Goal: Task Accomplishment & Management: Complete application form

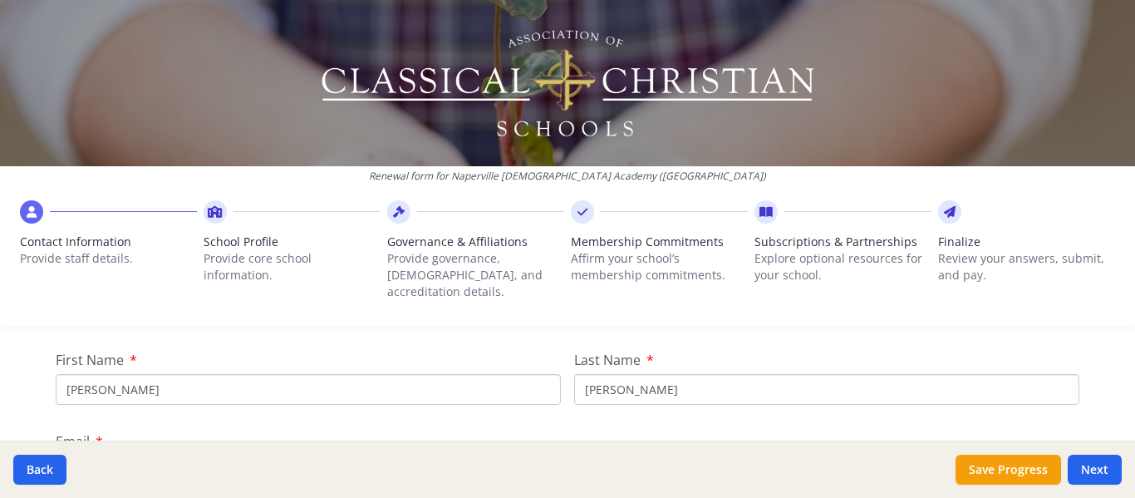
scroll to position [166, 0]
click at [160, 404] on input "[PERSON_NAME]" at bounding box center [308, 419] width 505 height 31
type input "R"
type input "[PERSON_NAME]"
click at [610, 404] on input "[PERSON_NAME]" at bounding box center [826, 419] width 505 height 31
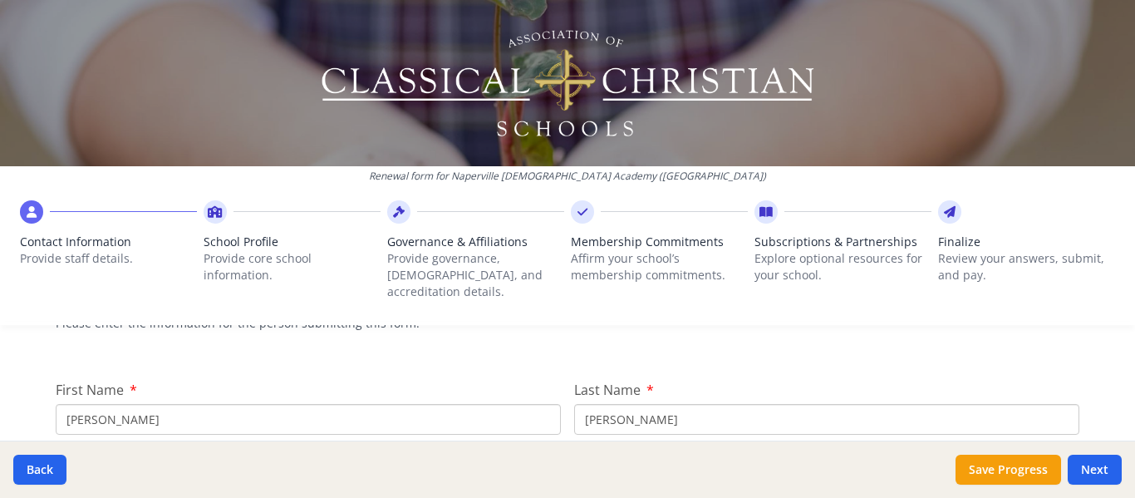
drag, startPoint x: 610, startPoint y: 401, endPoint x: 563, endPoint y: 400, distance: 47.4
click at [611, 404] on input "[PERSON_NAME]" at bounding box center [826, 419] width 505 height 31
type input "R"
type input "[PERSON_NAME]"
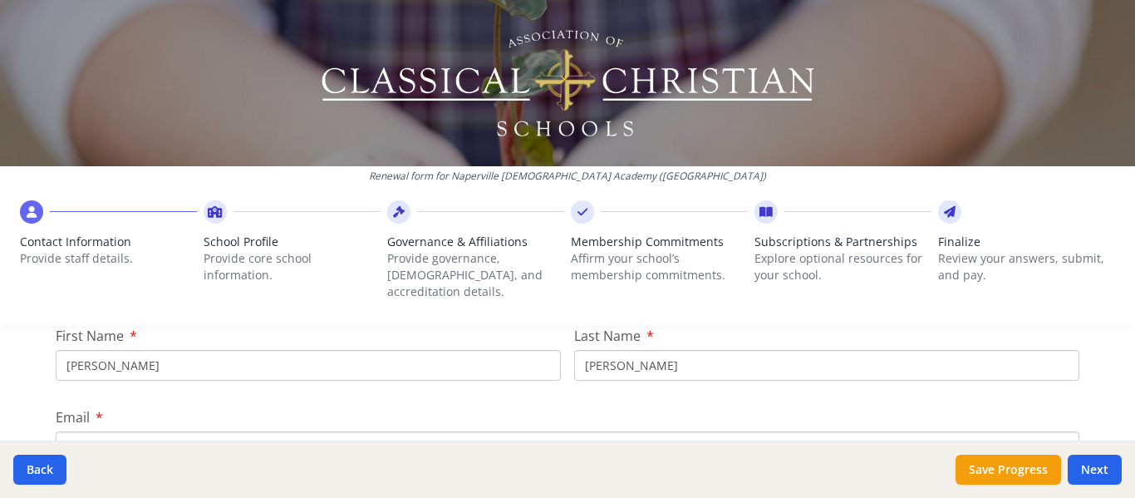
scroll to position [249, 0]
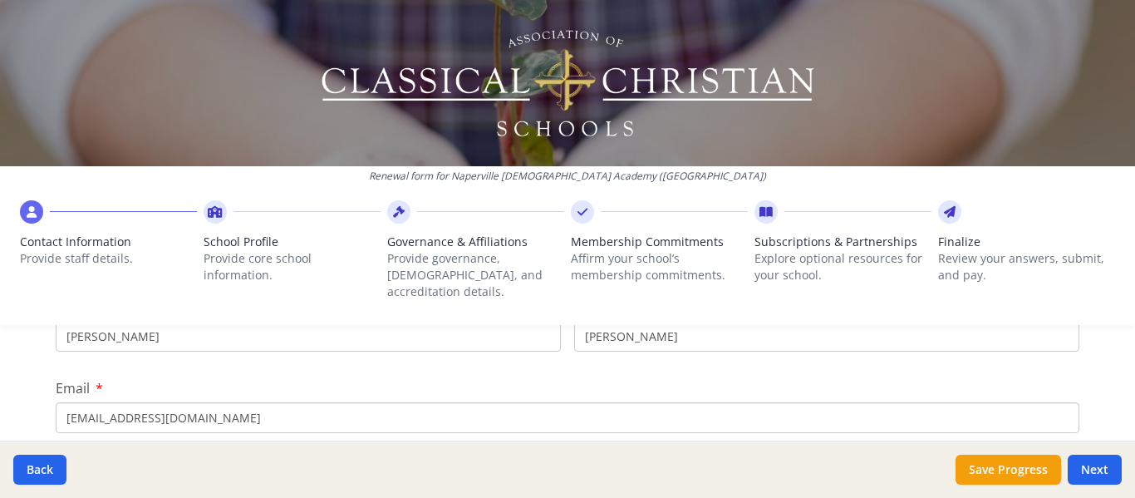
click at [83, 402] on input "[EMAIL_ADDRESS][DOMAIN_NAME]" at bounding box center [568, 417] width 1024 height 31
click at [318, 406] on input "[EMAIL_ADDRESS][DOMAIN_NAME]" at bounding box center [568, 417] width 1024 height 31
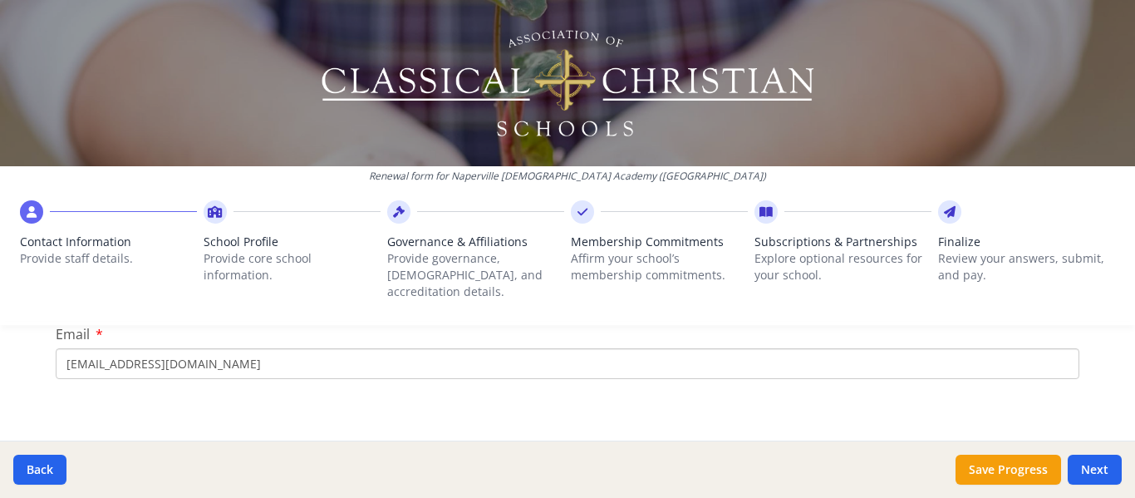
scroll to position [332, 0]
type input "[EMAIL_ADDRESS][DOMAIN_NAME]"
click at [500, 384] on div "Key Contacts and Staff Please update the information for your schools key conta…" at bounding box center [568, 477] width 1024 height 203
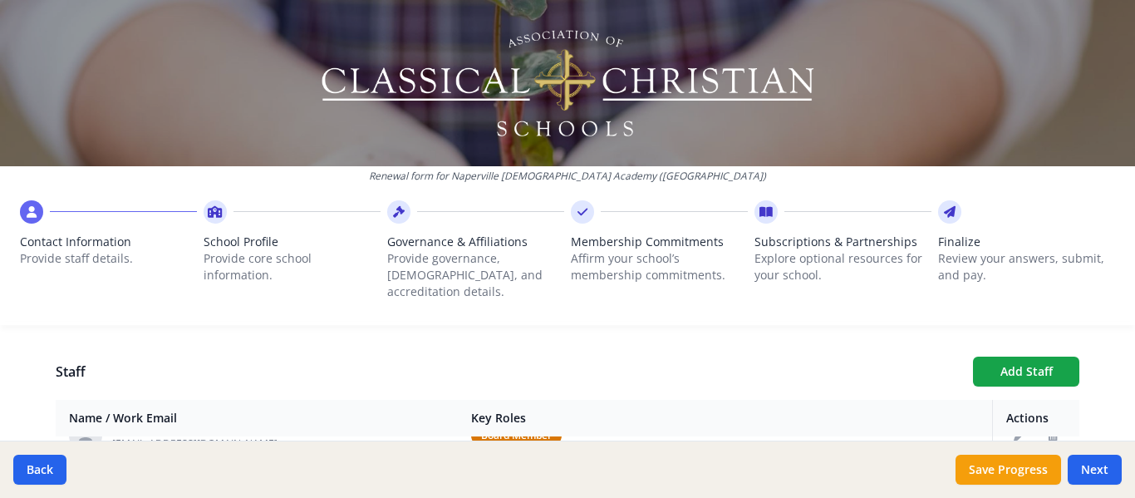
scroll to position [0, 0]
drag, startPoint x: 1122, startPoint y: 234, endPoint x: 1124, endPoint y: 253, distance: 20.1
click at [1124, 256] on div "Renewal form for [GEOGRAPHIC_DATA][DEMOGRAPHIC_DATA] ([GEOGRAPHIC_DATA]) Contac…" at bounding box center [567, 249] width 1135 height 498
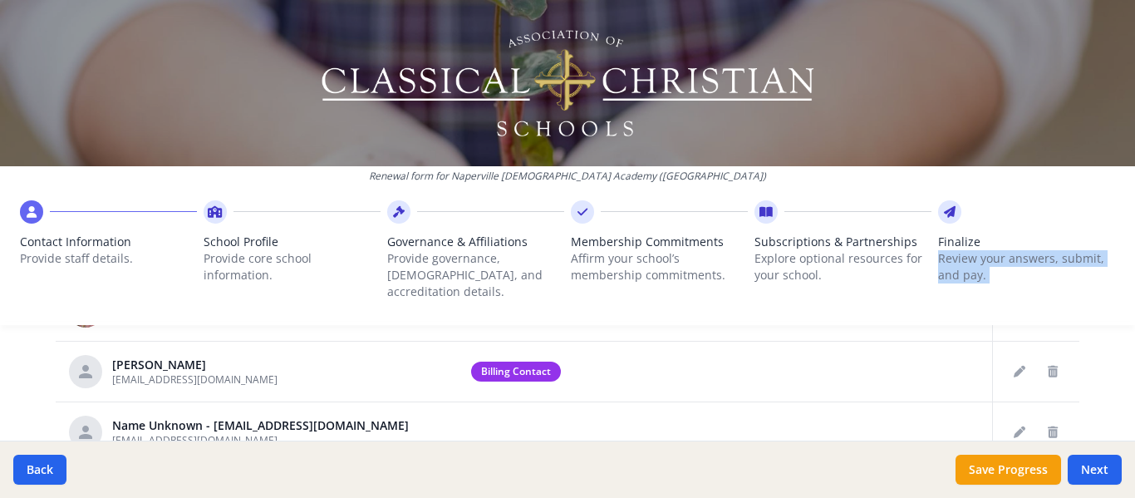
scroll to position [925, 0]
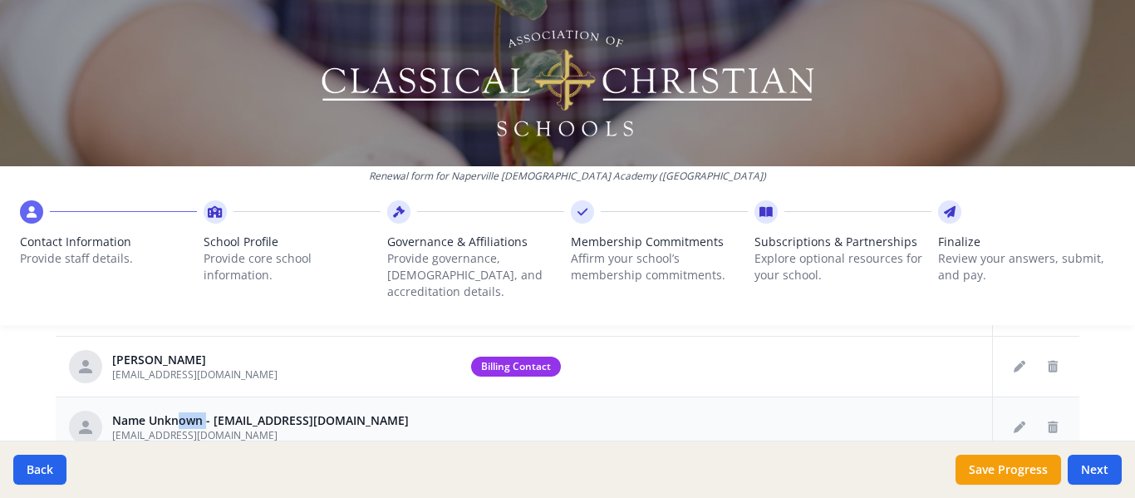
drag, startPoint x: 194, startPoint y: 403, endPoint x: 162, endPoint y: 400, distance: 31.8
click at [162, 412] on div "Name Unknown - [EMAIL_ADDRESS][DOMAIN_NAME]" at bounding box center [260, 420] width 297 height 17
click at [1014, 421] on icon "Edit staff" at bounding box center [1020, 427] width 12 height 12
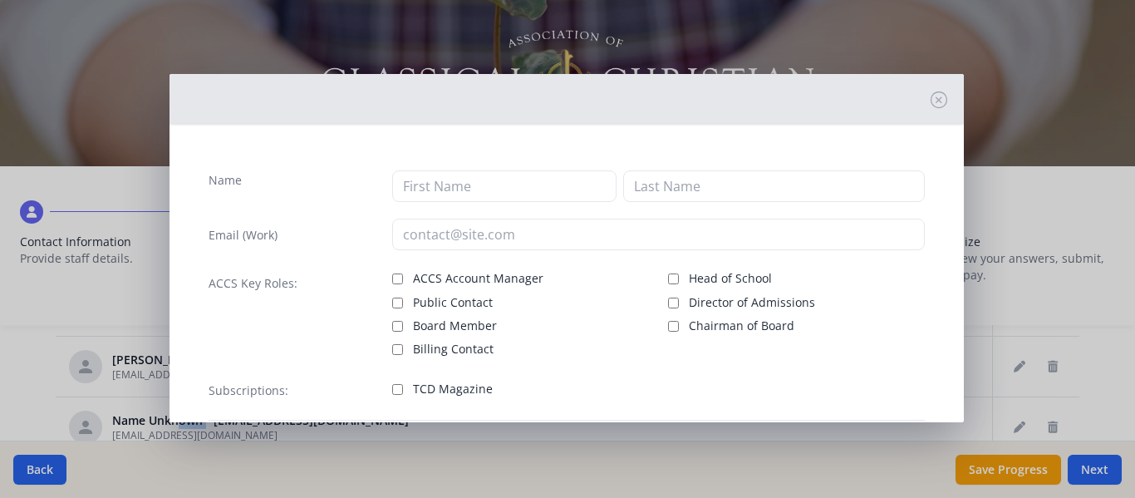
type input "[EMAIL_ADDRESS][DOMAIN_NAME]"
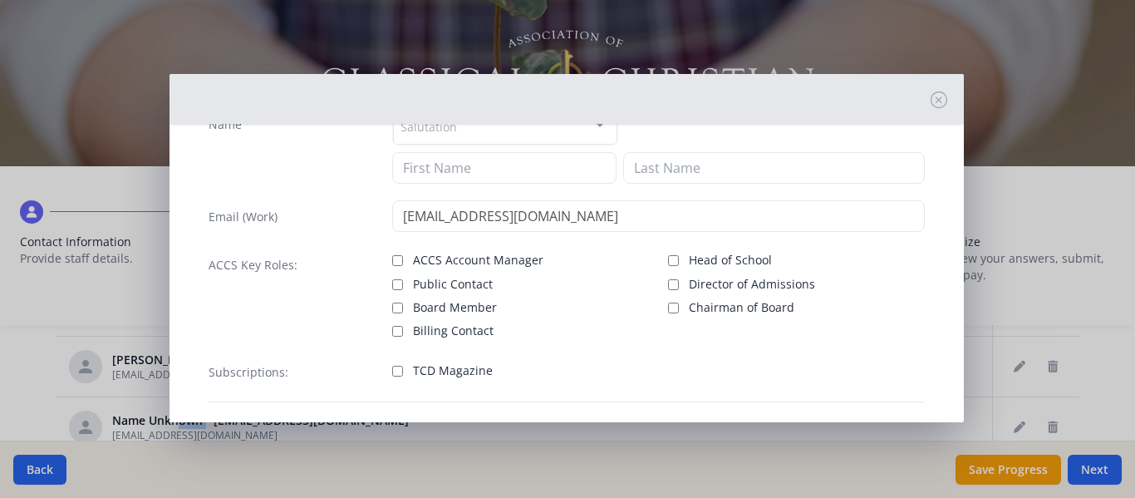
scroll to position [83, 0]
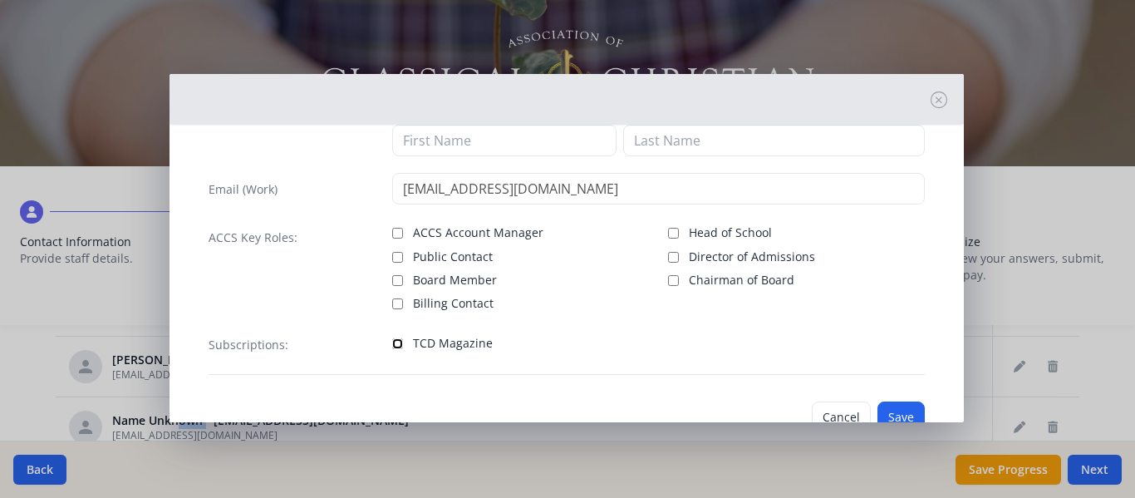
click at [394, 343] on input "TCD Magazine" at bounding box center [397, 343] width 11 height 11
checkbox input "true"
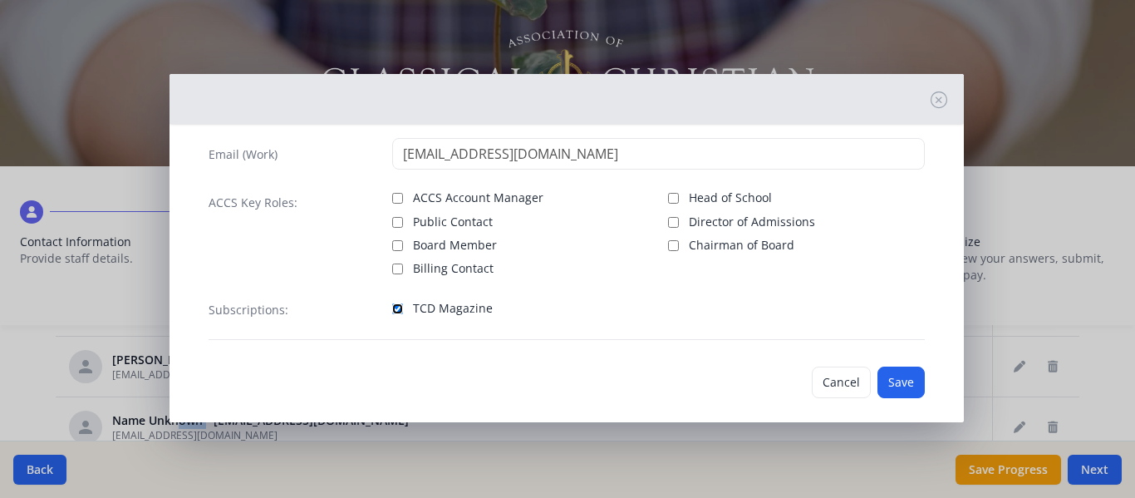
scroll to position [134, 0]
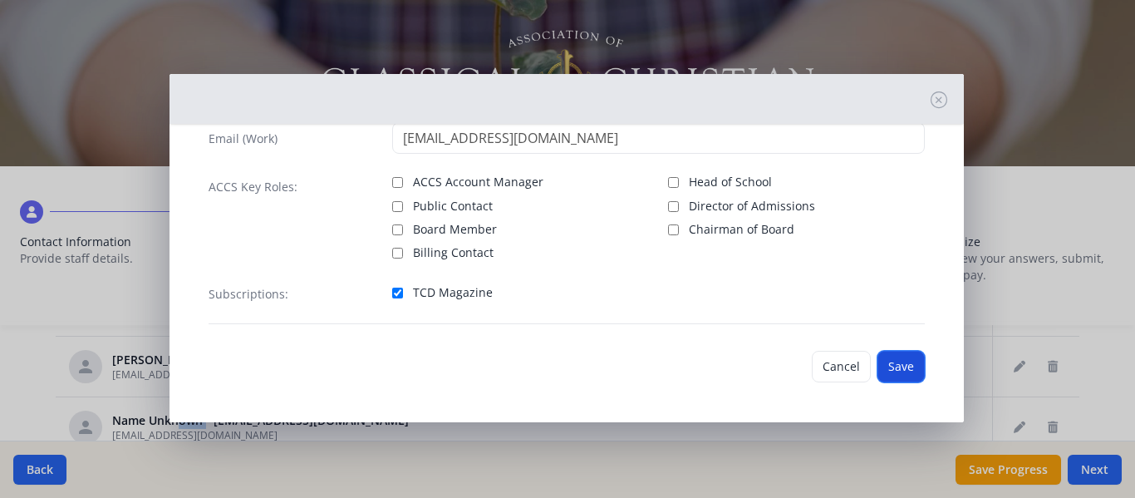
click at [884, 369] on button "Save" at bounding box center [901, 367] width 47 height 32
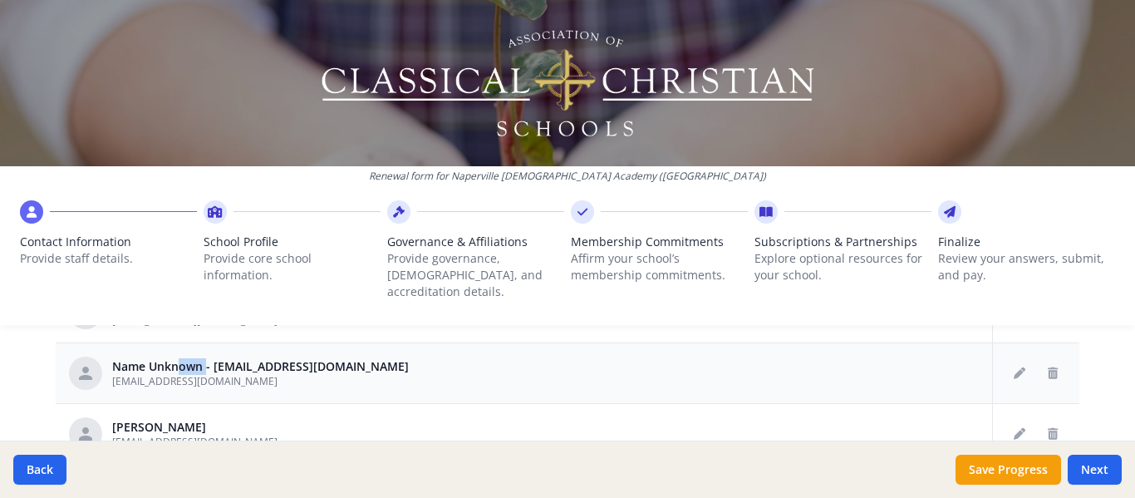
scroll to position [83, 0]
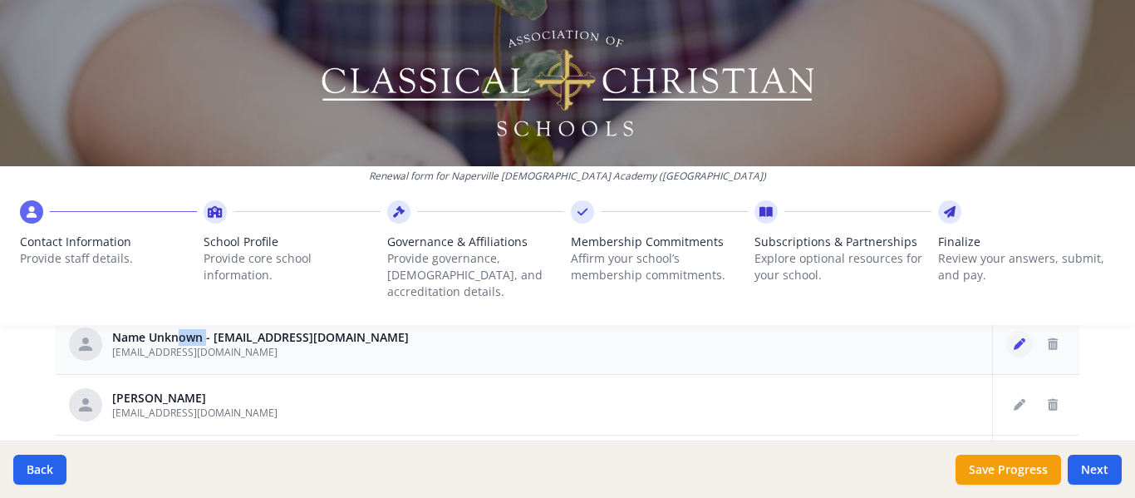
click at [1014, 338] on icon "Edit staff" at bounding box center [1020, 344] width 12 height 12
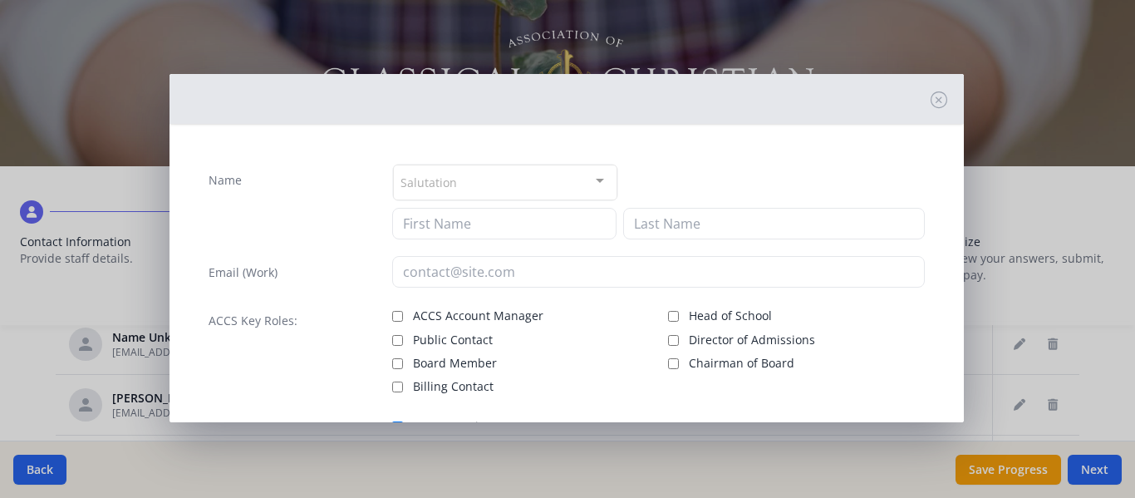
type input "[EMAIL_ADDRESS][DOMAIN_NAME]"
checkbox input "true"
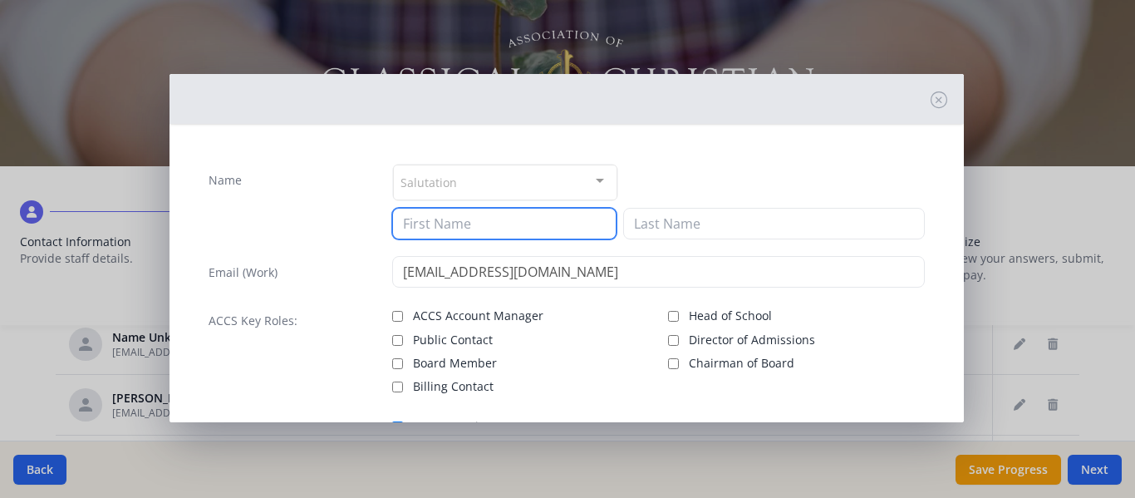
click at [450, 219] on input at bounding box center [504, 224] width 224 height 32
type input "[PERSON_NAME]"
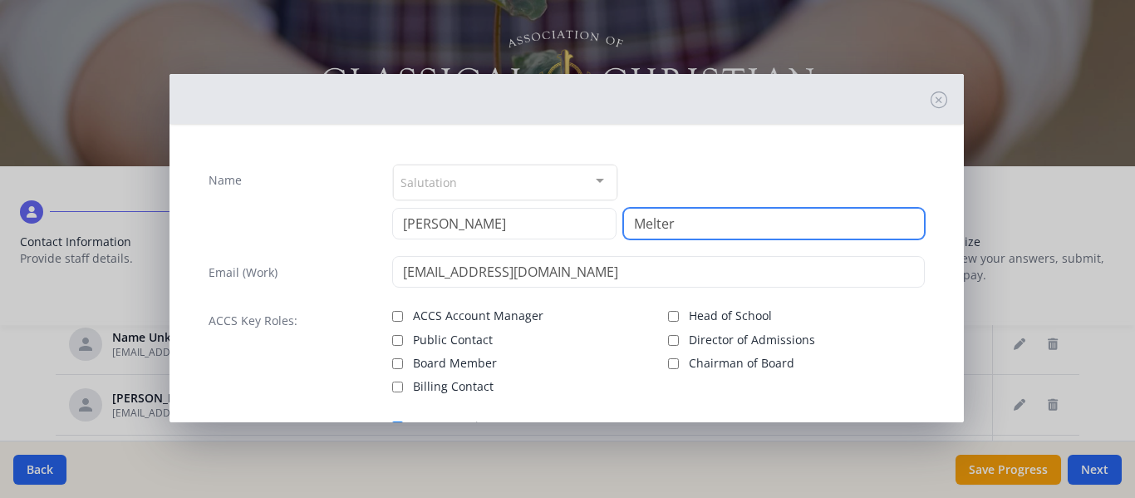
type input "Melter"
click at [712, 161] on div "Name Salutation Mr. Mrs. Ms. Dr. Rev. Fr. Esq. No elements found. Consider chan…" at bounding box center [566, 310] width 743 height 321
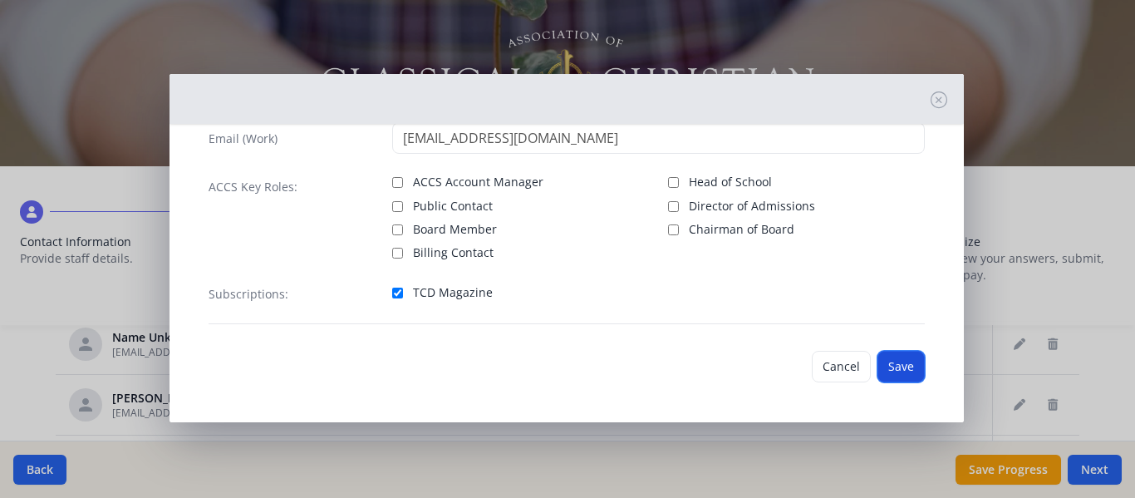
click at [878, 360] on button "Save" at bounding box center [901, 367] width 47 height 32
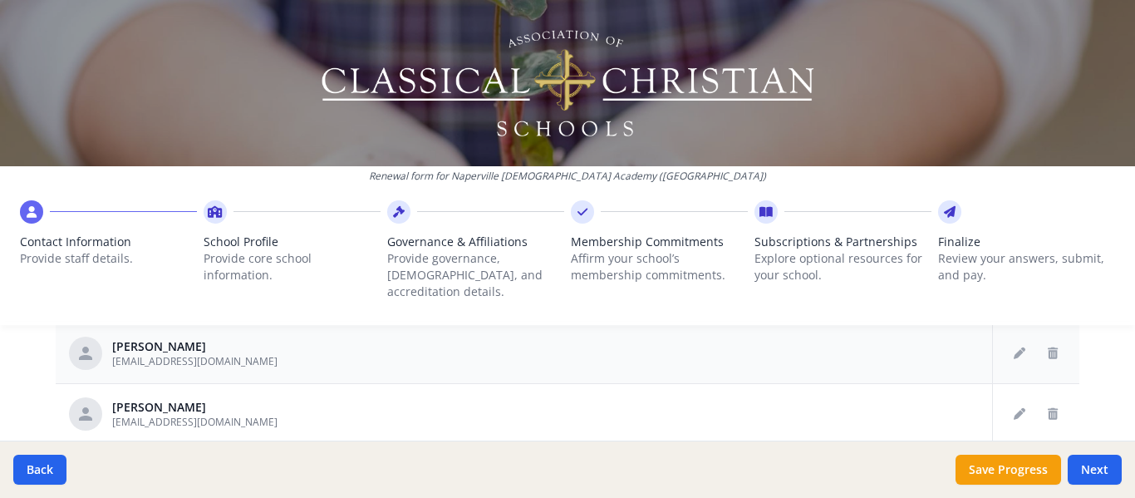
scroll to position [166, 0]
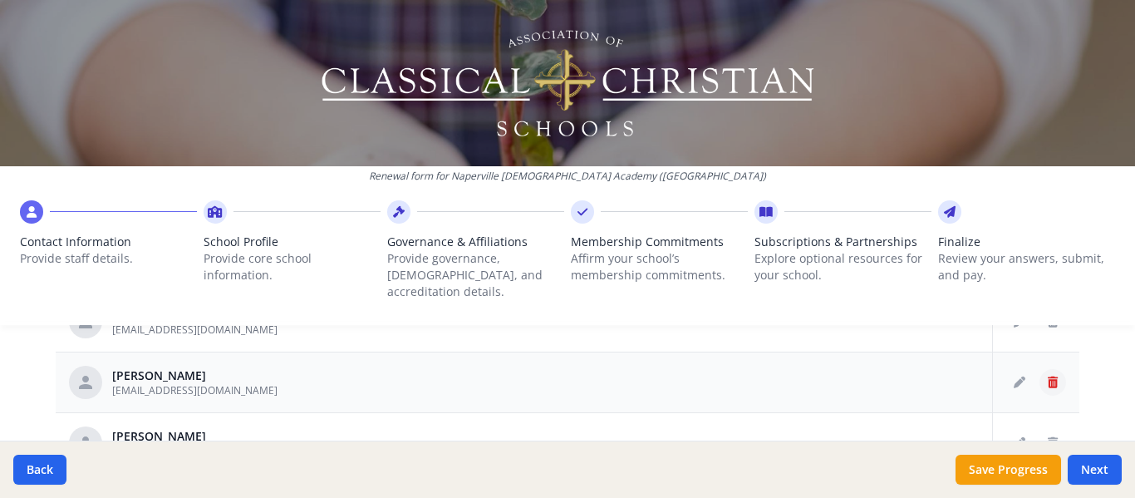
click at [1048, 376] on icon "Delete staff" at bounding box center [1053, 382] width 10 height 12
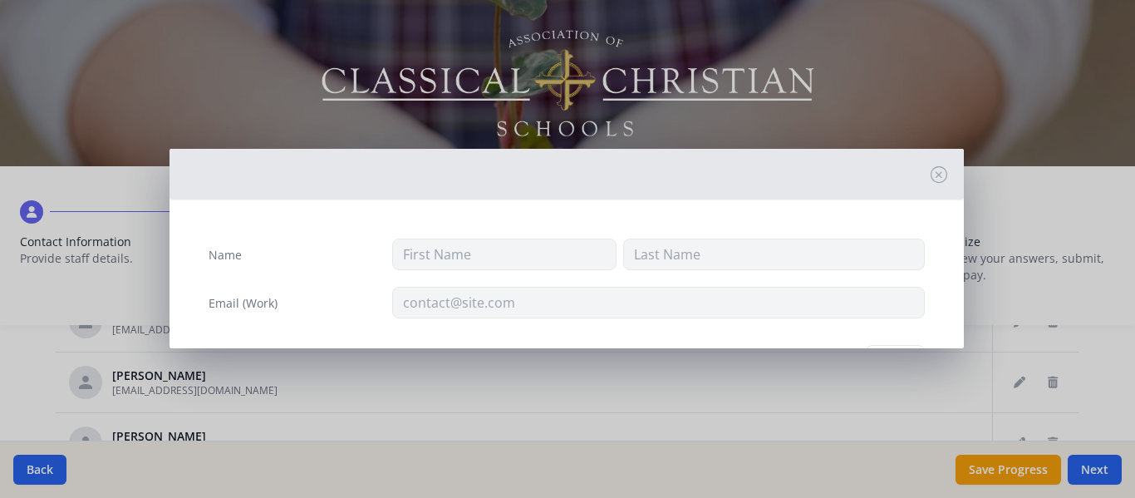
type input "[PERSON_NAME]"
type input "[EMAIL_ADDRESS][DOMAIN_NAME]"
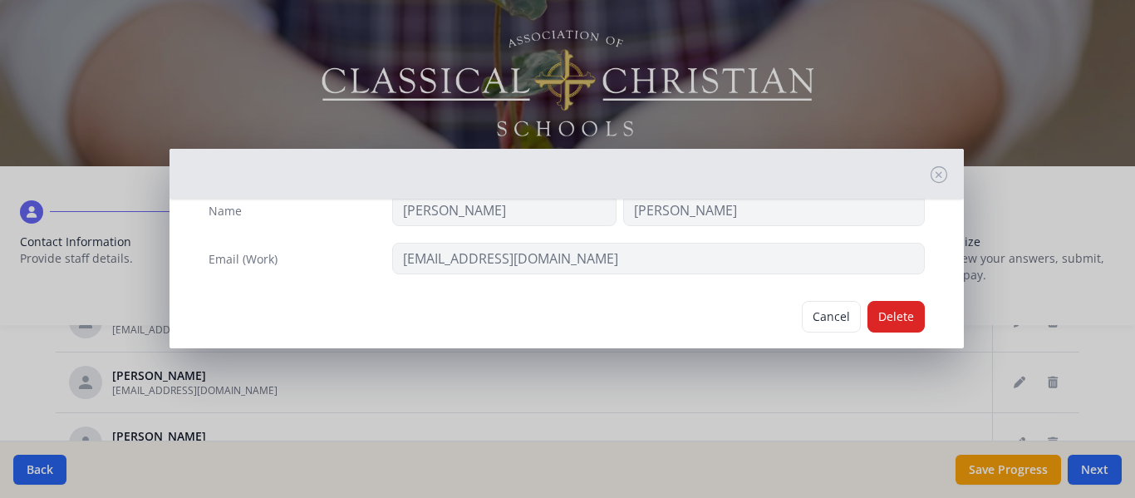
scroll to position [68, 0]
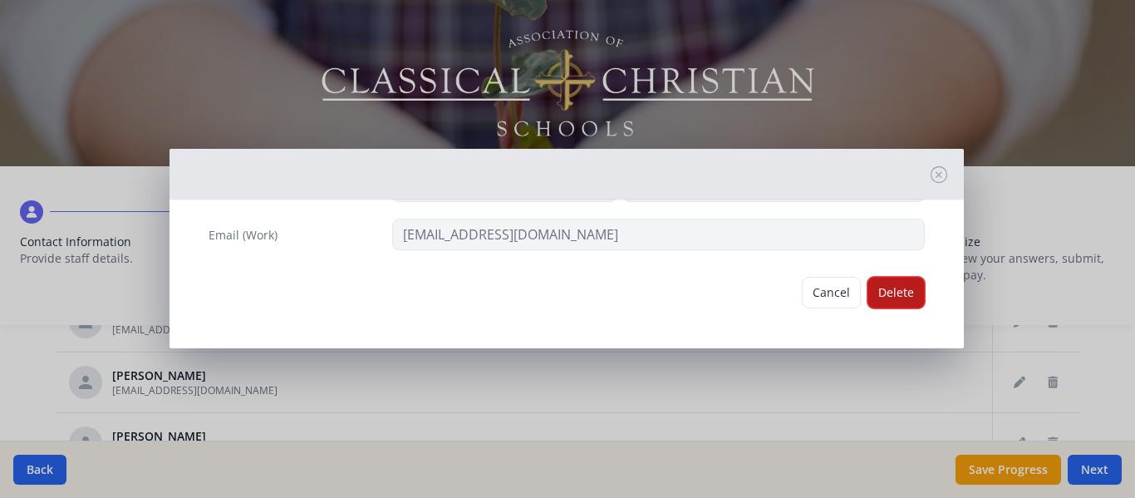
click at [888, 295] on button "Delete" at bounding box center [896, 293] width 57 height 32
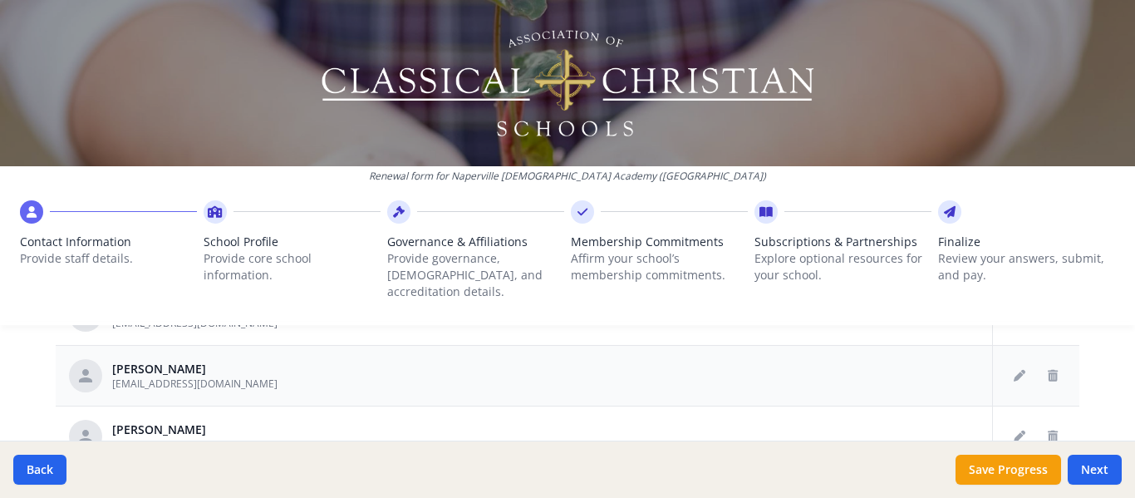
scroll to position [83, 0]
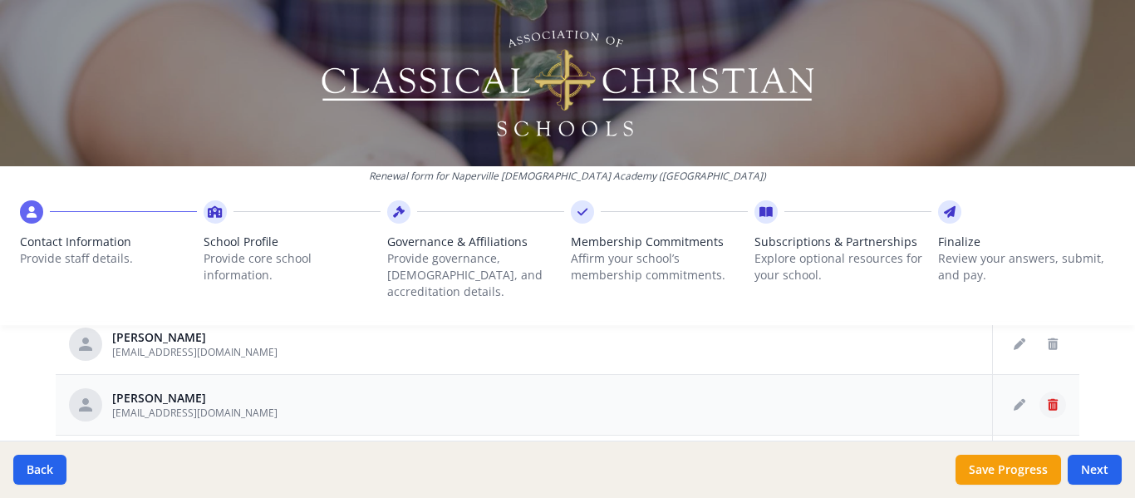
click at [1048, 399] on icon "Delete staff" at bounding box center [1053, 405] width 10 height 12
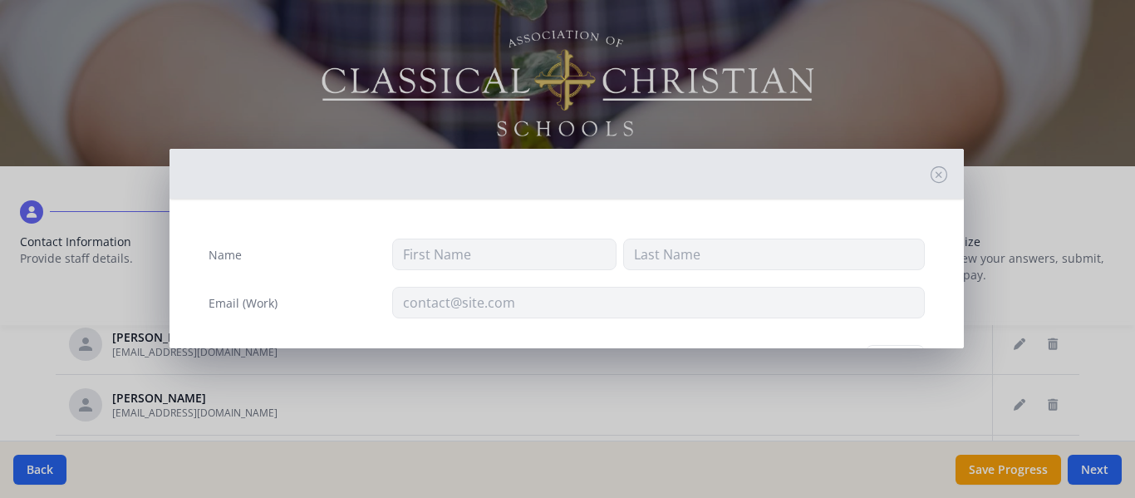
type input "Lauren"
type input "[PERSON_NAME]"
type input "[EMAIL_ADDRESS][DOMAIN_NAME]"
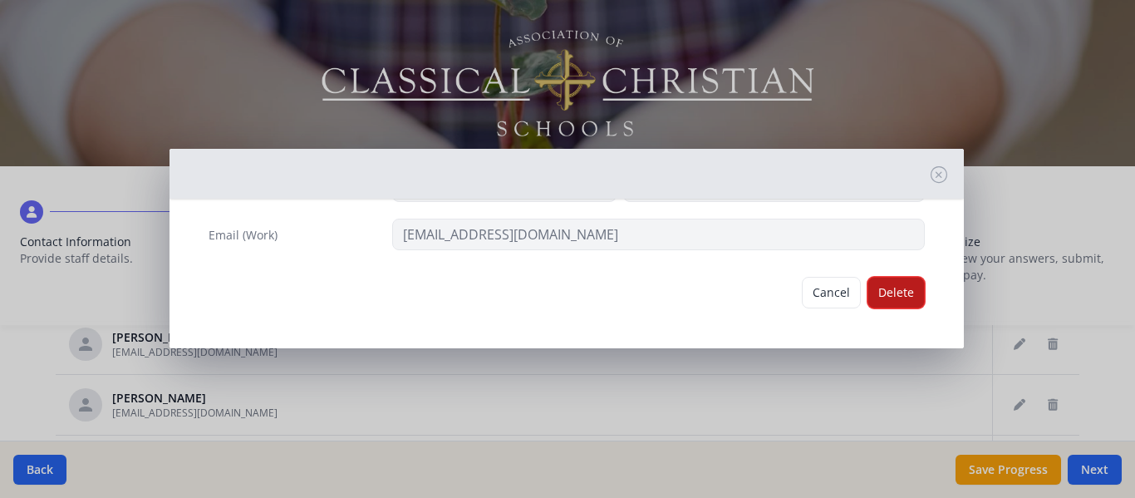
click at [896, 294] on button "Delete" at bounding box center [896, 293] width 57 height 32
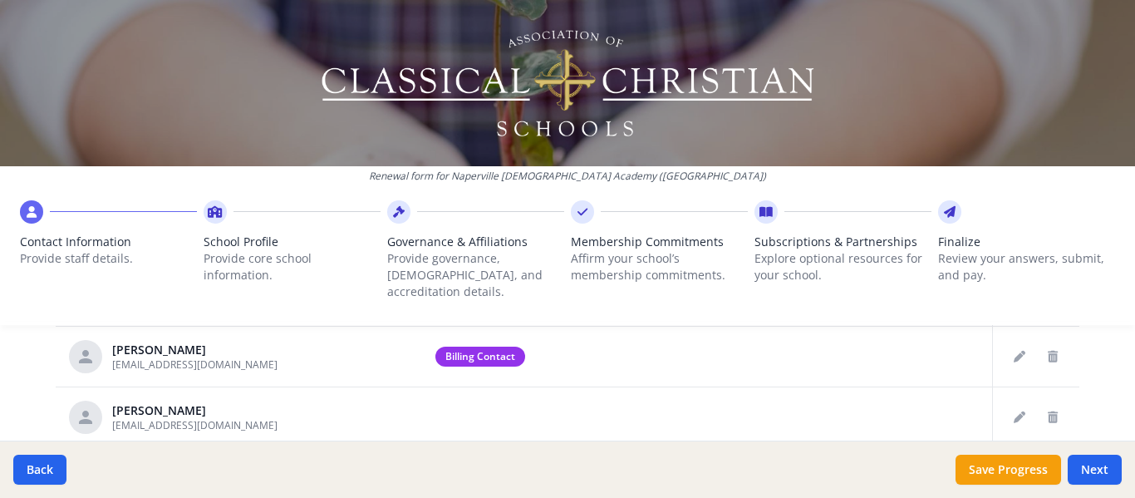
scroll to position [780, 0]
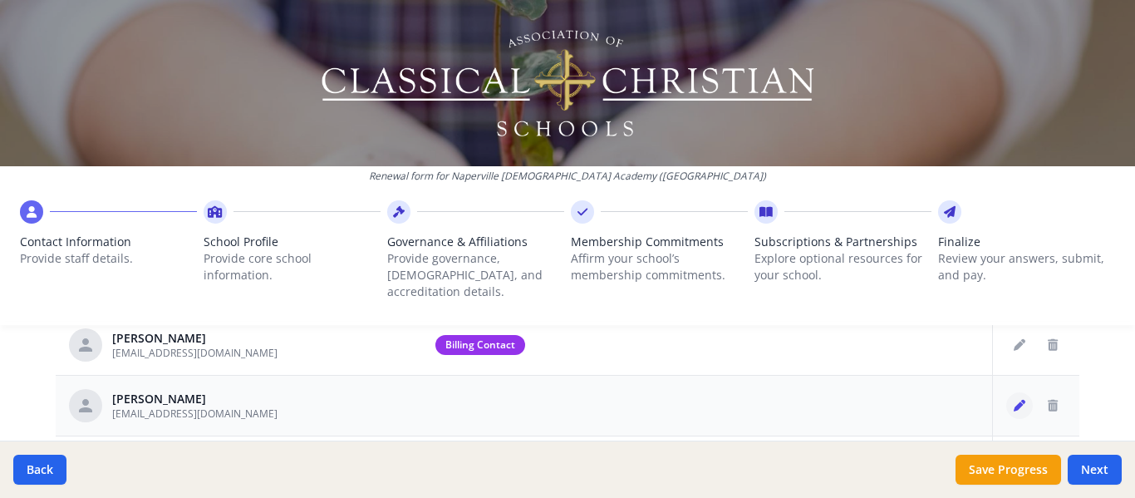
click at [1006, 395] on button "Edit staff" at bounding box center [1019, 405] width 27 height 27
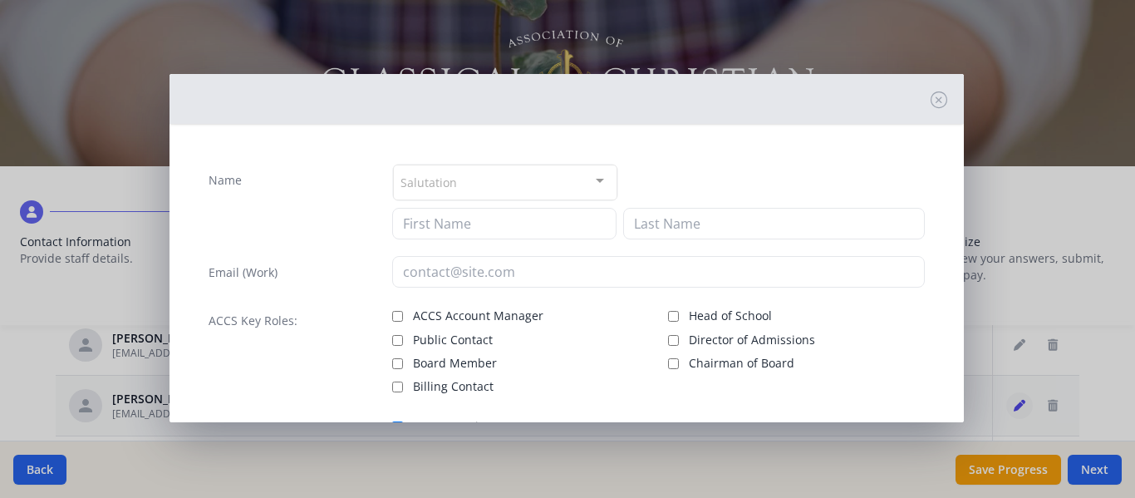
type input "[PERSON_NAME]"
type input "[EMAIL_ADDRESS][DOMAIN_NAME]"
checkbox input "true"
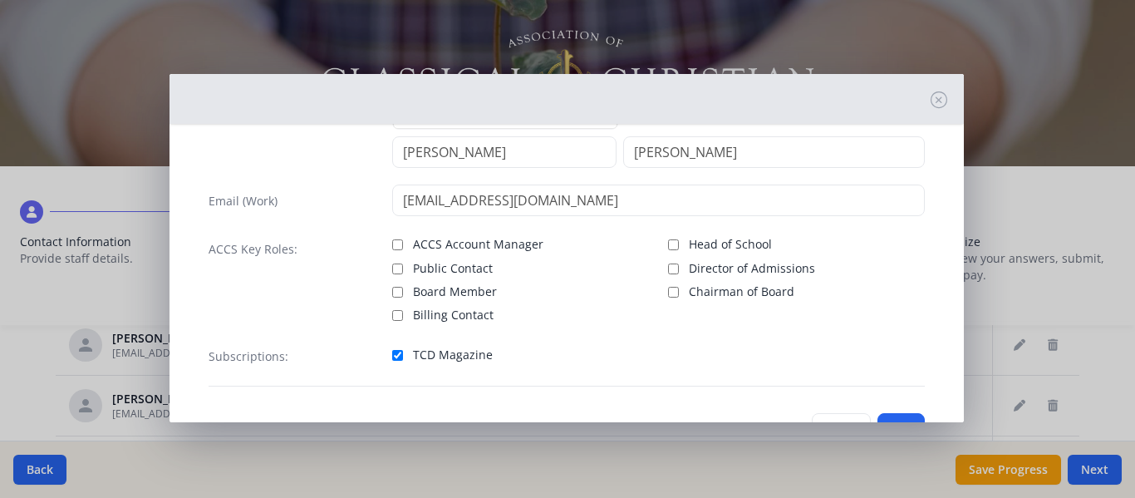
scroll to position [134, 0]
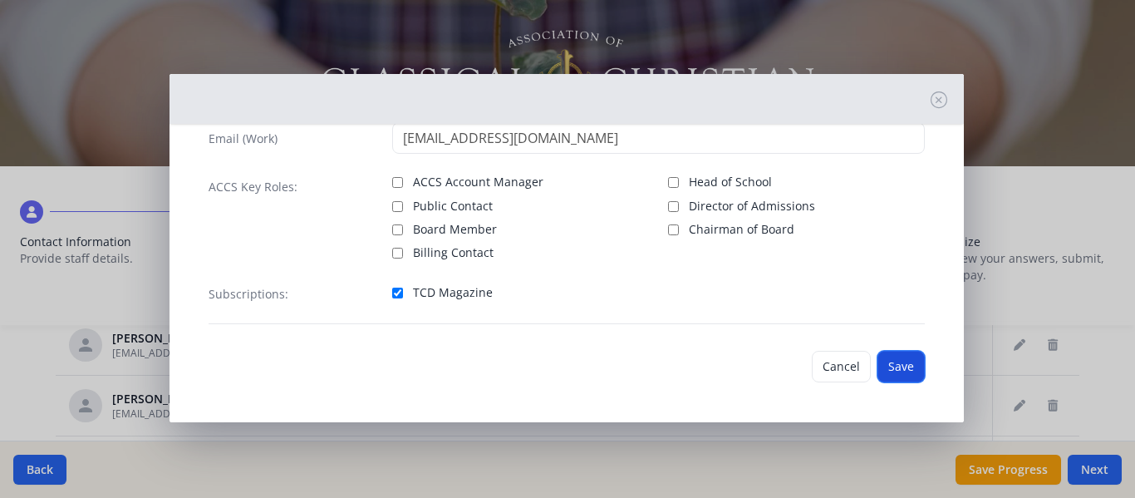
click at [888, 366] on button "Save" at bounding box center [901, 367] width 47 height 32
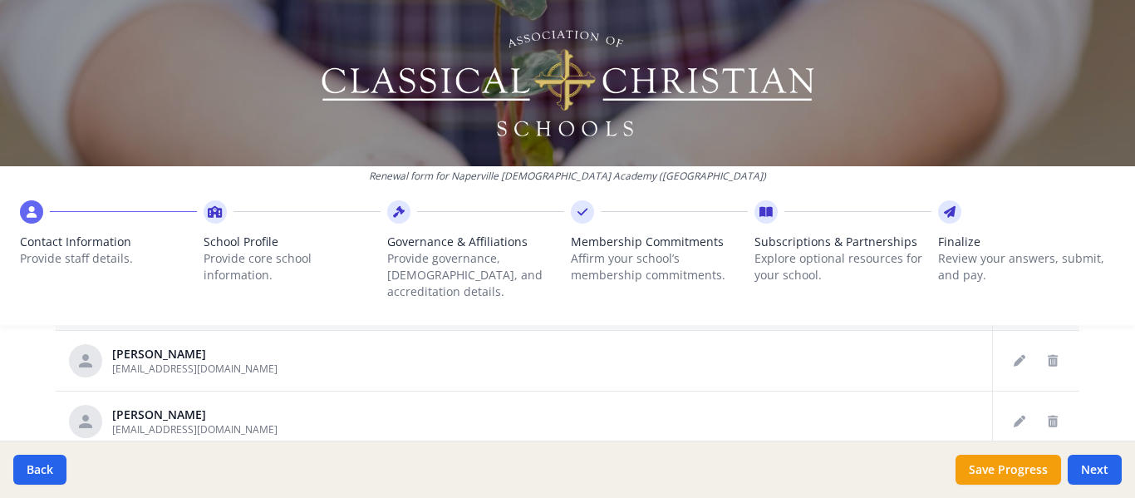
scroll to position [249, 0]
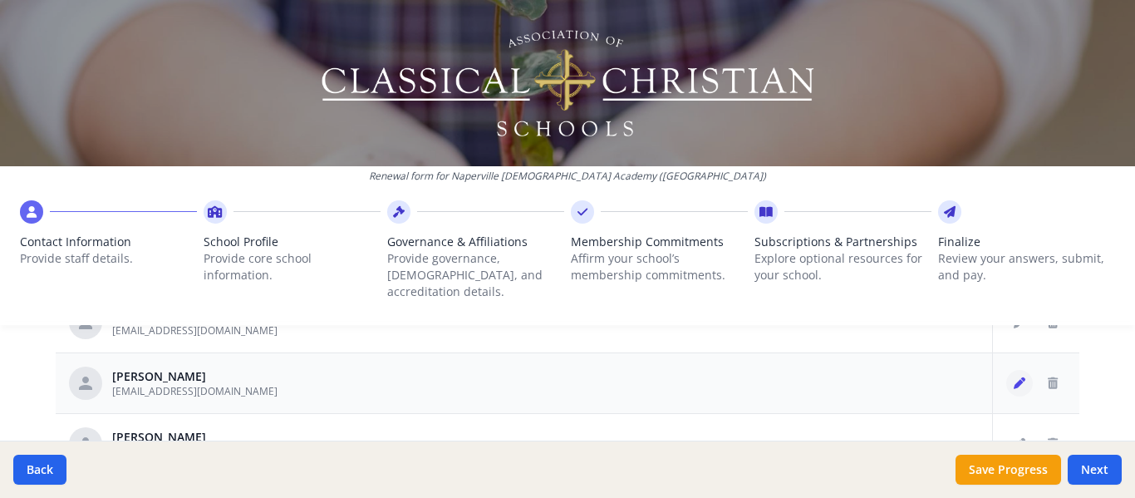
click at [1014, 377] on icon "Edit staff" at bounding box center [1020, 383] width 12 height 12
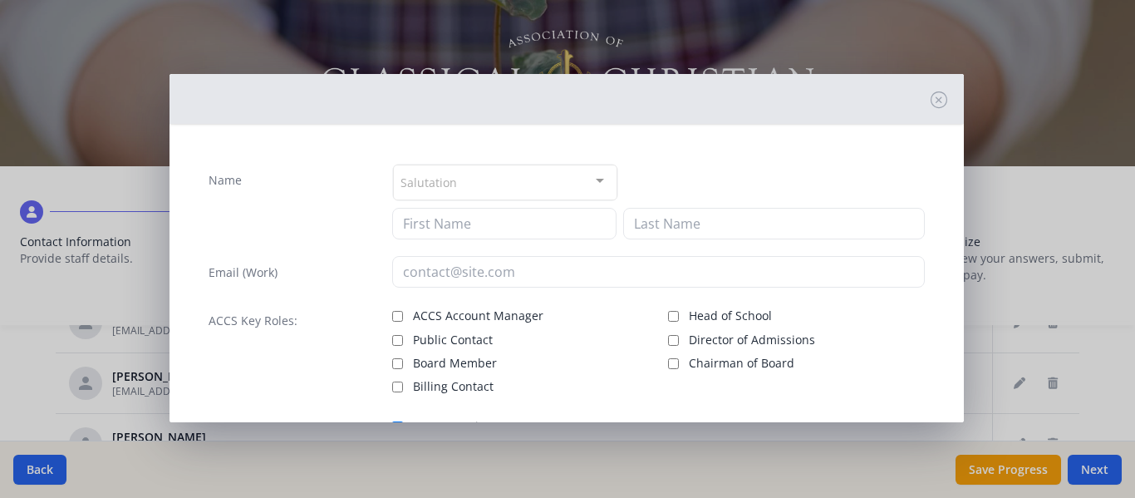
type input "Destinee"
type input "[PERSON_NAME]"
type input "[EMAIL_ADDRESS][DOMAIN_NAME]"
checkbox input "true"
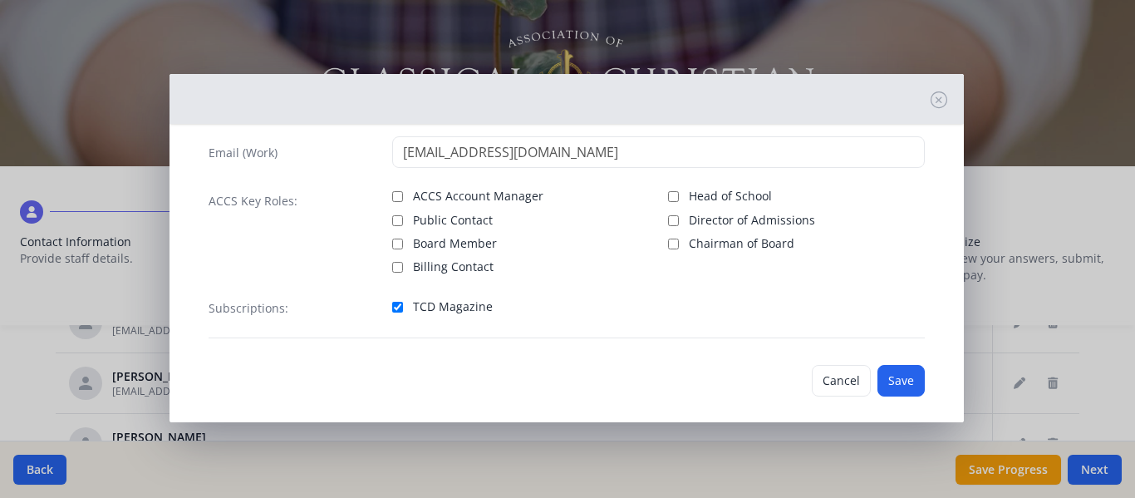
scroll to position [134, 0]
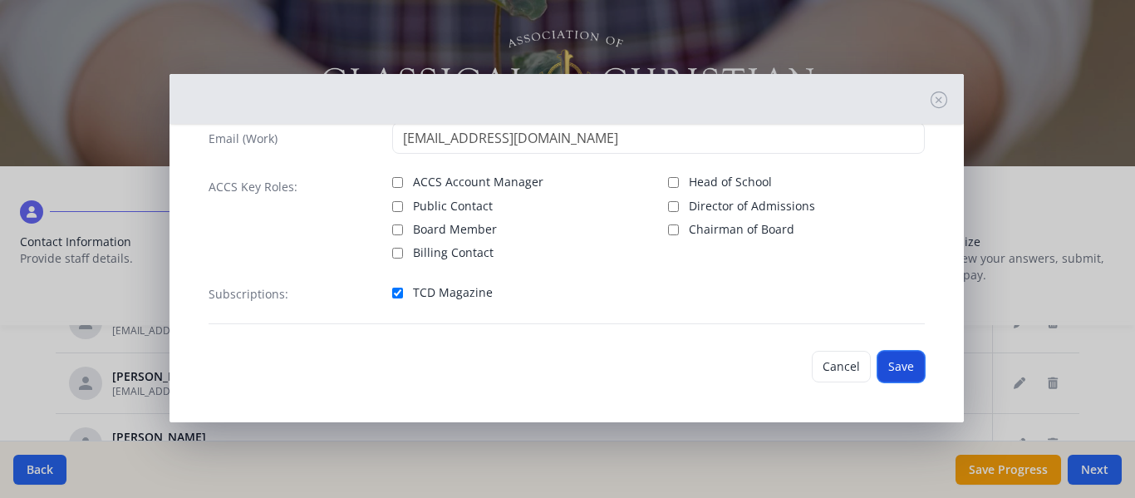
click at [879, 364] on button "Save" at bounding box center [901, 367] width 47 height 32
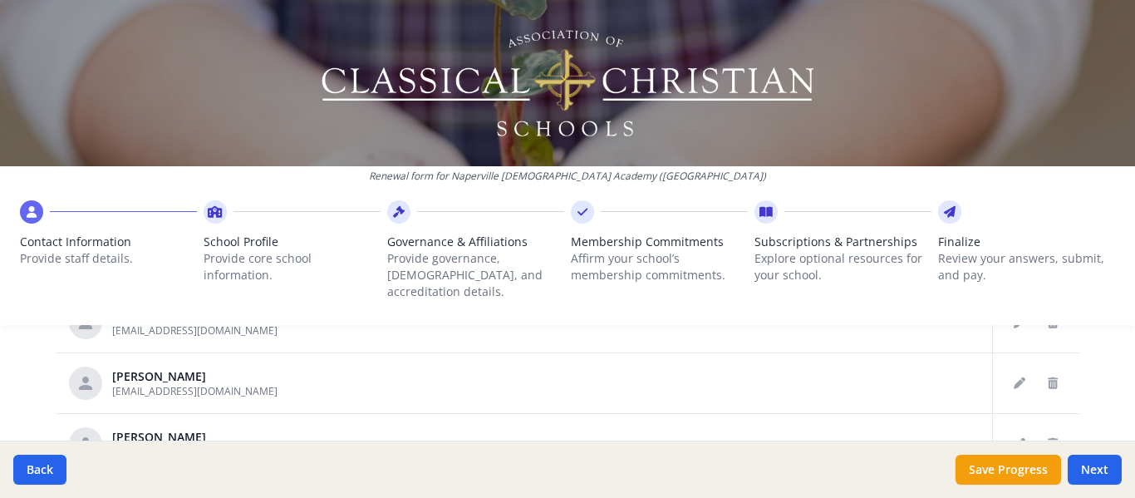
scroll to position [332, 0]
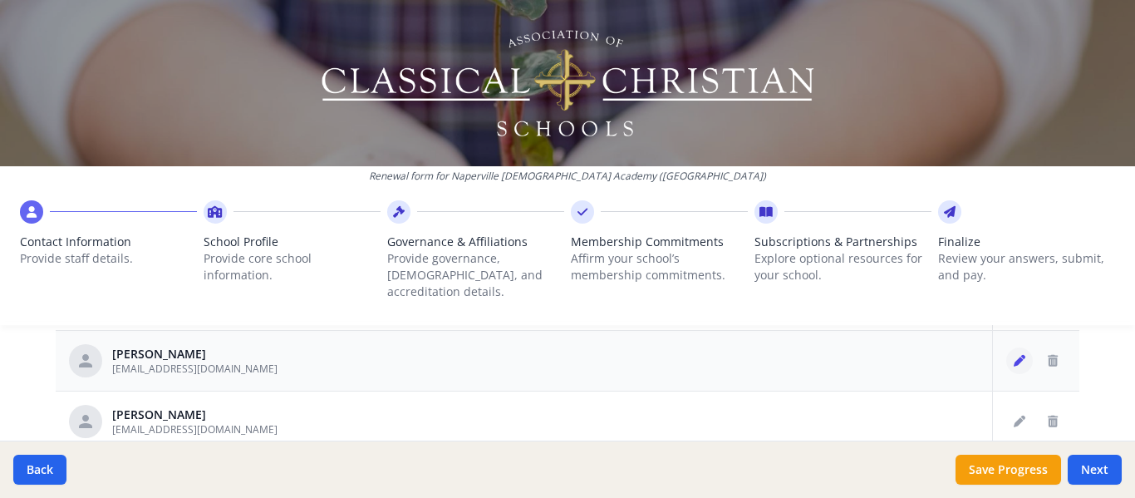
click at [1014, 355] on icon "Edit staff" at bounding box center [1020, 361] width 12 height 12
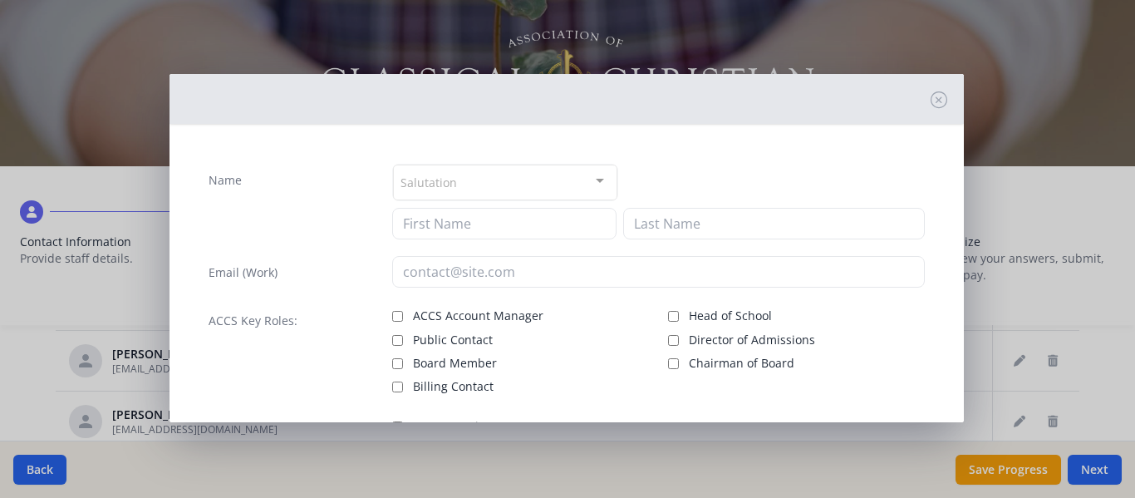
type input "[PERSON_NAME]"
type input "[EMAIL_ADDRESS][DOMAIN_NAME]"
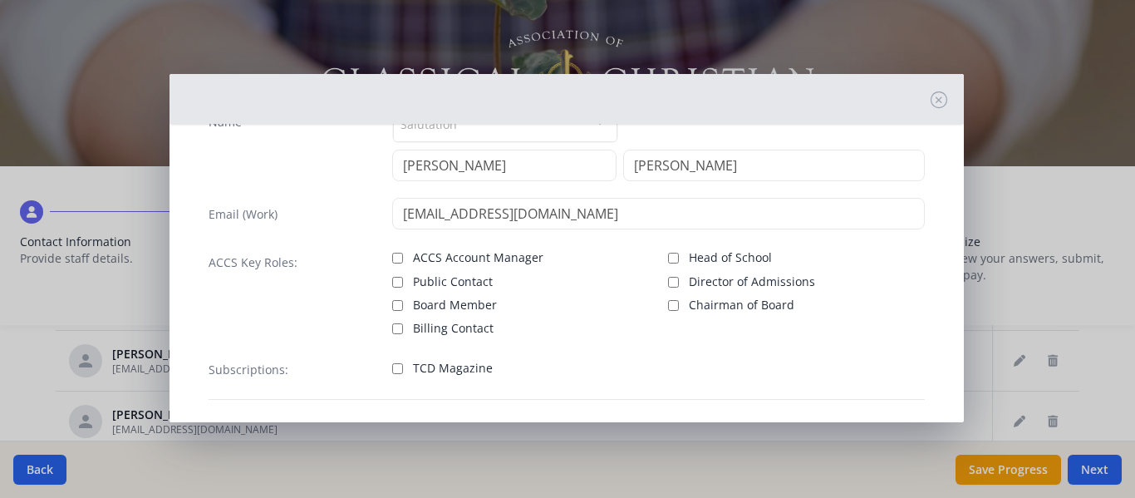
scroll to position [134, 0]
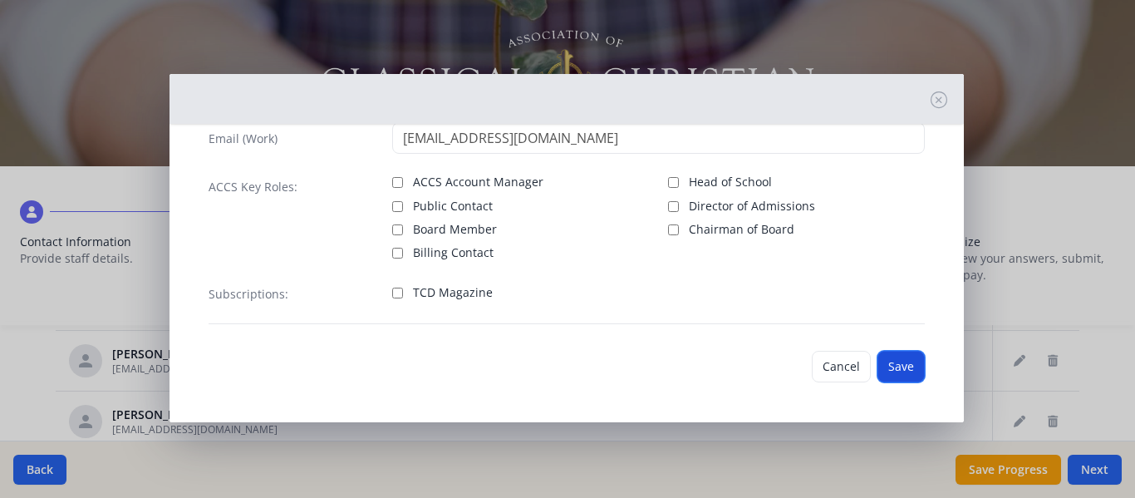
click at [897, 366] on button "Save" at bounding box center [901, 367] width 47 height 32
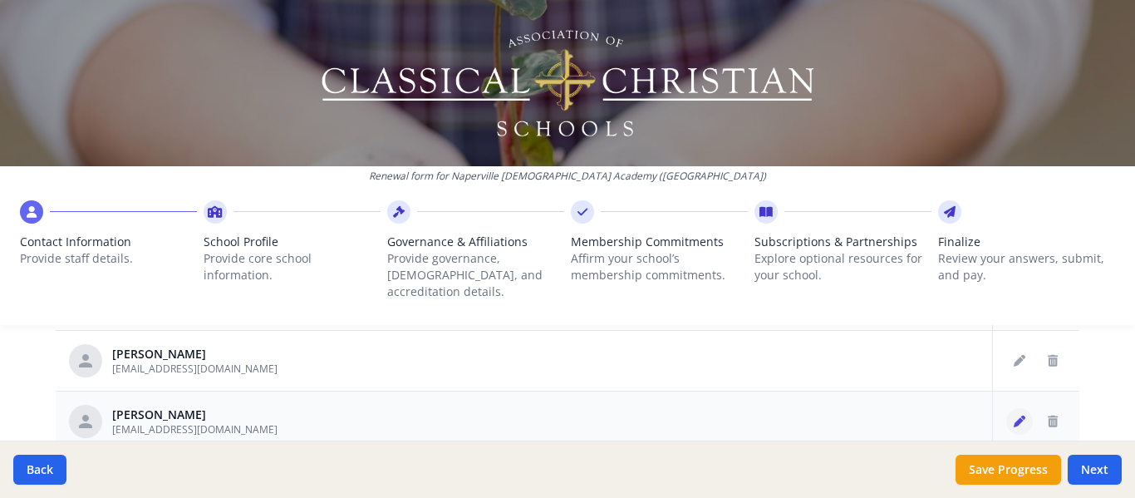
click at [1014, 416] on icon "Edit staff" at bounding box center [1020, 422] width 12 height 12
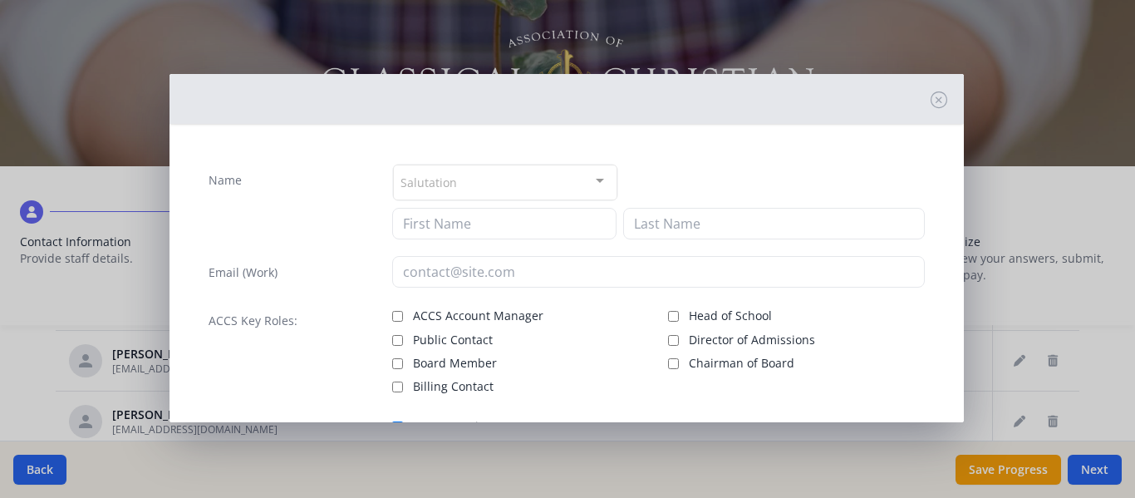
type input "[PERSON_NAME]"
type input "Goon"
type input "[EMAIL_ADDRESS][DOMAIN_NAME]"
checkbox input "true"
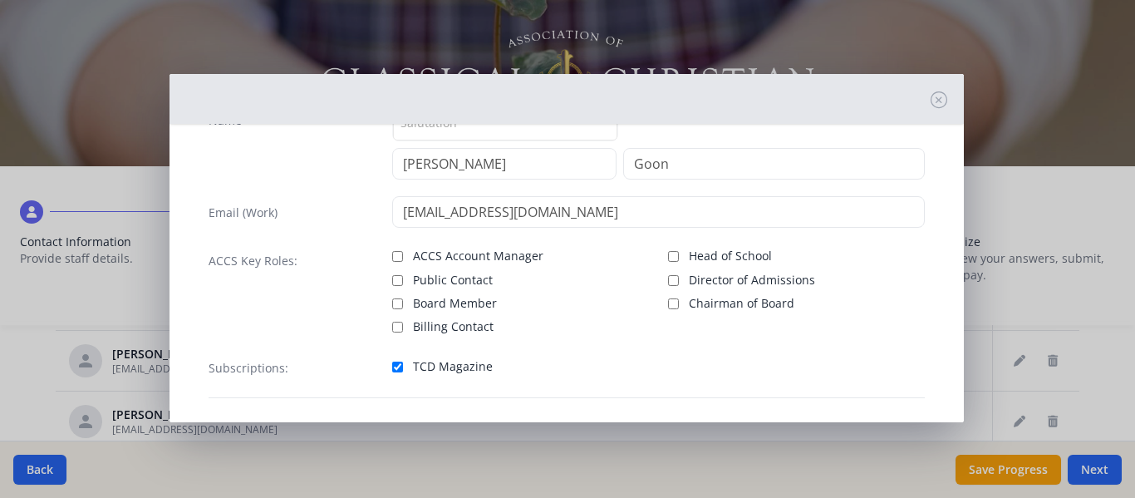
scroll to position [134, 0]
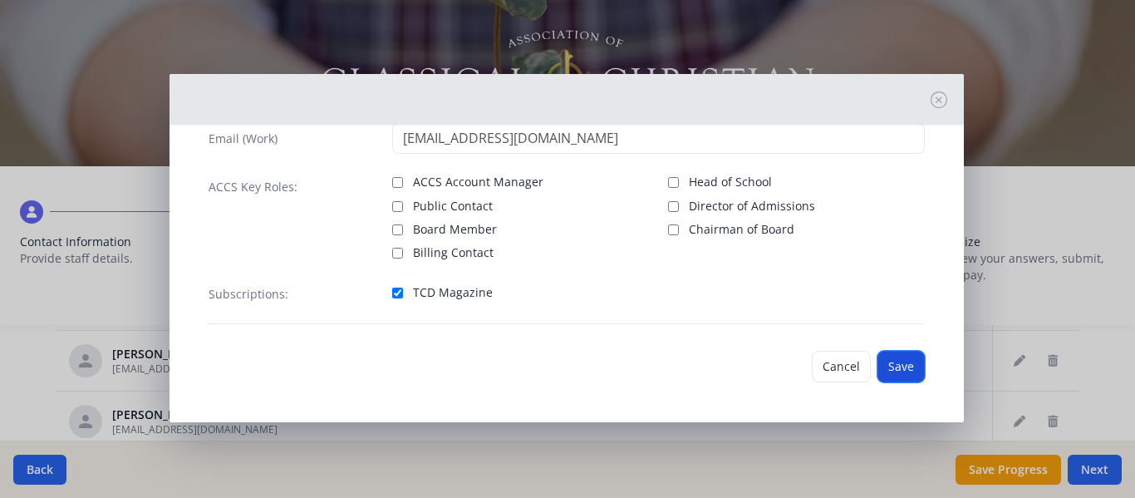
click at [894, 363] on button "Save" at bounding box center [901, 367] width 47 height 32
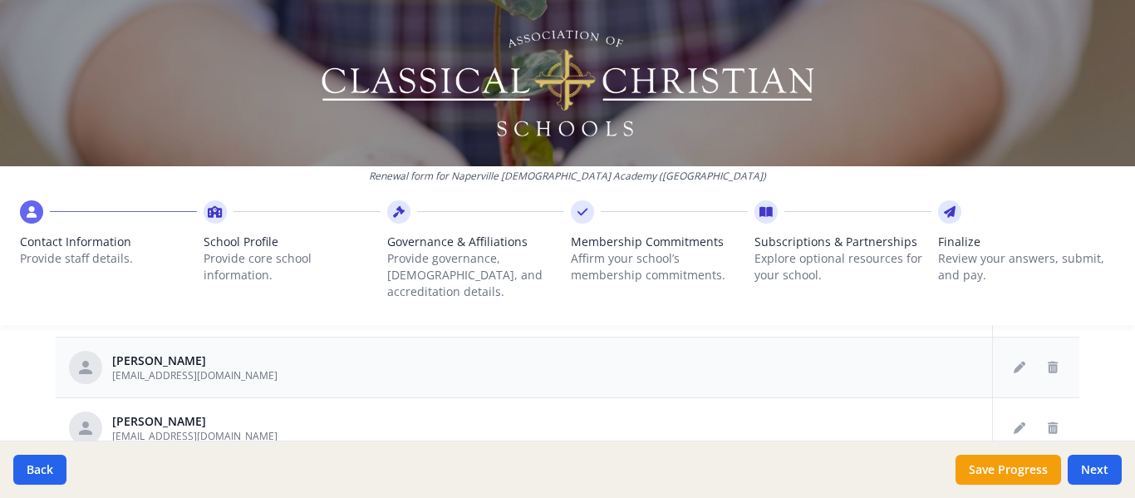
scroll to position [416, 0]
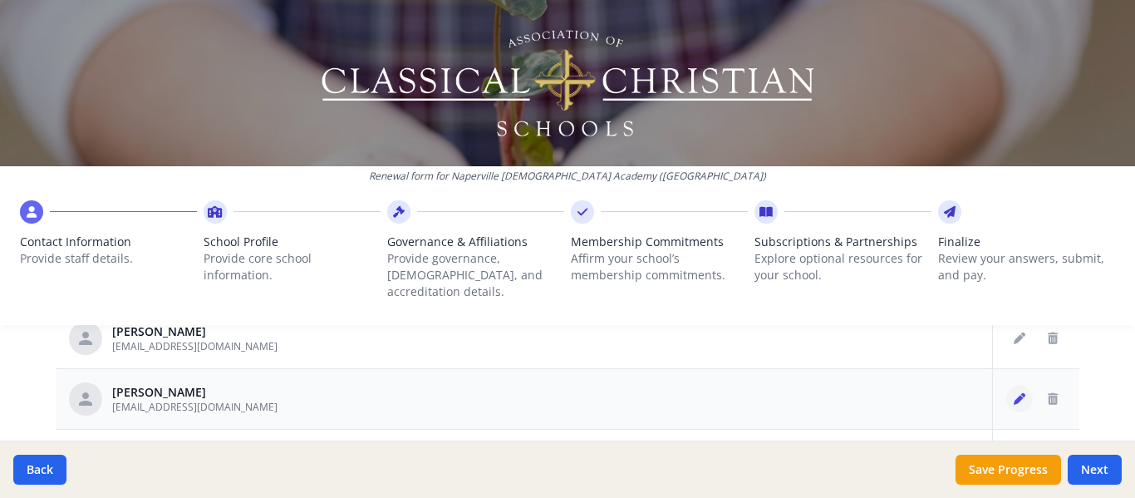
click at [1014, 393] on icon "Edit staff" at bounding box center [1020, 399] width 12 height 12
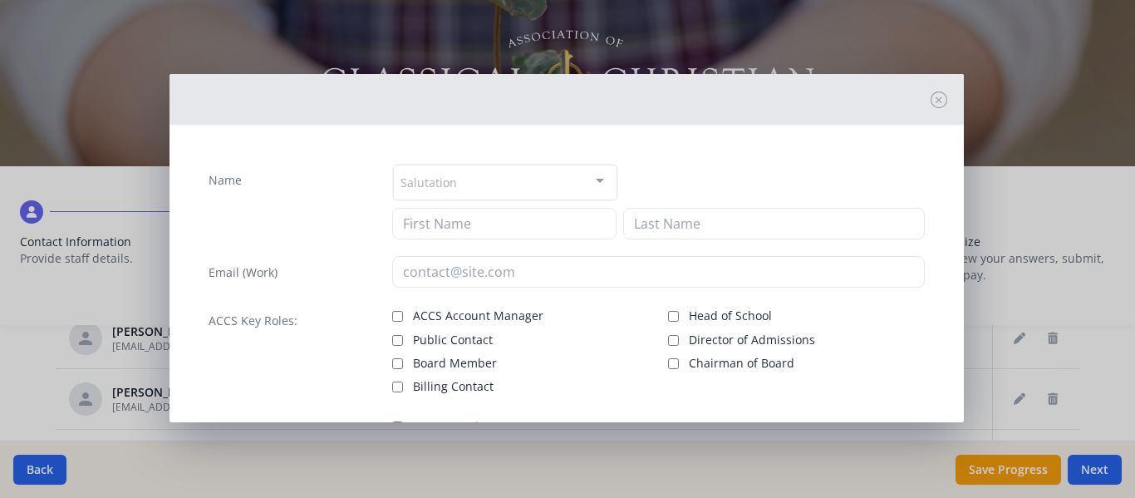
type input "[PERSON_NAME]"
type input "[EMAIL_ADDRESS][DOMAIN_NAME]"
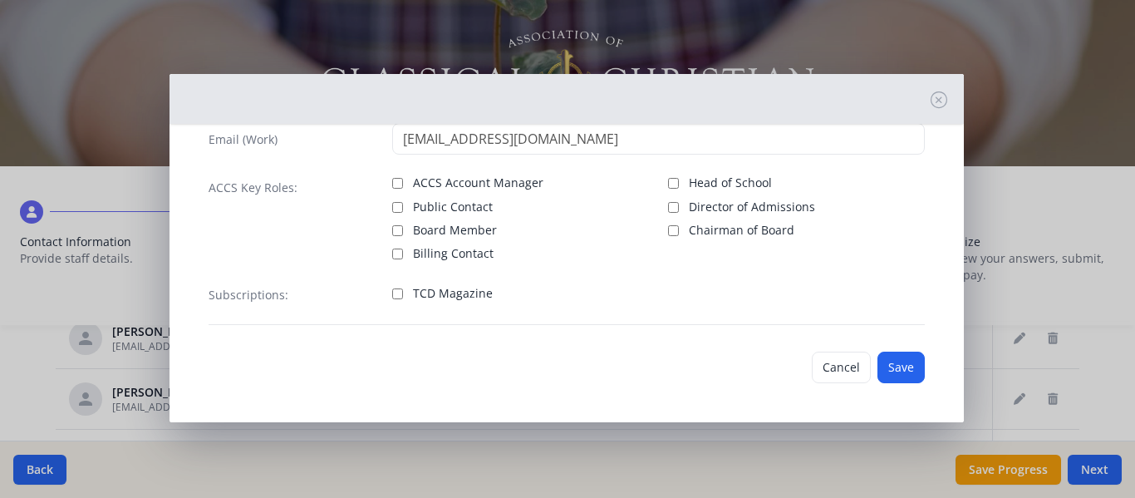
scroll to position [134, 0]
click at [894, 366] on button "Save" at bounding box center [901, 367] width 47 height 32
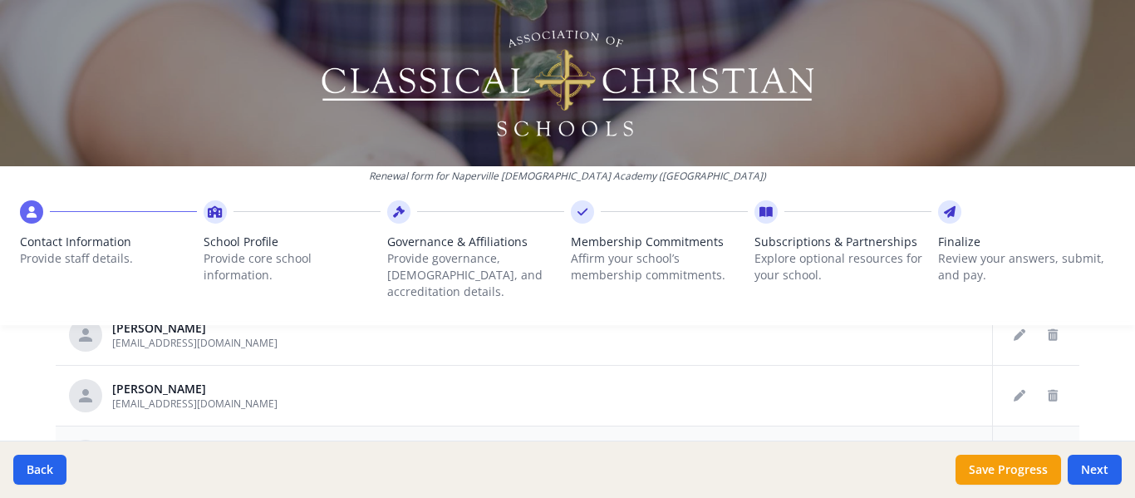
scroll to position [499, 0]
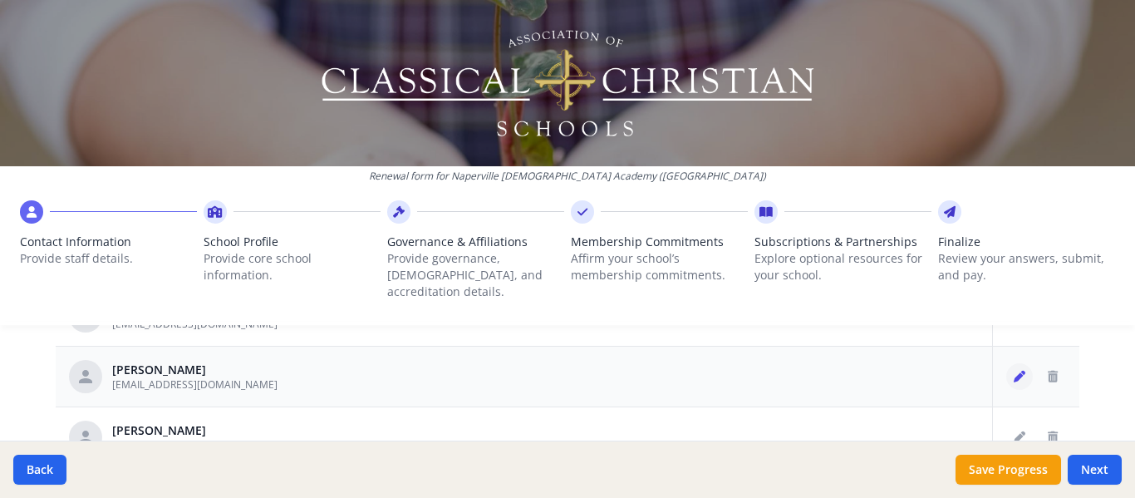
click at [1014, 371] on icon "Edit staff" at bounding box center [1020, 377] width 12 height 12
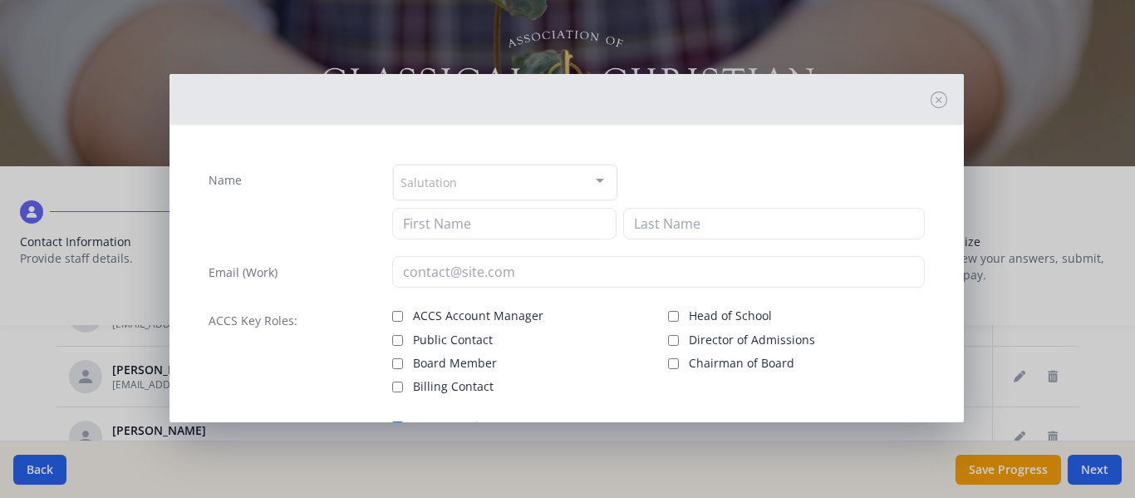
type input "[PERSON_NAME]"
type input "[EMAIL_ADDRESS][DOMAIN_NAME]"
checkbox input "true"
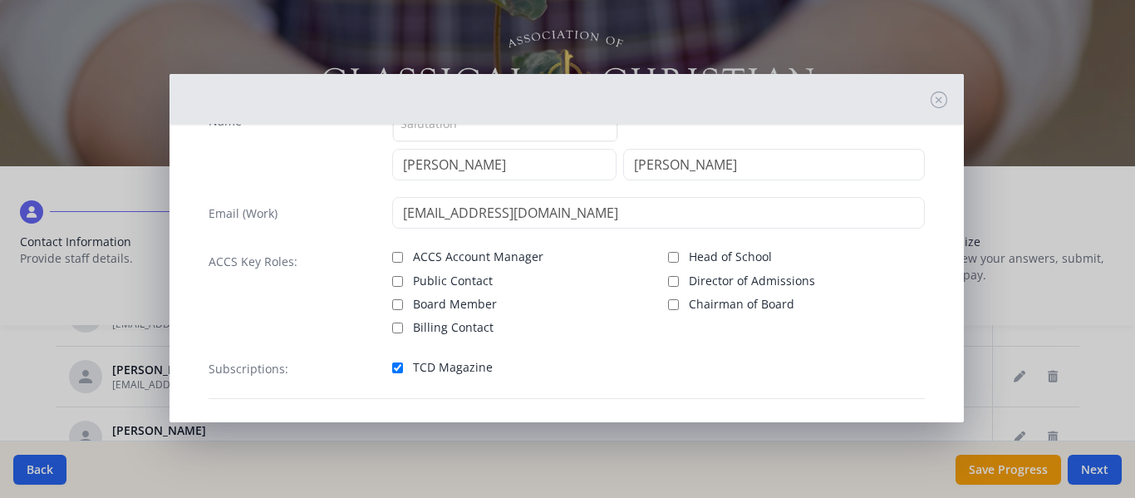
scroll to position [134, 0]
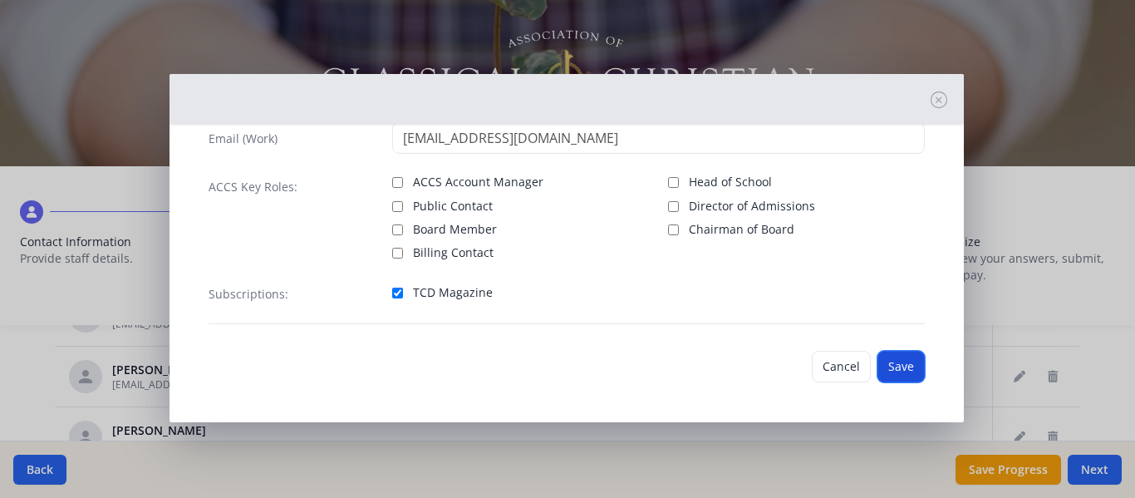
click at [899, 367] on button "Save" at bounding box center [901, 367] width 47 height 32
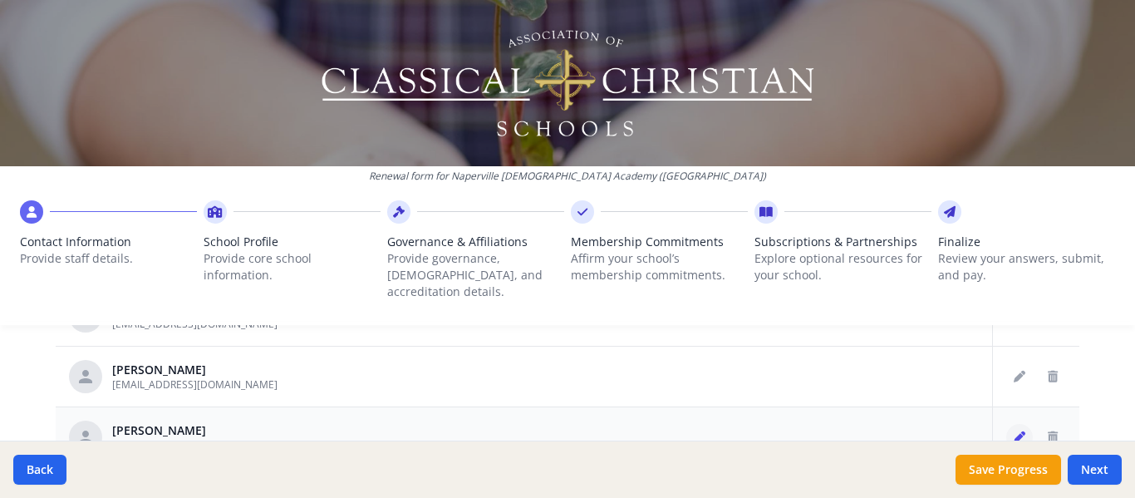
click at [1014, 431] on icon "Edit staff" at bounding box center [1020, 437] width 12 height 12
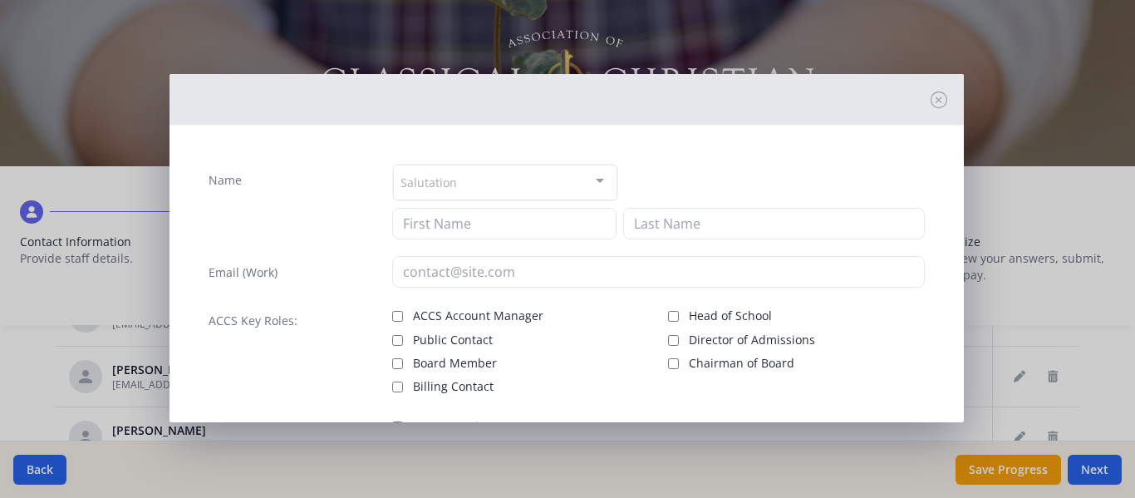
type input "[PERSON_NAME]"
type input "[EMAIL_ADDRESS][DOMAIN_NAME]"
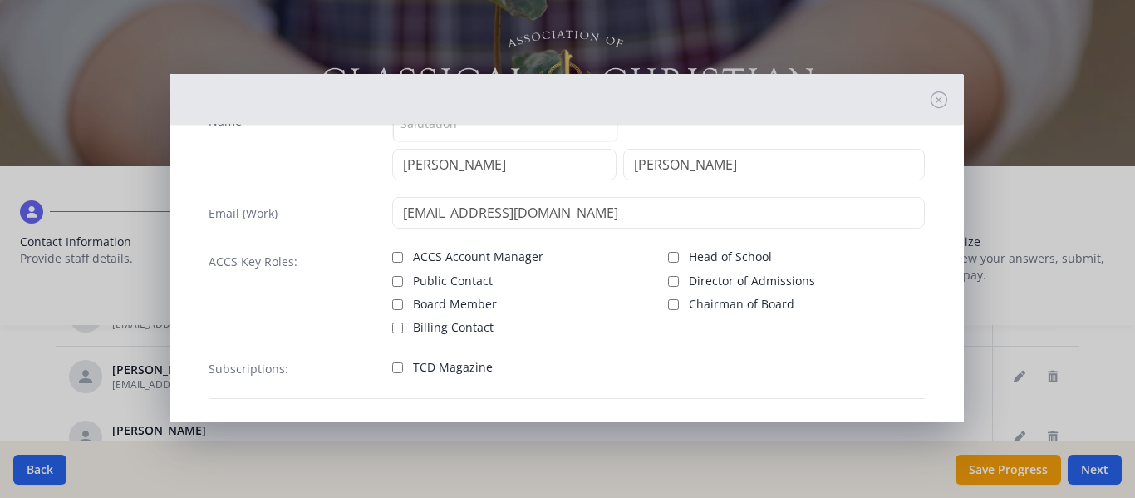
scroll to position [134, 0]
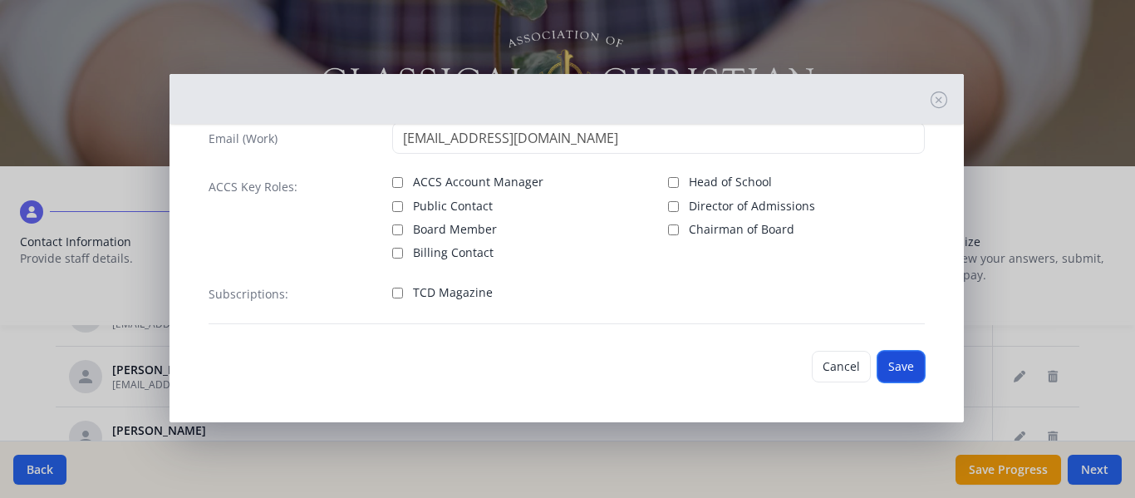
click at [884, 367] on button "Save" at bounding box center [901, 367] width 47 height 32
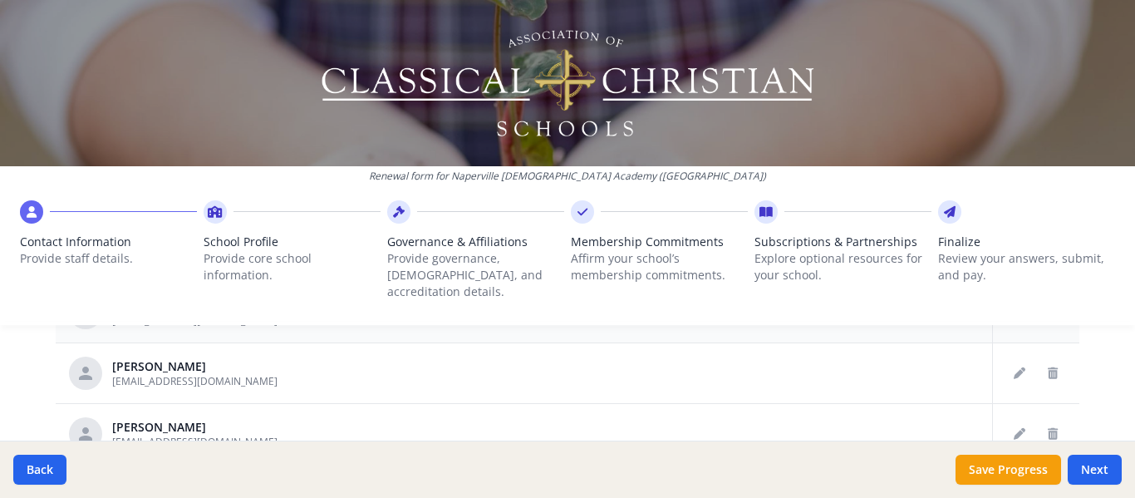
scroll to position [582, 0]
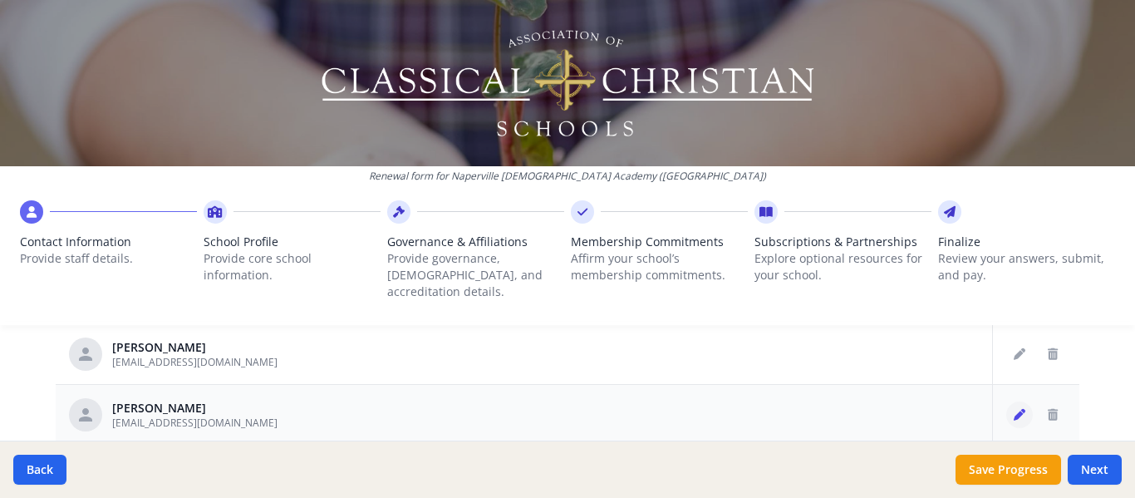
click at [1014, 409] on icon "Edit staff" at bounding box center [1020, 415] width 12 height 12
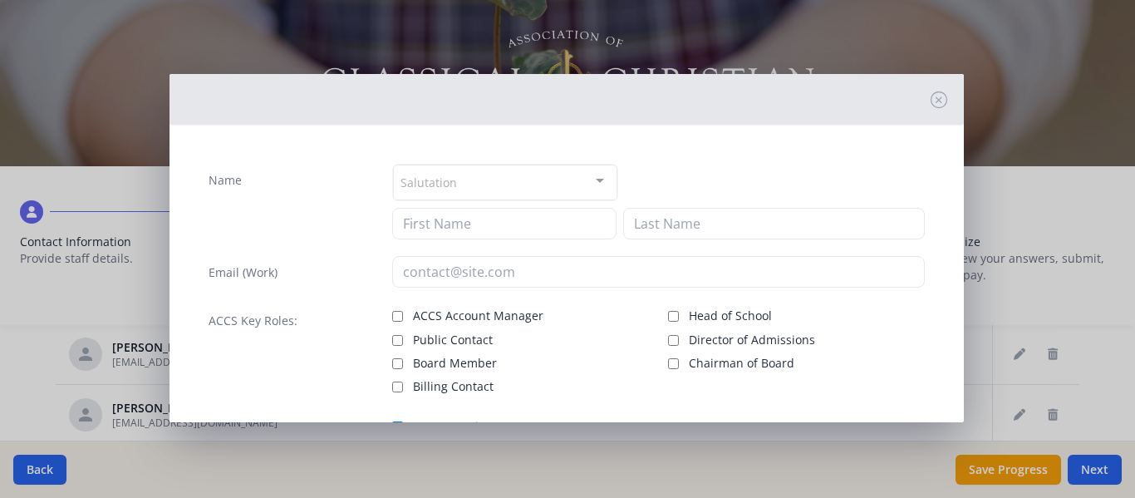
type input "[PERSON_NAME]"
type input "[EMAIL_ADDRESS][DOMAIN_NAME]"
checkbox input "true"
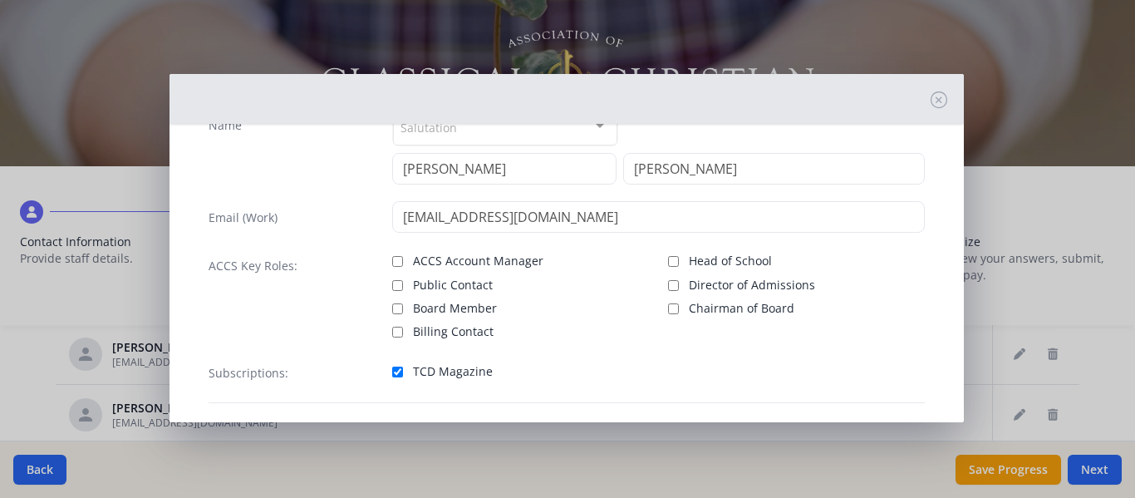
scroll to position [134, 0]
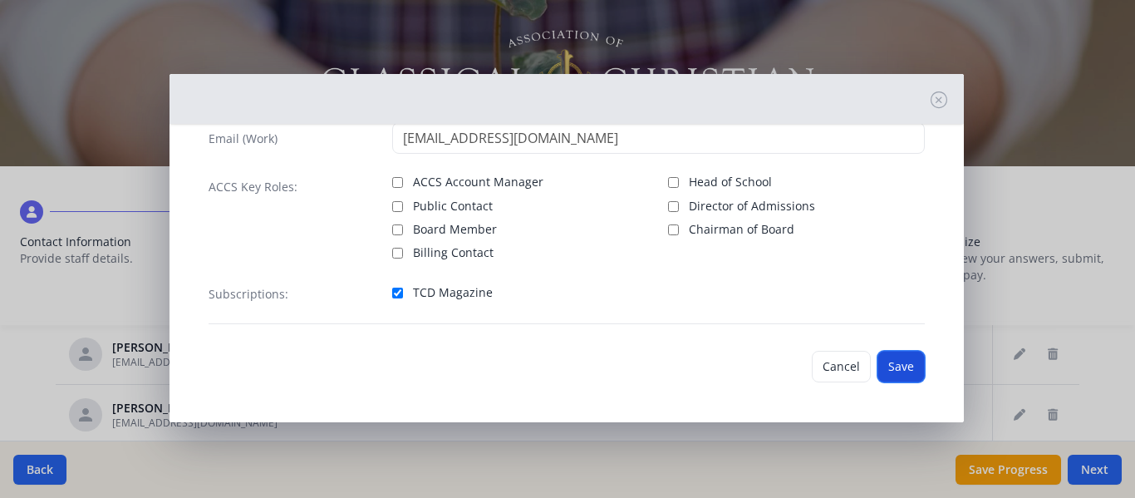
click at [880, 361] on button "Save" at bounding box center [901, 367] width 47 height 32
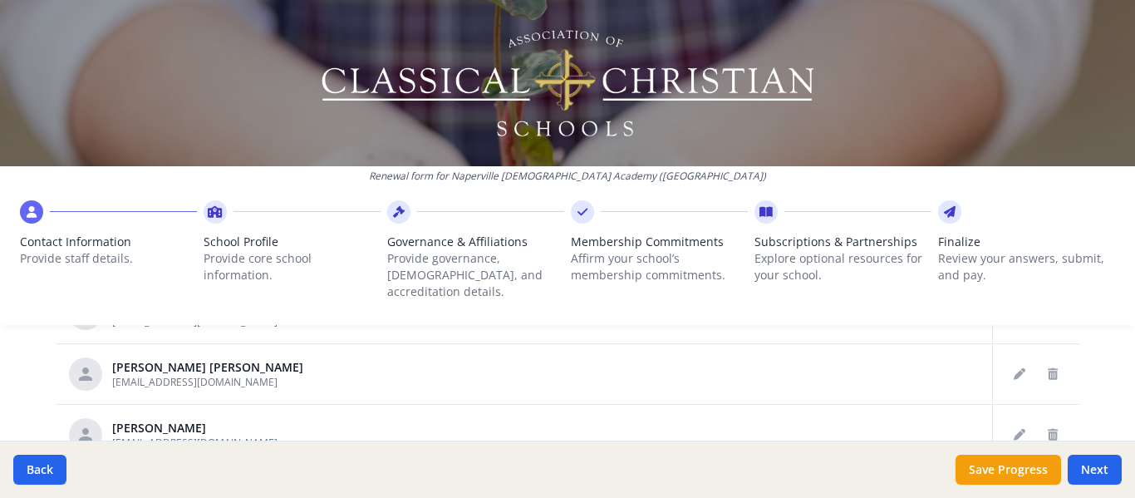
scroll to position [748, 0]
click at [1014, 364] on icon "Edit staff" at bounding box center [1020, 370] width 12 height 12
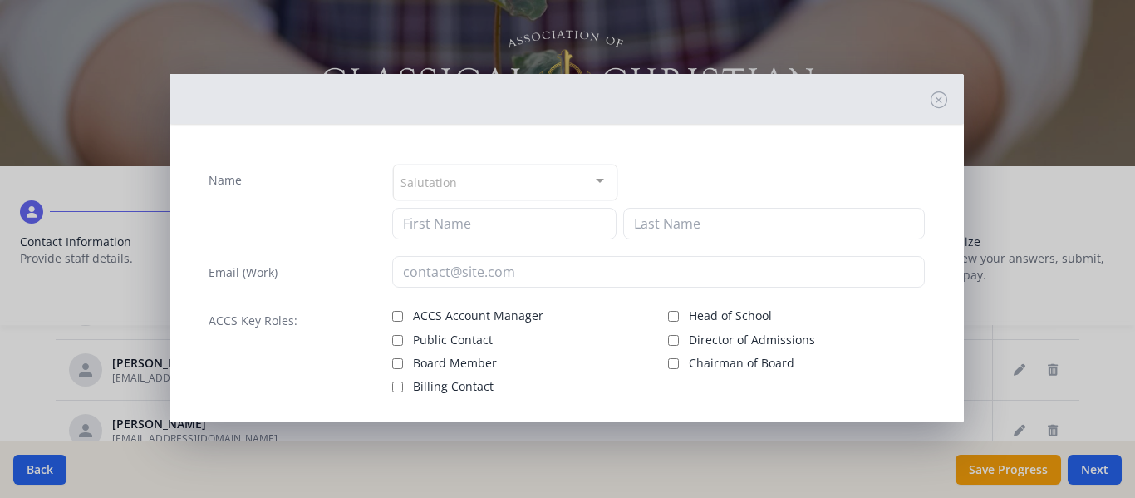
type input "[PERSON_NAME]"
type input "[EMAIL_ADDRESS][DOMAIN_NAME]"
checkbox input "true"
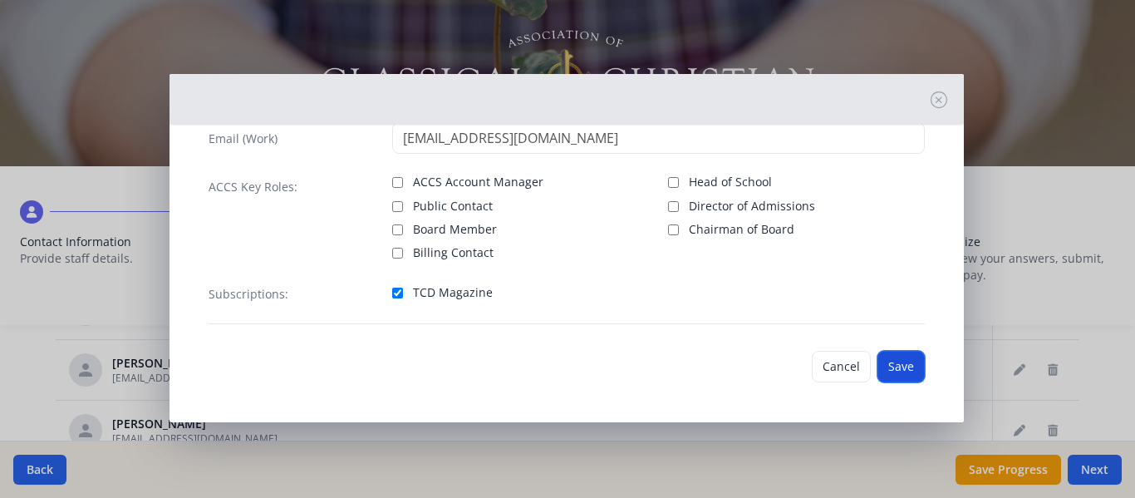
click at [896, 362] on button "Save" at bounding box center [901, 367] width 47 height 32
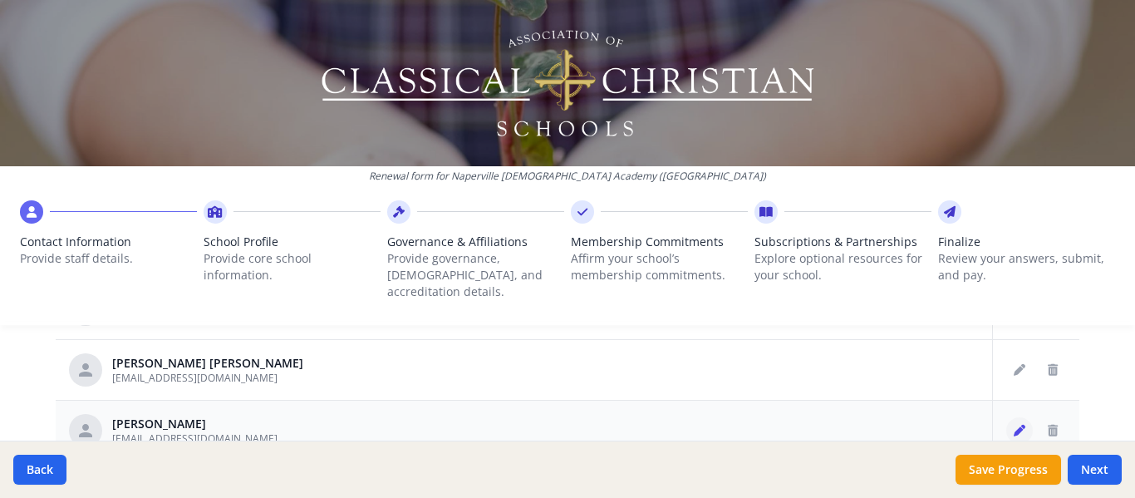
click at [1014, 425] on icon "Edit staff" at bounding box center [1020, 431] width 12 height 12
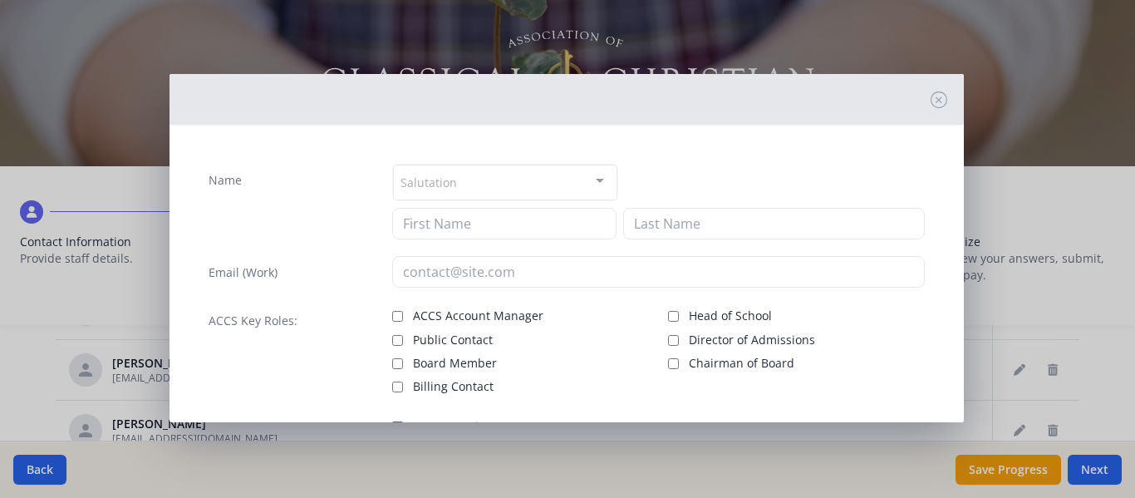
type input "Linssey"
type input "Ma"
type input "[EMAIL_ADDRESS][DOMAIN_NAME]"
checkbox input "true"
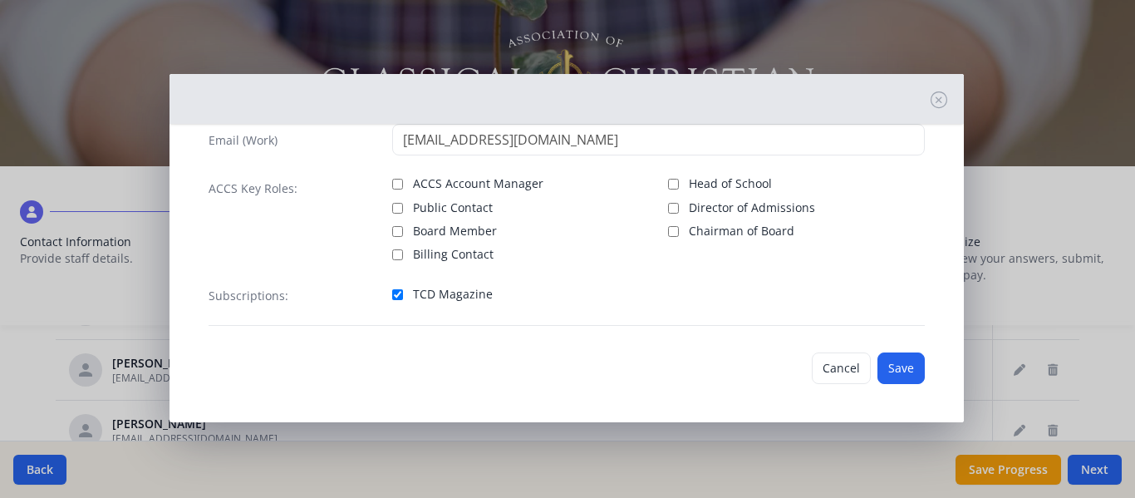
scroll to position [134, 0]
click at [893, 363] on button "Save" at bounding box center [901, 367] width 47 height 32
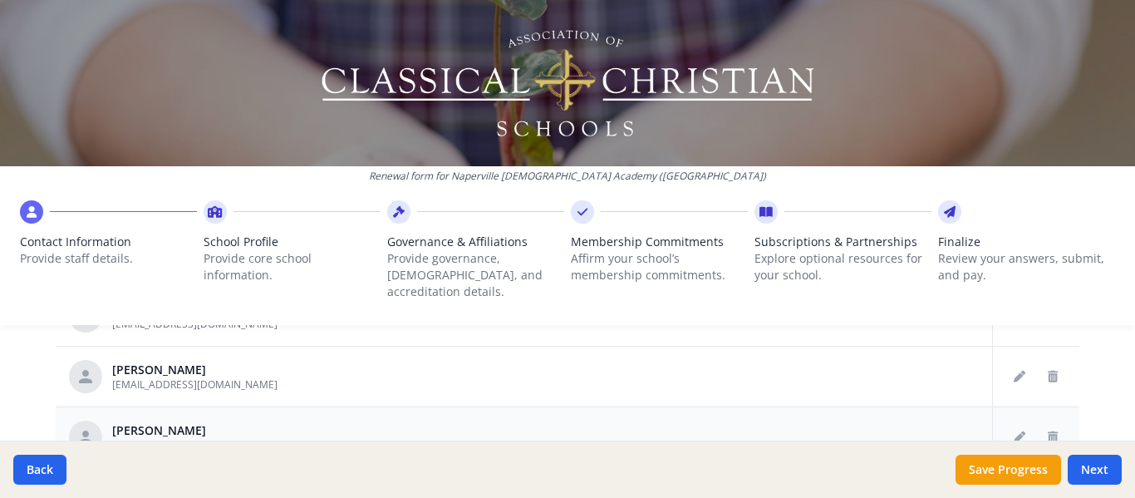
scroll to position [831, 0]
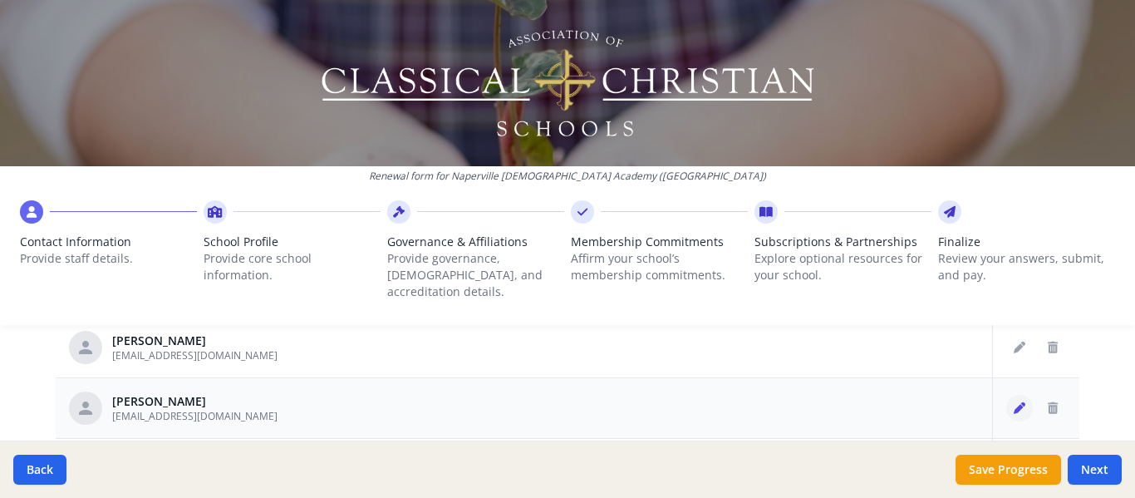
click at [1014, 402] on icon "Edit staff" at bounding box center [1020, 408] width 12 height 12
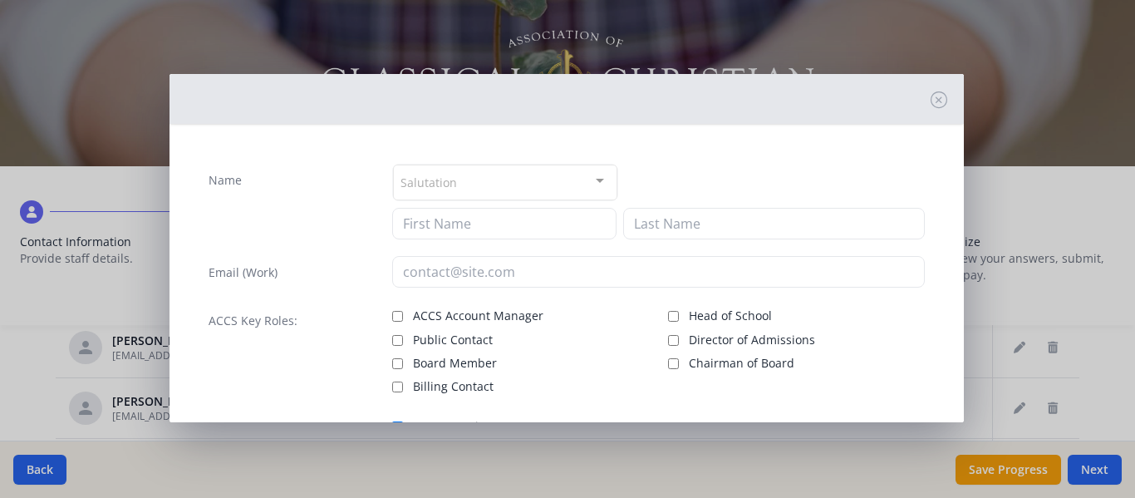
type input "[PERSON_NAME]"
type input "[EMAIL_ADDRESS][DOMAIN_NAME]"
checkbox input "true"
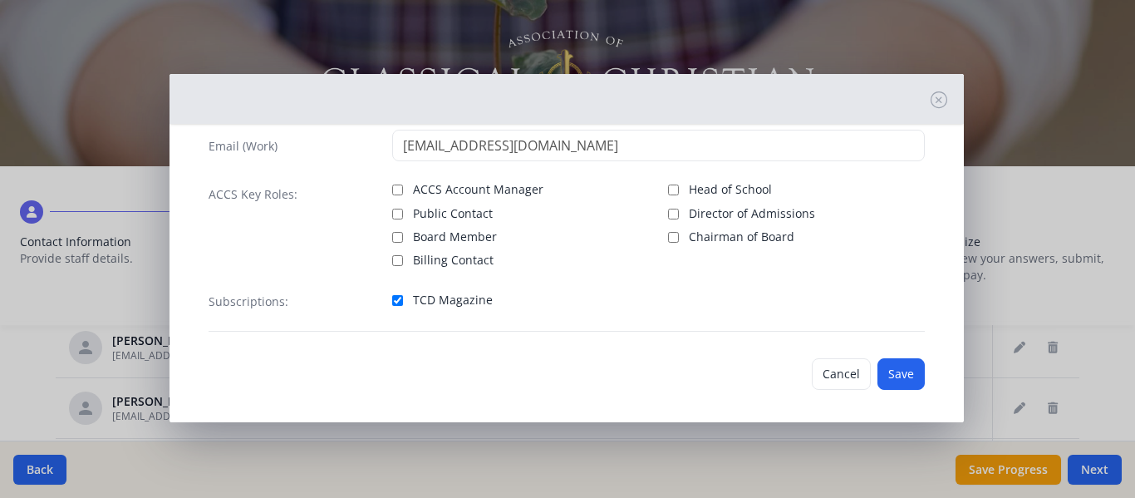
scroll to position [131, 0]
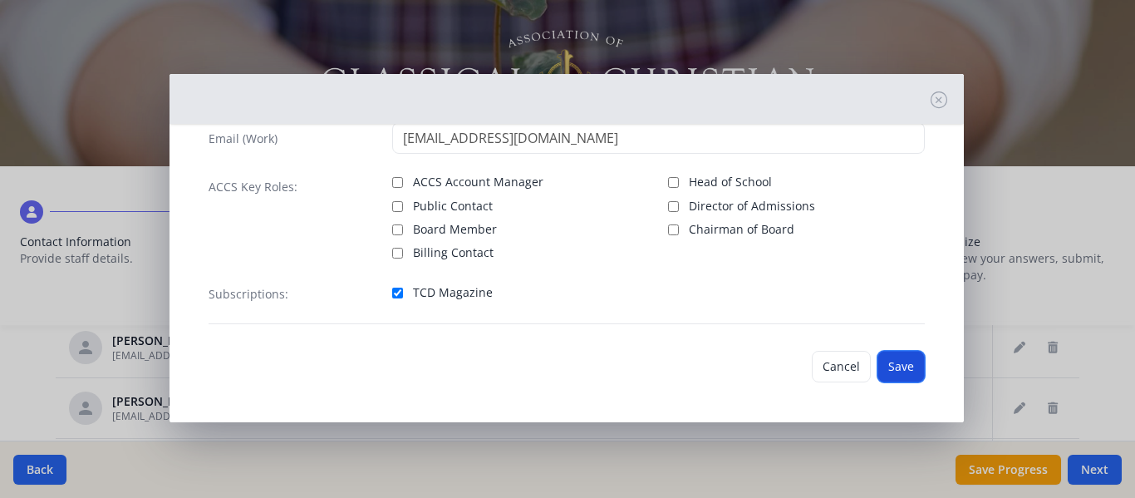
click at [888, 363] on button "Save" at bounding box center [901, 367] width 47 height 32
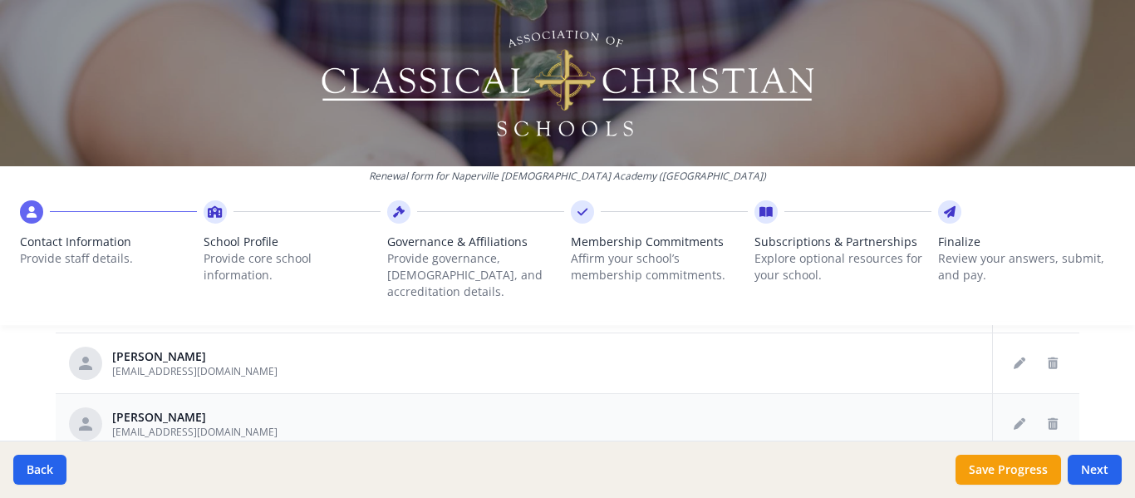
scroll to position [914, 0]
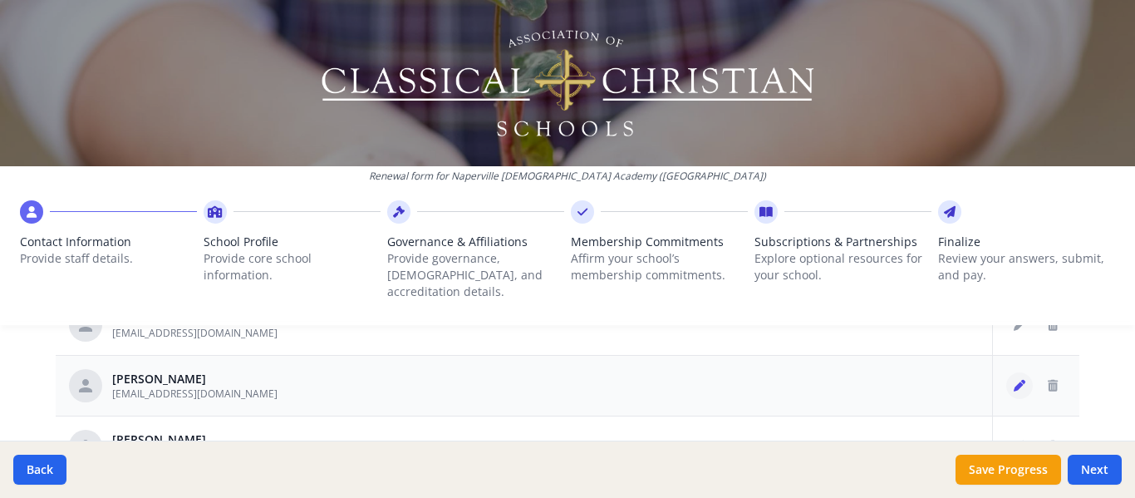
click at [1006, 372] on button "Edit staff" at bounding box center [1019, 385] width 27 height 27
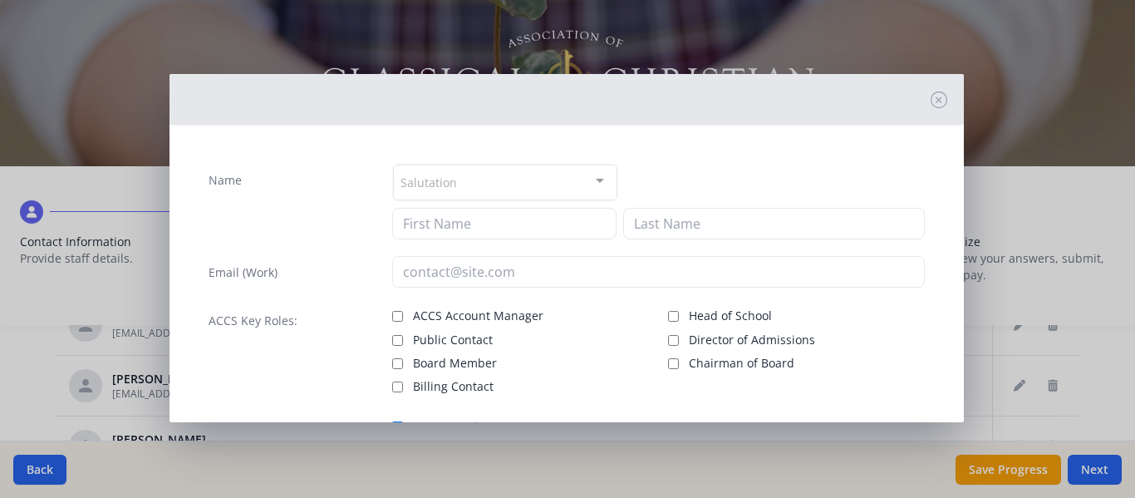
type input "[PERSON_NAME]"
type input "[EMAIL_ADDRESS][DOMAIN_NAME]"
checkbox input "true"
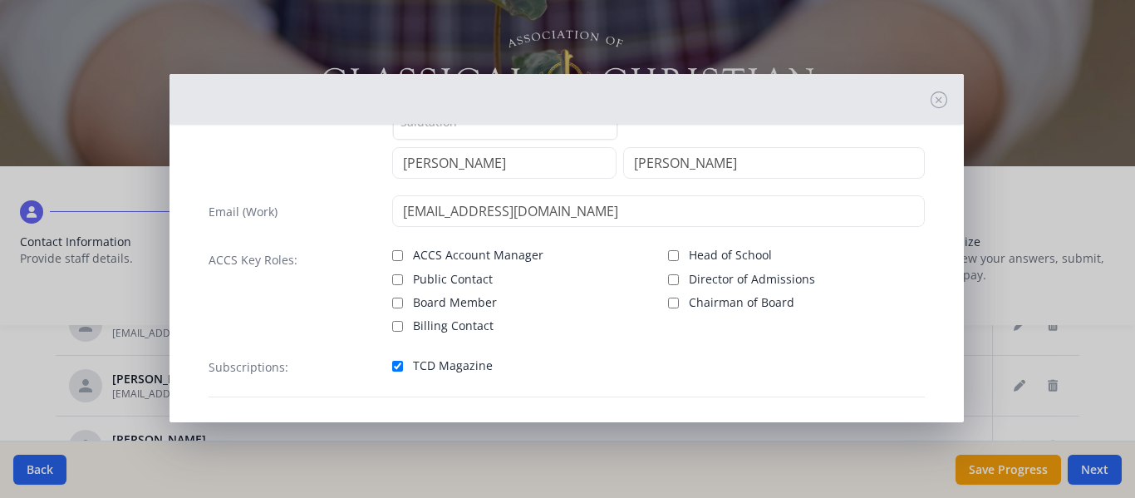
scroll to position [134, 0]
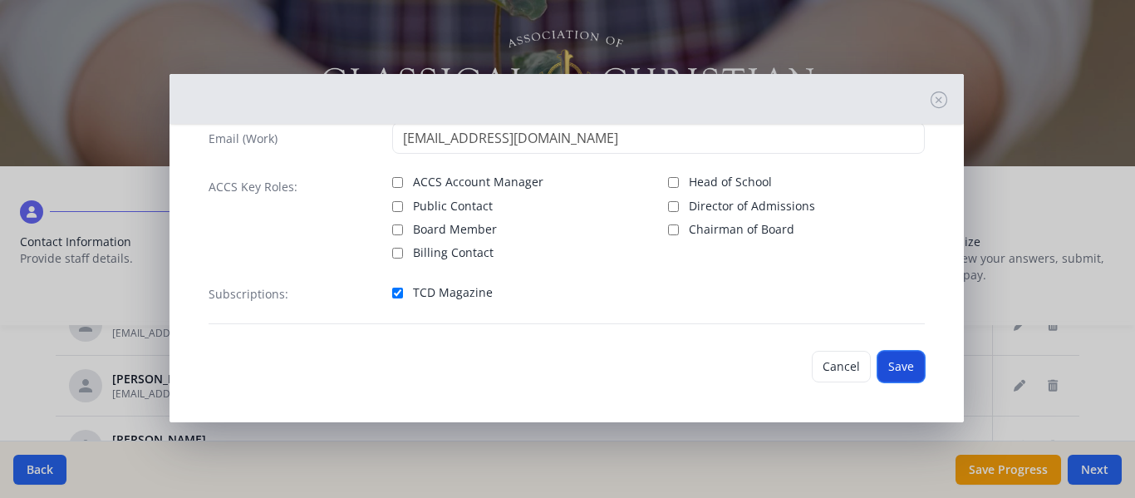
click at [898, 371] on button "Save" at bounding box center [901, 367] width 47 height 32
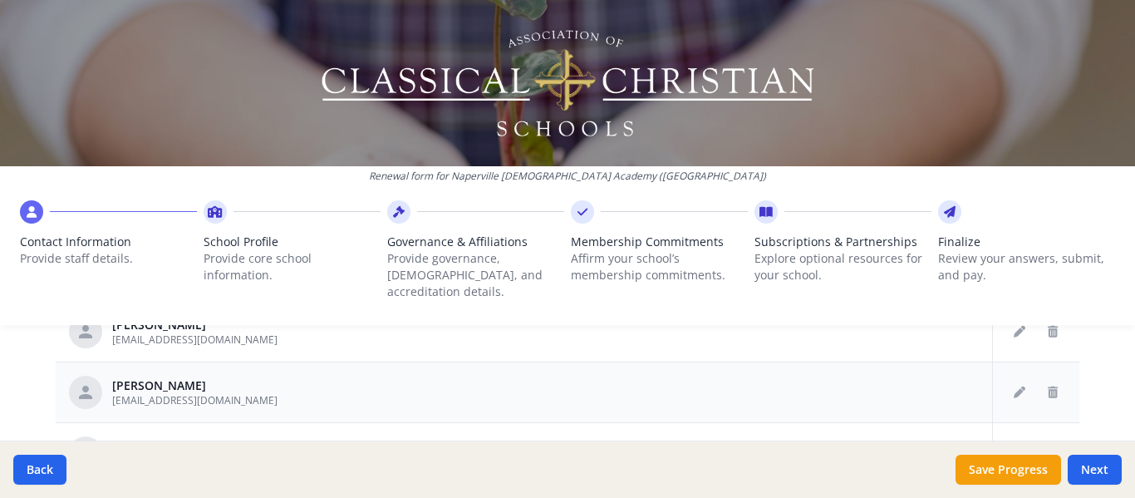
scroll to position [997, 0]
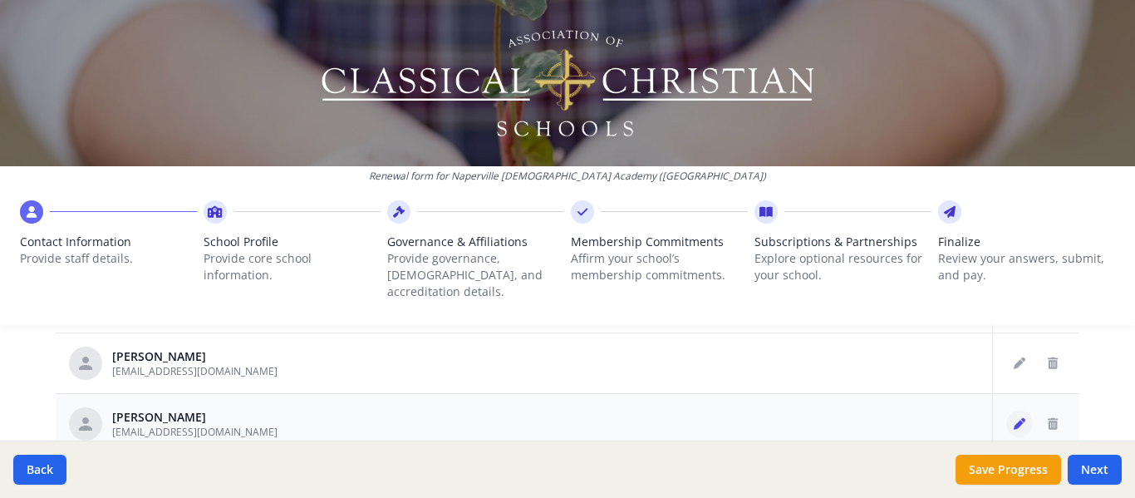
click at [1014, 418] on icon "Edit staff" at bounding box center [1020, 424] width 12 height 12
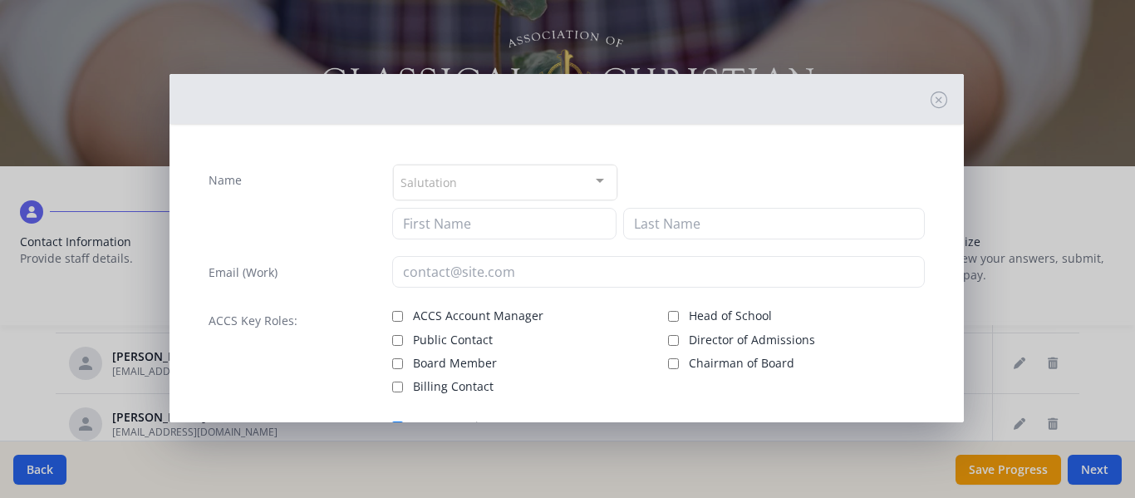
type input "[PERSON_NAME]"
type input "Melter"
type input "[EMAIL_ADDRESS][DOMAIN_NAME]"
checkbox input "true"
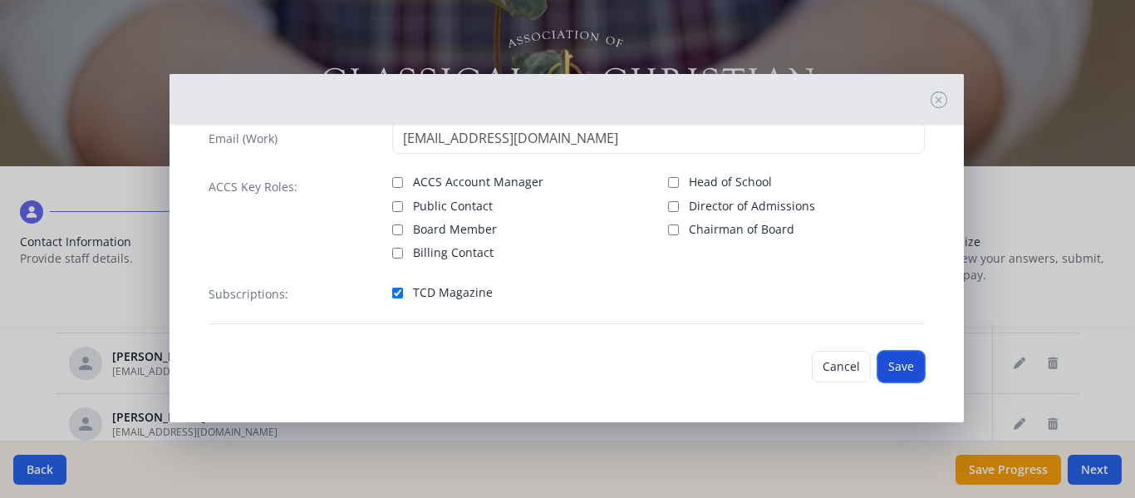
click at [892, 360] on button "Save" at bounding box center [901, 367] width 47 height 32
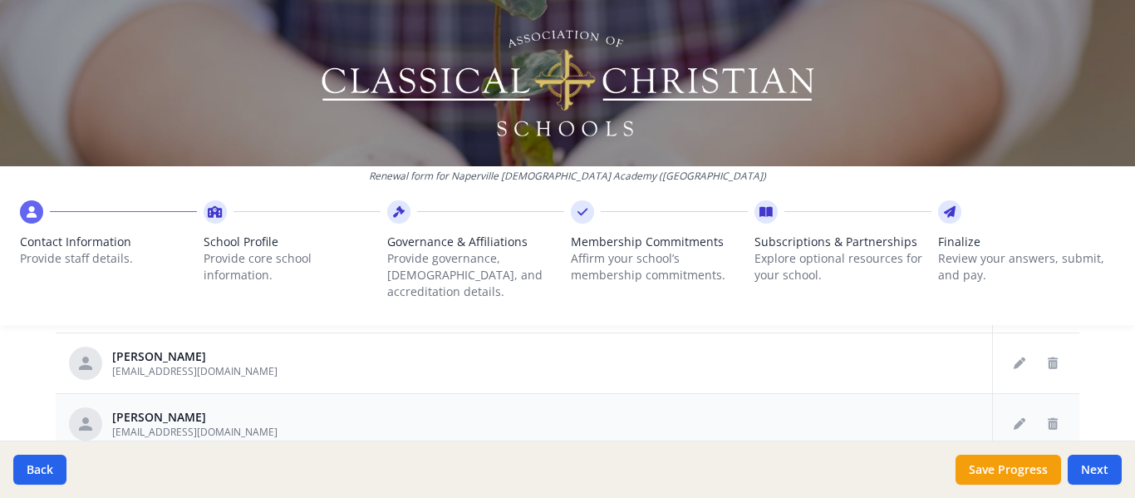
scroll to position [1080, 0]
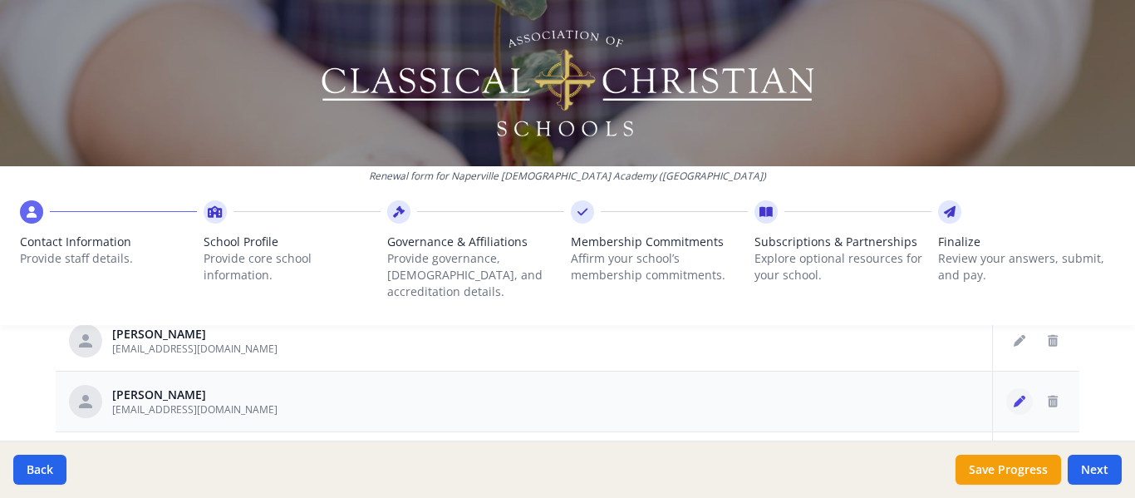
click at [1014, 396] on icon "Edit staff" at bounding box center [1020, 402] width 12 height 12
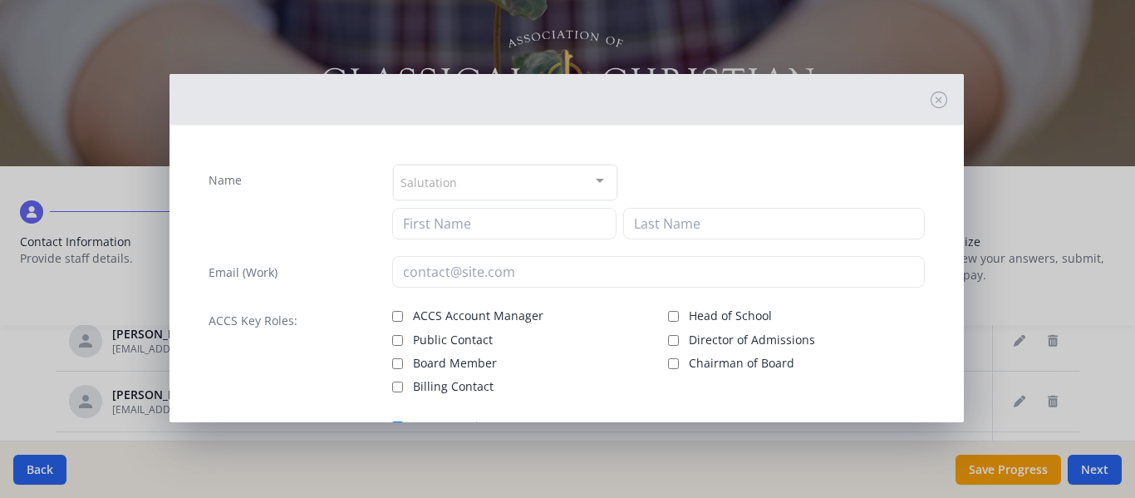
type input "[PERSON_NAME]"
type input "Melter"
type input "[EMAIL_ADDRESS][DOMAIN_NAME]"
checkbox input "true"
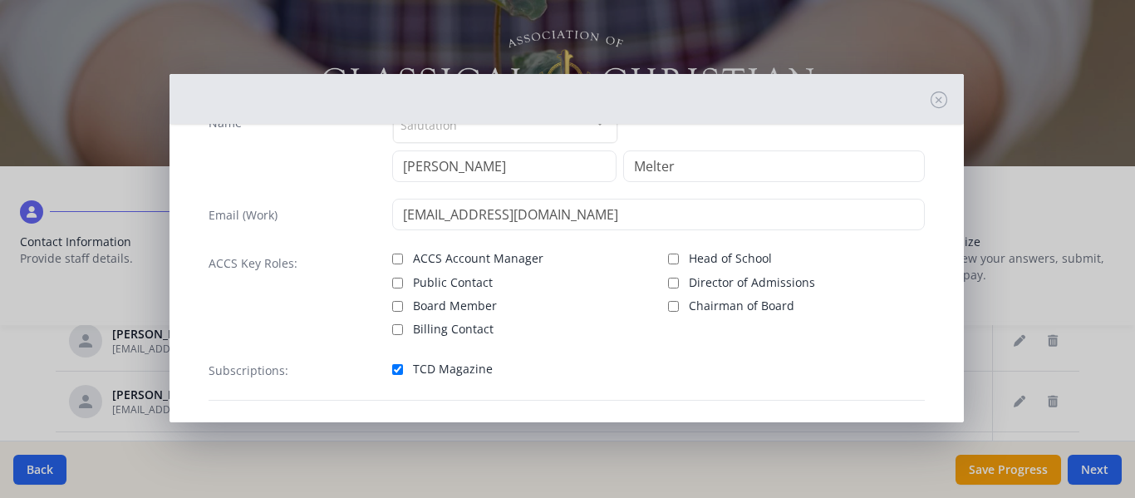
scroll to position [83, 0]
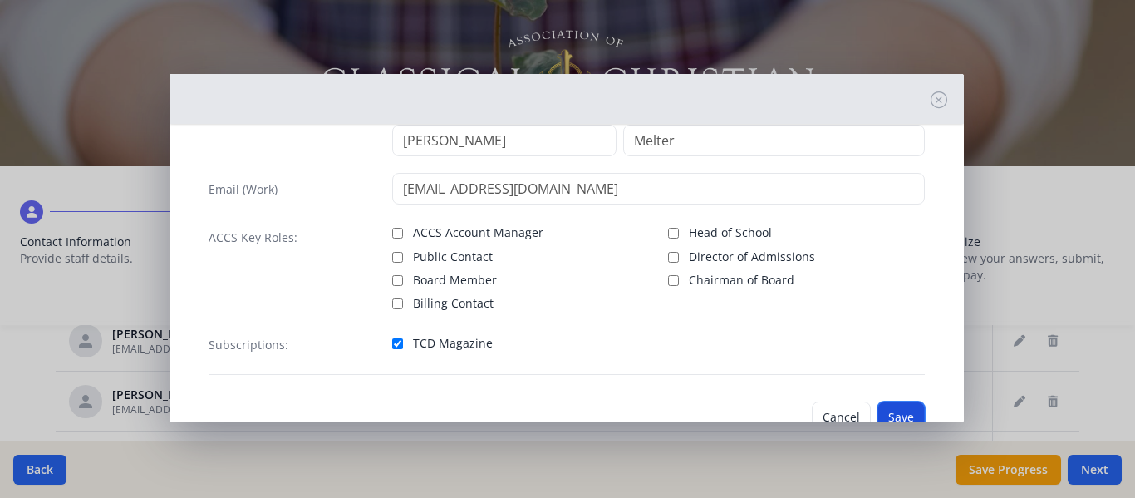
click at [900, 408] on button "Save" at bounding box center [901, 417] width 47 height 32
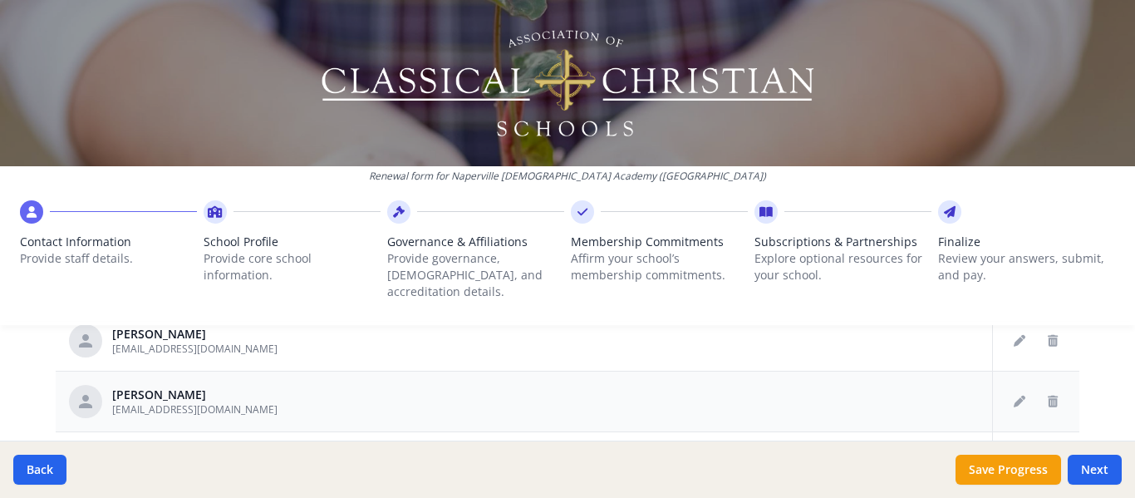
scroll to position [1163, 0]
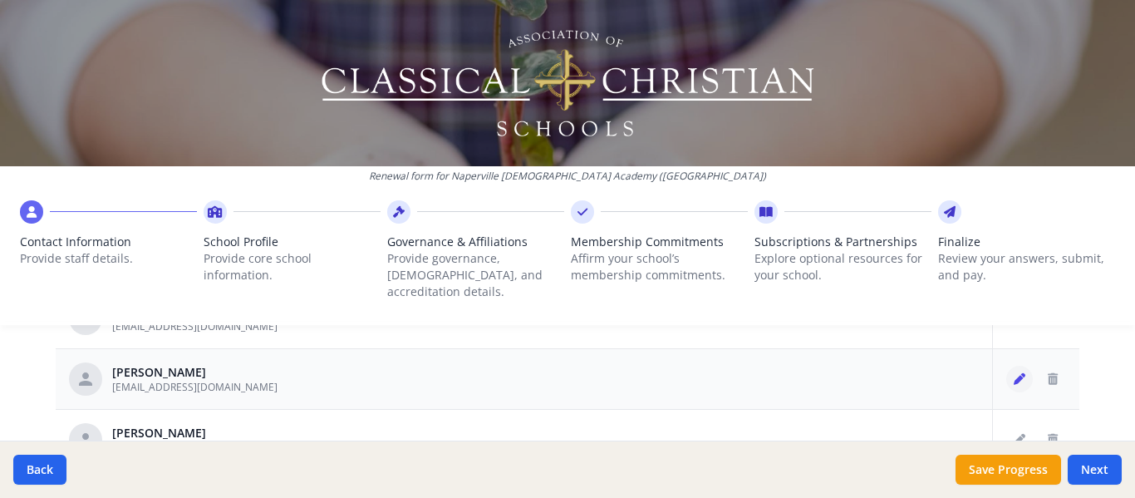
click at [1014, 373] on icon "Edit staff" at bounding box center [1020, 379] width 12 height 12
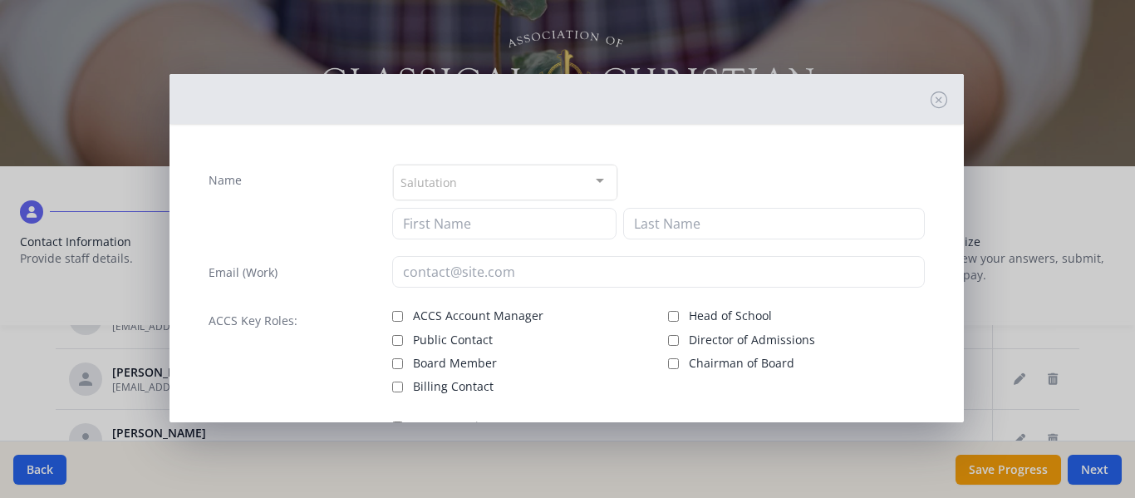
type input "[PERSON_NAME]"
type input "Niewrzol"
type input "[EMAIL_ADDRESS][DOMAIN_NAME]"
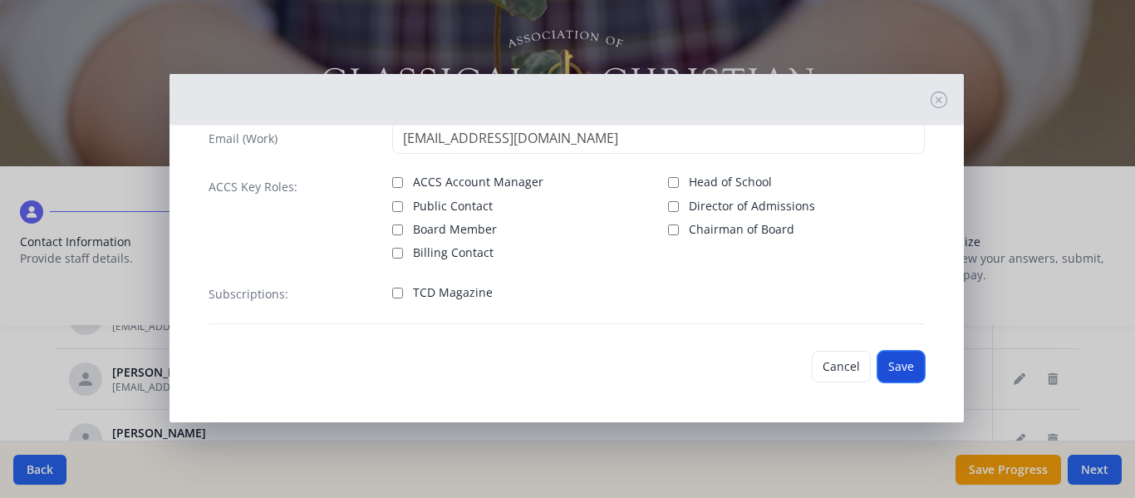
click at [899, 364] on button "Save" at bounding box center [901, 367] width 47 height 32
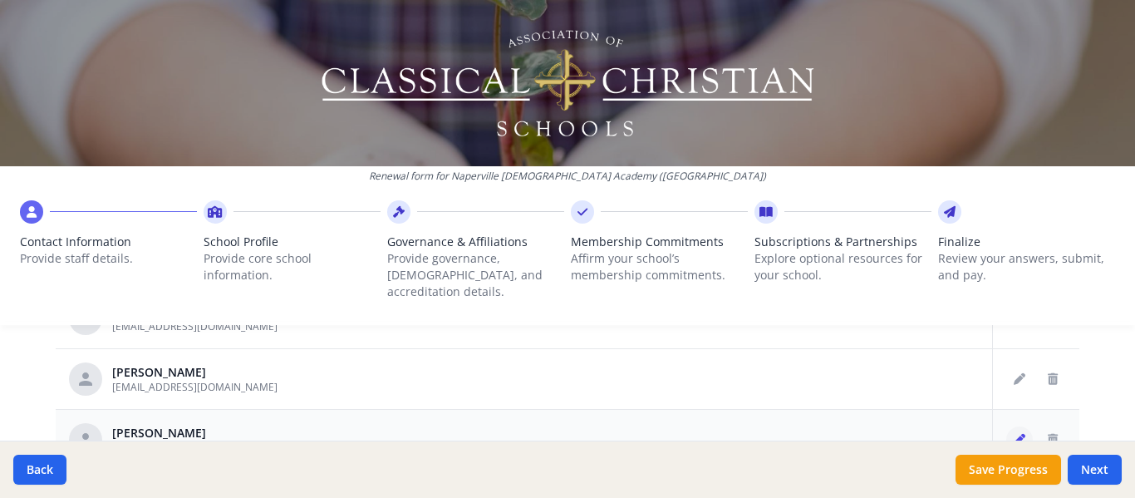
click at [1014, 434] on icon "Edit staff" at bounding box center [1020, 440] width 12 height 12
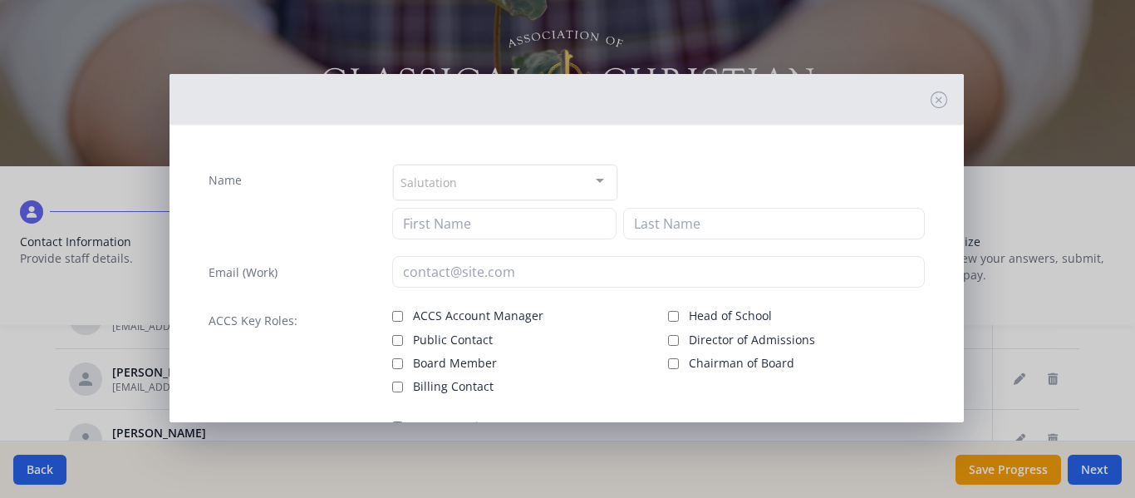
type input "[PERSON_NAME]"
type input "[EMAIL_ADDRESS][DOMAIN_NAME]"
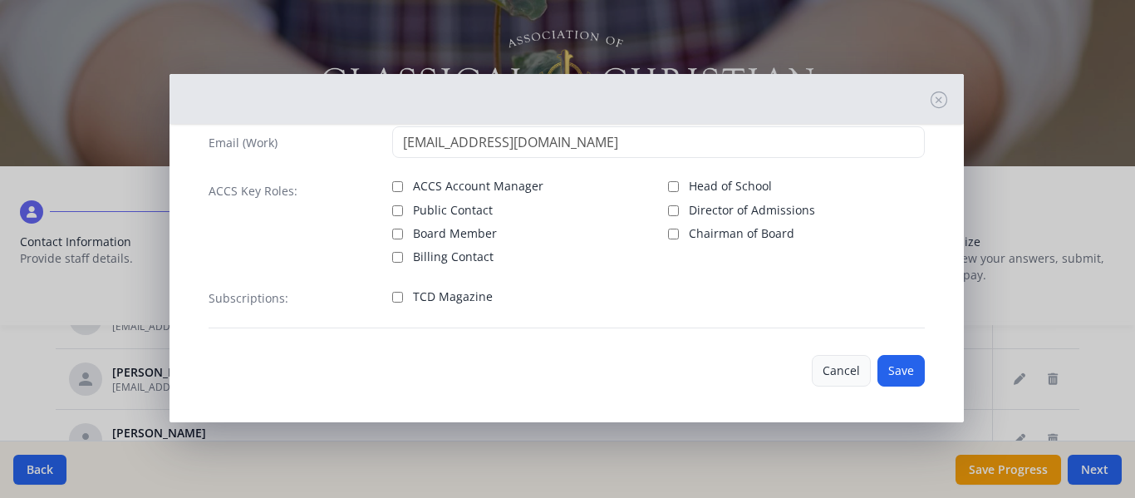
scroll to position [134, 0]
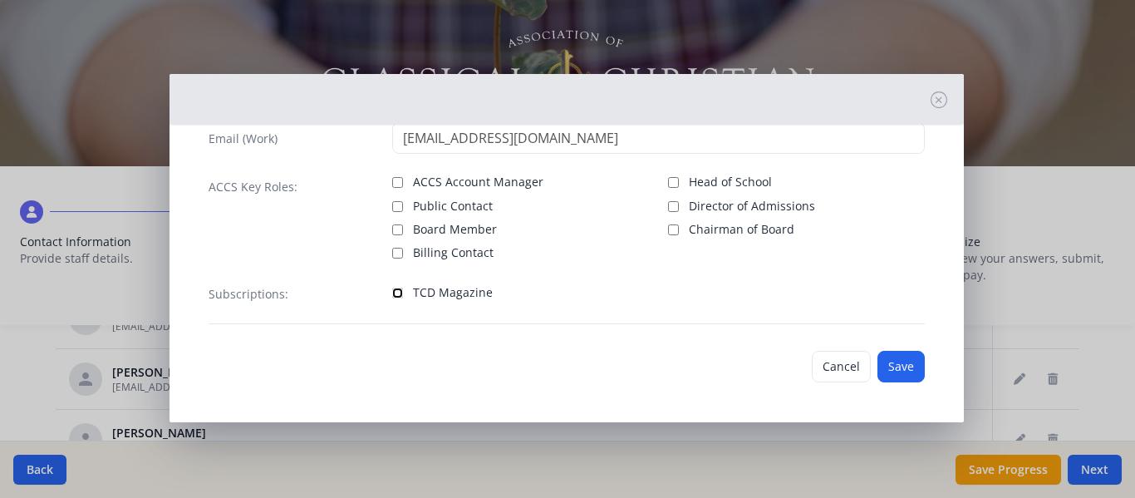
click at [393, 293] on input "TCD Magazine" at bounding box center [397, 293] width 11 height 11
checkbox input "true"
click at [894, 370] on button "Save" at bounding box center [901, 367] width 47 height 32
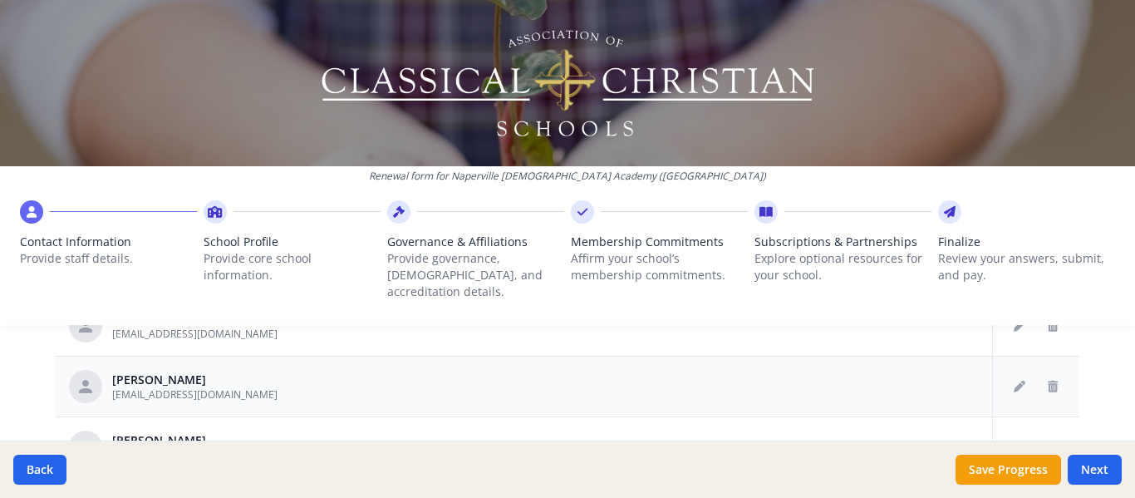
scroll to position [1247, 0]
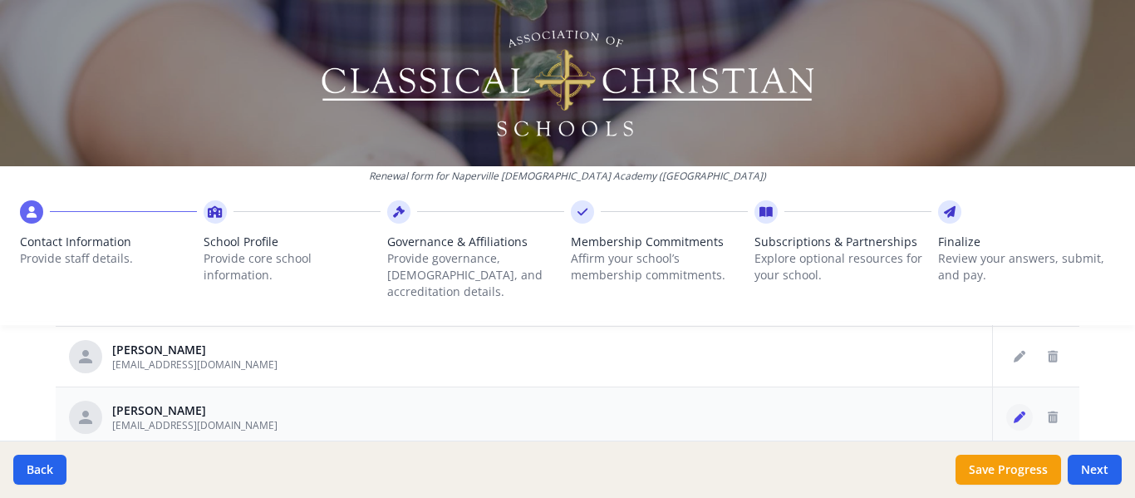
click at [1014, 411] on icon "Edit staff" at bounding box center [1020, 417] width 12 height 12
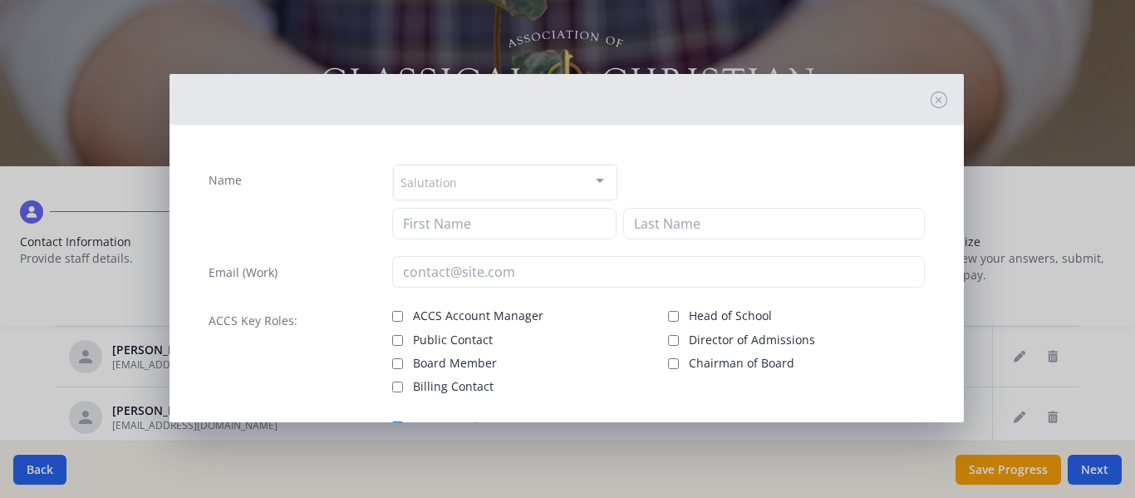
type input "[PERSON_NAME]"
type input "Planamenta"
type input "[EMAIL_ADDRESS][DOMAIN_NAME]"
checkbox input "true"
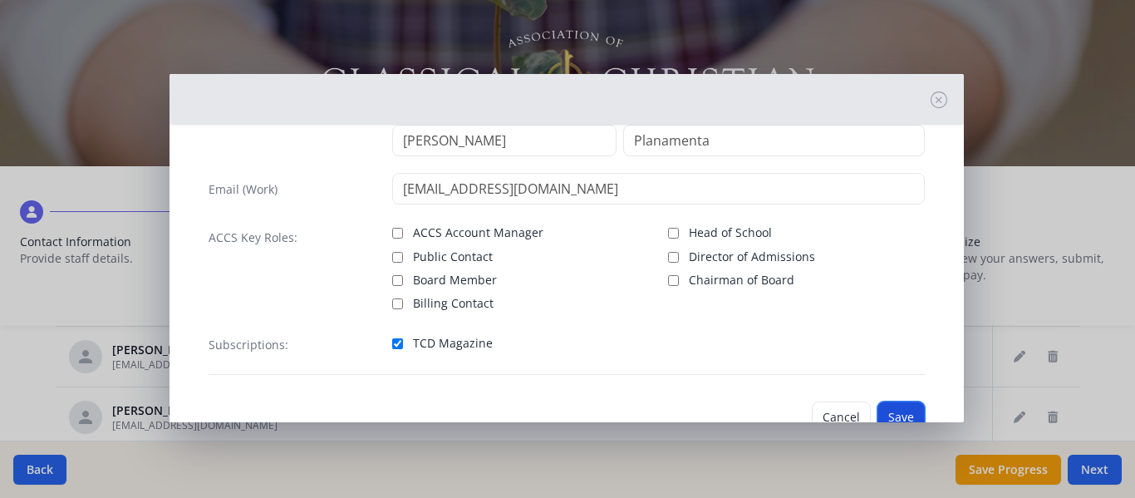
click at [893, 405] on button "Save" at bounding box center [901, 417] width 47 height 32
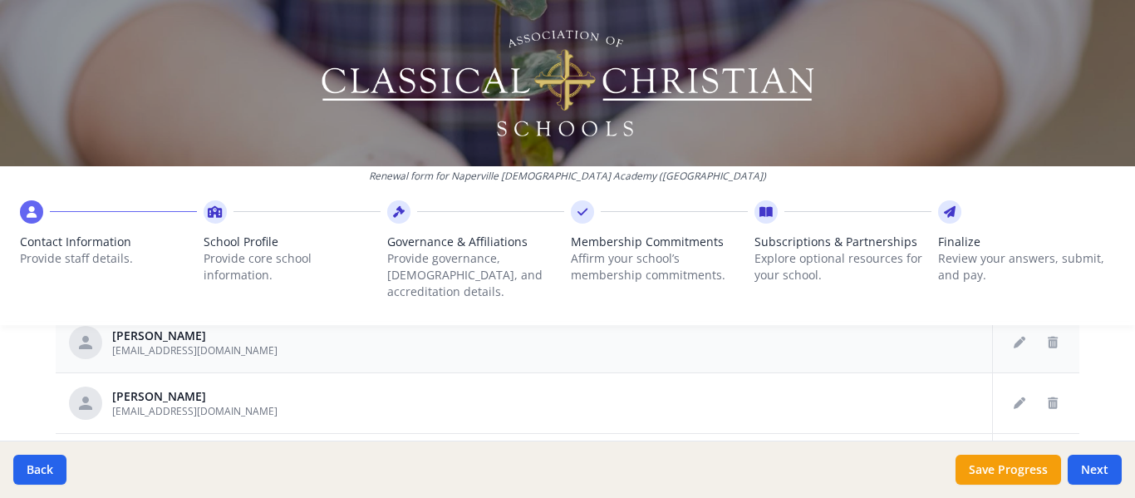
scroll to position [1413, 0]
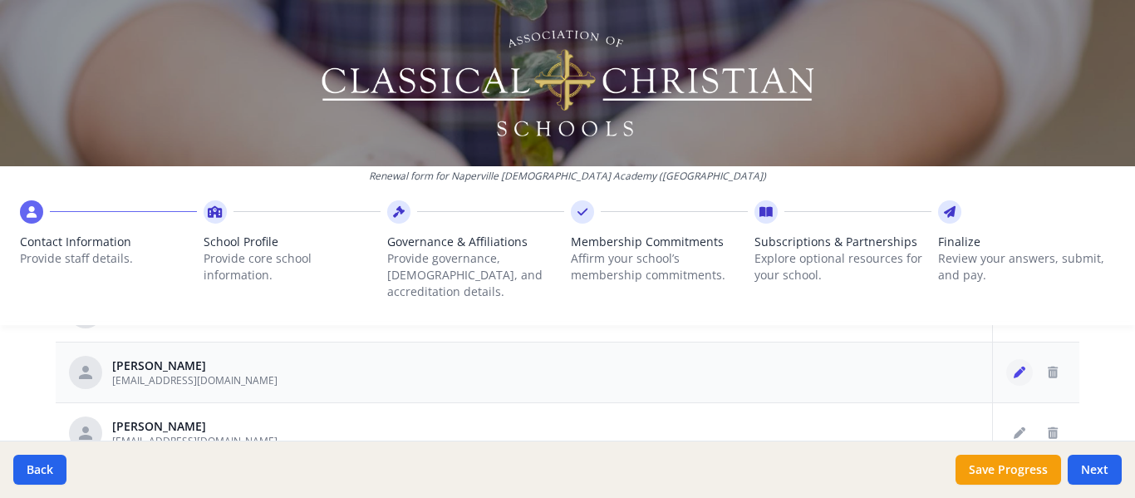
click at [1006, 359] on button "Edit staff" at bounding box center [1019, 372] width 27 height 27
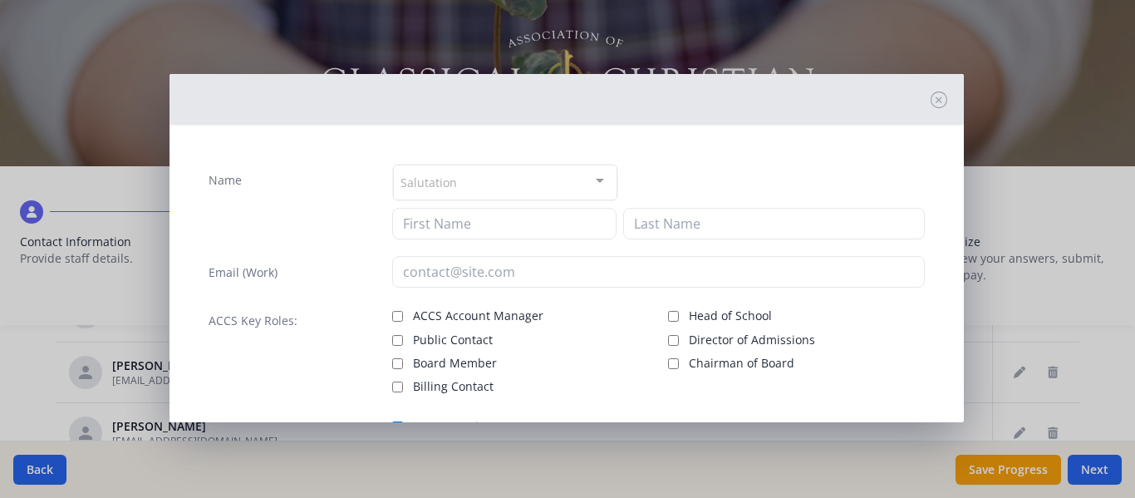
type input "[PERSON_NAME]"
type input "[EMAIL_ADDRESS][DOMAIN_NAME]"
checkbox input "true"
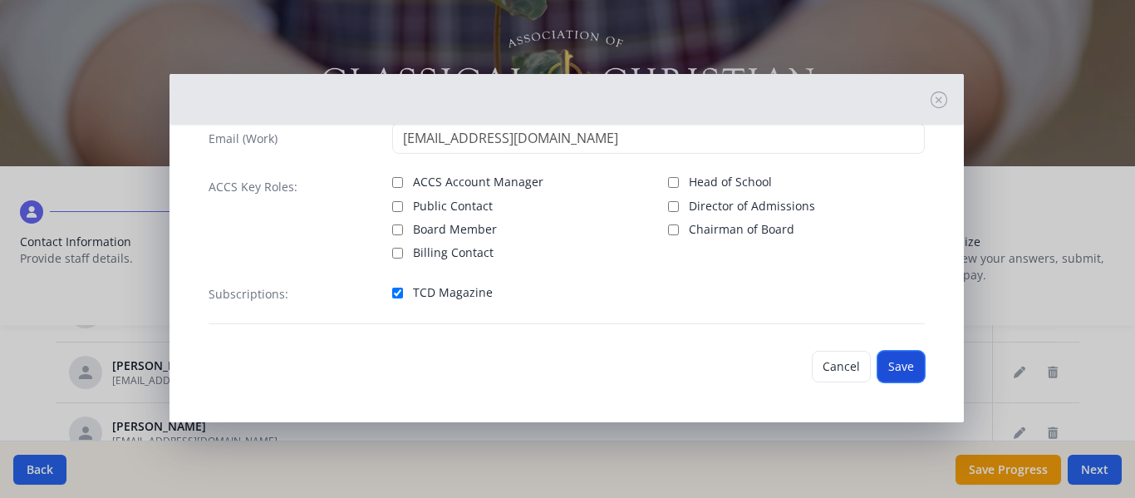
click at [896, 360] on button "Save" at bounding box center [901, 367] width 47 height 32
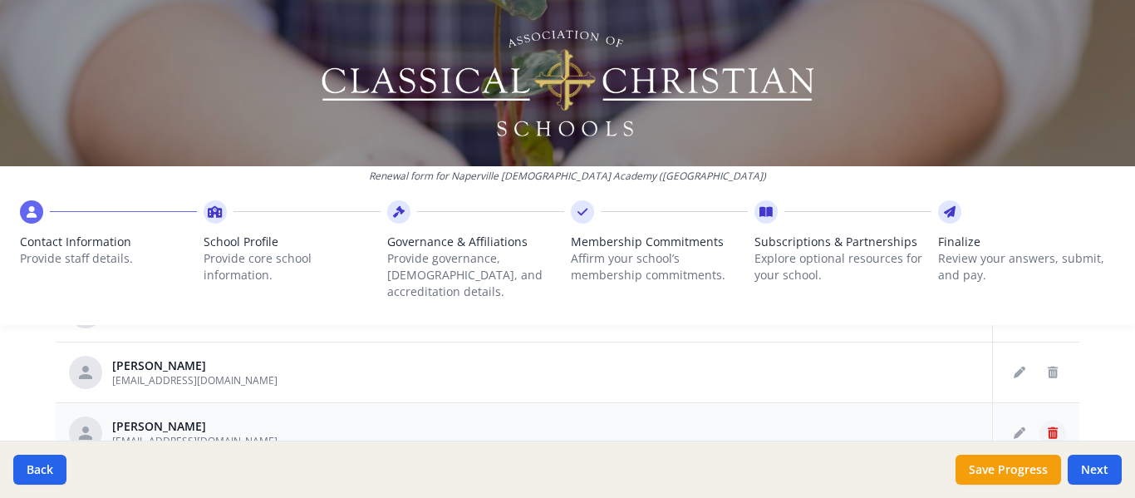
click at [1040, 420] on button "Delete staff" at bounding box center [1053, 433] width 27 height 27
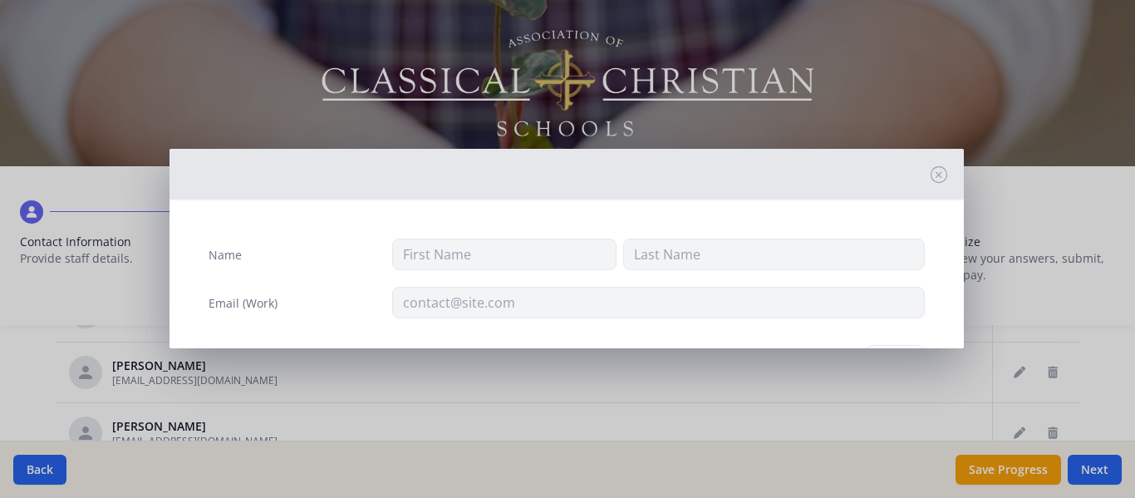
type input "[PERSON_NAME]"
type input "Seraphin"
type input "[EMAIL_ADDRESS][DOMAIN_NAME]"
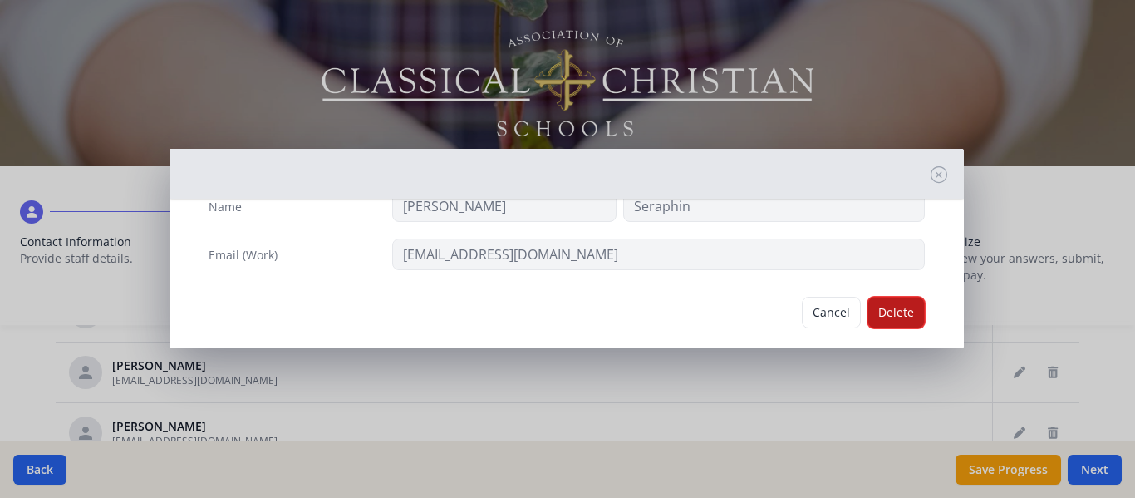
click at [897, 311] on button "Delete" at bounding box center [896, 313] width 57 height 32
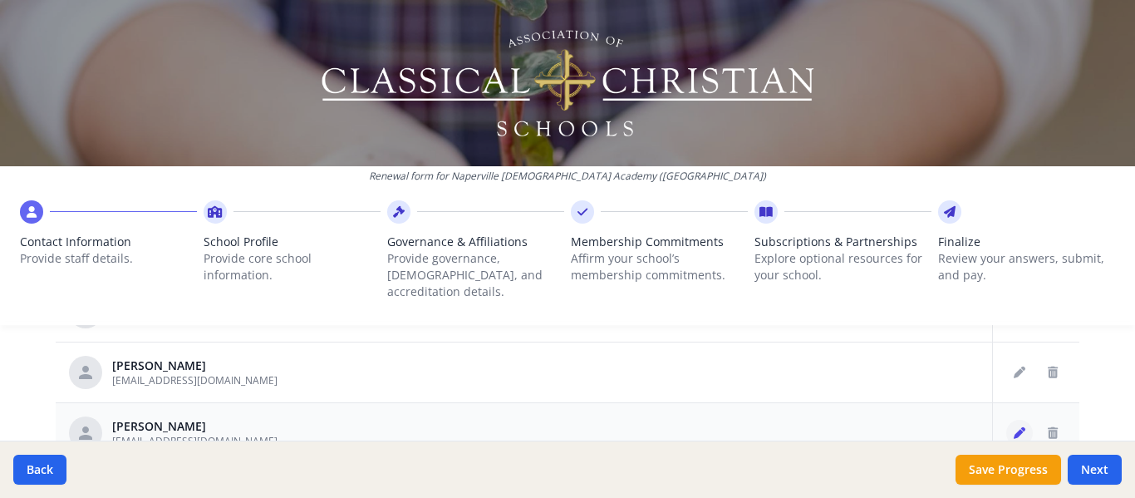
click at [1014, 427] on icon "Edit staff" at bounding box center [1020, 433] width 12 height 12
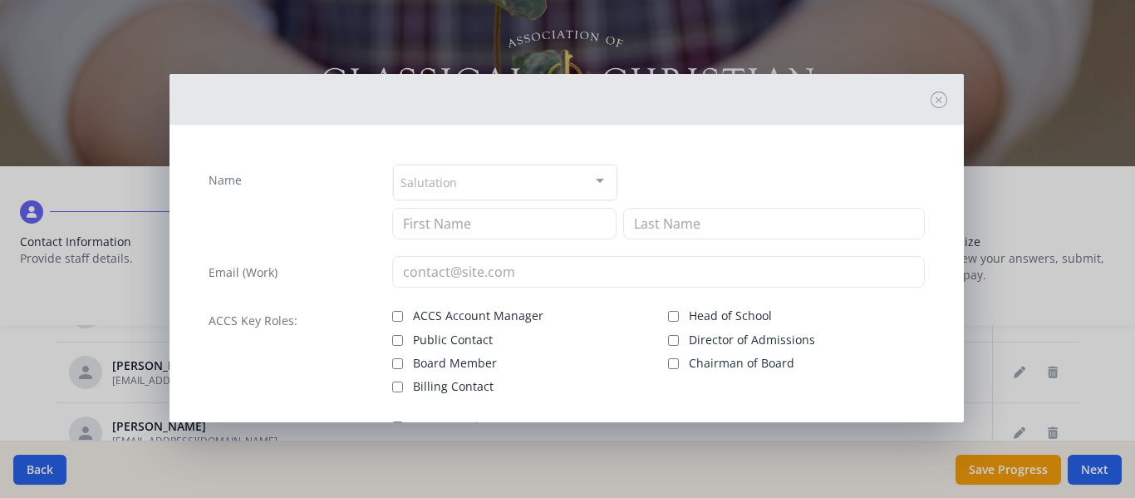
type input "[PERSON_NAME]"
type input "[EMAIL_ADDRESS][DOMAIN_NAME]"
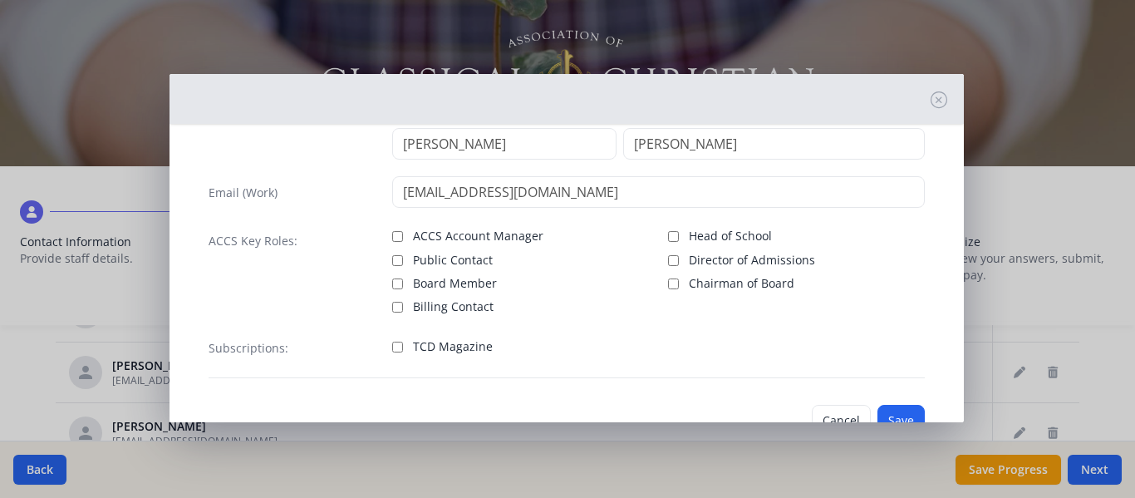
scroll to position [48, 0]
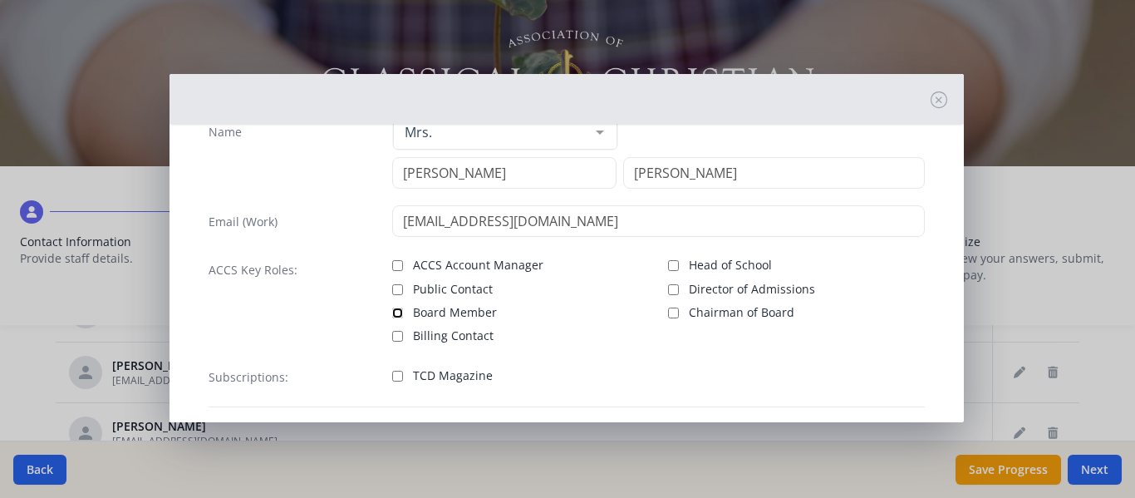
click at [395, 312] on input "Board Member" at bounding box center [397, 312] width 11 height 11
checkbox input "true"
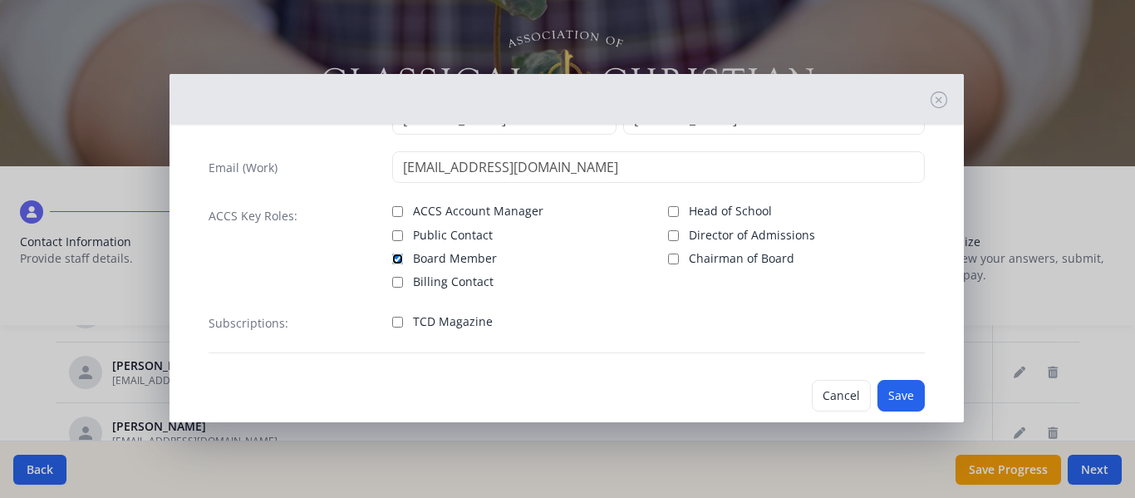
scroll to position [131, 0]
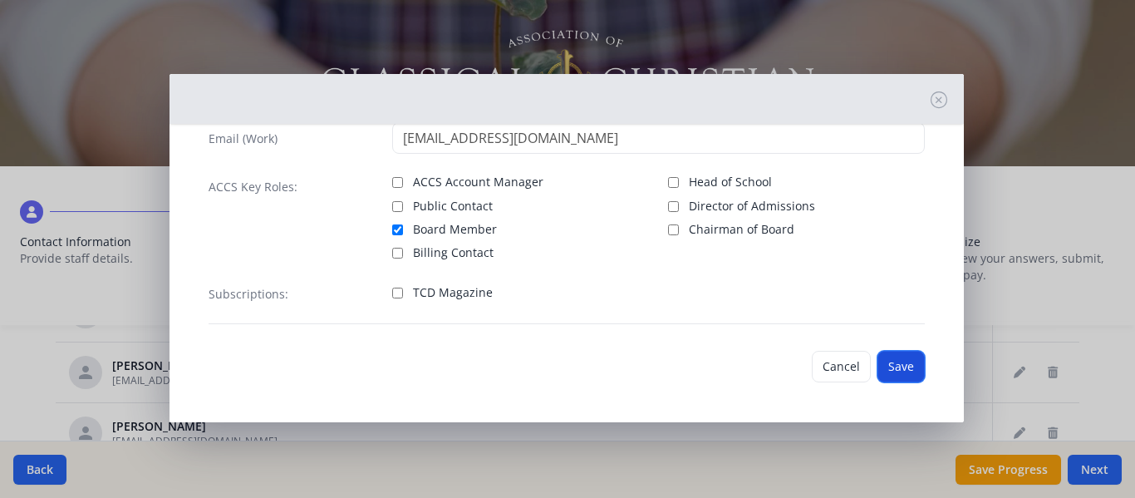
click at [893, 361] on button "Save" at bounding box center [901, 367] width 47 height 32
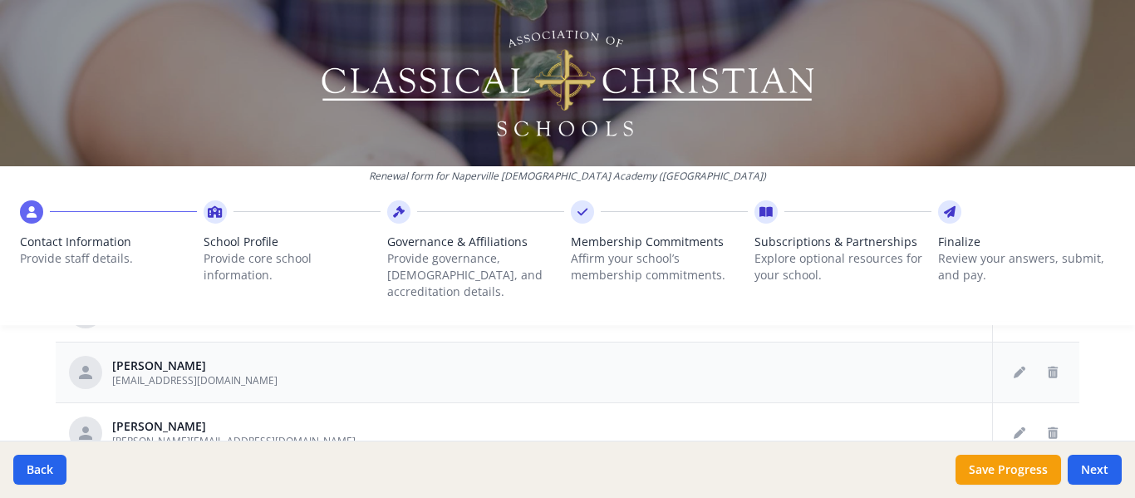
scroll to position [1557, 0]
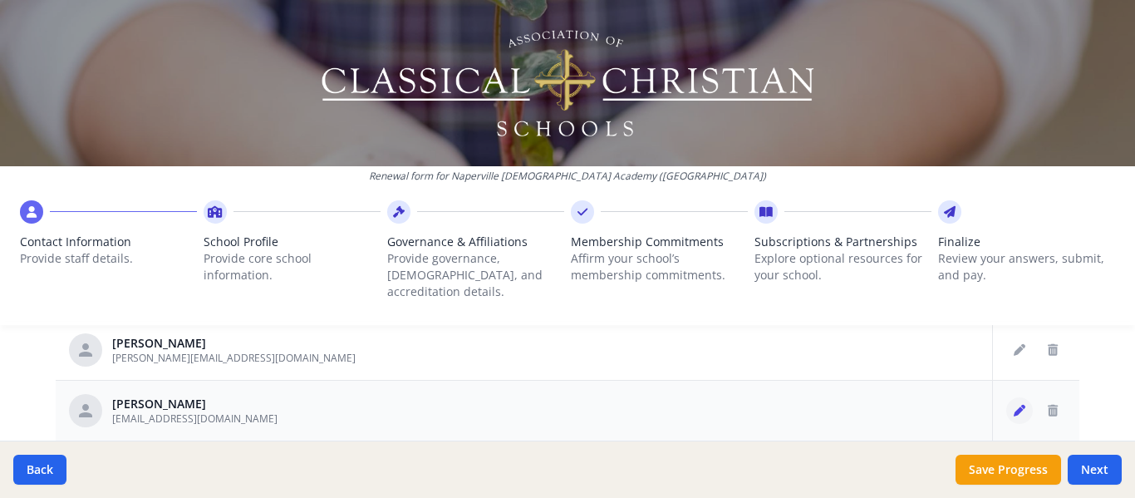
click at [1014, 405] on icon "Edit staff" at bounding box center [1020, 411] width 12 height 12
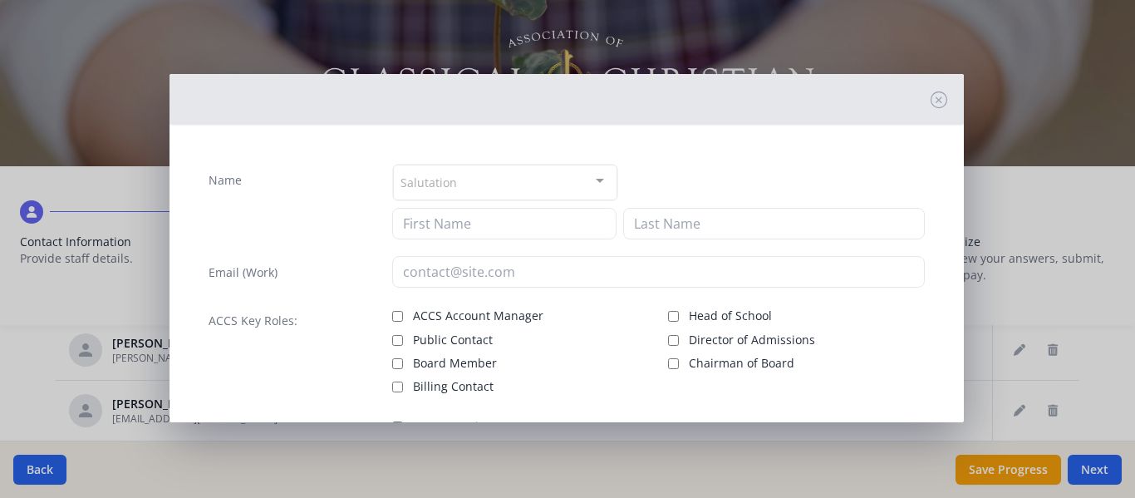
type input "[PERSON_NAME]"
type input "[EMAIL_ADDRESS][DOMAIN_NAME]"
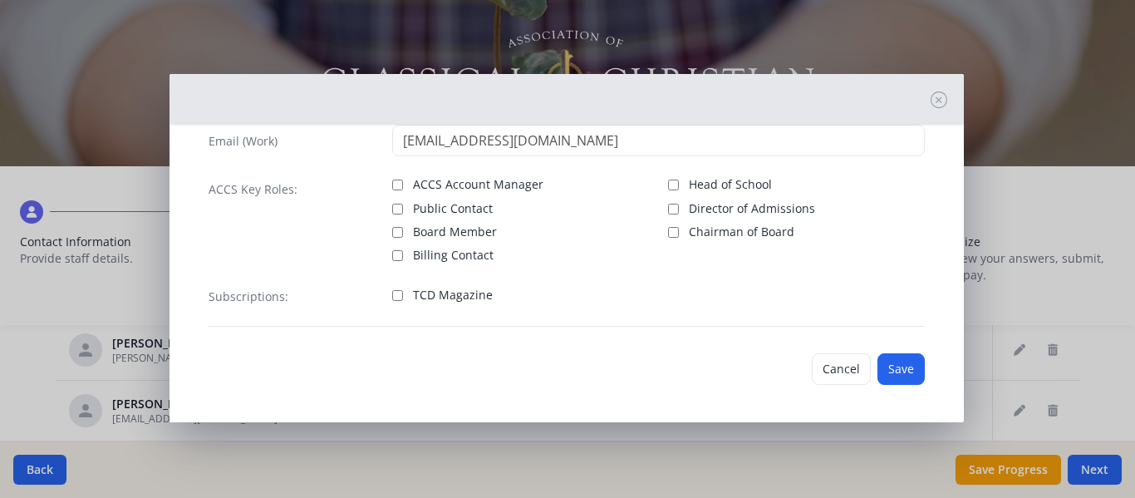
scroll to position [134, 0]
click at [900, 364] on button "Save" at bounding box center [901, 367] width 47 height 32
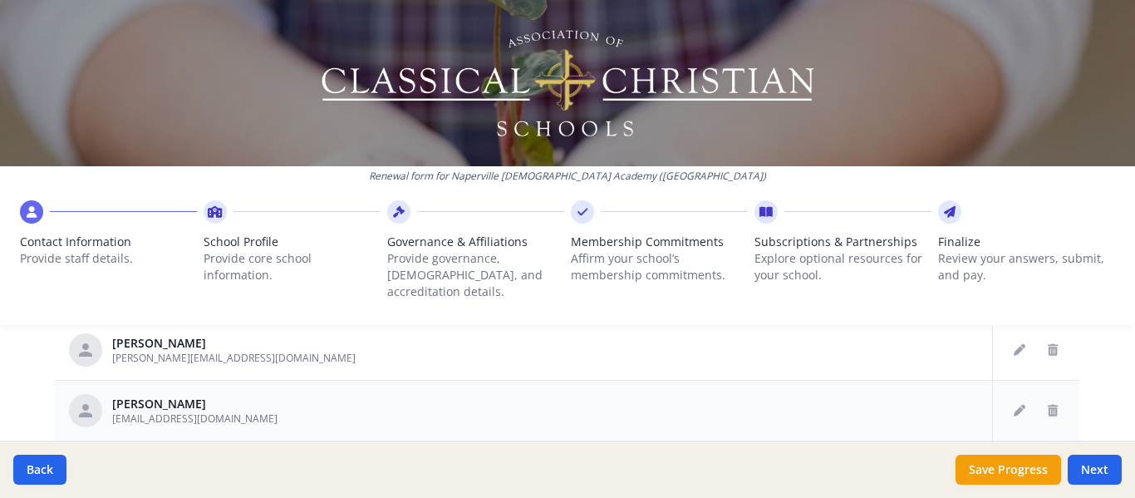
scroll to position [1628, 0]
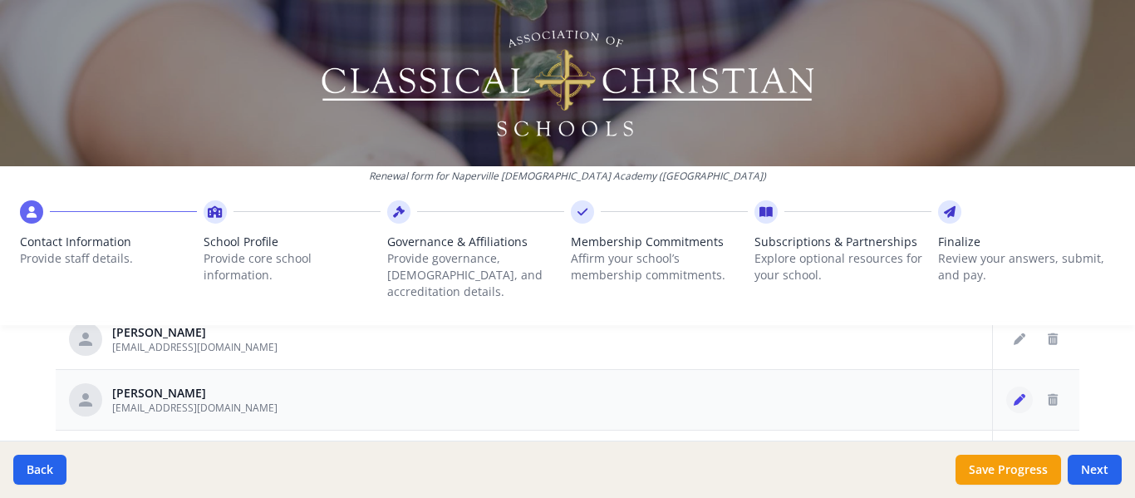
click at [1014, 394] on icon "Edit staff" at bounding box center [1020, 400] width 12 height 12
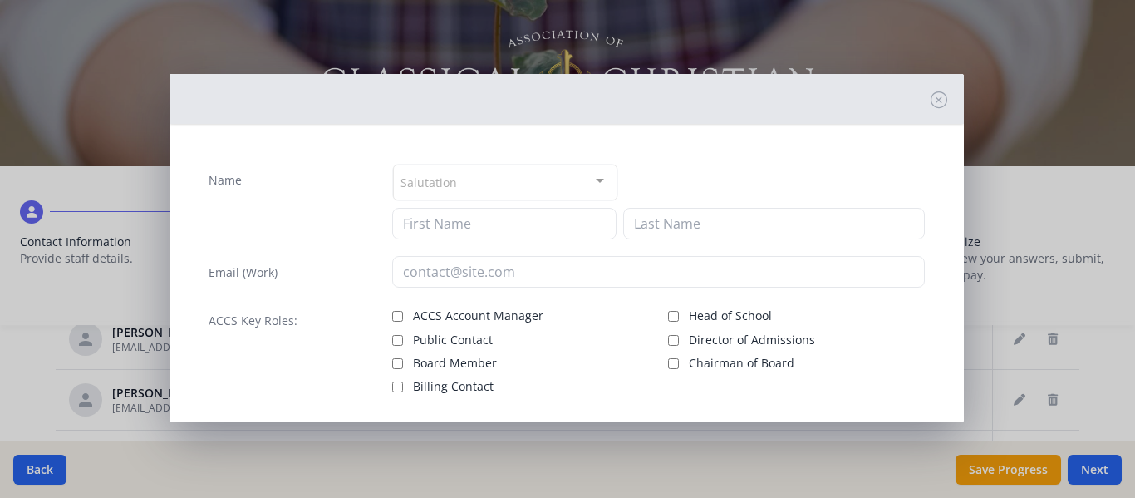
type input "[PERSON_NAME]"
type input "[EMAIL_ADDRESS][DOMAIN_NAME]"
checkbox input "true"
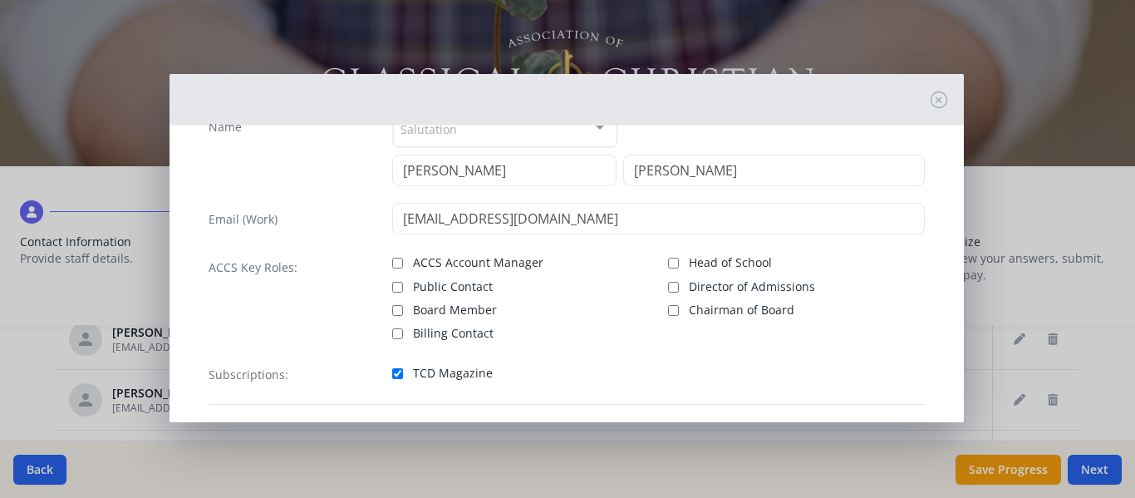
scroll to position [83, 0]
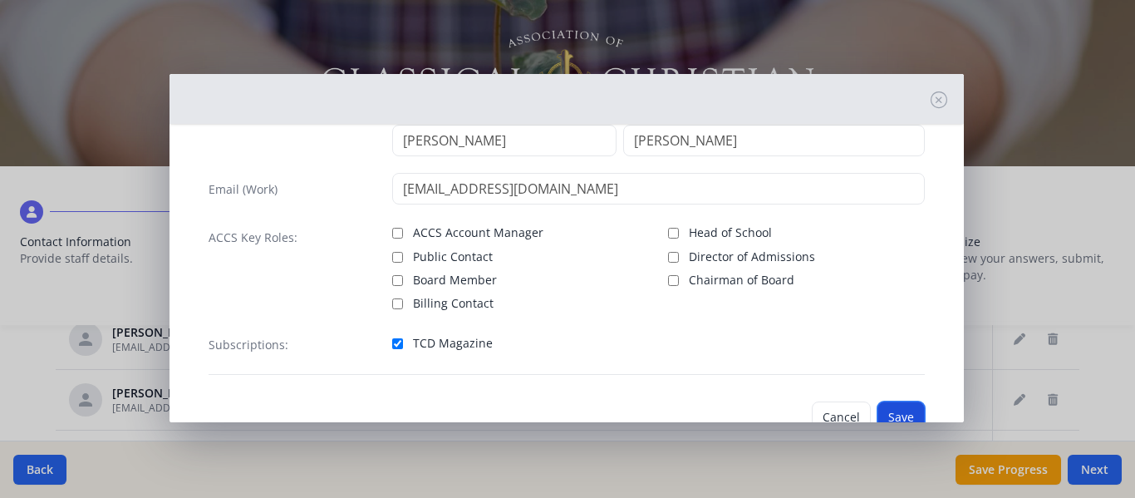
click at [896, 412] on button "Save" at bounding box center [901, 417] width 47 height 32
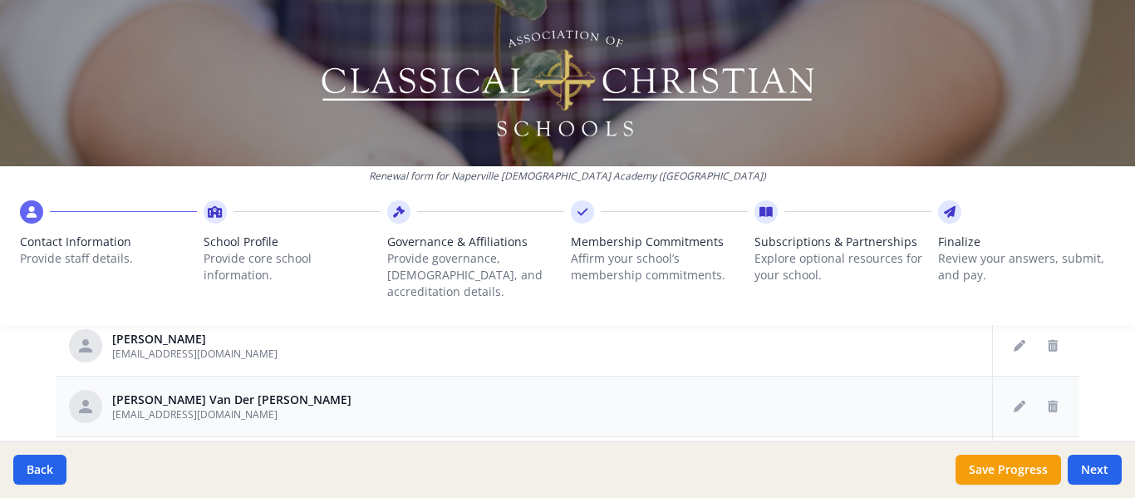
scroll to position [863, 0]
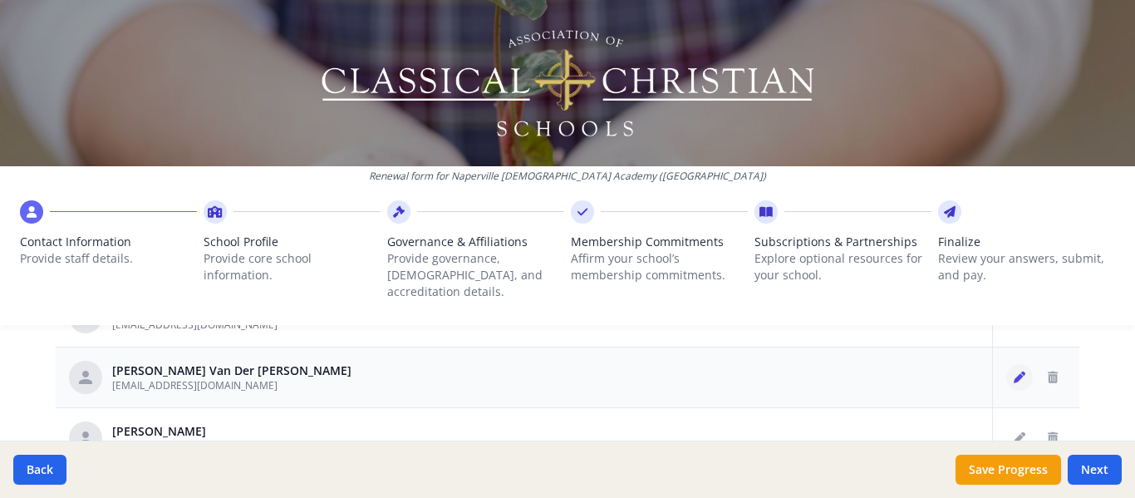
click at [1014, 371] on icon "Edit staff" at bounding box center [1020, 377] width 12 height 12
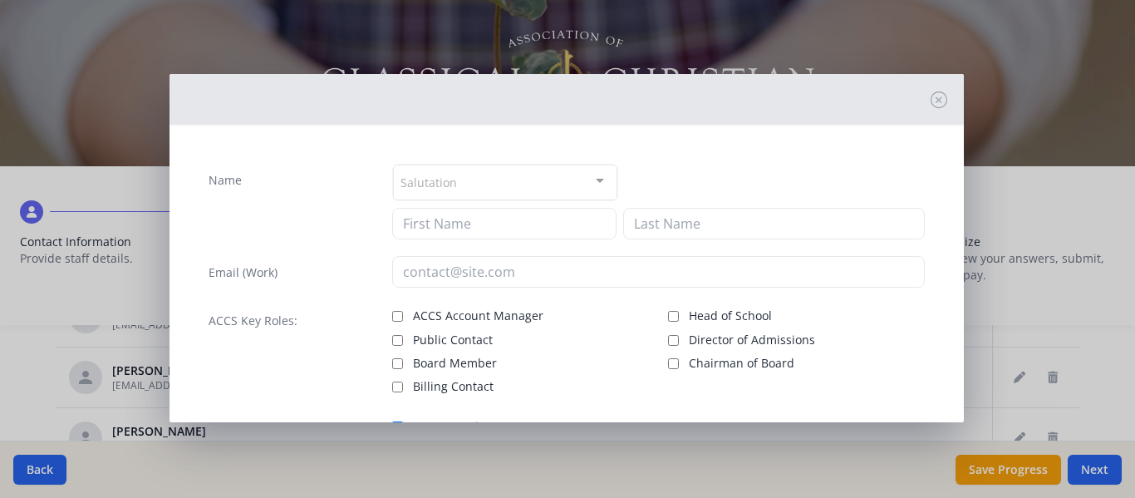
type input "Jack"
type input "Van Der [PERSON_NAME]"
type input "[EMAIL_ADDRESS][DOMAIN_NAME]"
checkbox input "true"
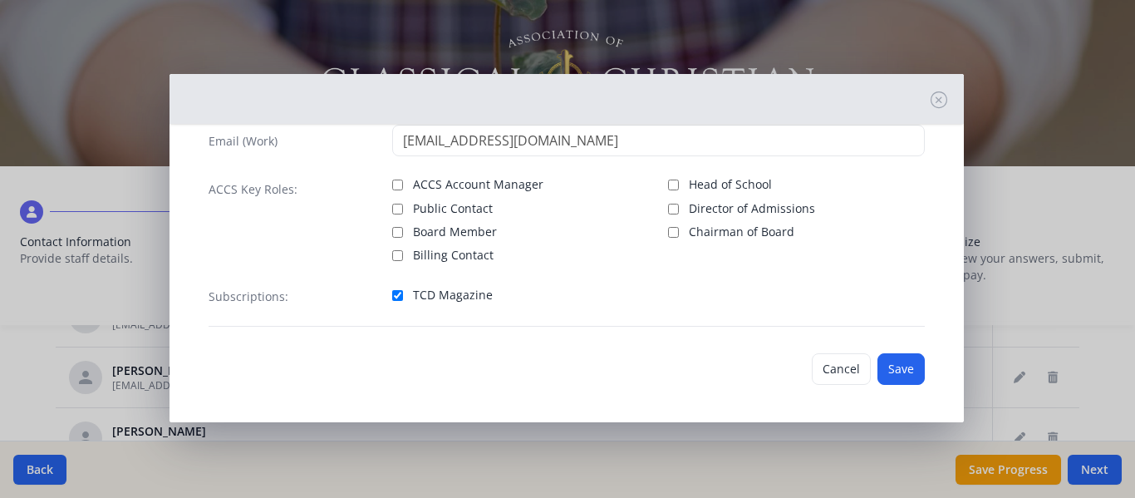
scroll to position [134, 0]
click at [895, 366] on button "Save" at bounding box center [901, 367] width 47 height 32
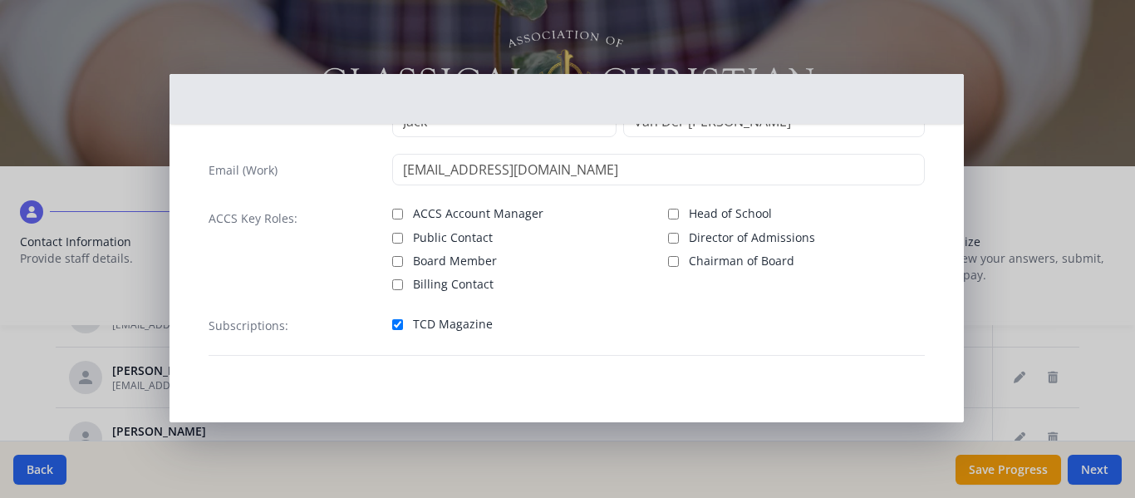
scroll to position [102, 0]
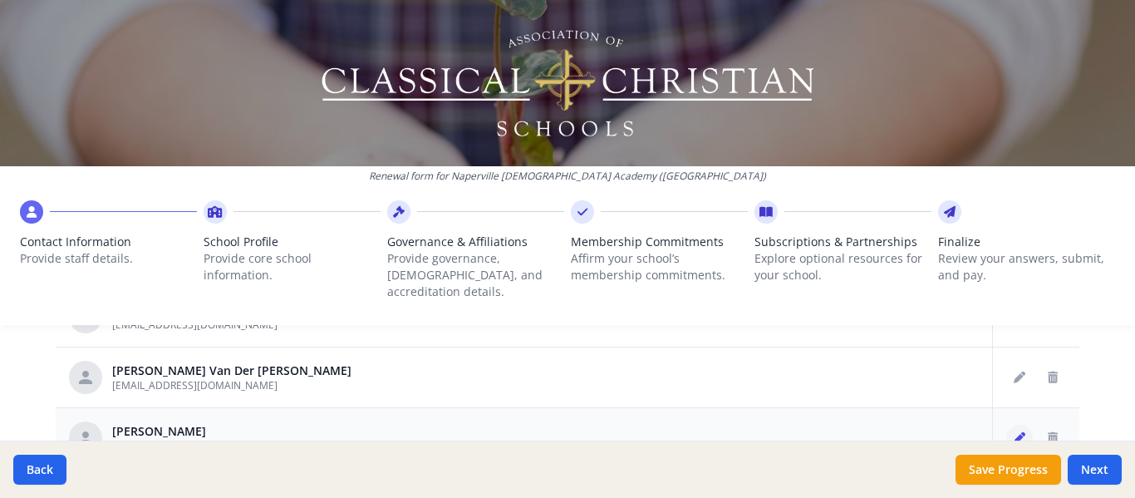
click at [1014, 432] on icon "Edit staff" at bounding box center [1020, 438] width 12 height 12
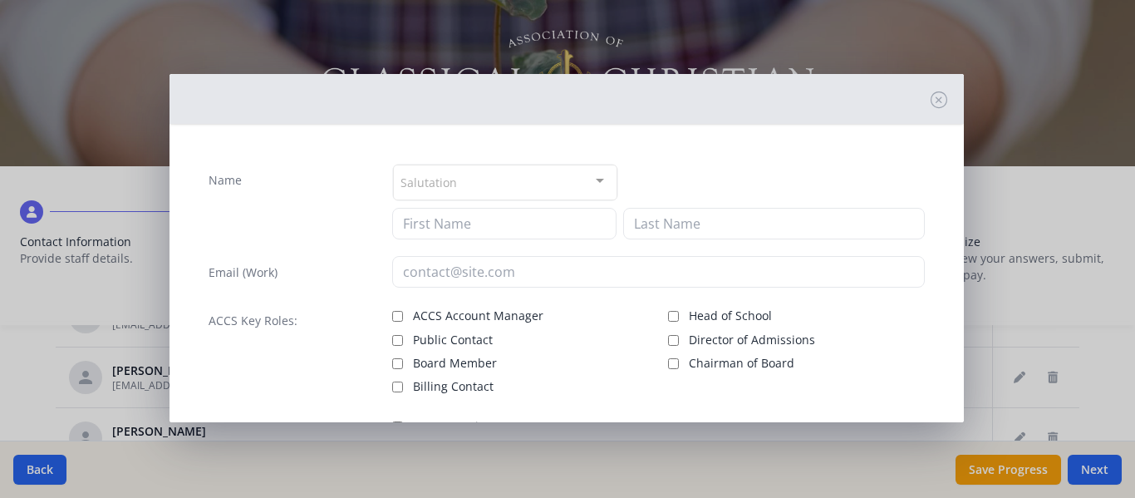
type input "[PERSON_NAME]"
type input "[EMAIL_ADDRESS][DOMAIN_NAME]"
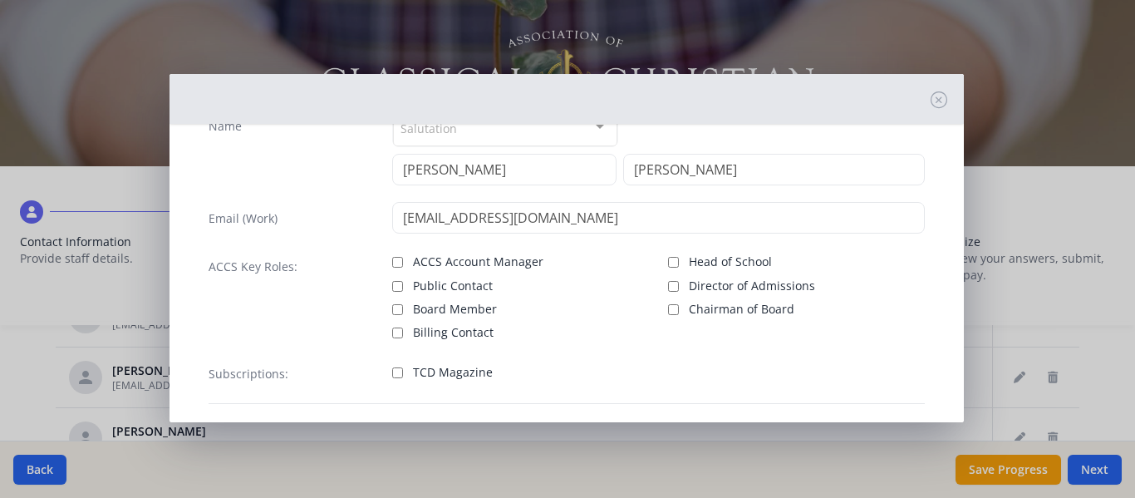
scroll to position [83, 0]
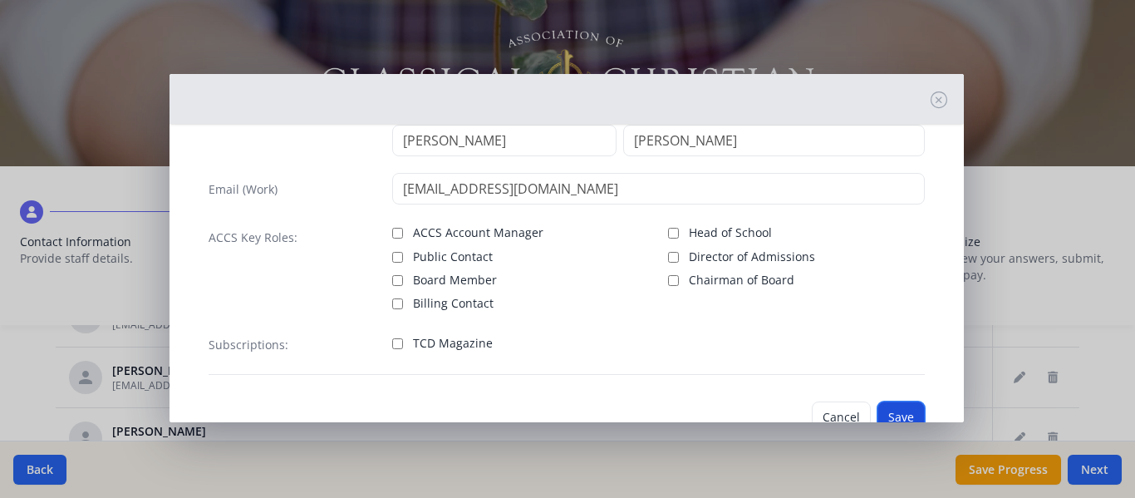
click at [897, 410] on button "Save" at bounding box center [901, 417] width 47 height 32
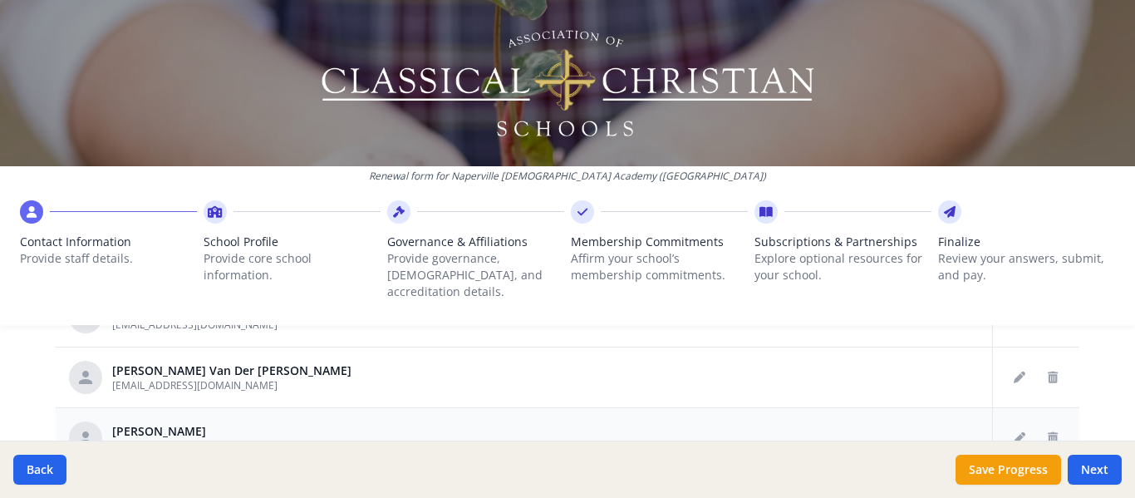
scroll to position [947, 0]
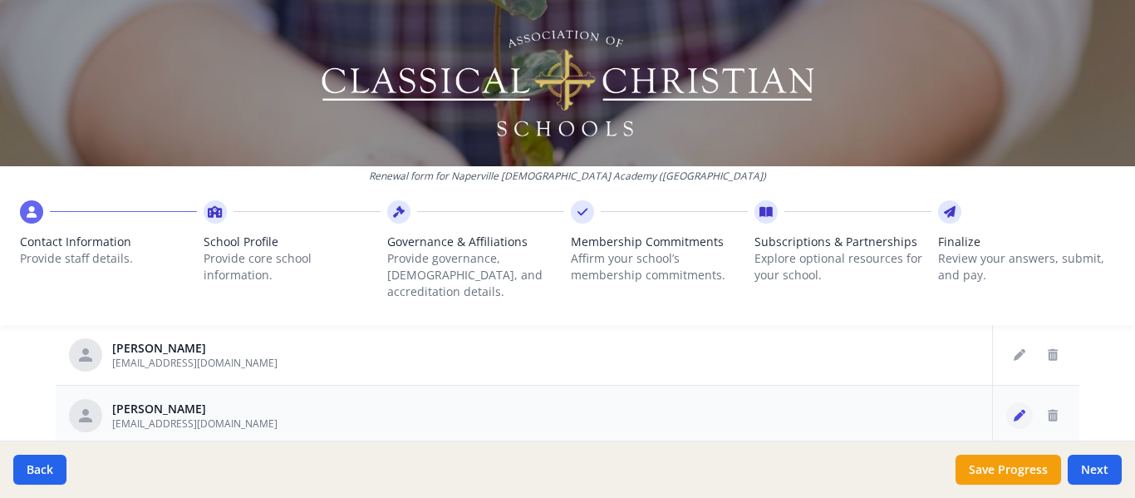
click at [1014, 410] on icon "Edit staff" at bounding box center [1020, 416] width 12 height 12
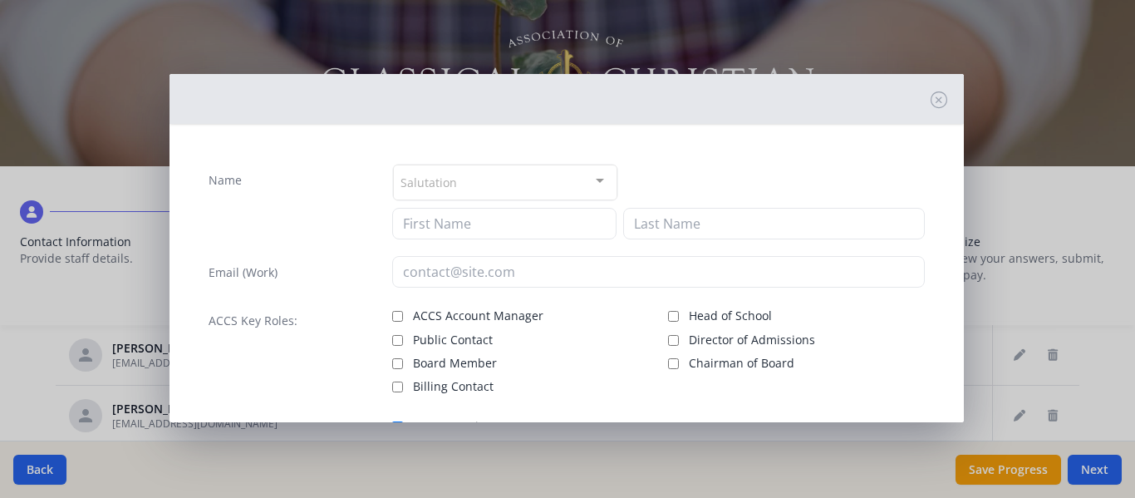
type input "Steff"
type input "Veague"
type input "[EMAIL_ADDRESS][DOMAIN_NAME]"
checkbox input "true"
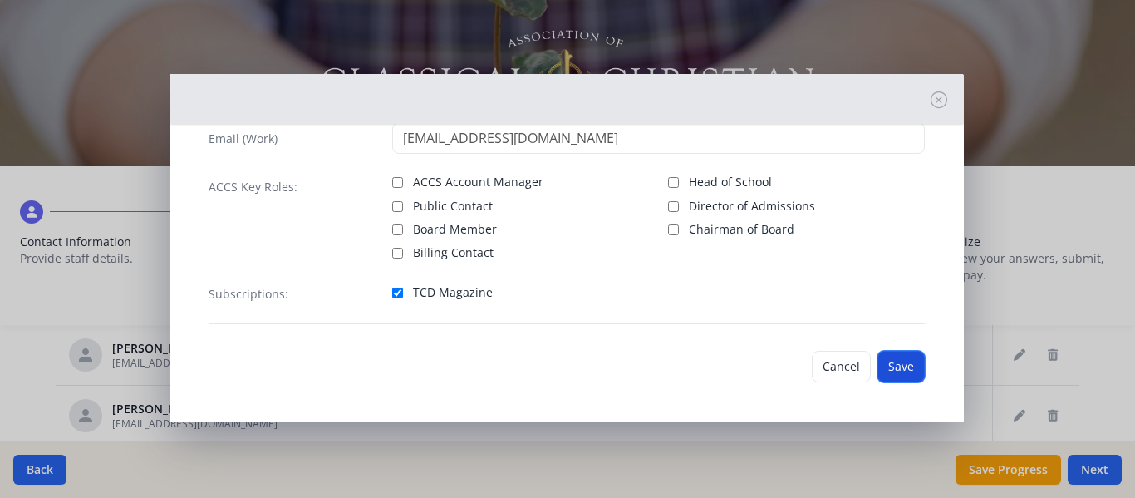
click at [885, 364] on button "Save" at bounding box center [901, 367] width 47 height 32
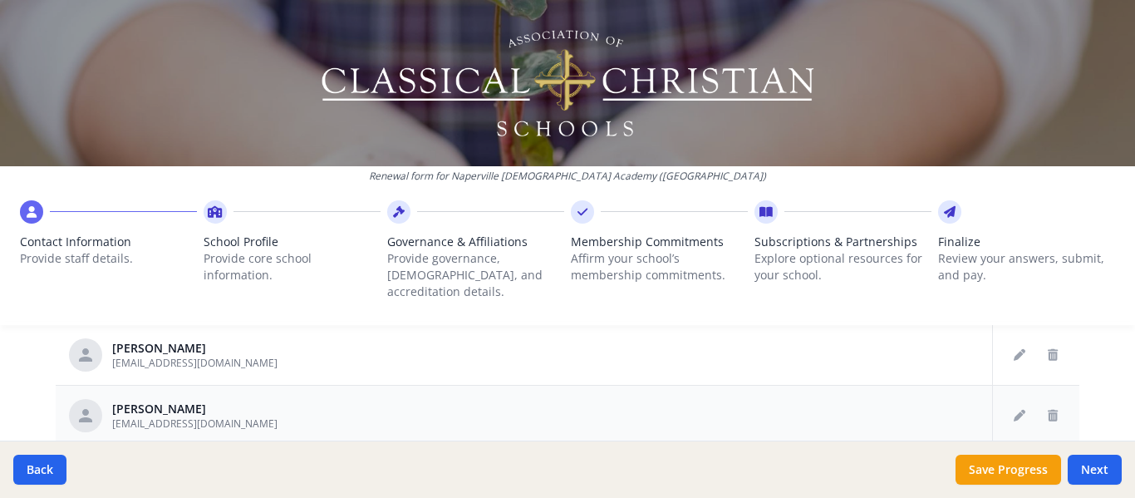
scroll to position [1030, 0]
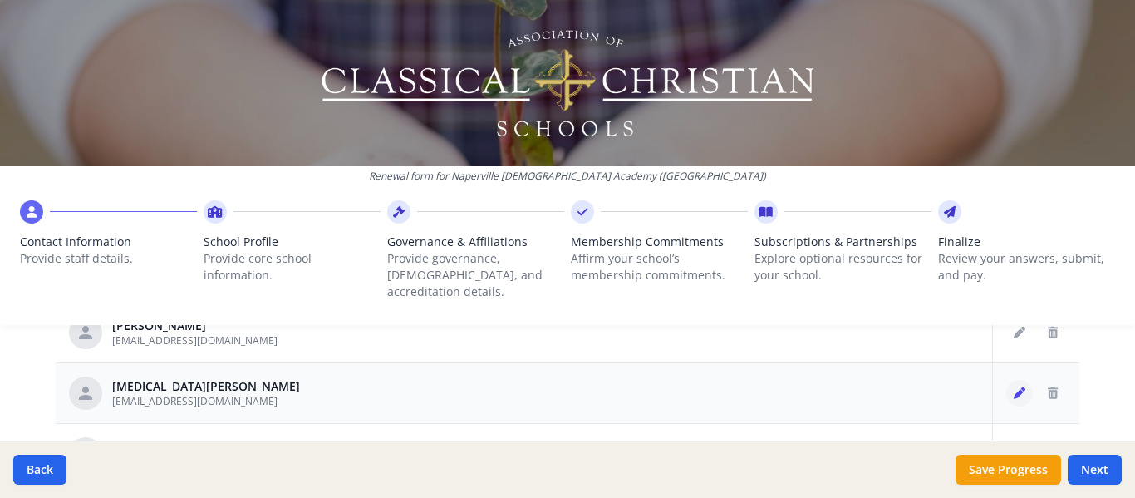
click at [1014, 387] on icon "Edit staff" at bounding box center [1020, 393] width 12 height 12
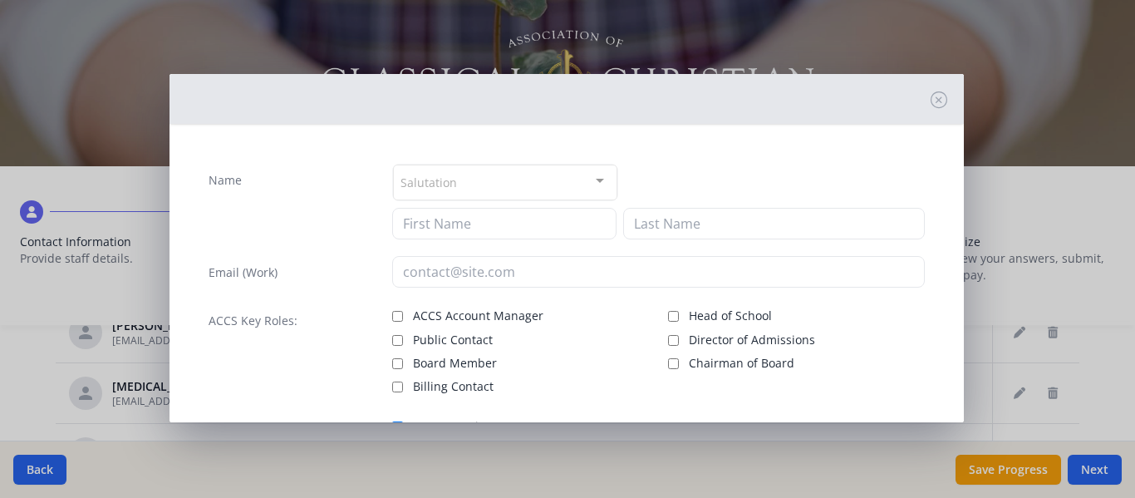
type input "[MEDICAL_DATA]"
type input "[PERSON_NAME]"
type input "[EMAIL_ADDRESS][DOMAIN_NAME]"
checkbox input "true"
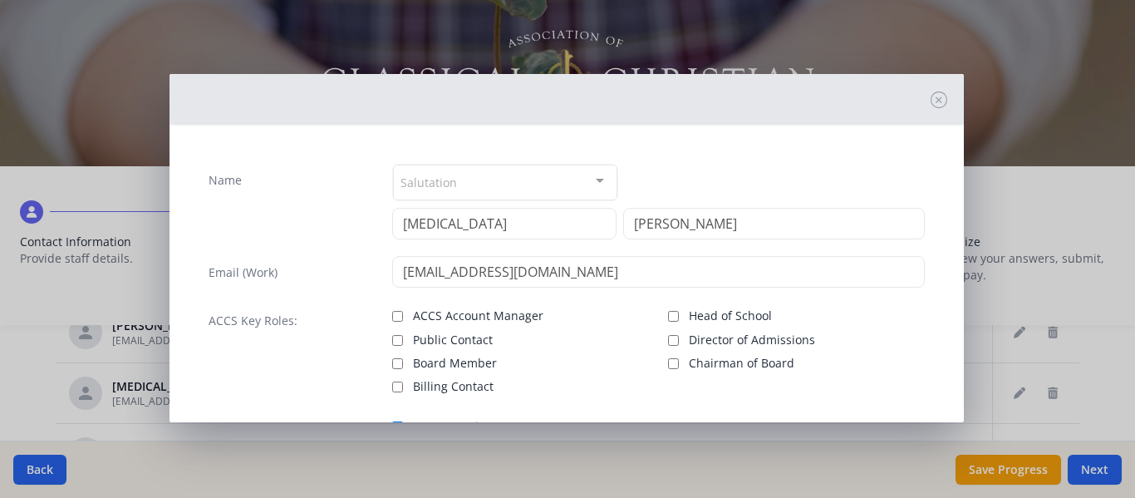
scroll to position [83, 0]
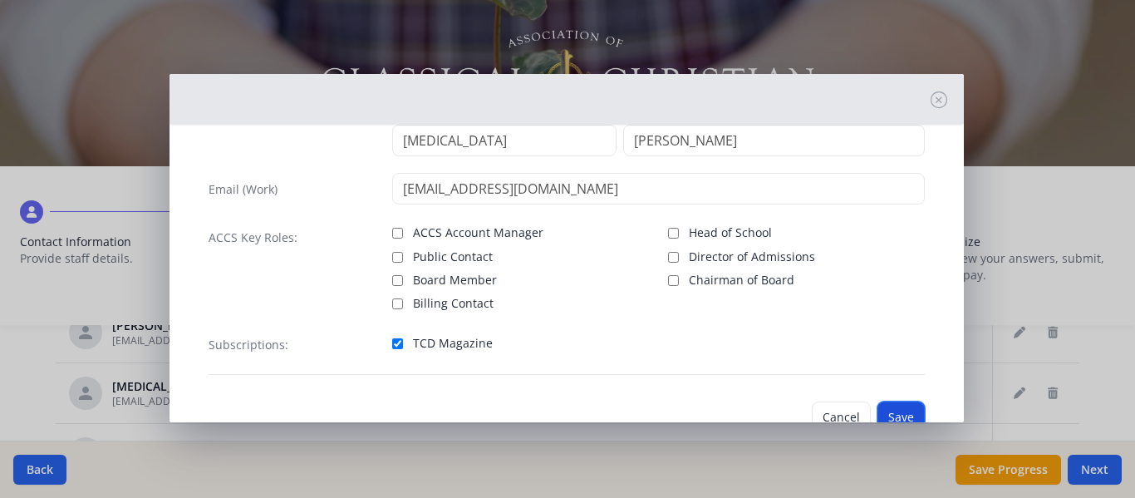
click at [883, 406] on button "Save" at bounding box center [901, 417] width 47 height 32
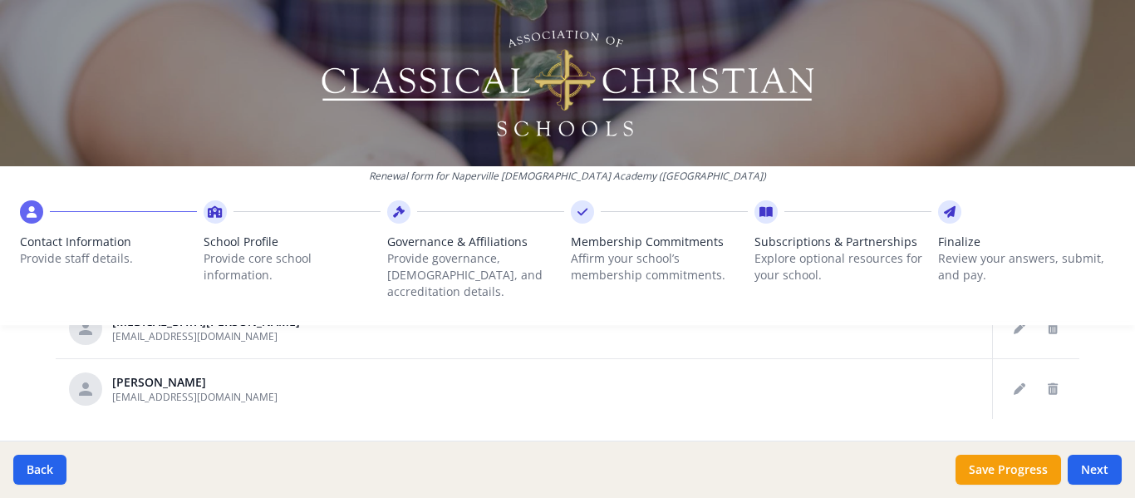
scroll to position [1113, 0]
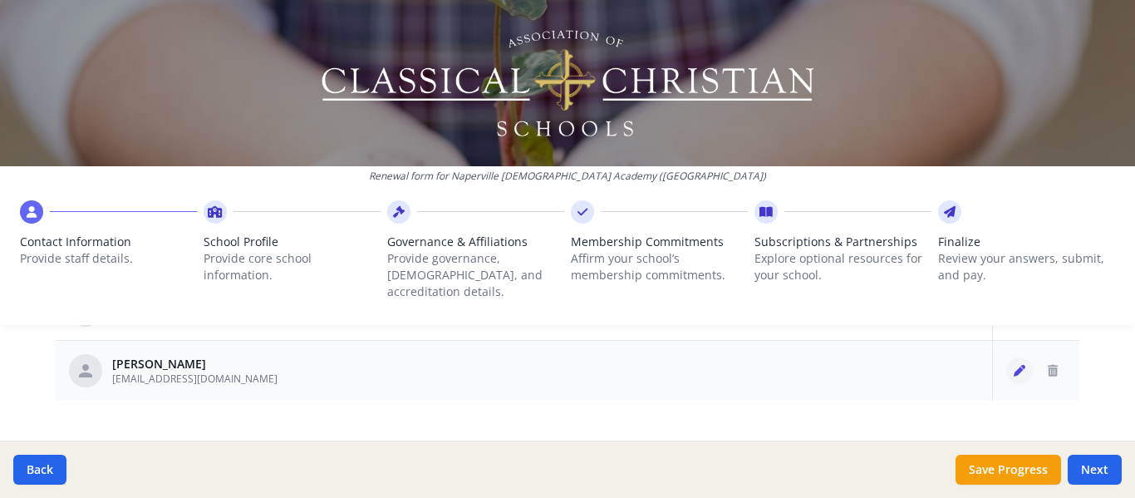
click at [1014, 365] on icon "Edit staff" at bounding box center [1020, 371] width 12 height 12
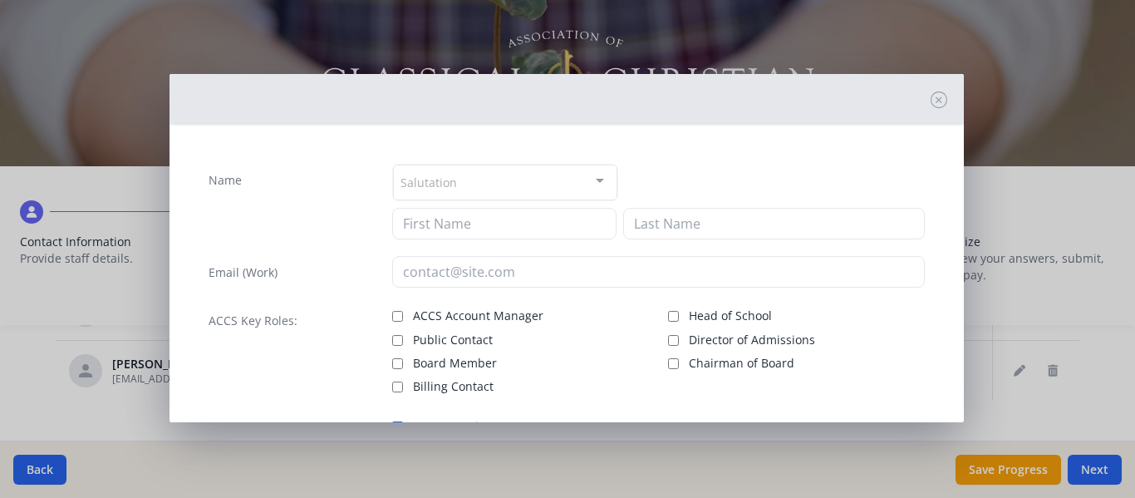
type input "[PERSON_NAME]"
type input "[EMAIL_ADDRESS][DOMAIN_NAME]"
checkbox input "true"
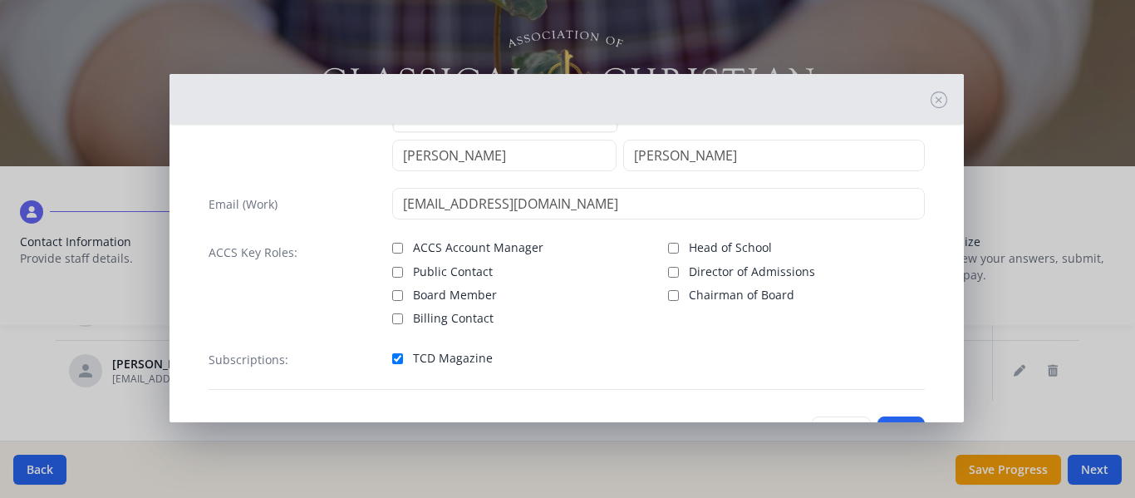
scroll to position [0, 0]
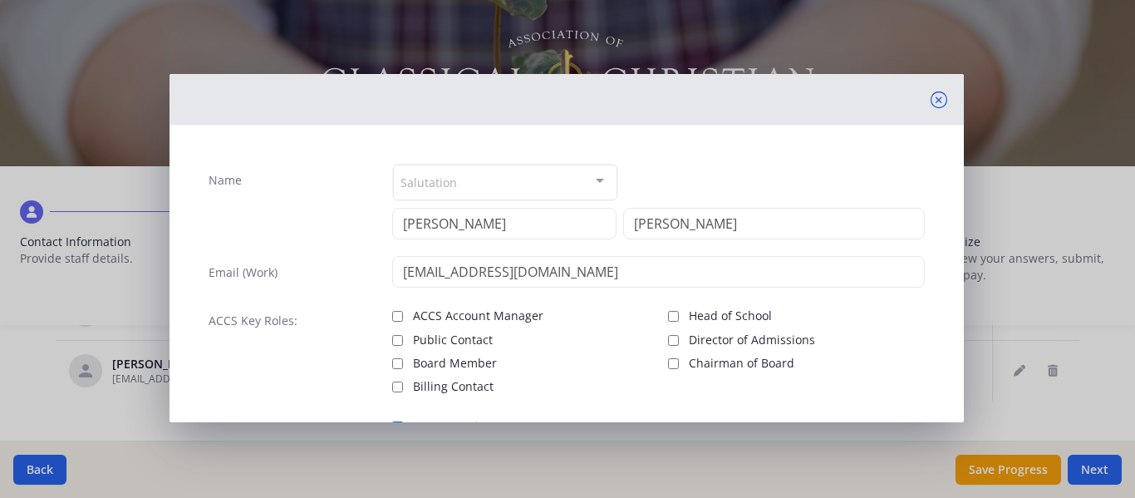
click at [931, 98] on icon at bounding box center [939, 99] width 17 height 17
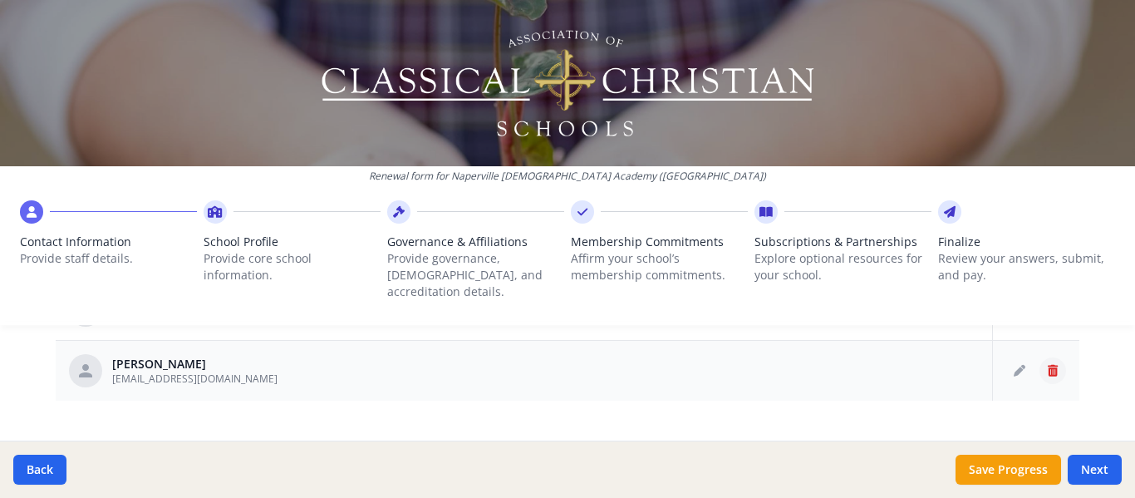
click at [1048, 365] on icon "Delete staff" at bounding box center [1053, 371] width 10 height 12
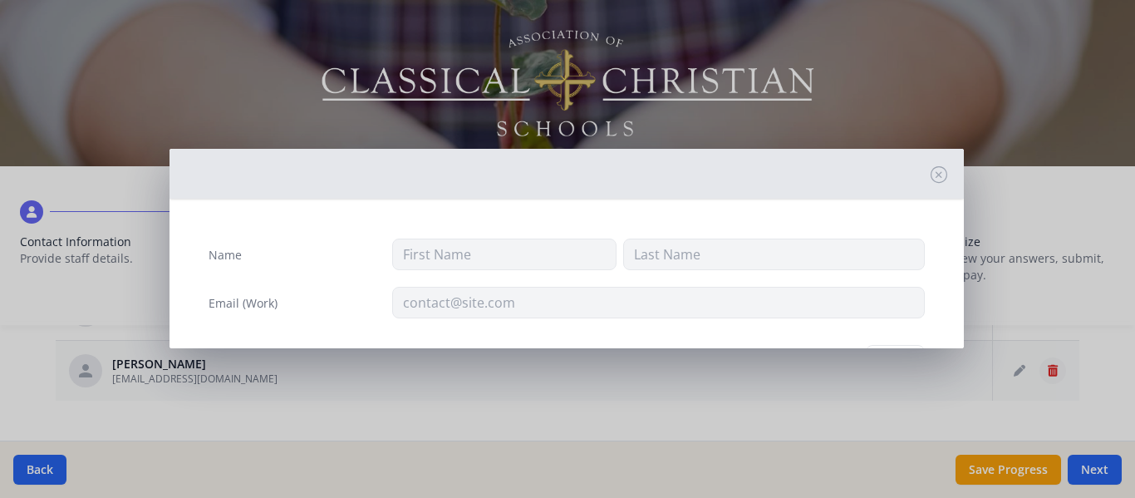
type input "[PERSON_NAME]"
type input "[EMAIL_ADDRESS][DOMAIN_NAME]"
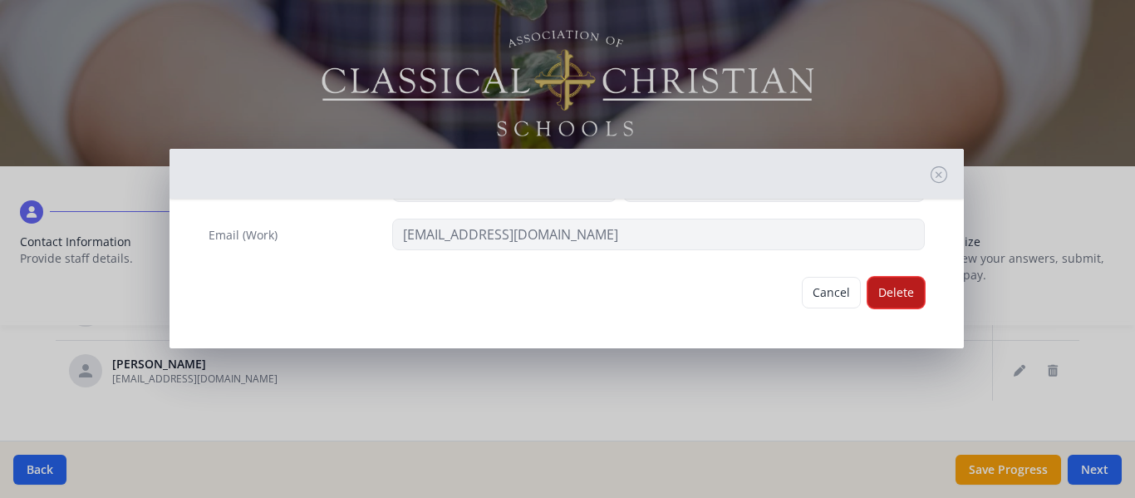
click at [883, 296] on button "Delete" at bounding box center [896, 293] width 57 height 32
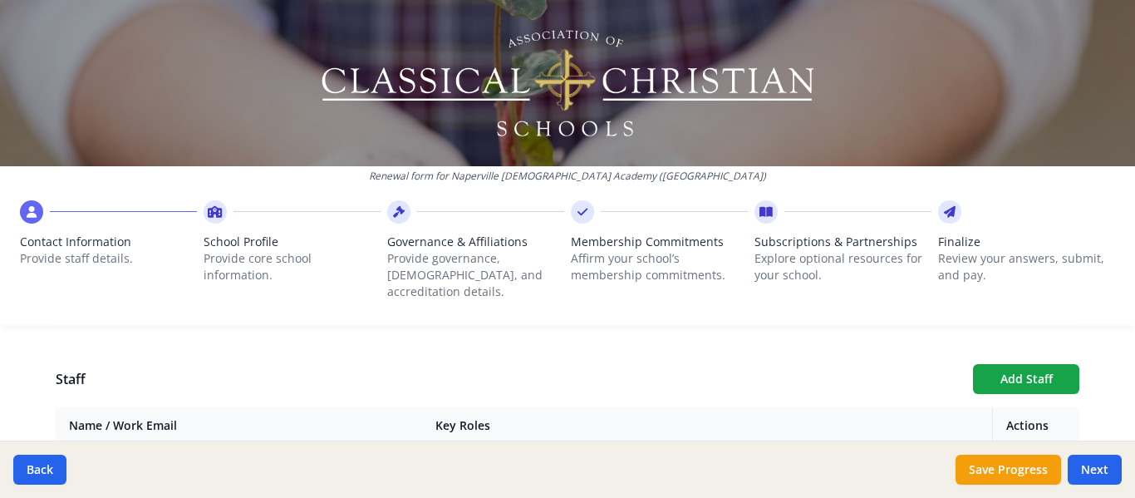
scroll to position [544, 0]
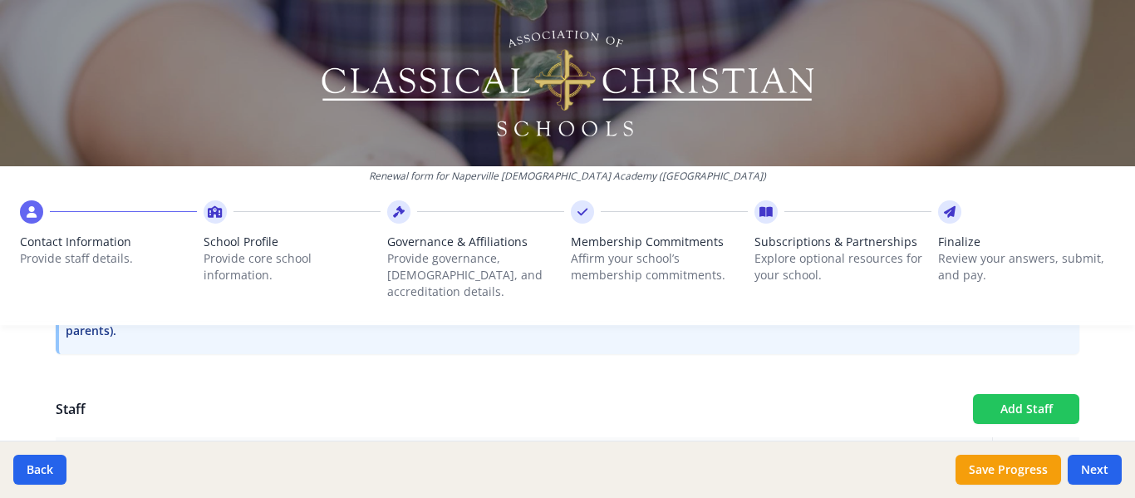
click at [1041, 394] on button "Add Staff" at bounding box center [1026, 409] width 106 height 30
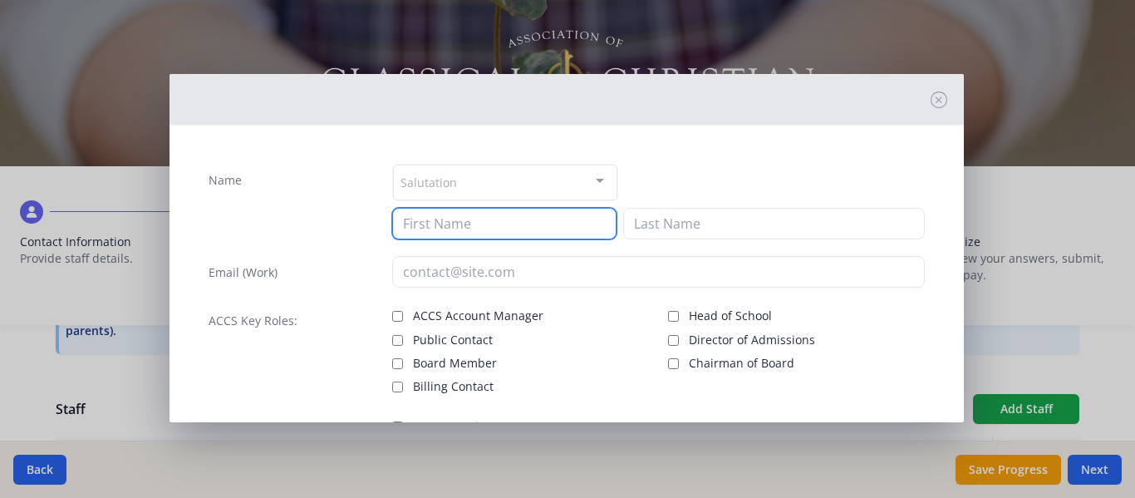
click at [445, 221] on input at bounding box center [504, 224] width 224 height 32
type input "[PERSON_NAME]"
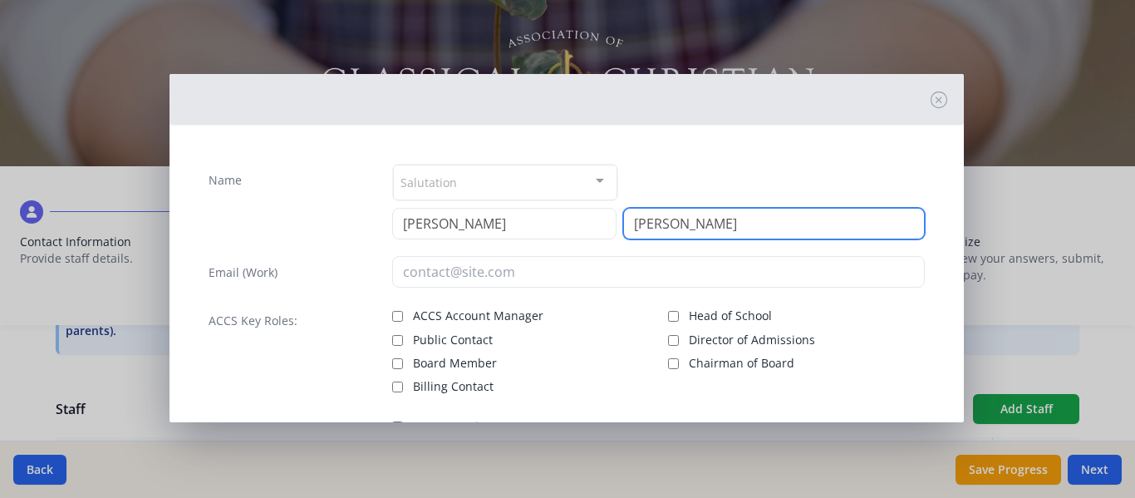
type input "[PERSON_NAME]"
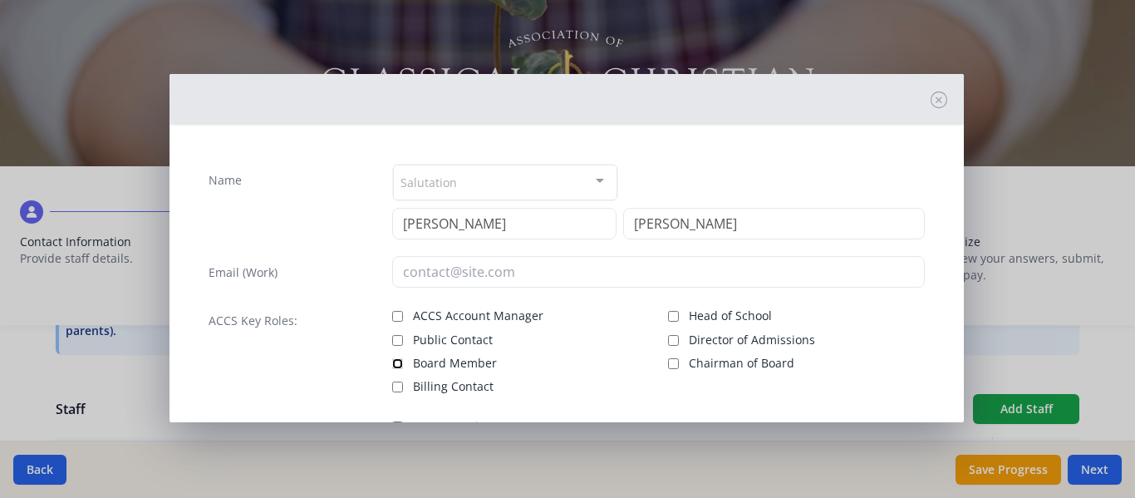
click at [395, 363] on input "Board Member" at bounding box center [397, 363] width 11 height 11
checkbox input "true"
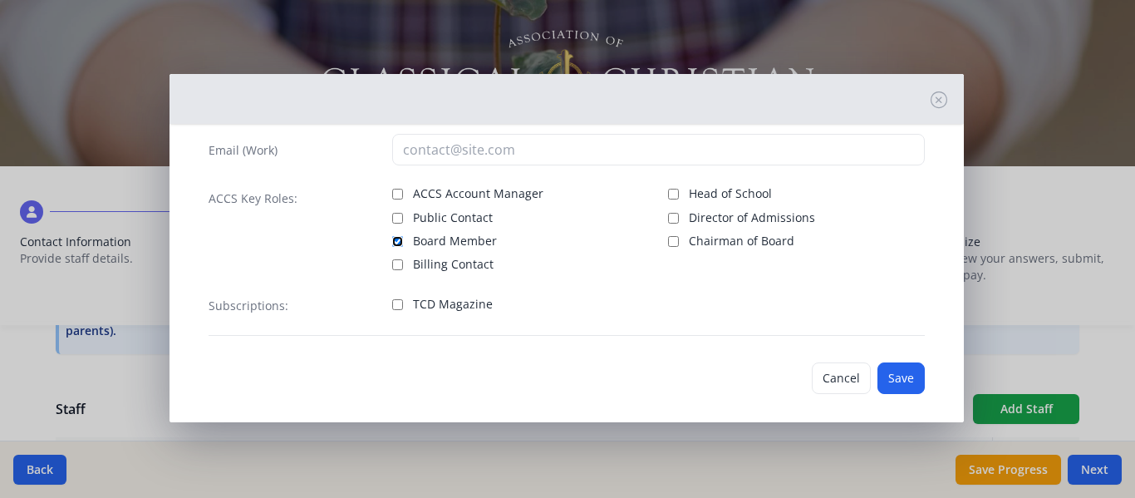
scroll to position [134, 0]
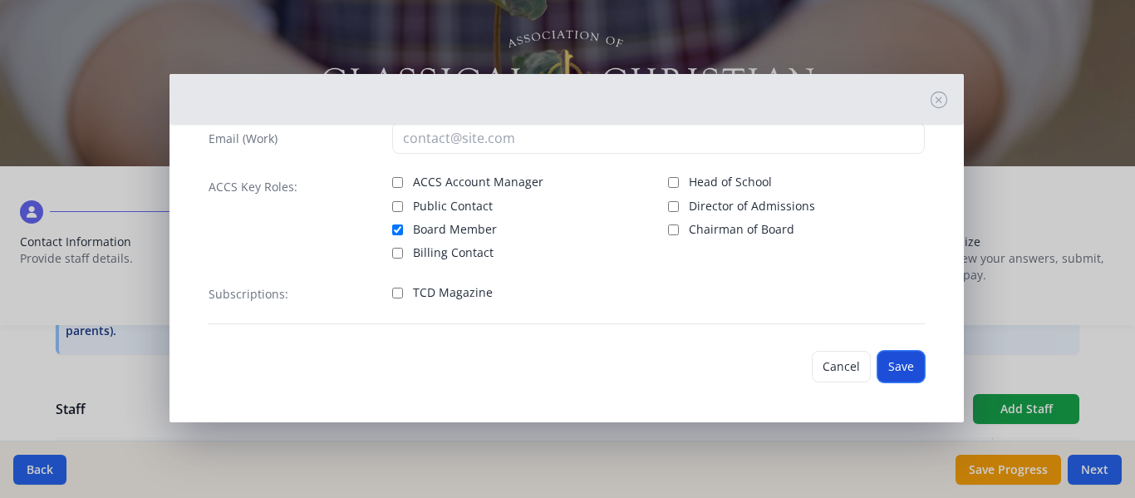
click at [883, 368] on button "Save" at bounding box center [901, 367] width 47 height 32
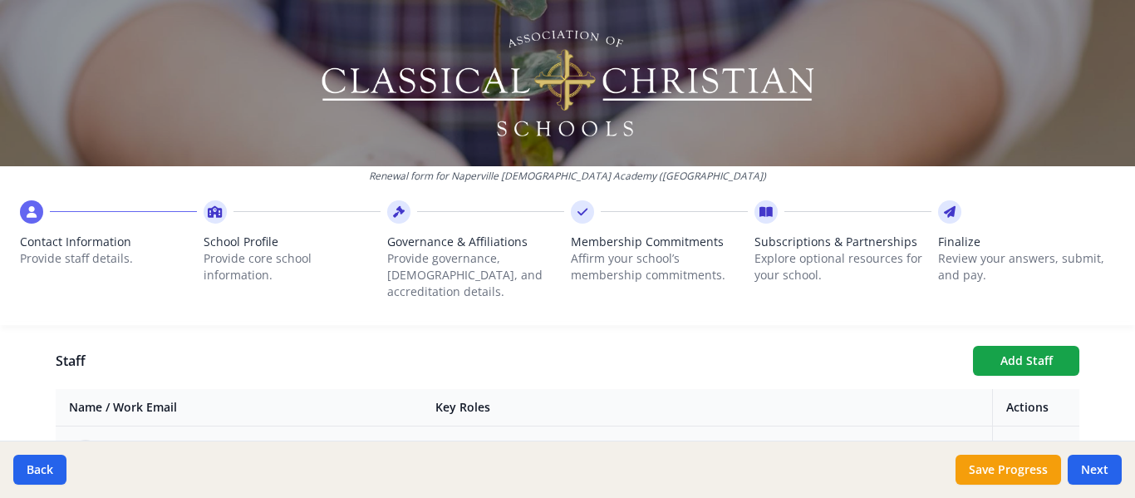
scroll to position [627, 0]
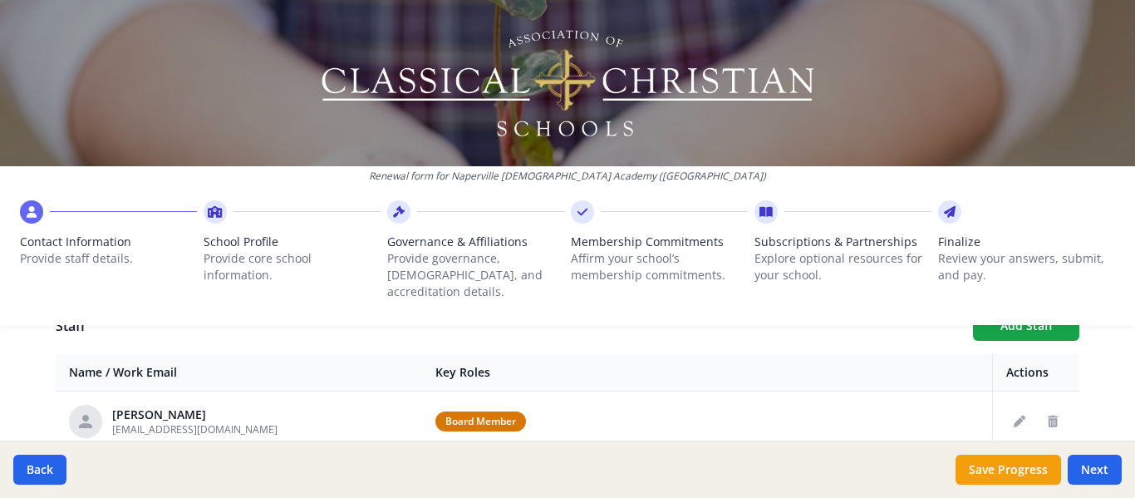
click at [994, 309] on div "Renewal form for [GEOGRAPHIC_DATA][DEMOGRAPHIC_DATA] ([GEOGRAPHIC_DATA]) Contac…" at bounding box center [567, 169] width 1135 height 338
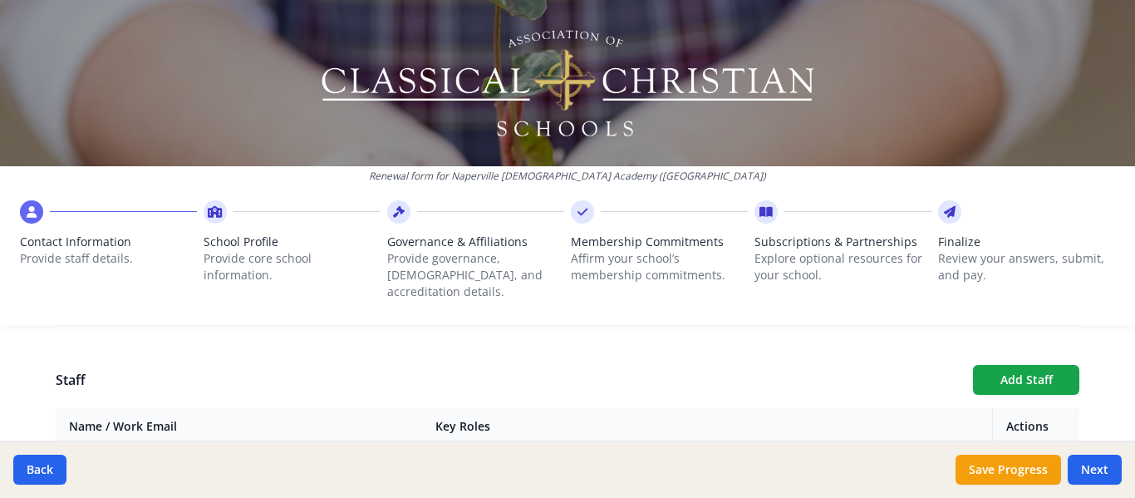
scroll to position [544, 0]
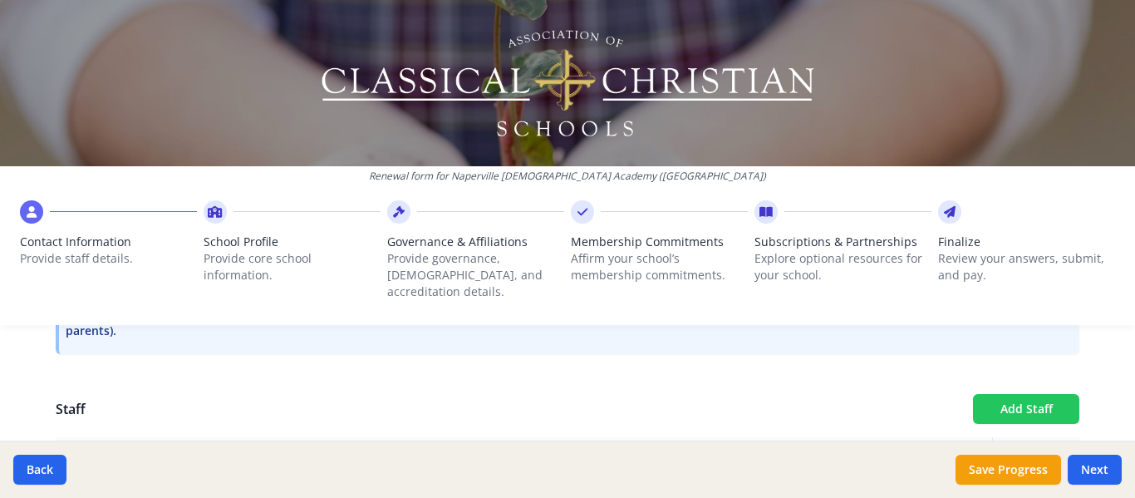
click at [1027, 394] on button "Add Staff" at bounding box center [1026, 409] width 106 height 30
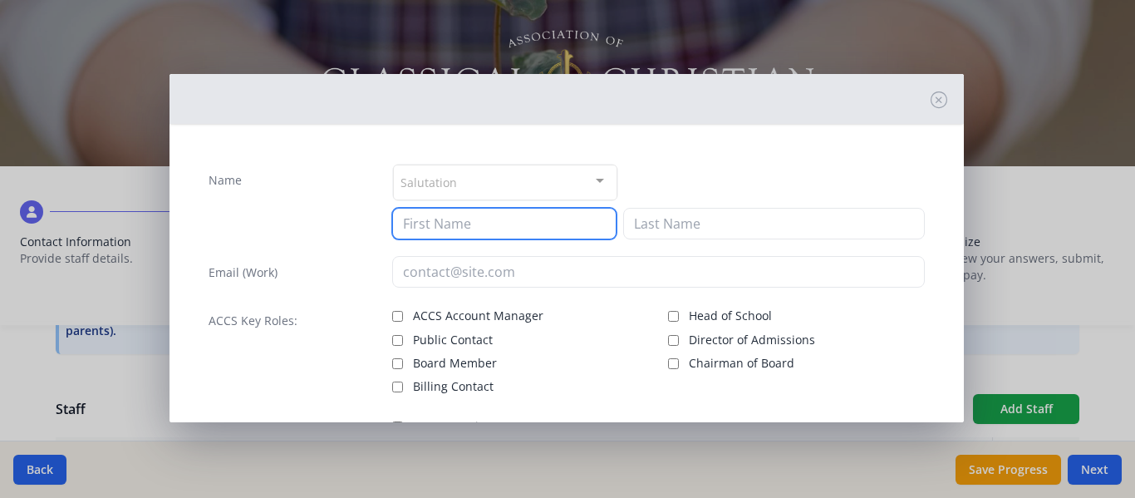
click at [412, 220] on input at bounding box center [504, 224] width 224 height 32
type input "[PERSON_NAME]"
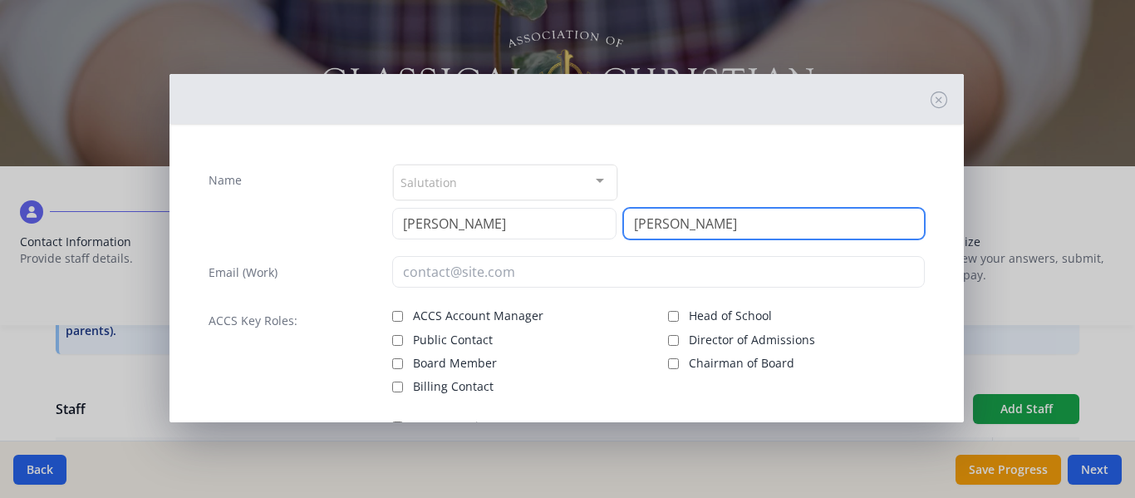
type input "[PERSON_NAME]"
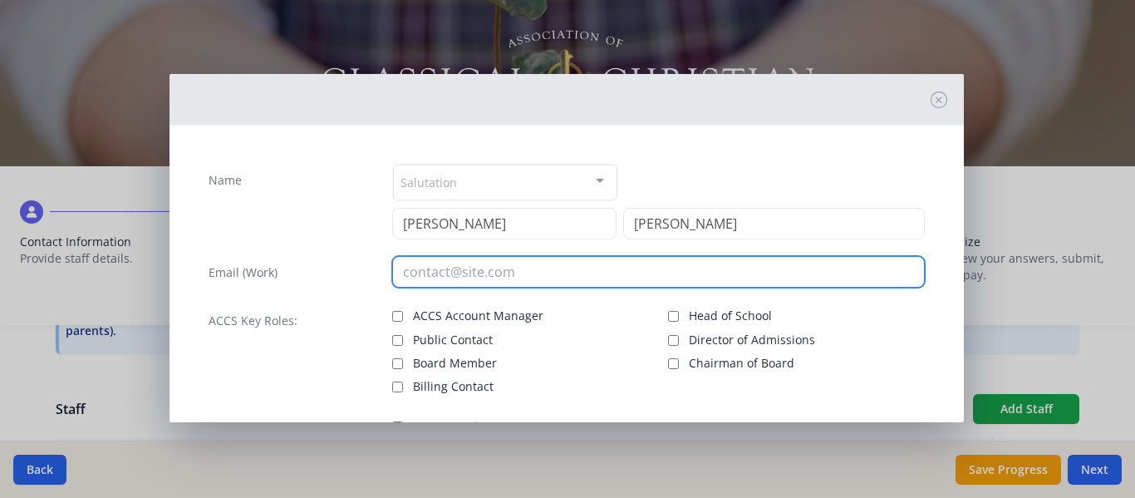
click at [406, 273] on input "email" at bounding box center [659, 272] width 534 height 32
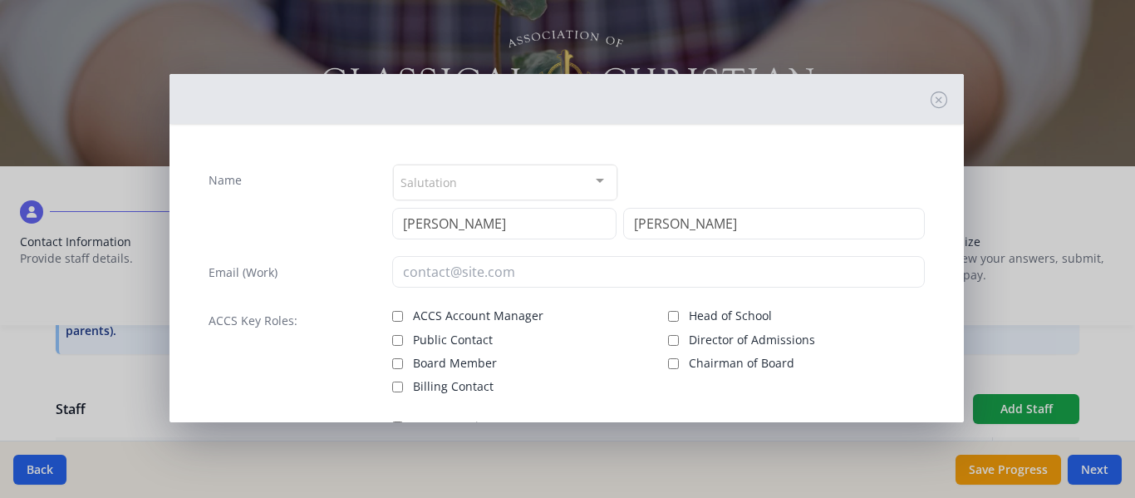
click at [351, 316] on div "ACCS Key Roles:" at bounding box center [292, 349] width 167 height 91
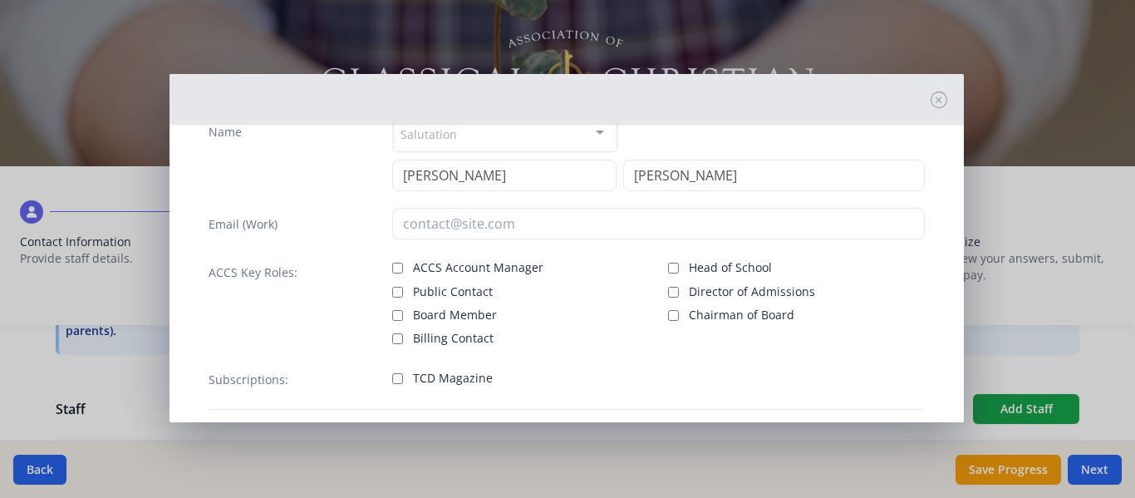
scroll to position [134, 0]
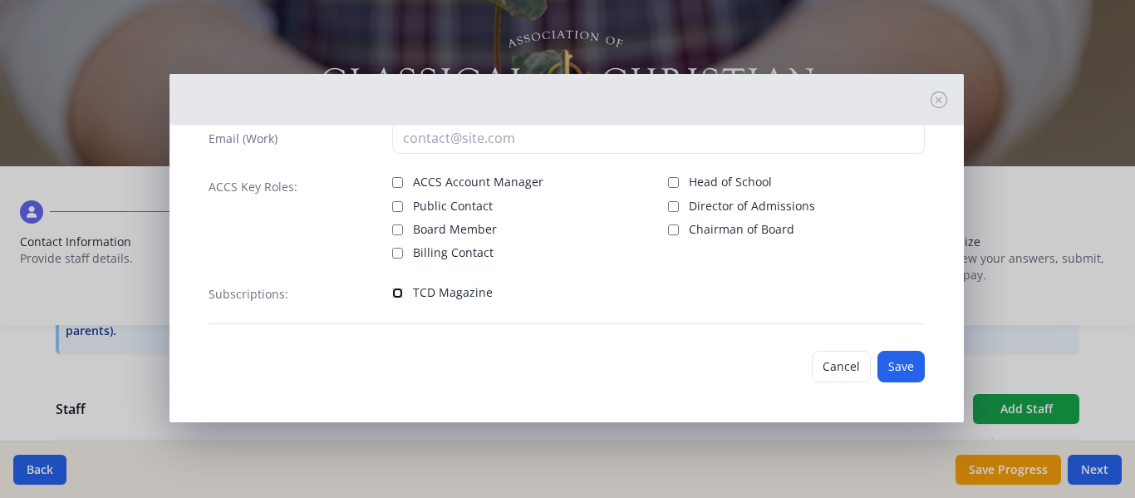
click at [392, 291] on input "TCD Magazine" at bounding box center [397, 293] width 11 height 11
checkbox input "true"
click at [893, 366] on button "Save" at bounding box center [901, 367] width 47 height 32
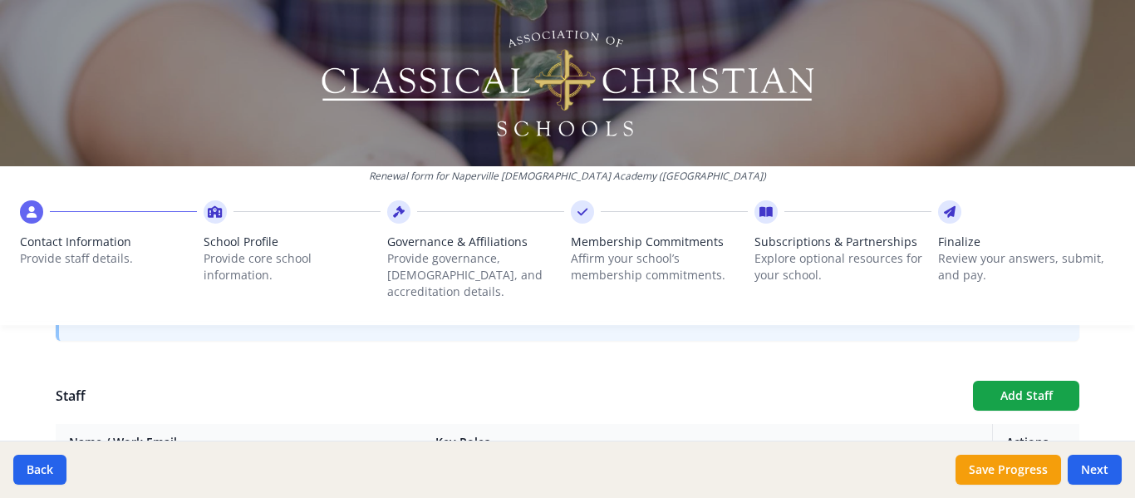
scroll to position [582, 0]
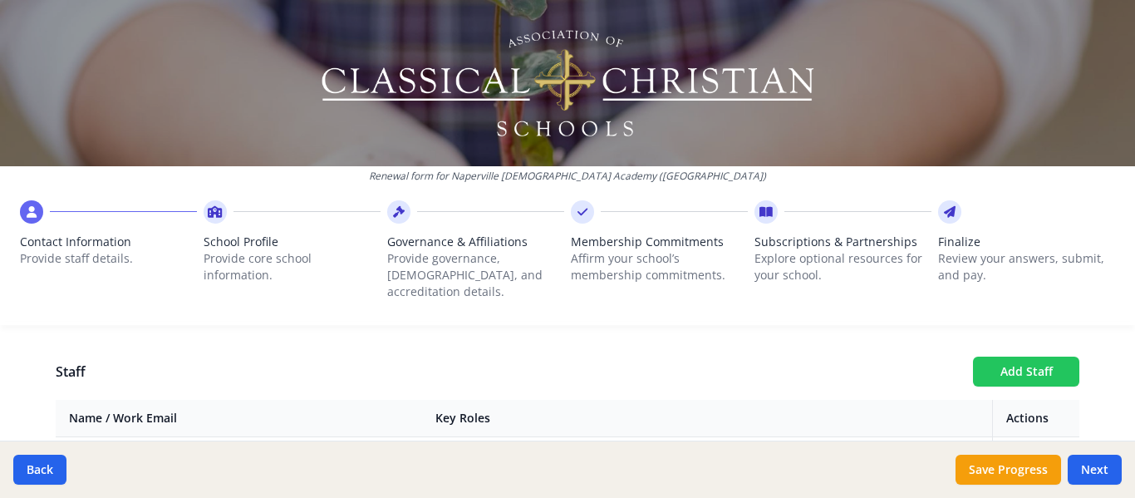
click at [985, 357] on button "Add Staff" at bounding box center [1026, 372] width 106 height 30
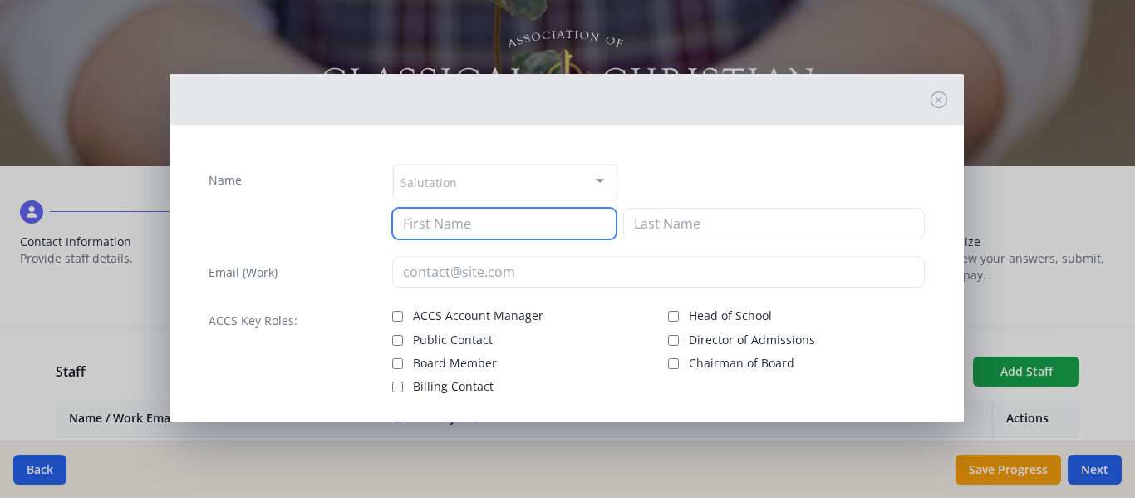
click at [433, 224] on input at bounding box center [504, 224] width 224 height 32
type input "Lauren"
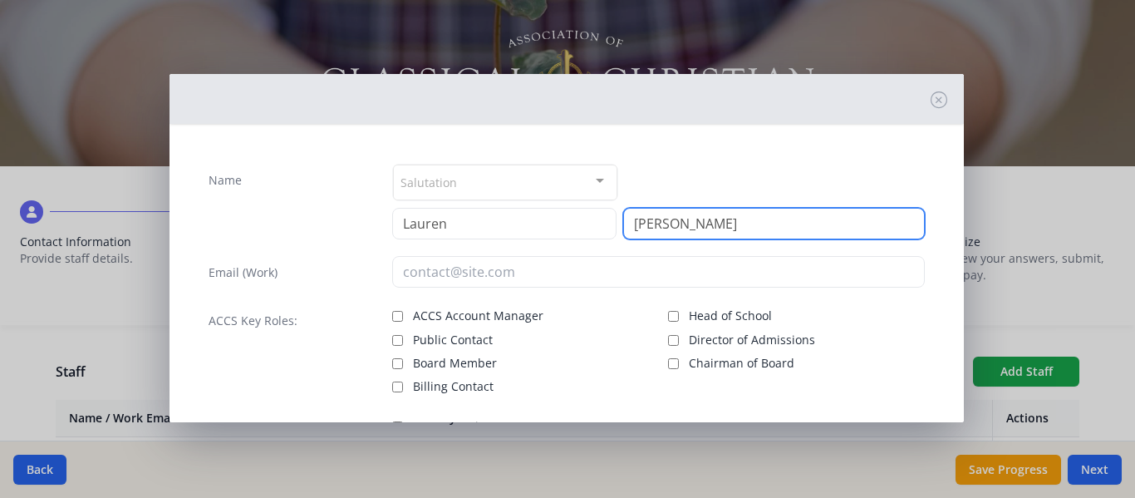
click at [641, 224] on input "[PERSON_NAME]" at bounding box center [774, 224] width 302 height 32
click at [711, 224] on input "[PERSON_NAME]" at bounding box center [774, 224] width 302 height 32
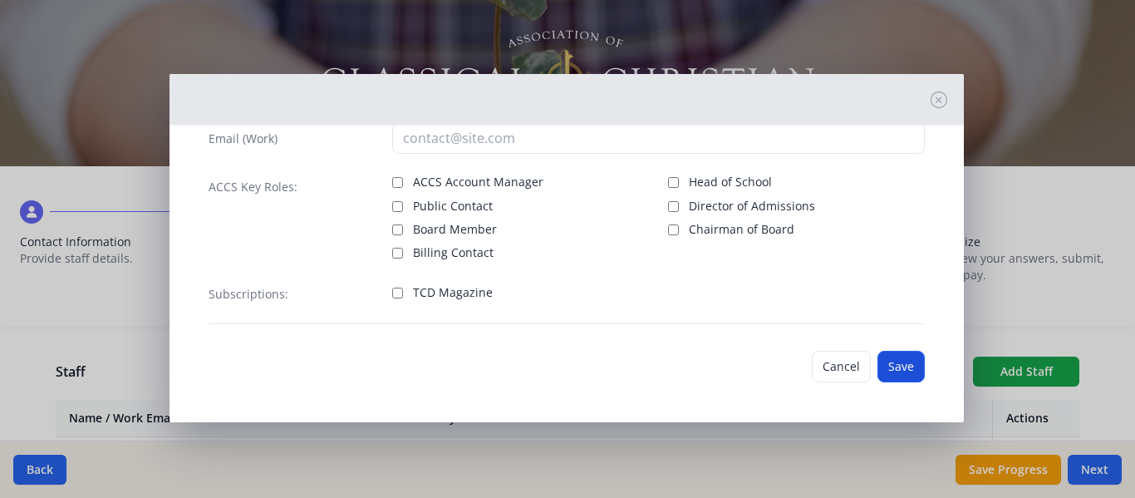
type input "[PERSON_NAME]"
click at [886, 356] on button "Save" at bounding box center [901, 367] width 47 height 32
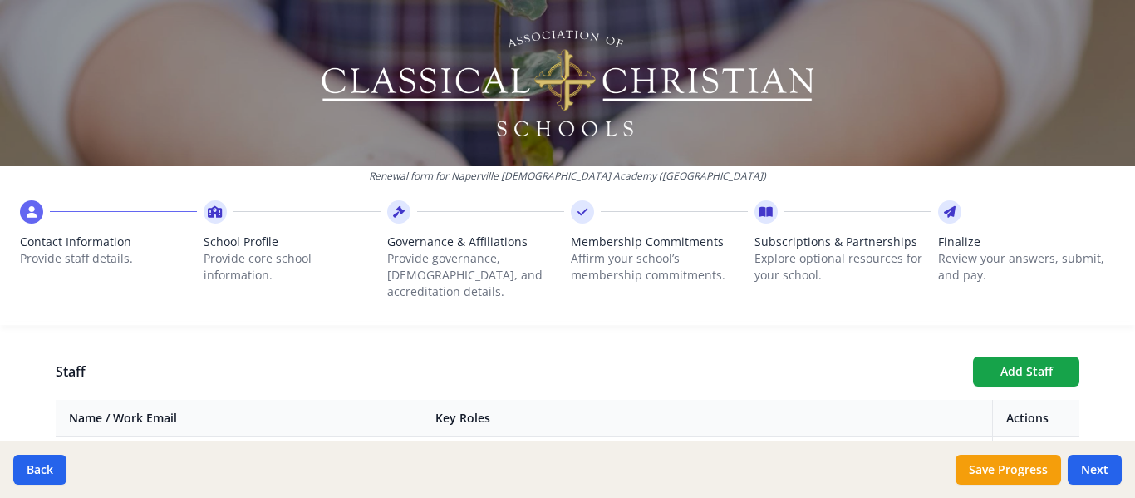
scroll to position [499, 0]
click at [1025, 474] on button "Save Progress" at bounding box center [1009, 470] width 106 height 30
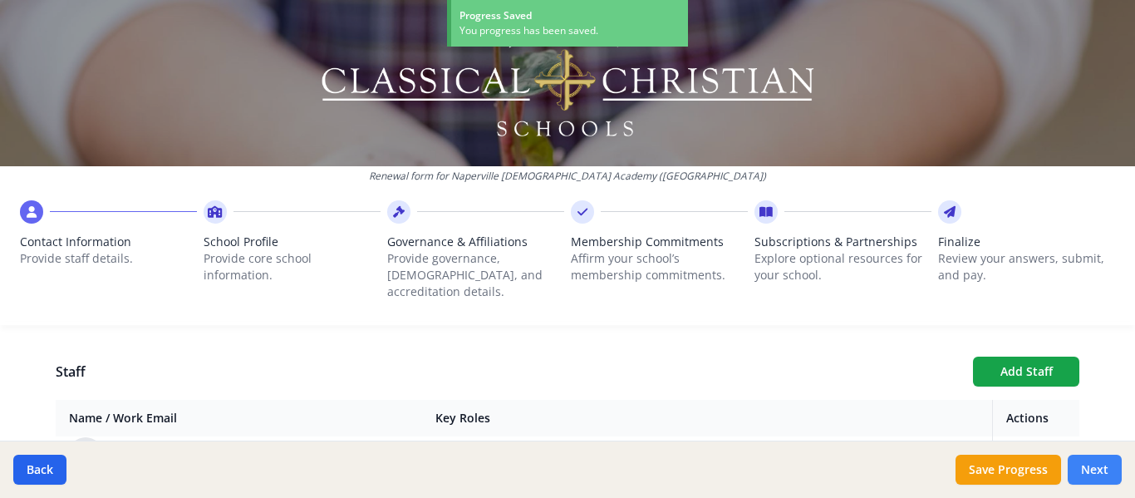
click at [1104, 469] on button "Next" at bounding box center [1095, 470] width 54 height 30
type input "[PHONE_NUMBER]"
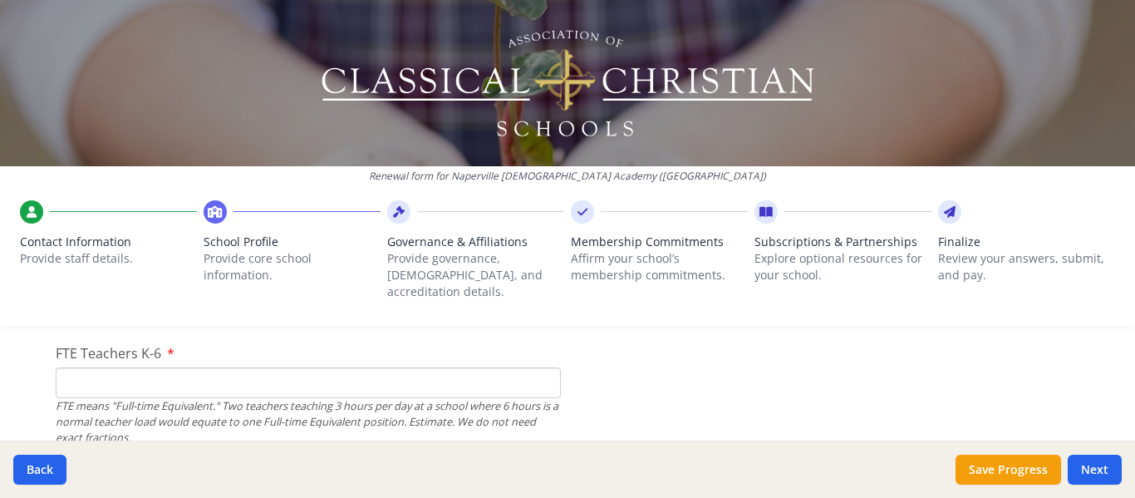
scroll to position [1080, 0]
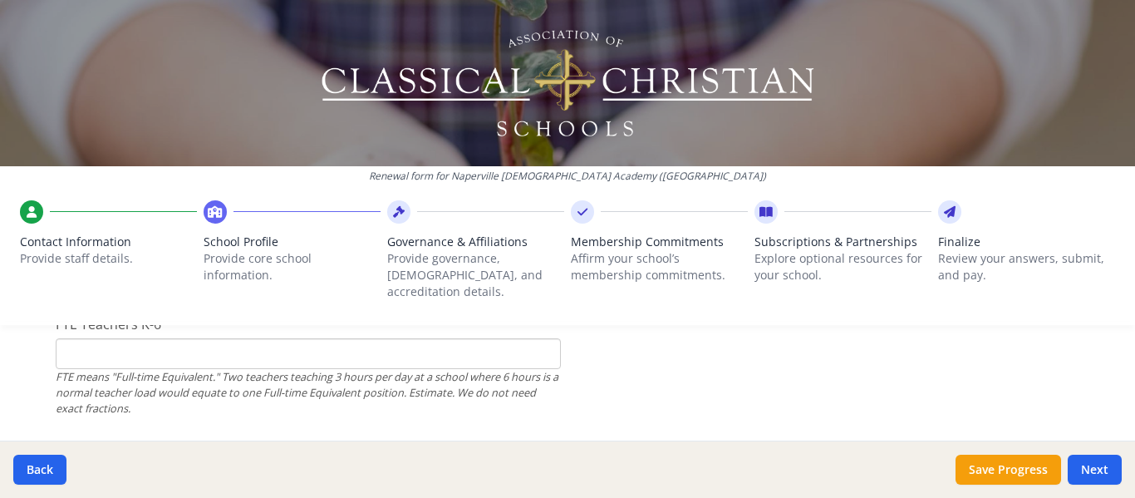
click at [91, 338] on input "FTE Teachers K-6" at bounding box center [308, 353] width 505 height 31
click at [539, 342] on input "0" at bounding box center [308, 353] width 505 height 31
click at [534, 338] on input "1" at bounding box center [308, 353] width 505 height 31
click at [539, 338] on input "2" at bounding box center [308, 353] width 505 height 31
click at [539, 338] on input "3" at bounding box center [308, 353] width 505 height 31
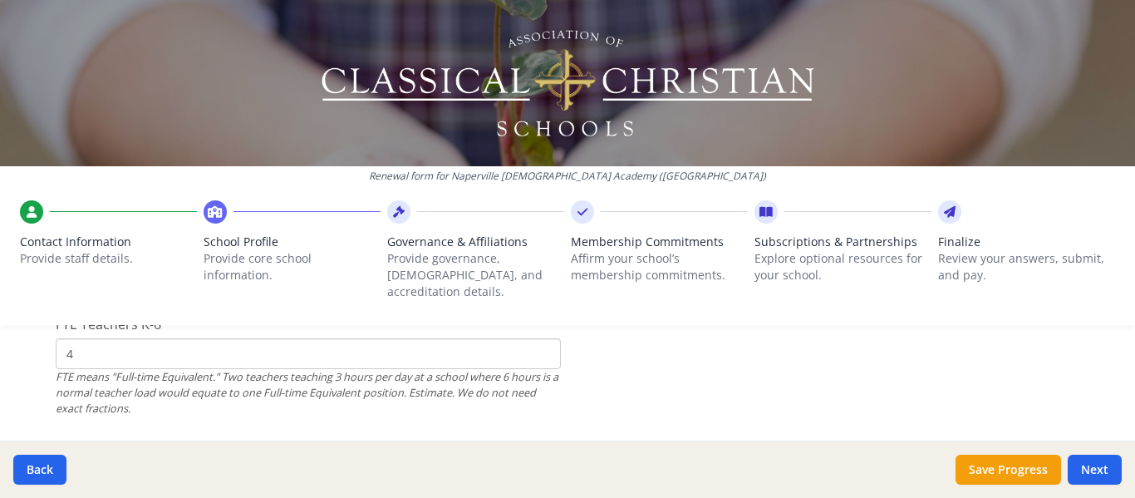
click at [539, 338] on input "4" at bounding box center [308, 353] width 505 height 31
click at [539, 338] on input "5" at bounding box center [308, 353] width 505 height 31
click at [539, 338] on input "6" at bounding box center [308, 353] width 505 height 31
click at [539, 338] on input "7" at bounding box center [308, 353] width 505 height 31
type input "8"
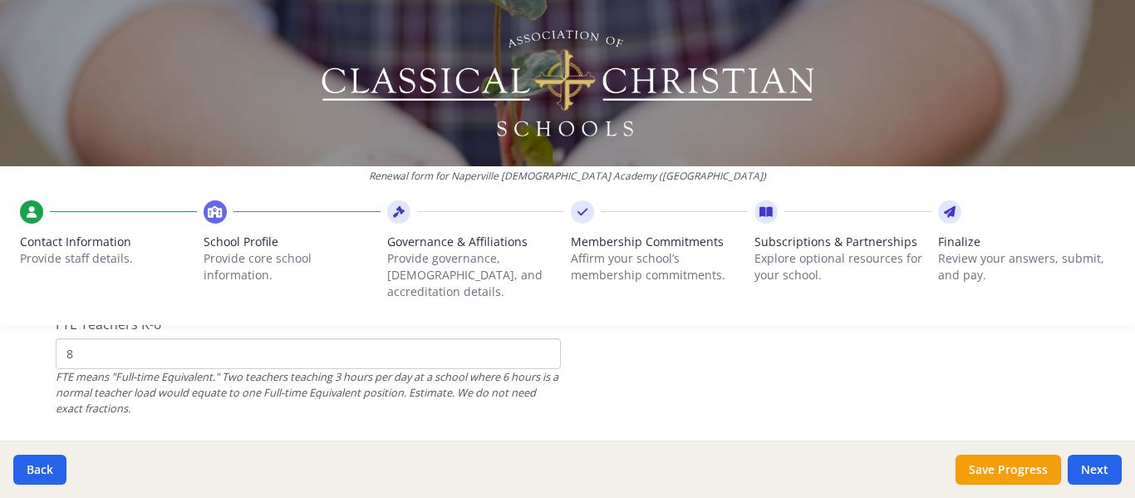
click at [539, 338] on input "8" at bounding box center [308, 353] width 505 height 31
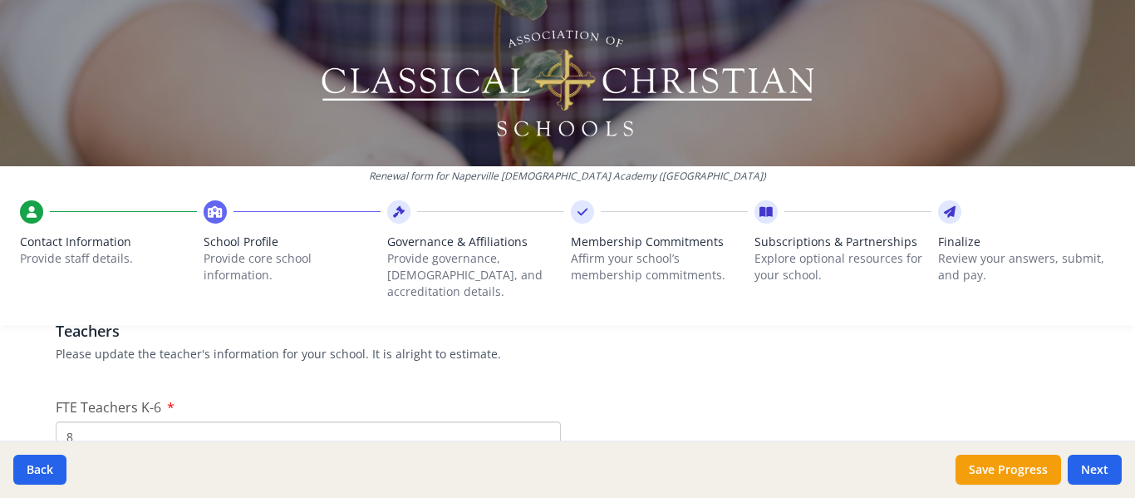
click at [81, 421] on input "8" at bounding box center [308, 436] width 505 height 31
type input "10"
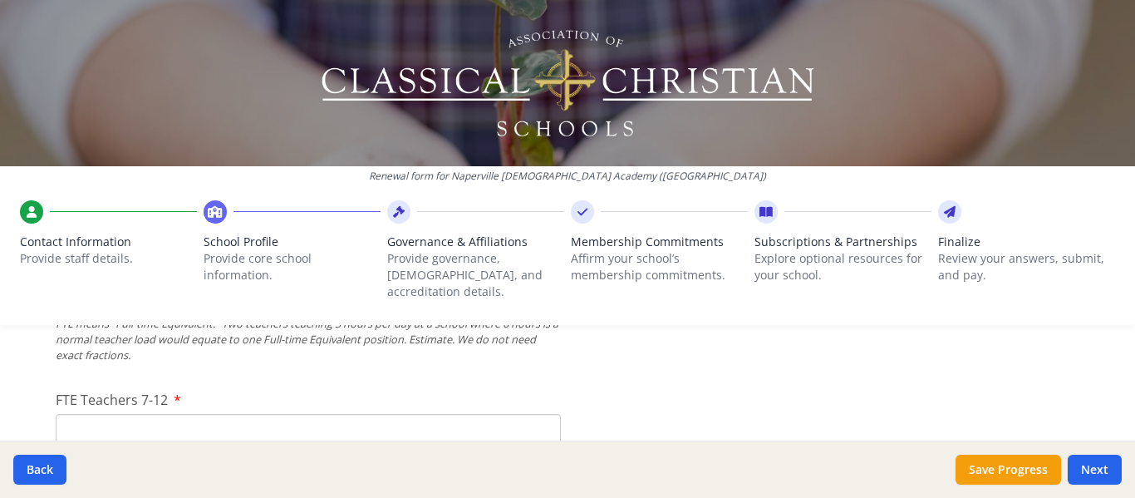
scroll to position [1163, 0]
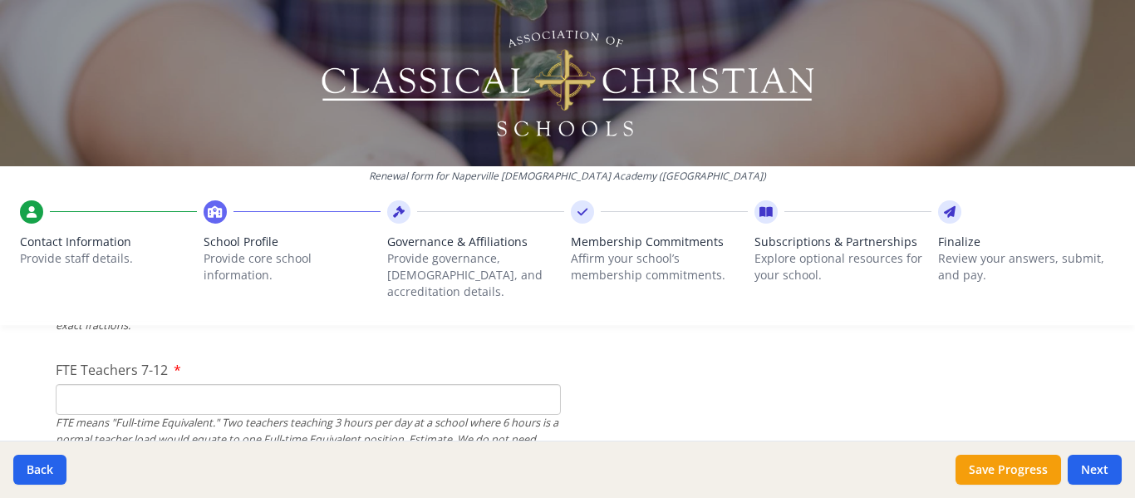
click at [93, 384] on input "FTE Teachers 7-12" at bounding box center [308, 399] width 505 height 31
type input "9"
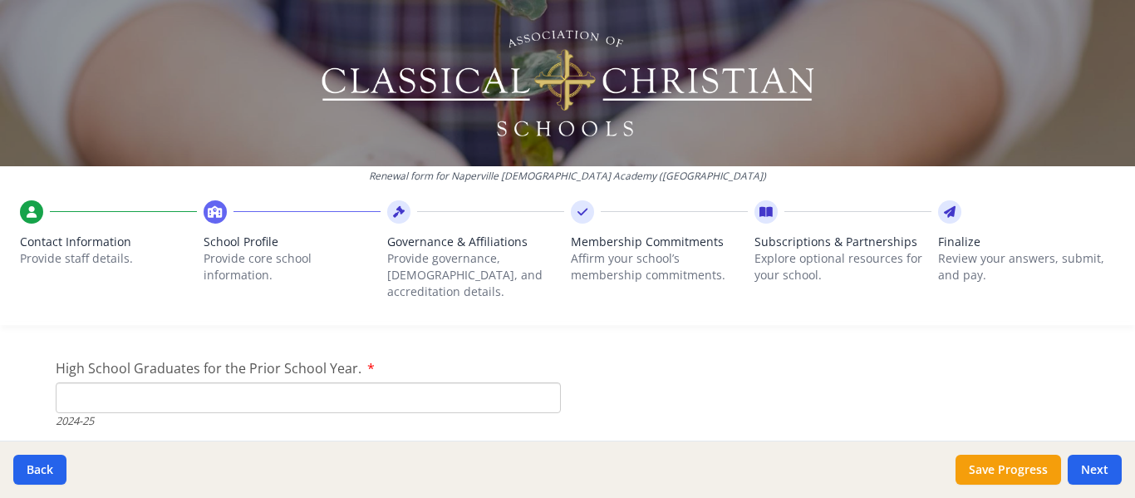
scroll to position [2410, 0]
click at [105, 382] on input "High School Graduates for the Prior School Year." at bounding box center [308, 396] width 505 height 31
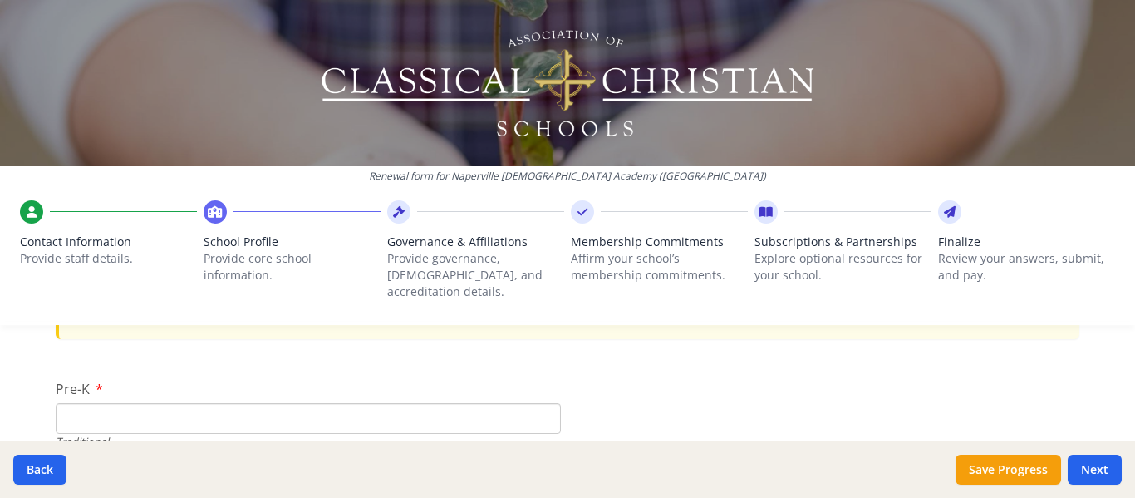
type input "11"
click at [79, 403] on input "Pre-K" at bounding box center [308, 418] width 505 height 31
type input "11"
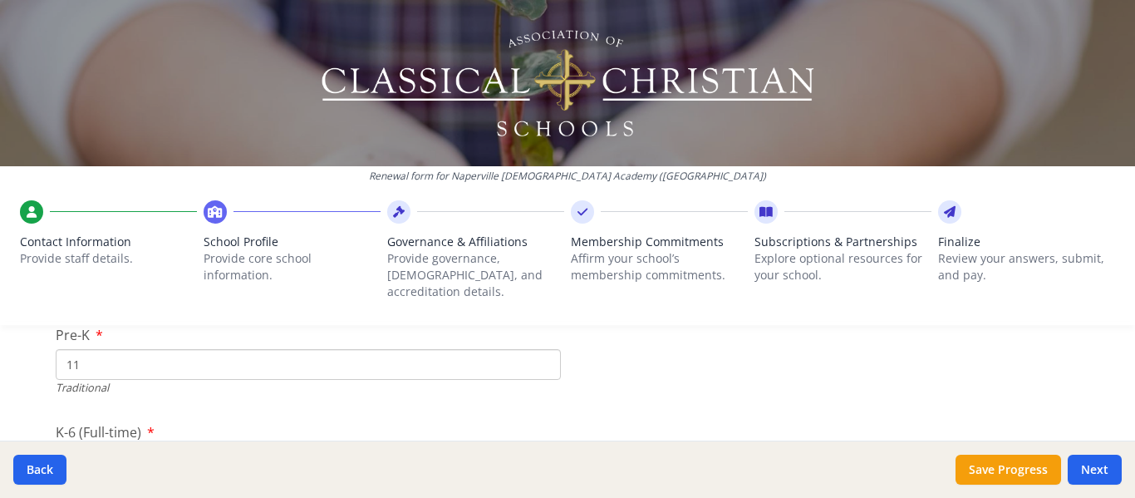
scroll to position [3530, 0]
click at [101, 417] on input "K-6 (Full-time)" at bounding box center [308, 432] width 505 height 31
type input "61"
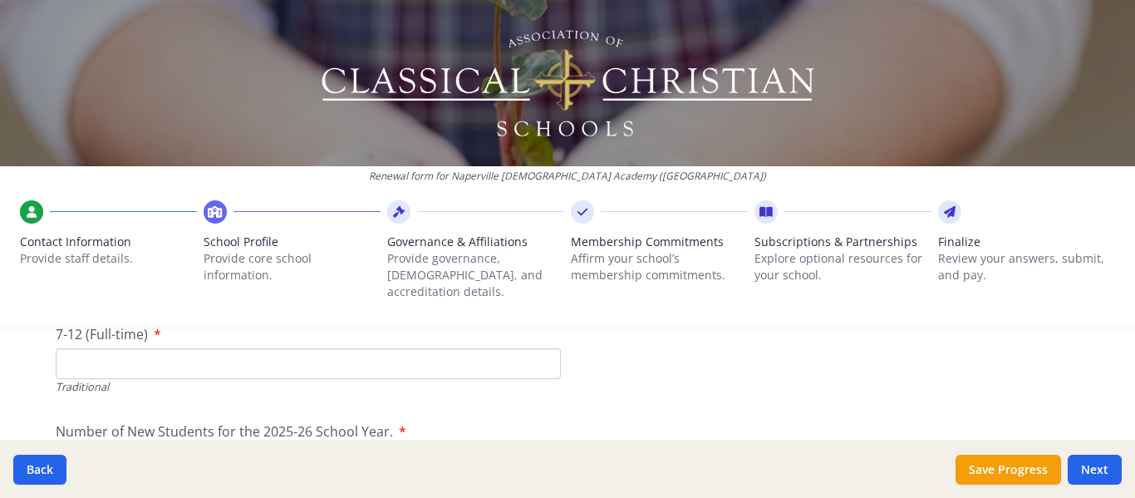
click at [135, 348] on input "7-12 (Full-time)" at bounding box center [308, 363] width 505 height 31
type input "59"
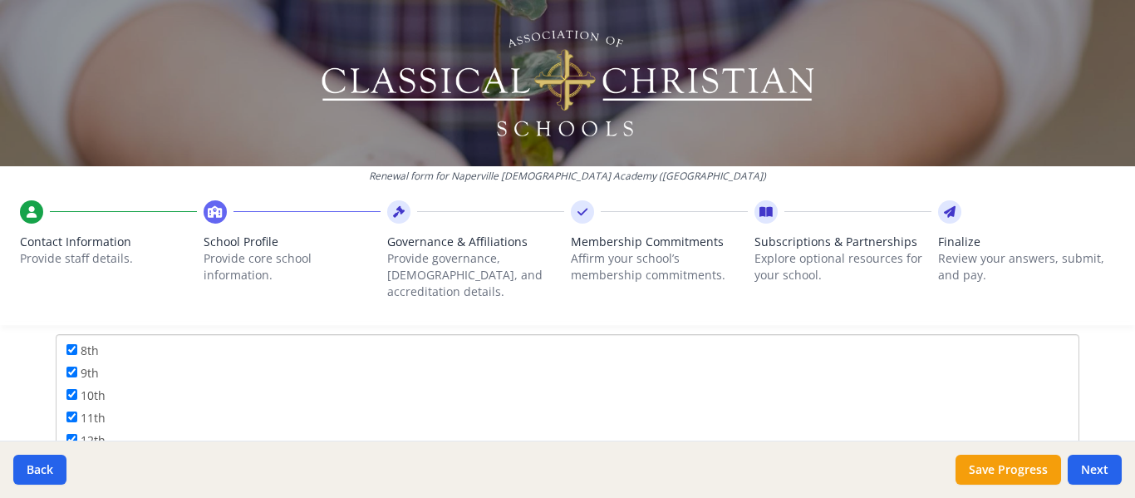
scroll to position [2533, 0]
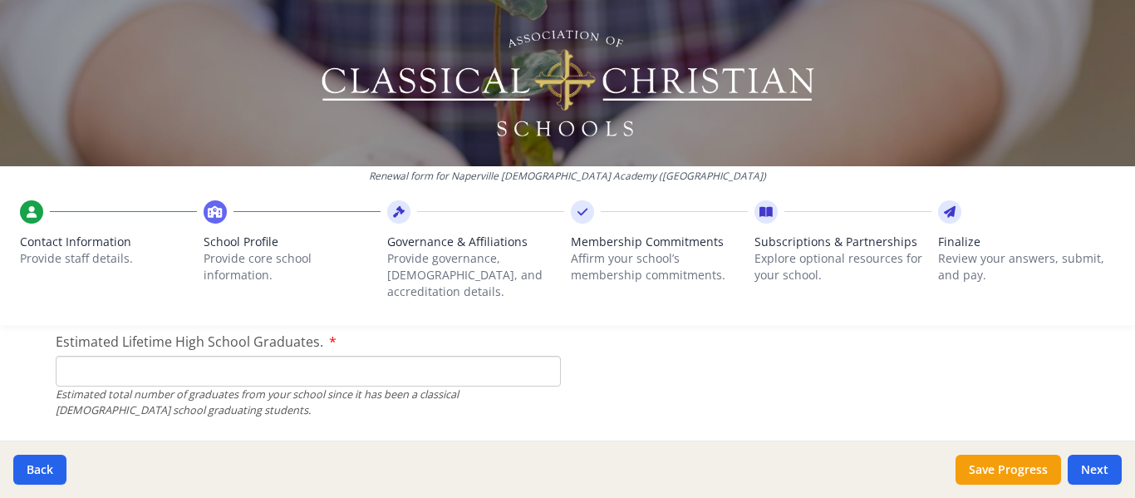
click at [84, 368] on input "Estimated Lifetime High School Graduates." at bounding box center [308, 371] width 505 height 31
type input "42"
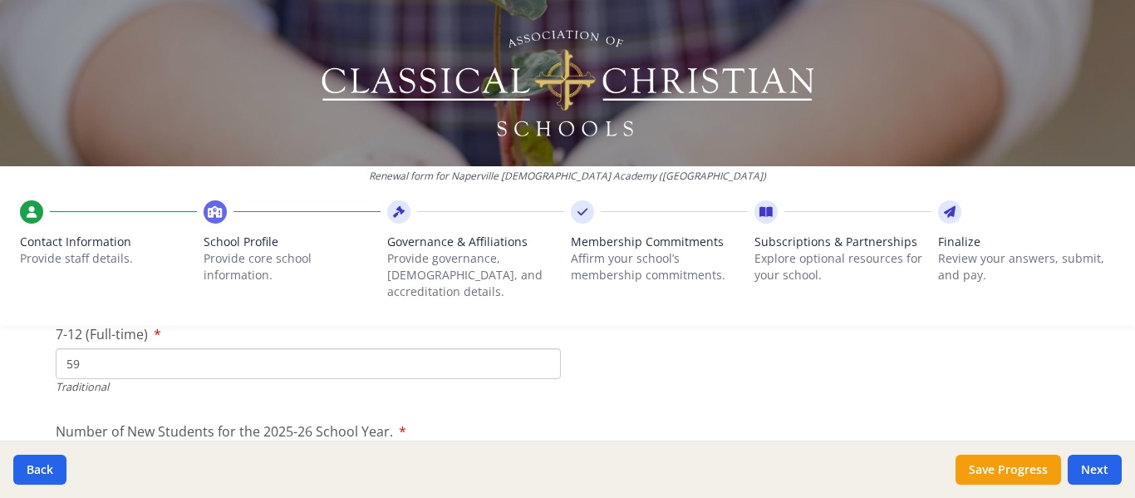
scroll to position [3780, 0]
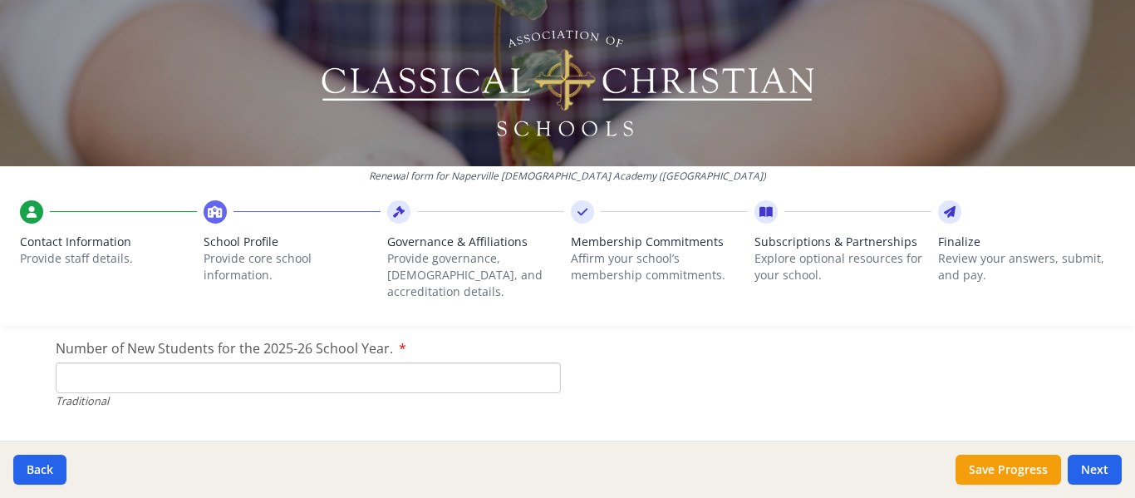
click at [179, 362] on input "Number of New Students for the 2025-26 School Year." at bounding box center [308, 377] width 505 height 31
type input "16"
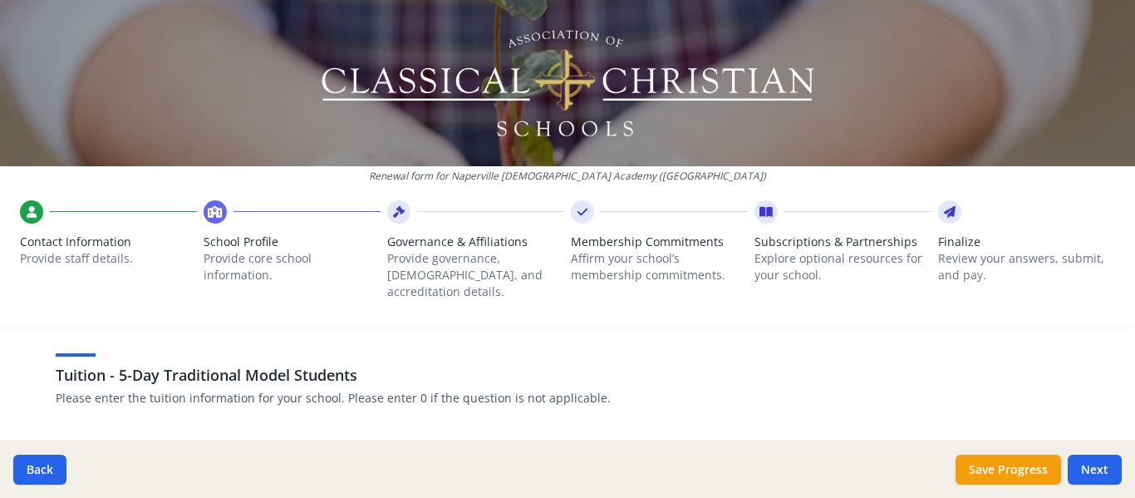
scroll to position [4361, 0]
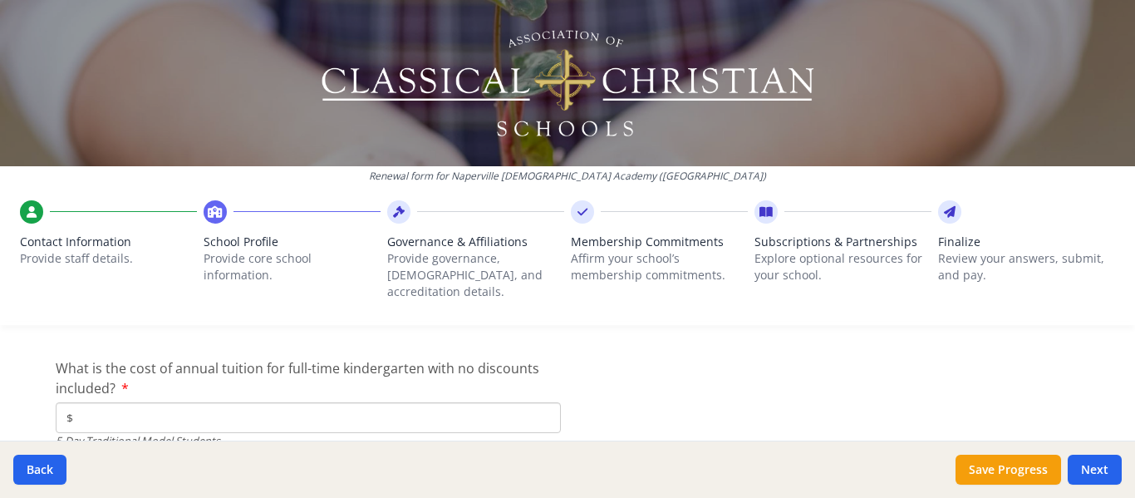
click at [115, 404] on input "$" at bounding box center [308, 417] width 505 height 31
click at [84, 406] on input "$" at bounding box center [308, 417] width 505 height 31
type input "$12 500"
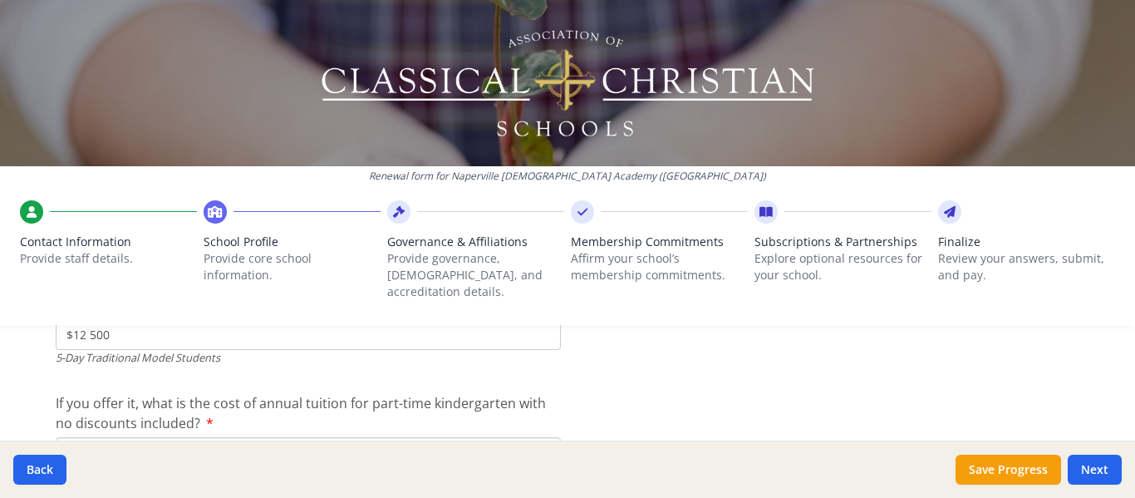
scroll to position [4527, 0]
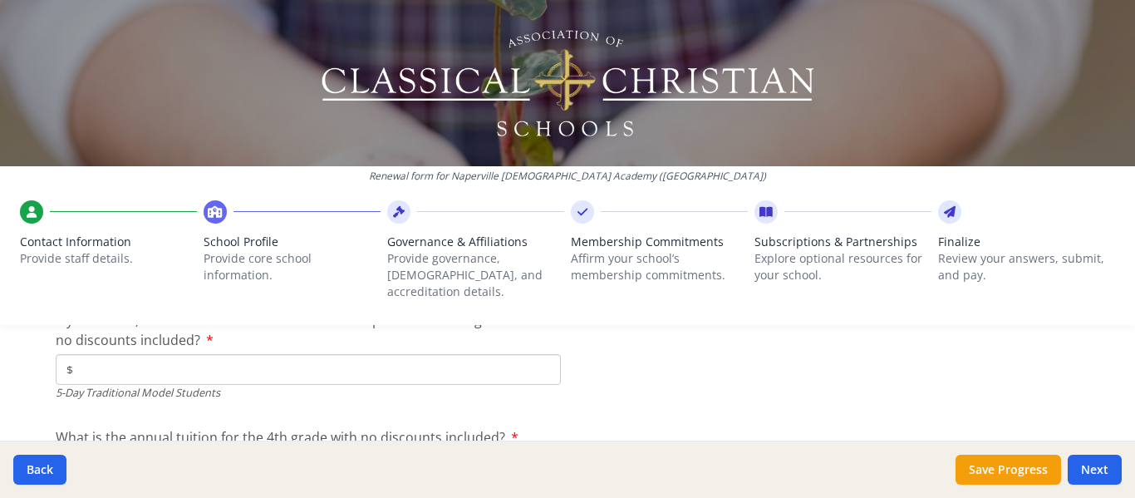
click at [141, 356] on input "$" at bounding box center [308, 369] width 505 height 31
type input "$7 500"
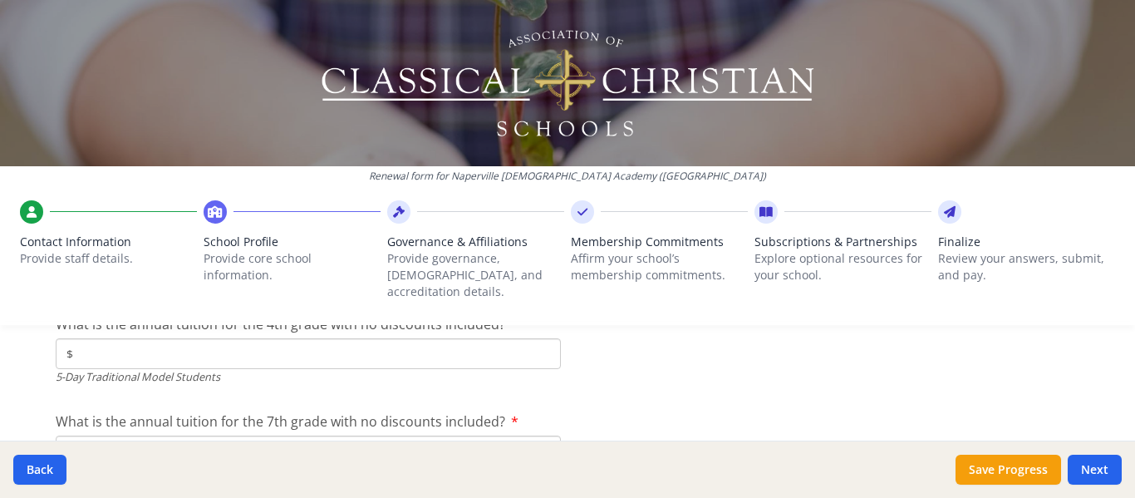
scroll to position [4611, 0]
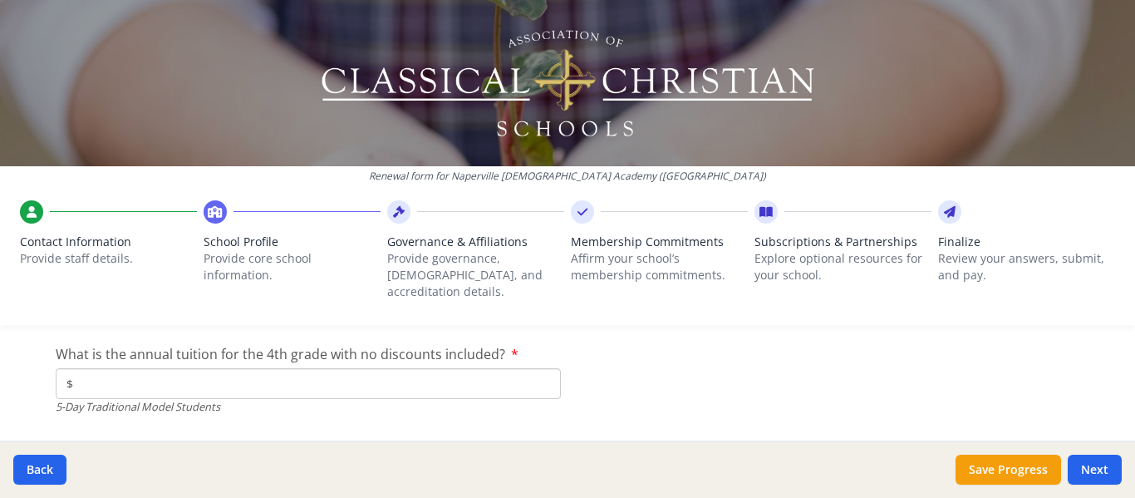
click at [148, 368] on input "$" at bounding box center [308, 383] width 505 height 31
type input "$12 500"
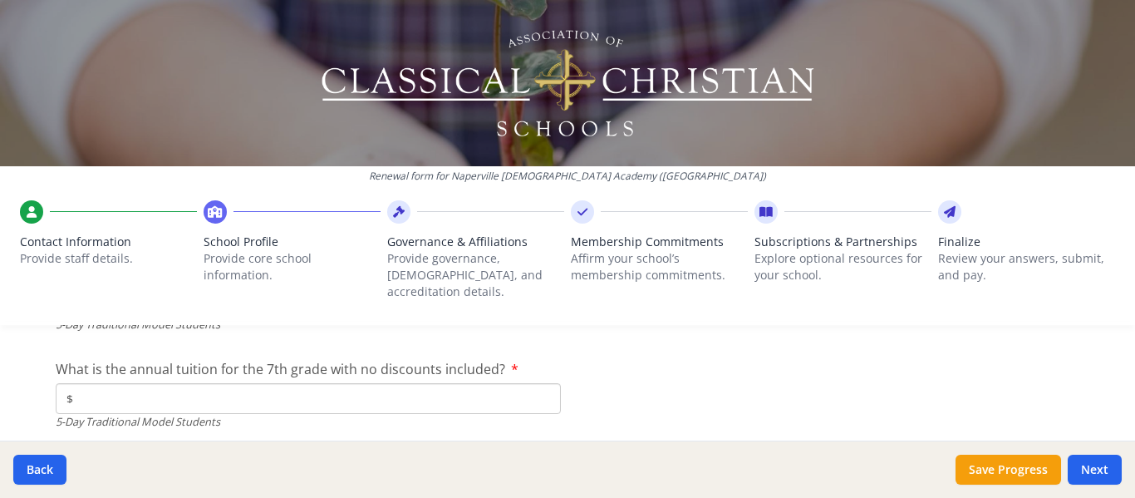
scroll to position [4694, 0]
click at [112, 382] on input "$" at bounding box center [308, 397] width 505 height 31
type input "$14 250"
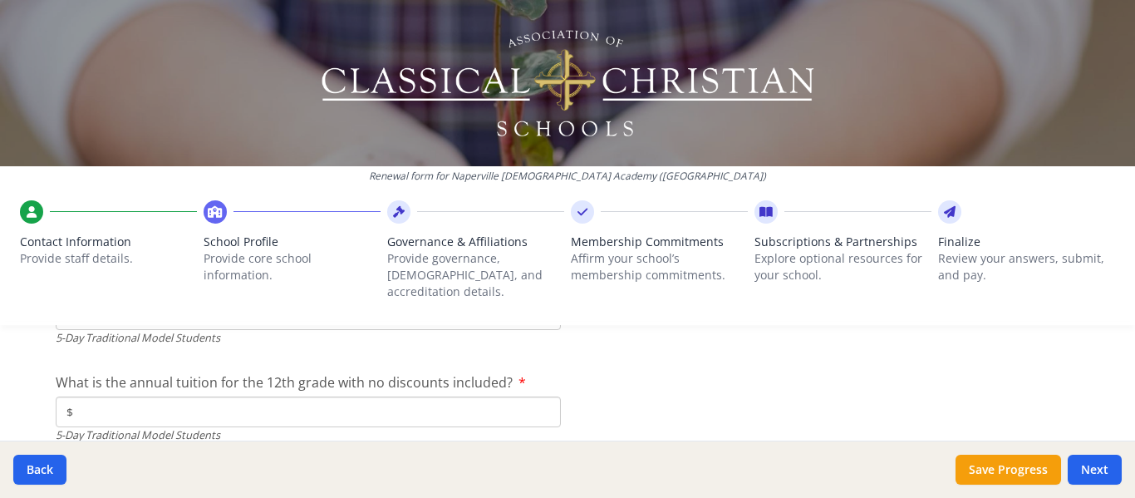
click at [184, 396] on input "$" at bounding box center [308, 411] width 505 height 31
click at [333, 410] on input "$15 600" at bounding box center [308, 411] width 505 height 31
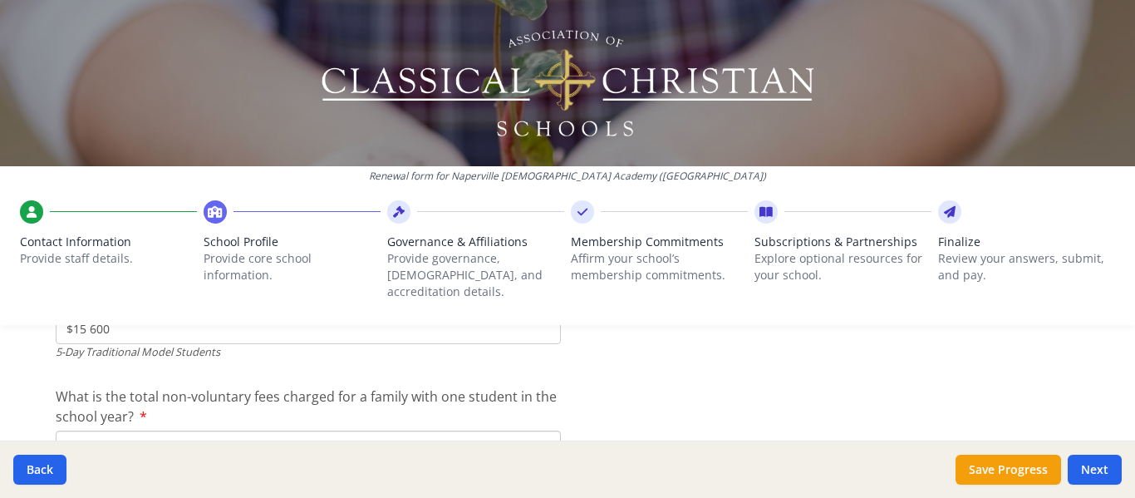
scroll to position [4943, 0]
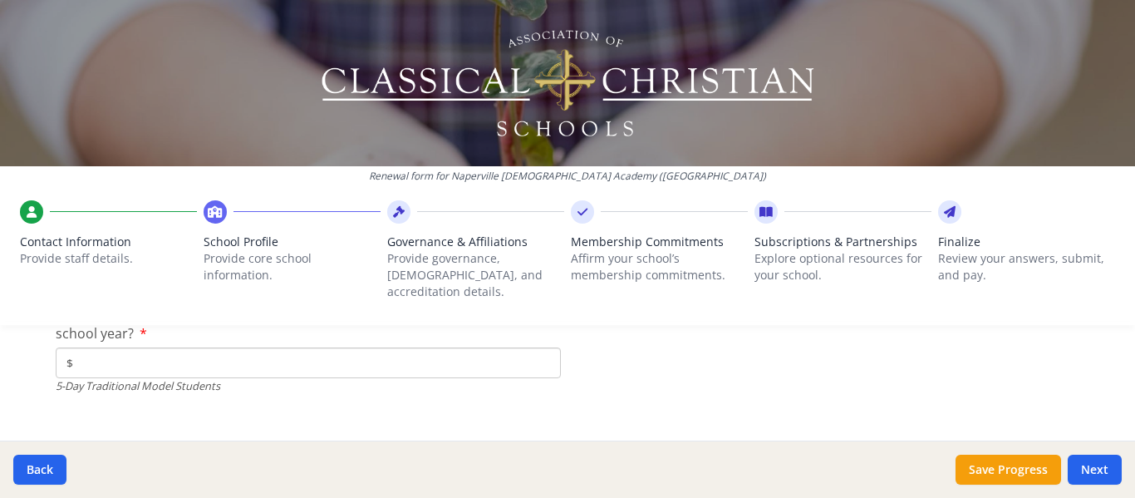
type input "$15 600"
click at [81, 352] on input "$" at bounding box center [308, 362] width 505 height 31
type input "$0"
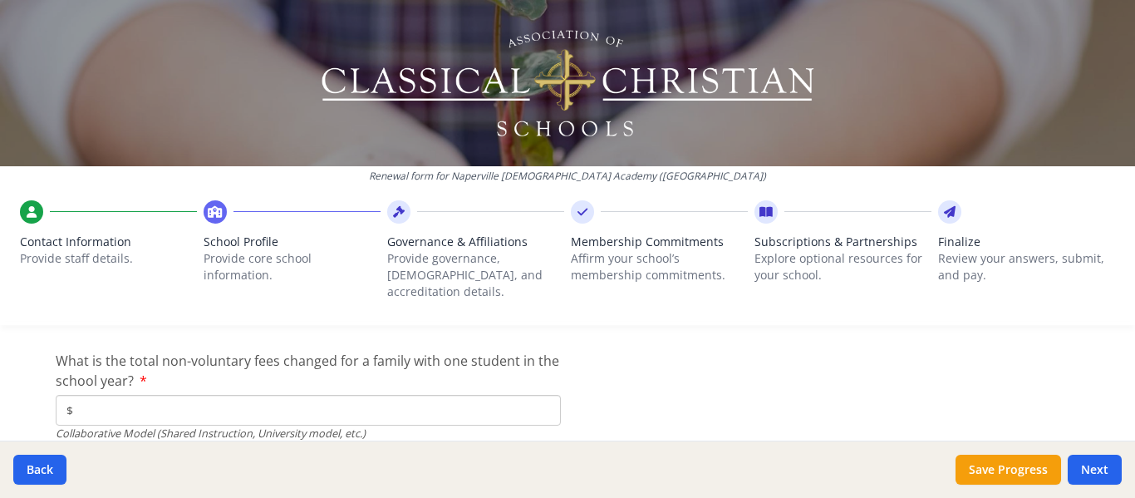
scroll to position [5626, 0]
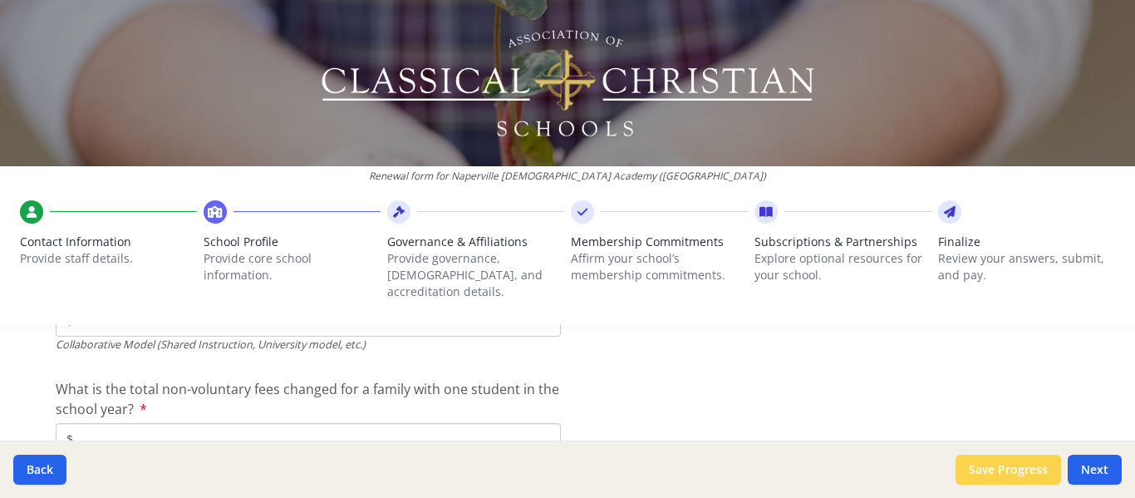
click at [1007, 461] on button "Save Progress" at bounding box center [1009, 470] width 106 height 30
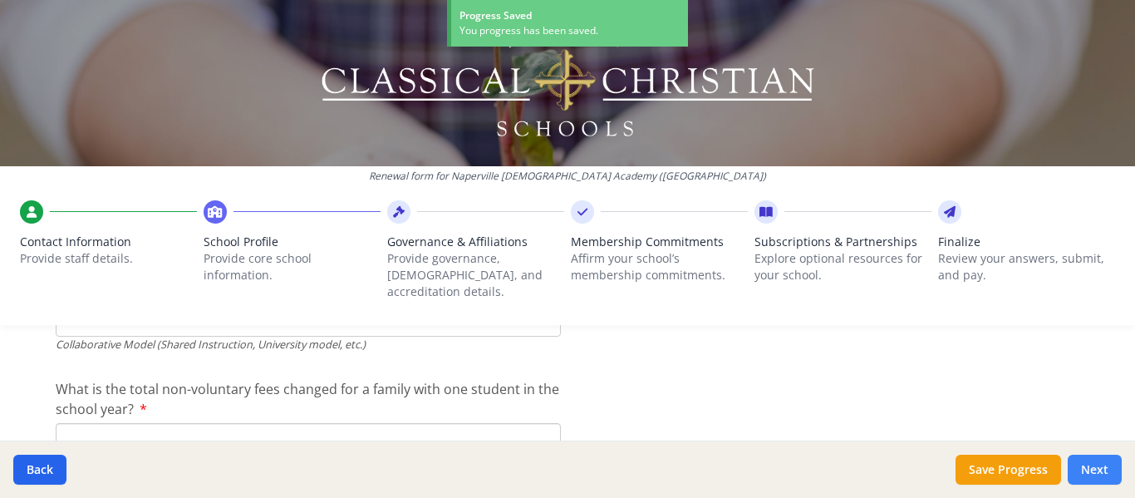
click at [1107, 474] on button "Next" at bounding box center [1095, 470] width 54 height 30
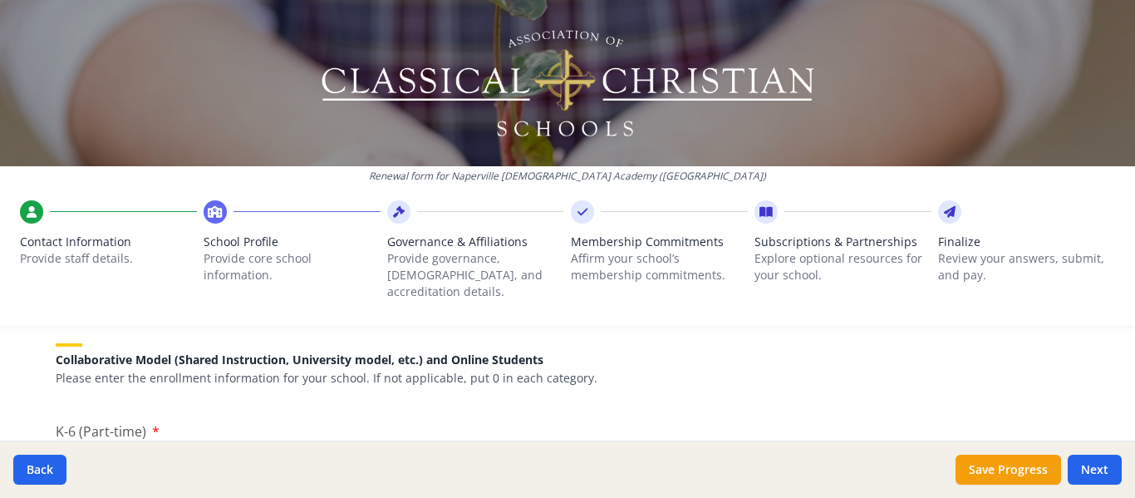
scroll to position [3912, 0]
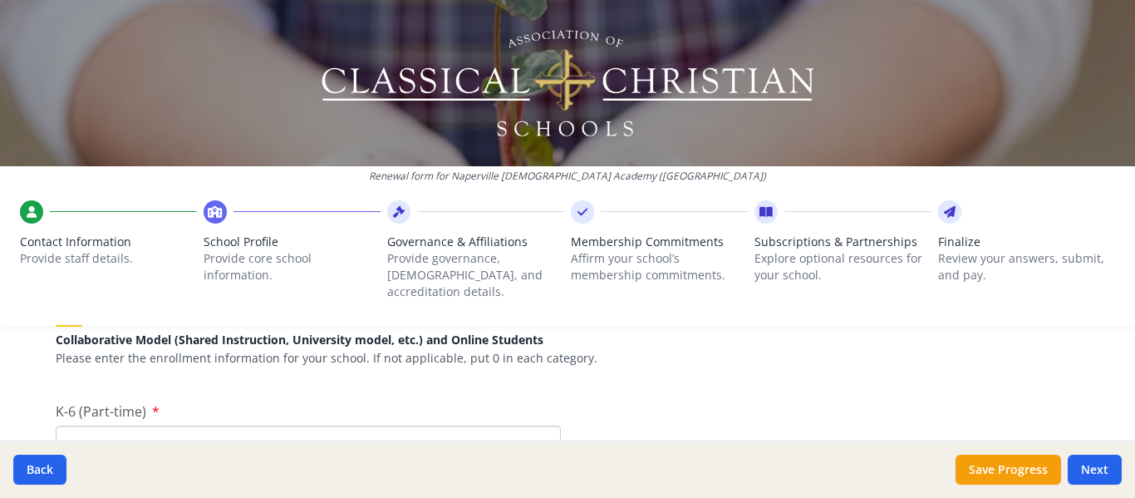
click at [171, 425] on input "K-6 (Part-time)" at bounding box center [308, 440] width 505 height 31
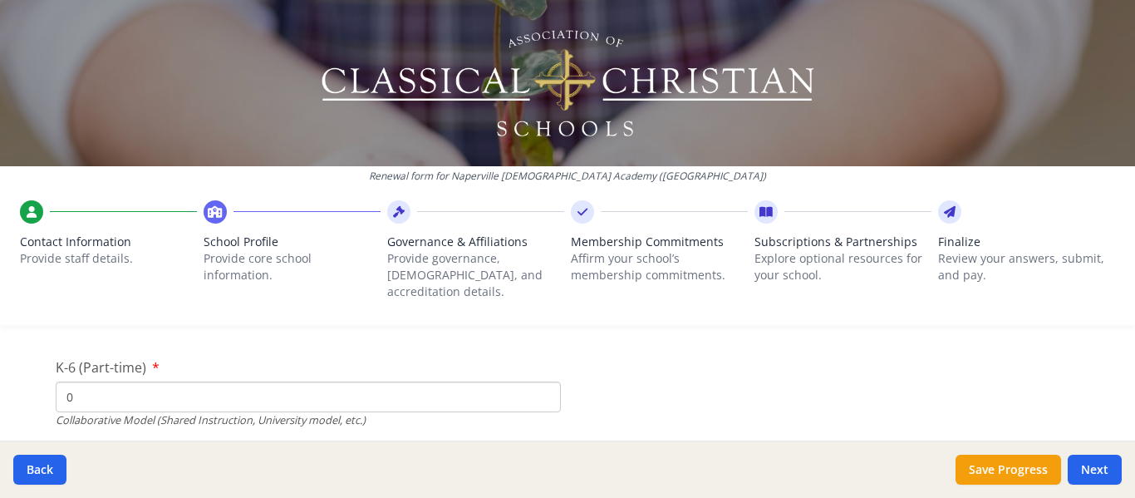
scroll to position [3995, 0]
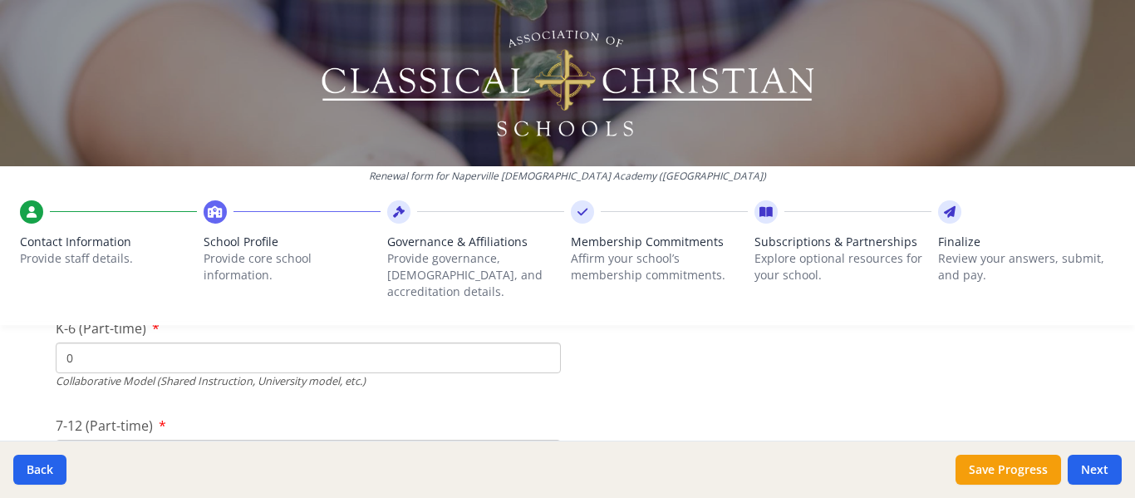
type input "0"
click at [147, 440] on input "7-12 (Part-time)" at bounding box center [308, 455] width 505 height 31
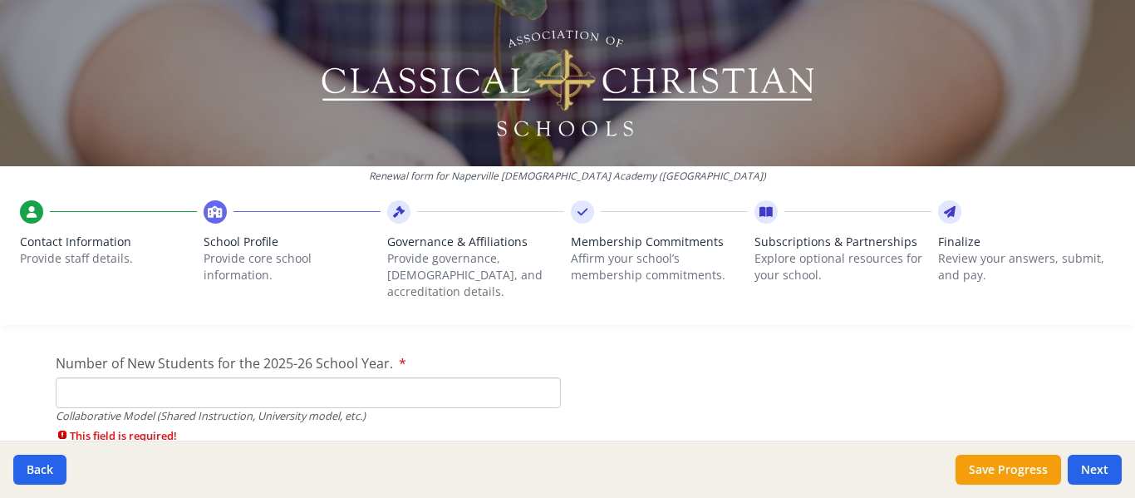
scroll to position [4161, 0]
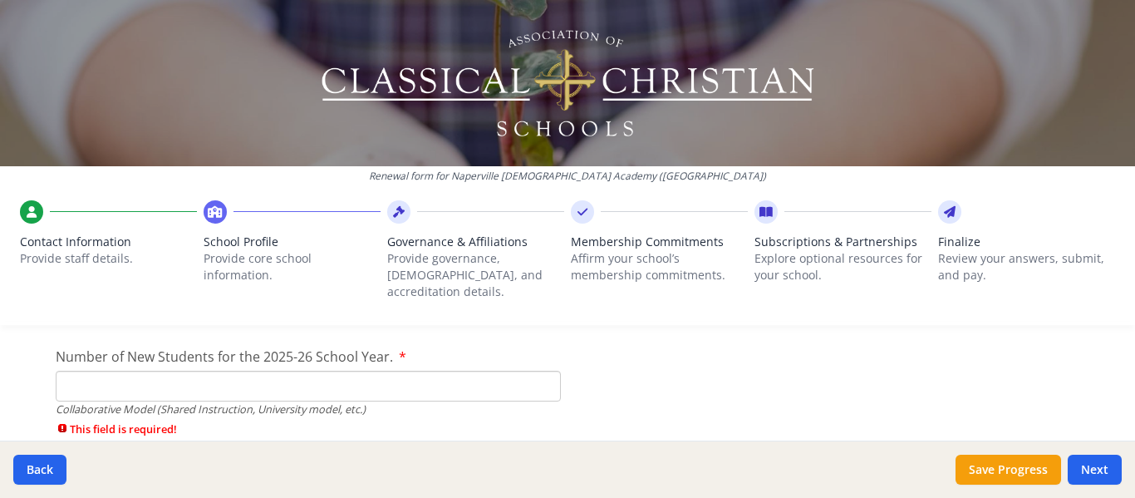
type input "0"
click at [533, 371] on input "0" at bounding box center [308, 386] width 505 height 31
click at [490, 401] on div "Collaborative Model (Shared Instruction, University model, etc.)" at bounding box center [308, 409] width 505 height 16
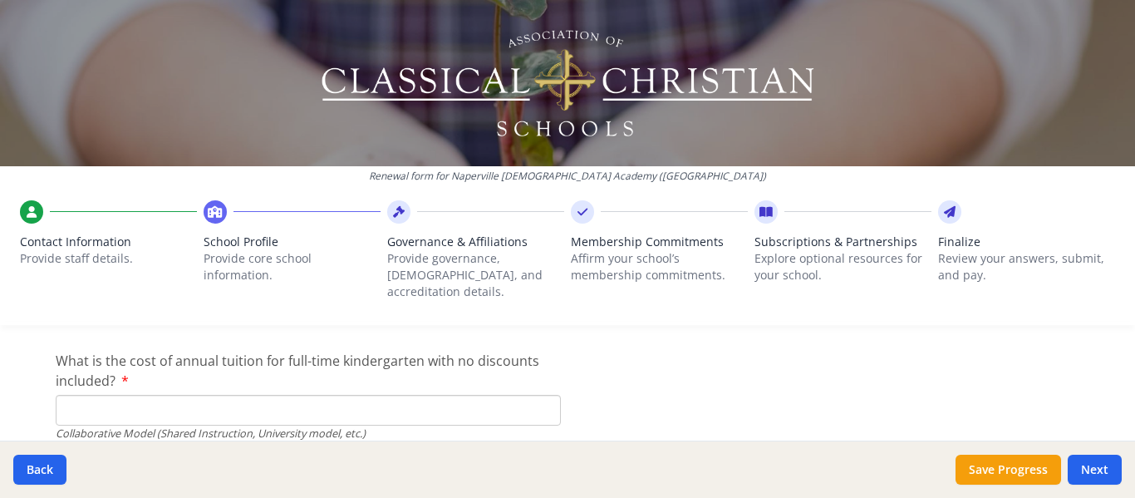
scroll to position [5158, 0]
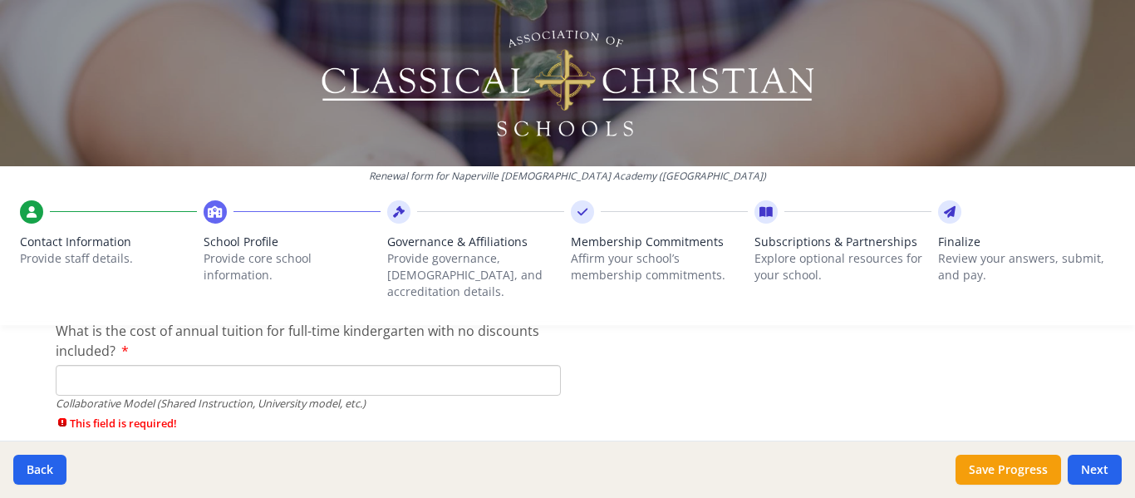
click at [503, 365] on input "What is the cost of annual tuition for full-time kindergarten with no discounts…" at bounding box center [308, 380] width 505 height 31
click at [547, 366] on input "What is the cost of annual tuition for full-time kindergarten with no discounts…" at bounding box center [308, 380] width 505 height 31
click at [524, 365] on input "What is the cost of annual tuition for full-time kindergarten with no discounts…" at bounding box center [308, 380] width 505 height 31
type input "$0"
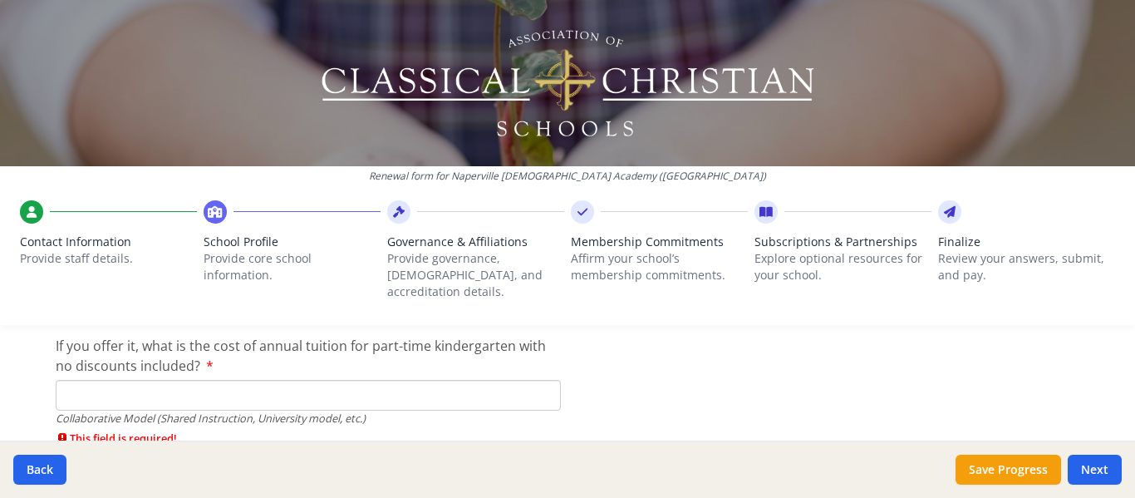
scroll to position [5241, 0]
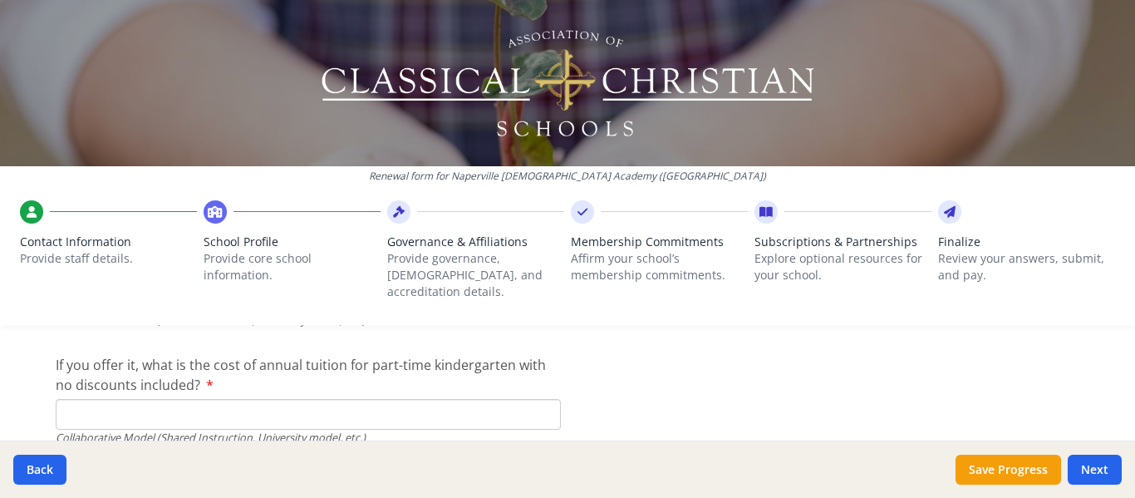
click at [155, 408] on input "If you offer it, what is the cost of annual tuition for part-time kindergarten …" at bounding box center [308, 414] width 505 height 31
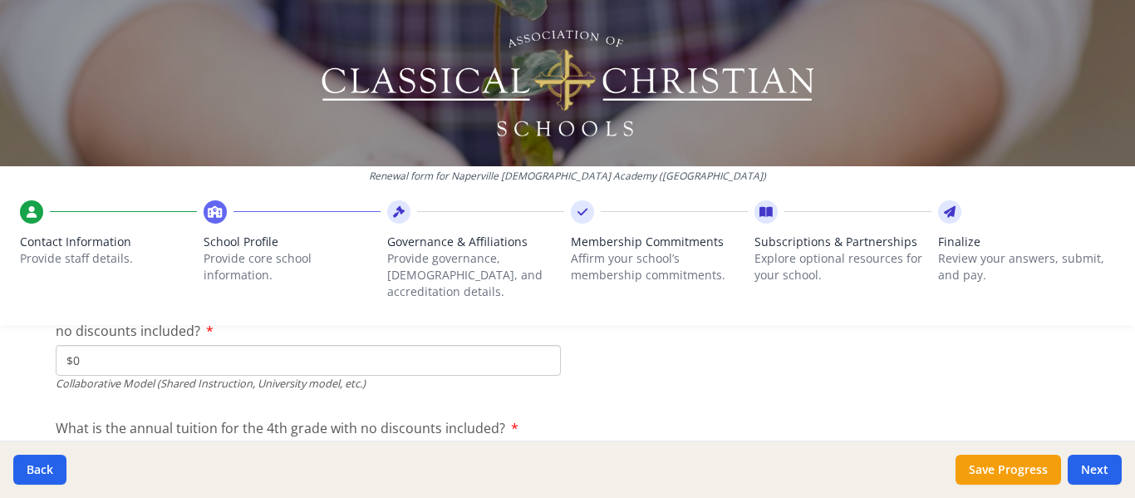
scroll to position [5324, 0]
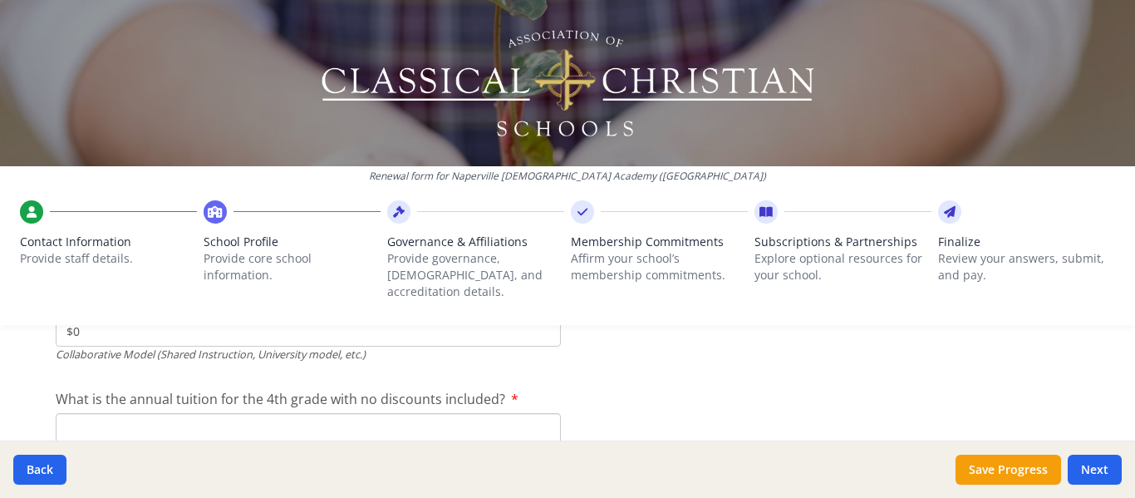
type input "$0"
click at [138, 413] on input "What is the annual tuition for the 4th grade with no discounts included?" at bounding box center [308, 428] width 505 height 31
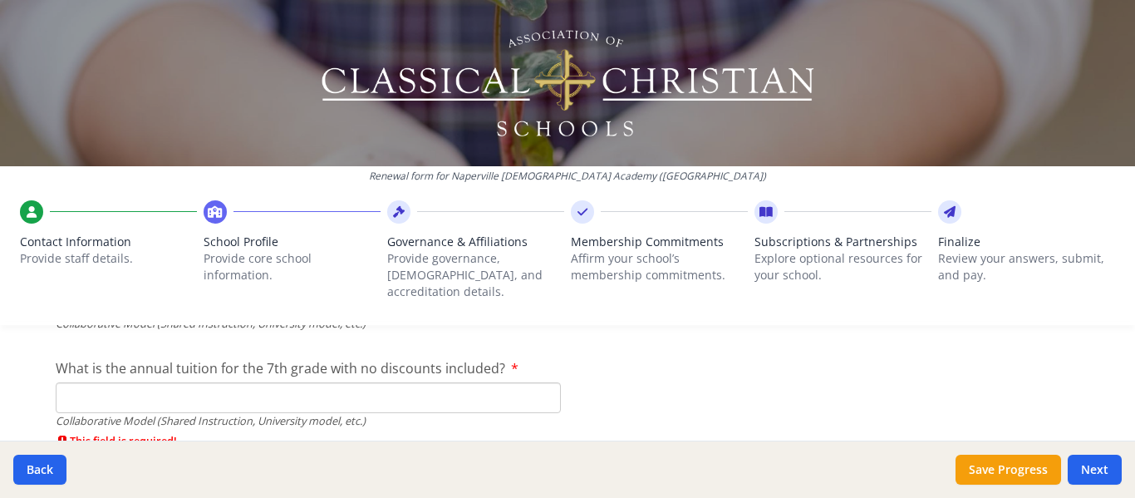
scroll to position [5491, 0]
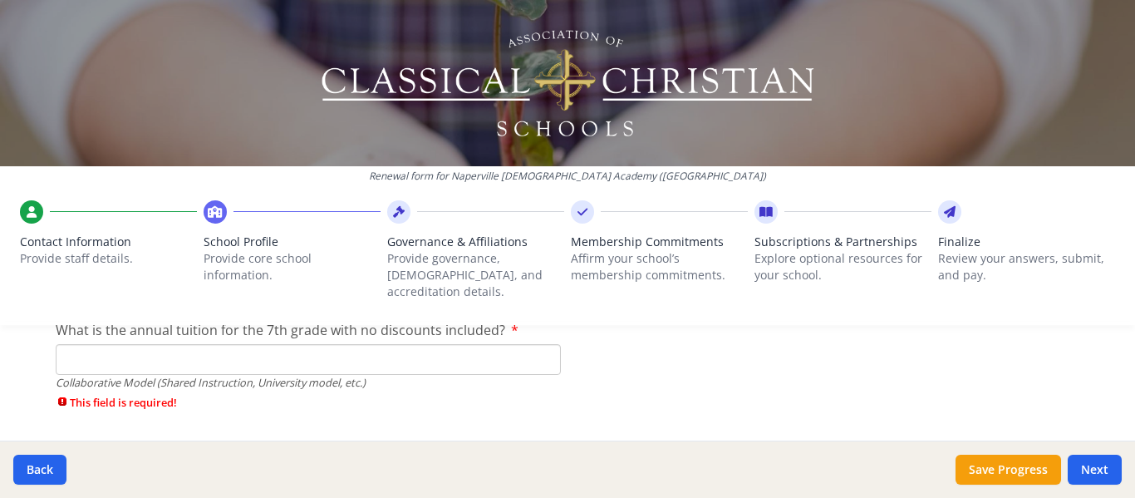
type input "$0"
click at [94, 344] on input "What is the annual tuition for the 7th grade with no discounts included?" at bounding box center [308, 359] width 505 height 31
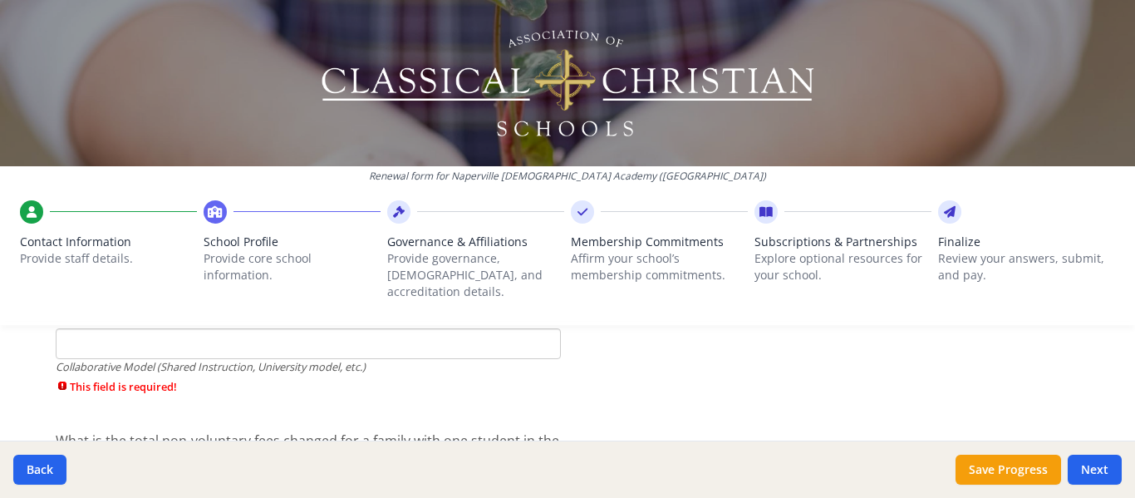
scroll to position [5574, 0]
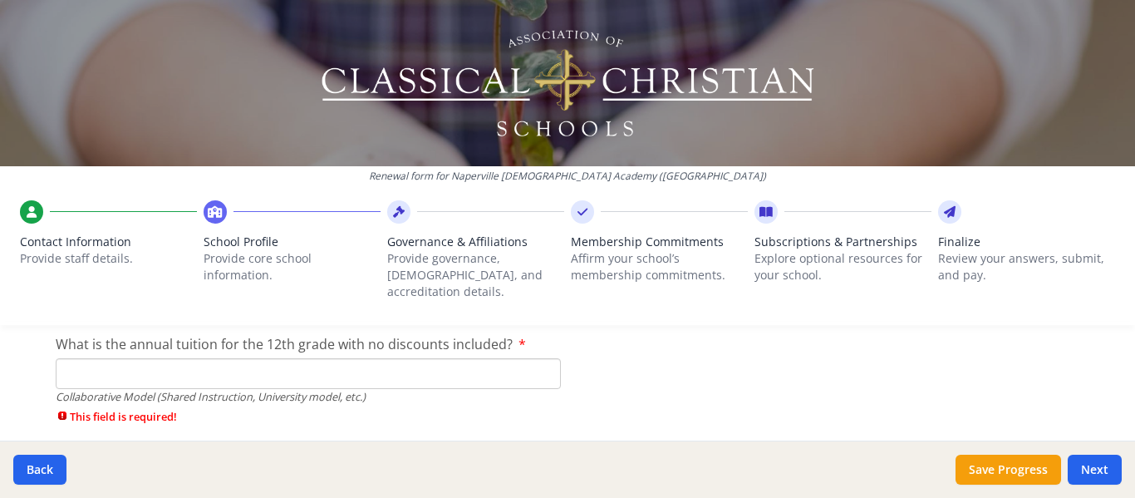
type input "$0"
click at [119, 359] on input "What is the annual tuition for the 12th grade with no discounts included?" at bounding box center [308, 373] width 505 height 31
type input "$0"
click at [426, 432] on span "What is the total non-voluntary fees changed for a family with one student in t…" at bounding box center [308, 451] width 504 height 38
click at [426, 475] on input "What is the total non-voluntary fees changed for a family with one student in t…" at bounding box center [308, 490] width 505 height 31
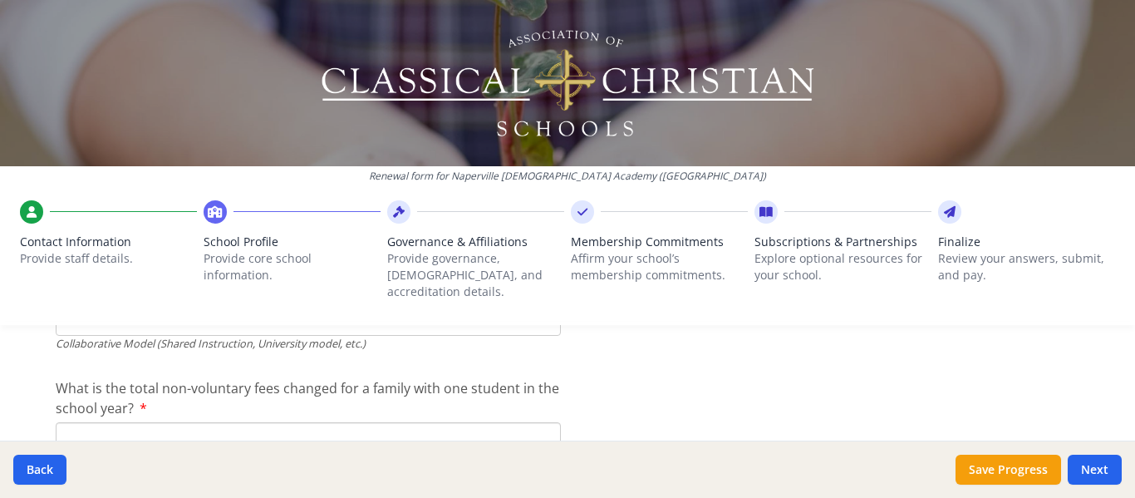
scroll to position [5657, 0]
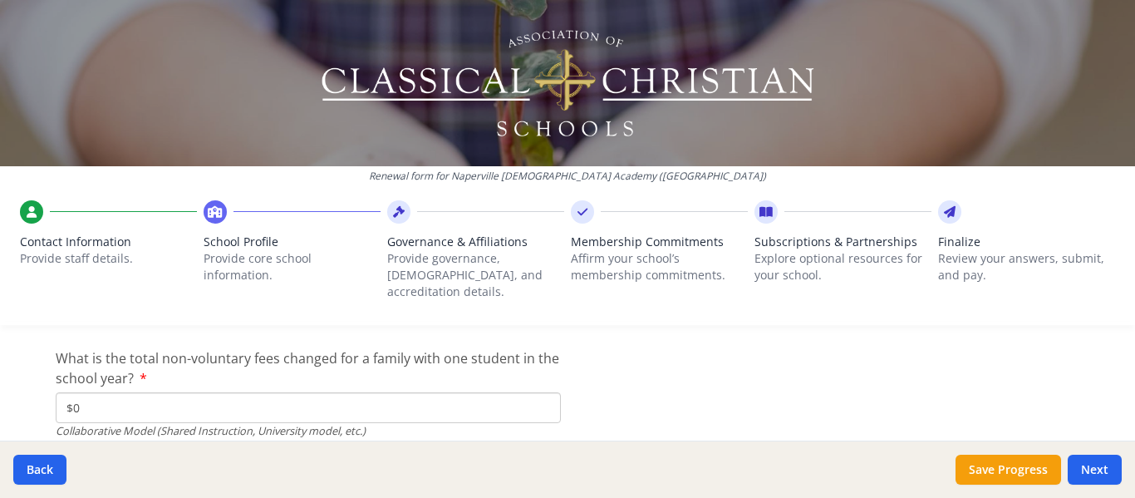
type input "$0"
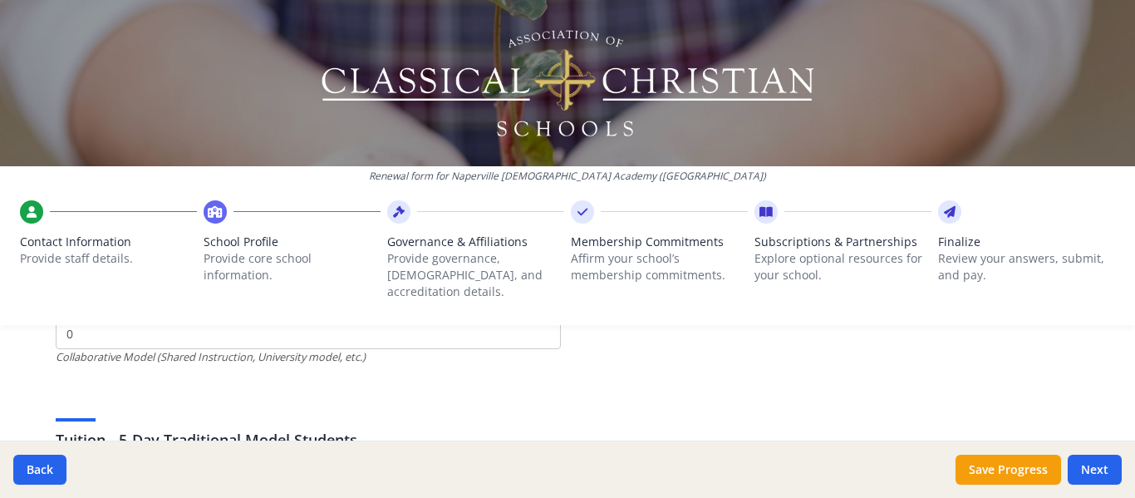
scroll to position [4130, 0]
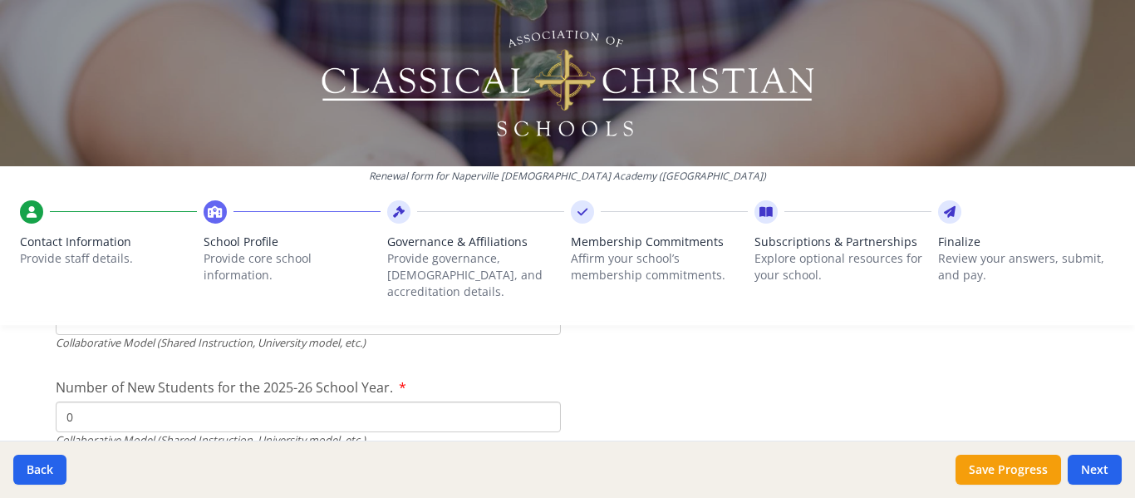
click at [86, 405] on input "0" at bounding box center [308, 416] width 505 height 31
type input "1"
type input "17"
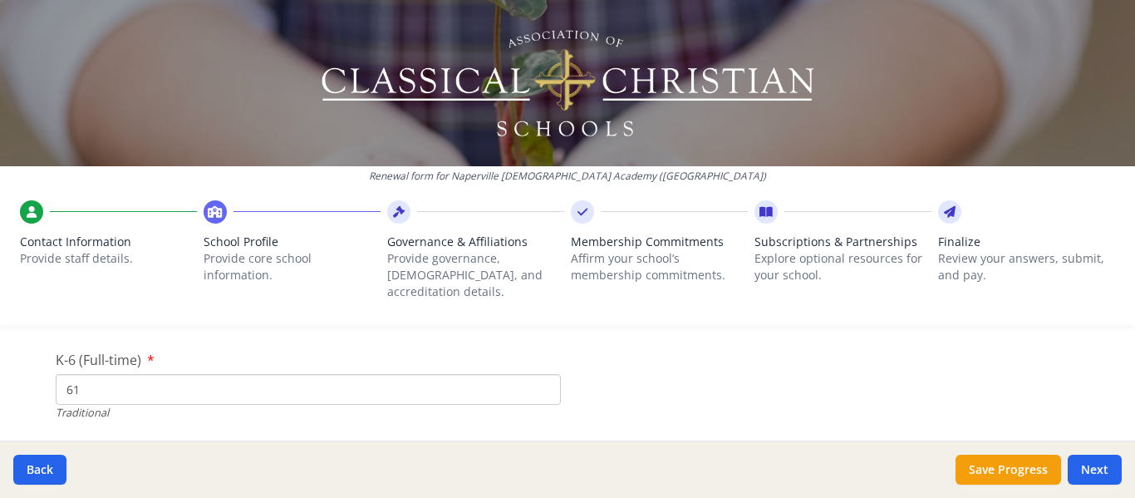
scroll to position [3549, 0]
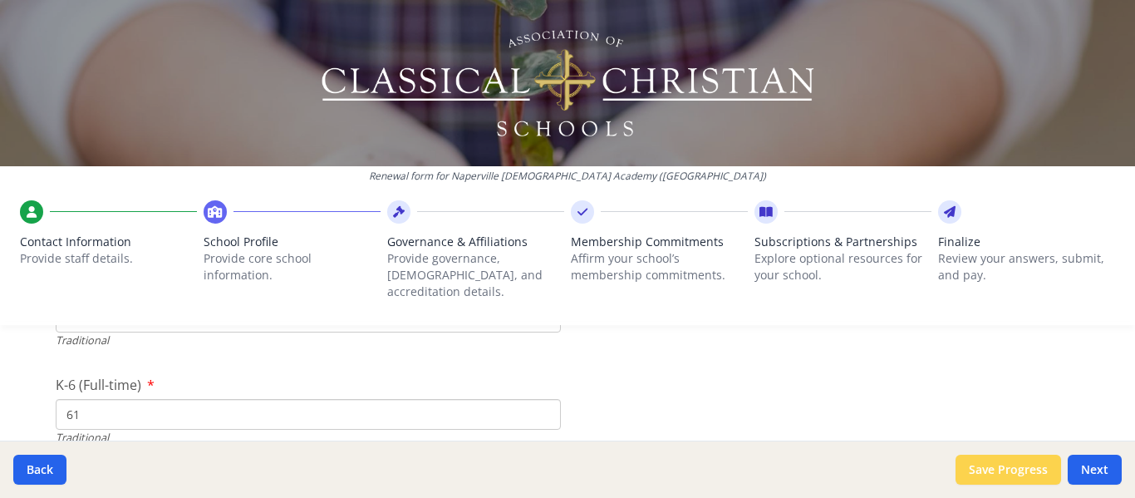
click at [1032, 463] on button "Save Progress" at bounding box center [1009, 470] width 106 height 30
click at [1102, 459] on button "Next" at bounding box center [1095, 470] width 54 height 30
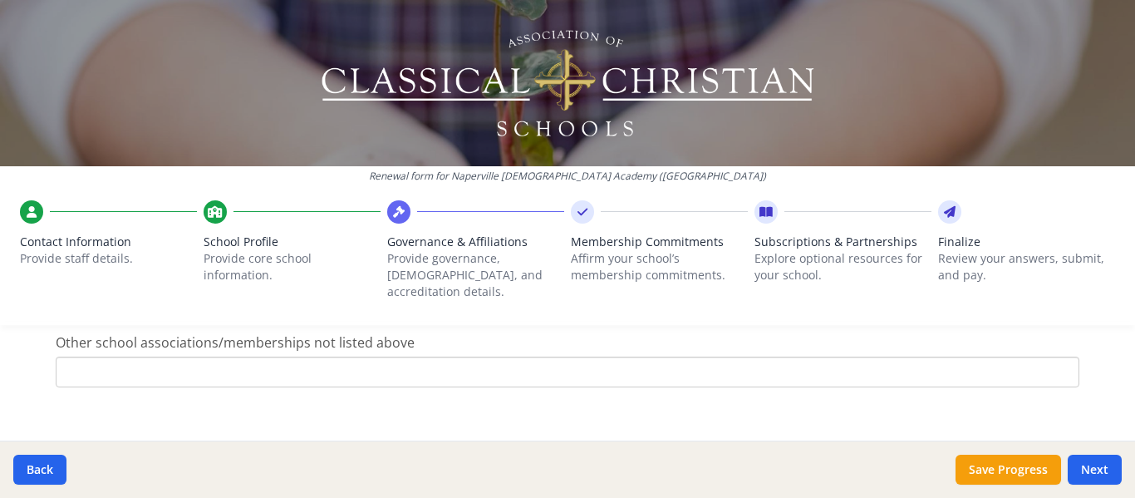
type input "[PHONE_NUMBER]"
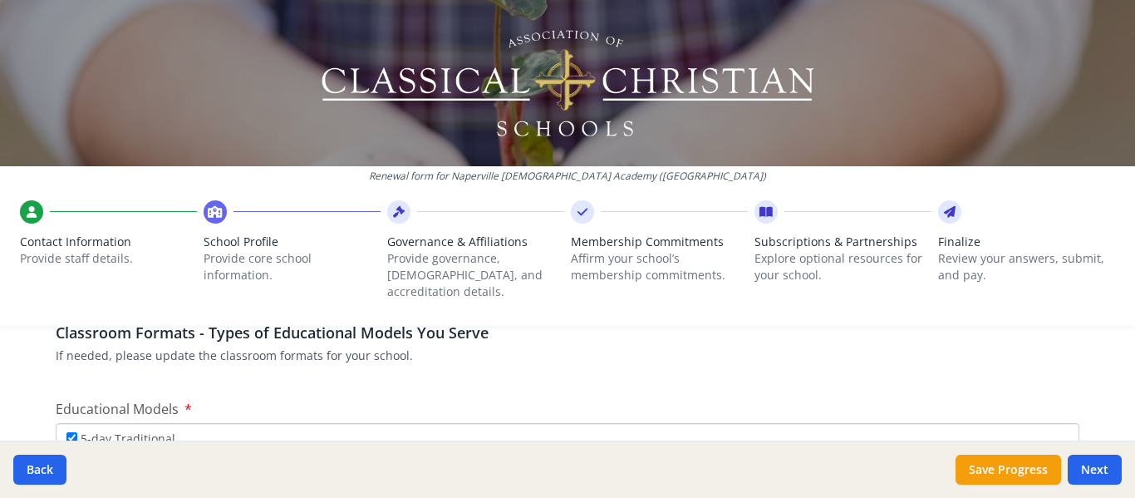
scroll to position [2992, 0]
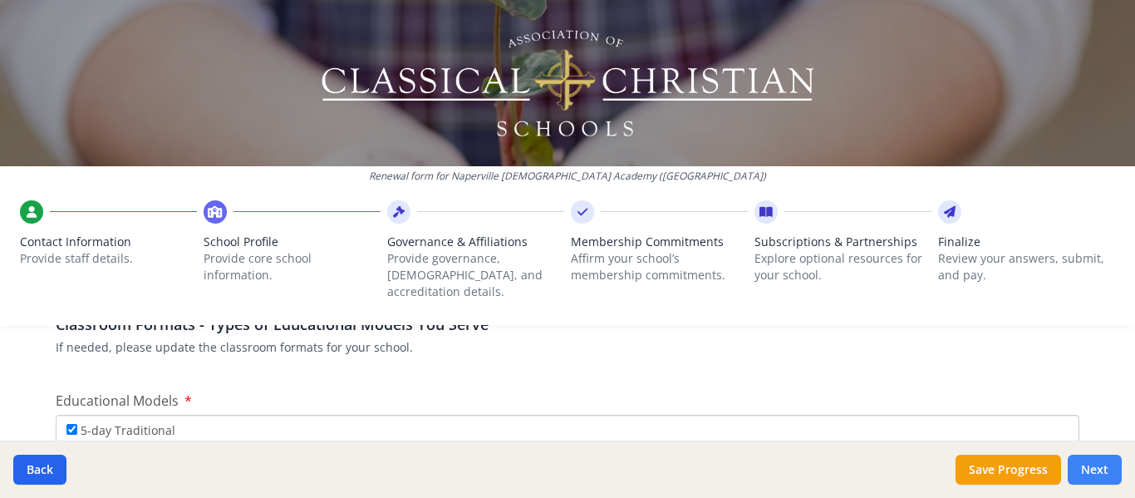
click at [1096, 464] on button "Next" at bounding box center [1095, 470] width 54 height 30
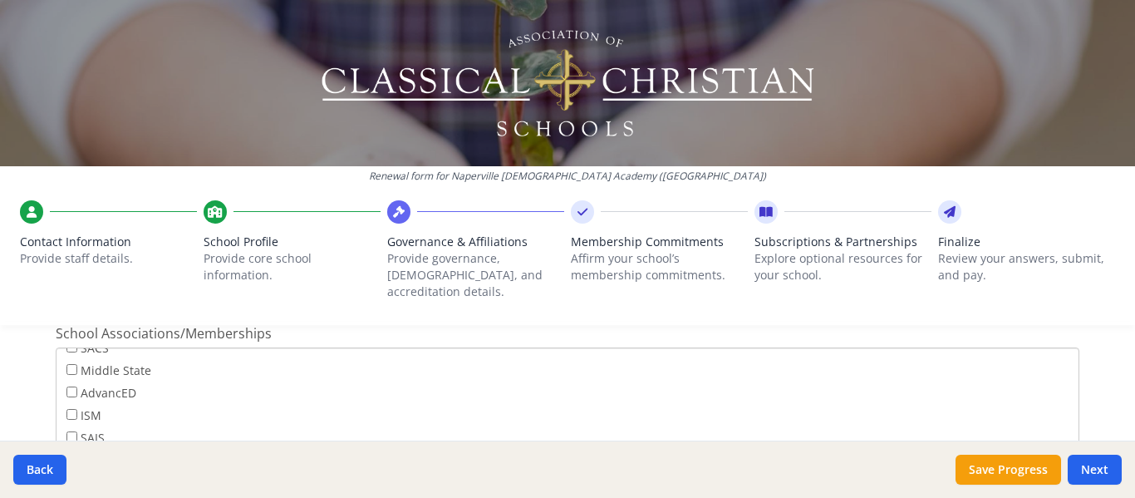
scroll to position [134, 0]
click at [1101, 475] on button "Next" at bounding box center [1095, 470] width 54 height 30
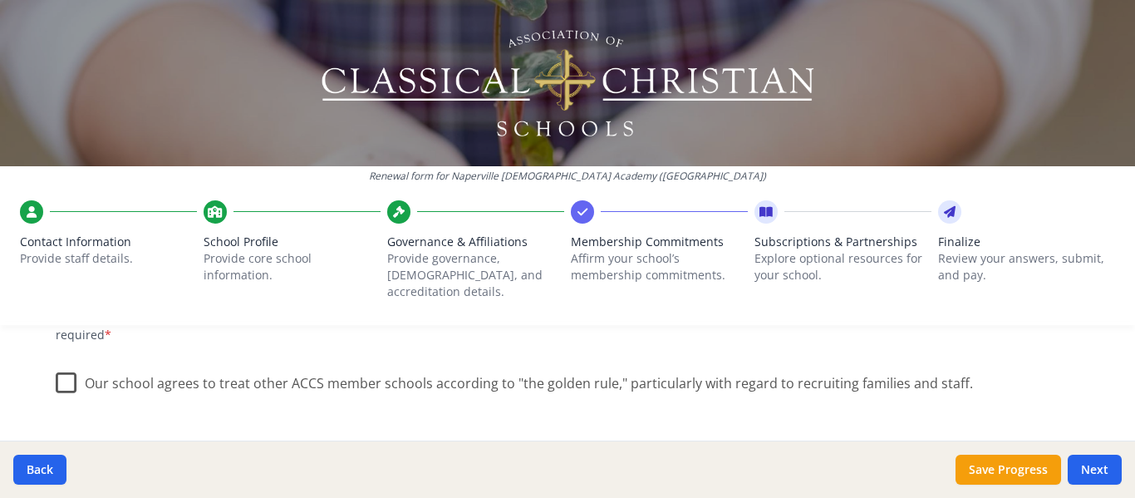
scroll to position [1163, 0]
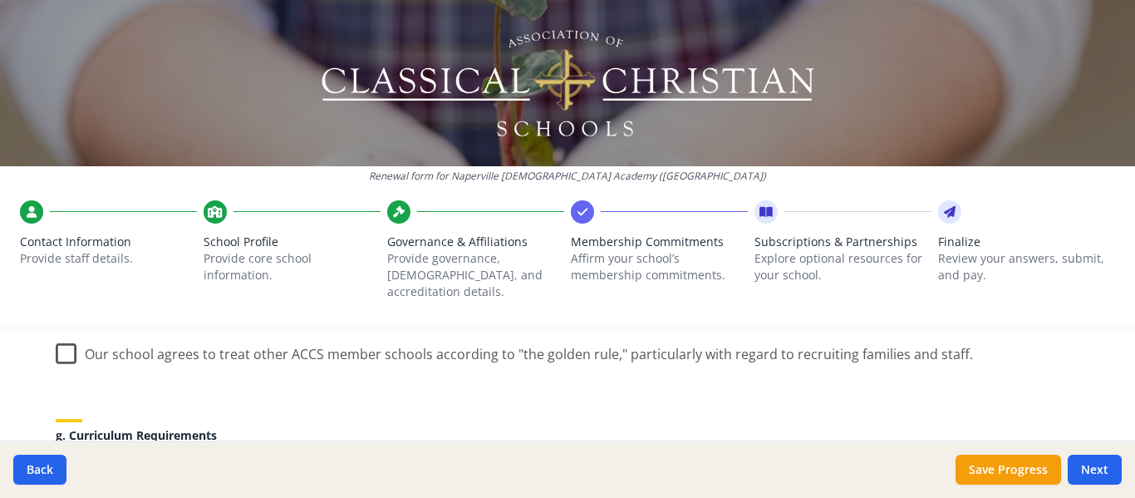
click at [65, 337] on label "Our school agrees to treat other ACCS member schools according to "the golden r…" at bounding box center [514, 350] width 917 height 36
click at [0, 0] on input "Our school agrees to treat other ACCS member schools according to "the golden r…" at bounding box center [0, 0] width 0 height 0
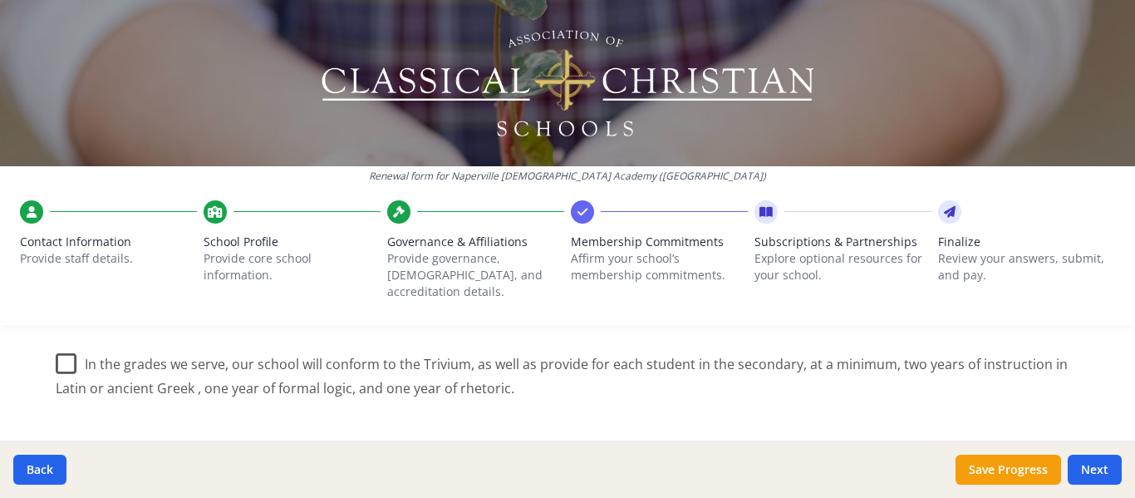
scroll to position [1330, 0]
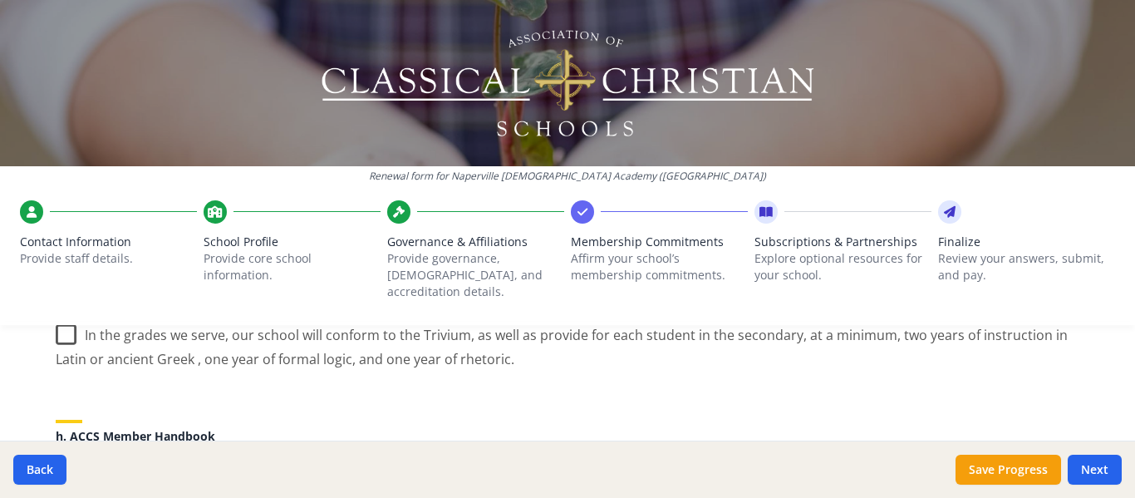
click at [66, 320] on div "Renewal form for [GEOGRAPHIC_DATA][DEMOGRAPHIC_DATA] ([GEOGRAPHIC_DATA]) Contac…" at bounding box center [567, 169] width 1135 height 338
click at [54, 316] on div "Renewal form for [GEOGRAPHIC_DATA][DEMOGRAPHIC_DATA] ([GEOGRAPHIC_DATA]) Contac…" at bounding box center [567, 169] width 1135 height 338
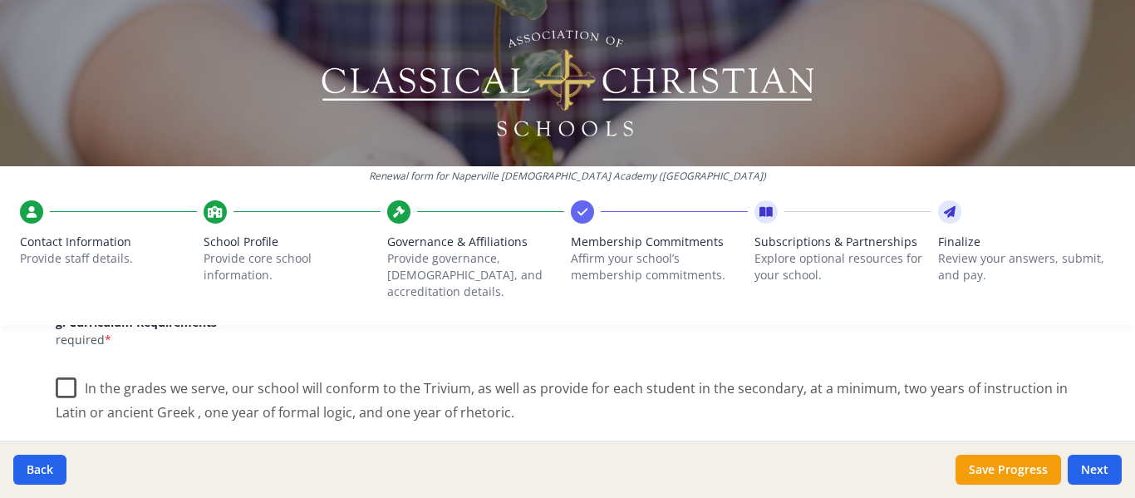
scroll to position [1247, 0]
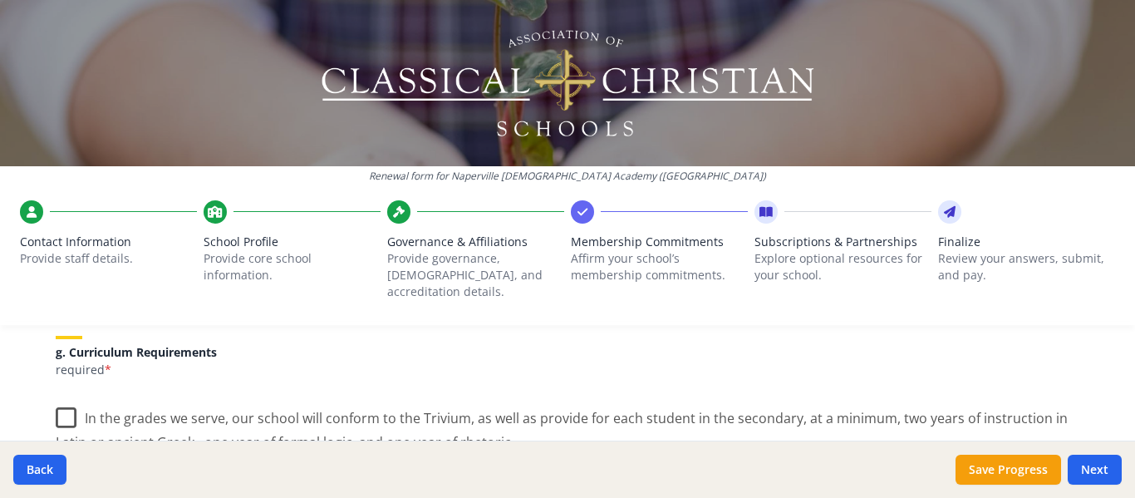
click at [60, 396] on label "In the grades we serve, our school will conform to the Trivium, as well as prov…" at bounding box center [568, 424] width 1024 height 56
click at [0, 0] on input "In the grades we serve, our school will conform to the Trivium, as well as prov…" at bounding box center [0, 0] width 0 height 0
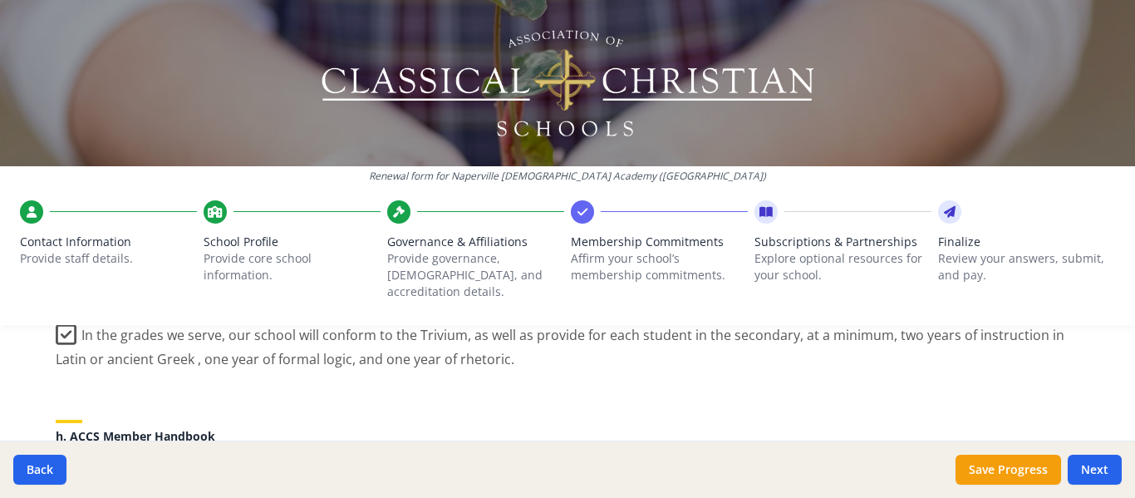
scroll to position [1413, 0]
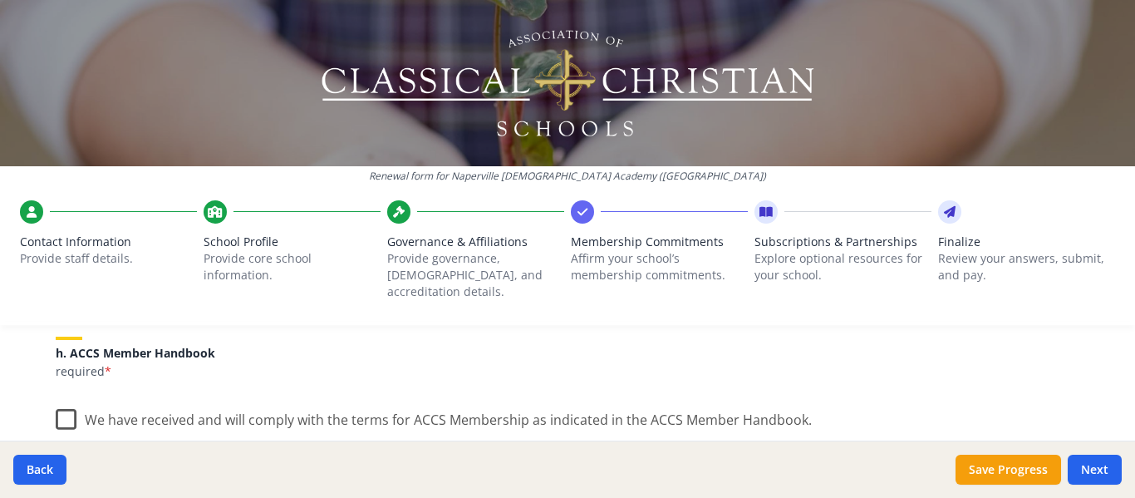
click at [57, 402] on label "We have received and will comply with the terms for ACCS Membership as indicate…" at bounding box center [434, 416] width 756 height 36
click at [0, 0] on input "We have received and will comply with the terms for ACCS Membership as indicate…" at bounding box center [0, 0] width 0 height 0
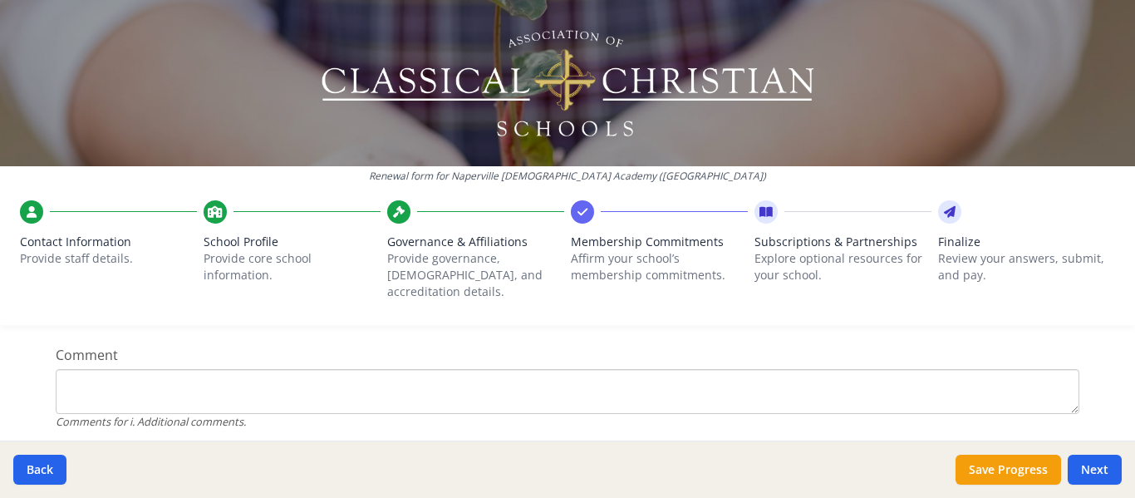
scroll to position [1705, 0]
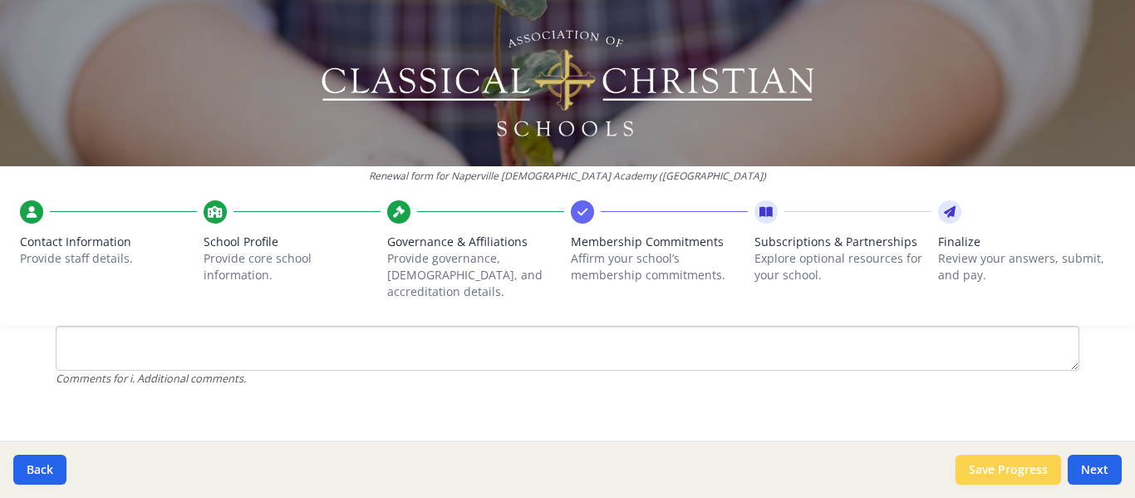
click at [1027, 473] on button "Save Progress" at bounding box center [1009, 470] width 106 height 30
click at [1099, 470] on button "Next" at bounding box center [1095, 470] width 54 height 30
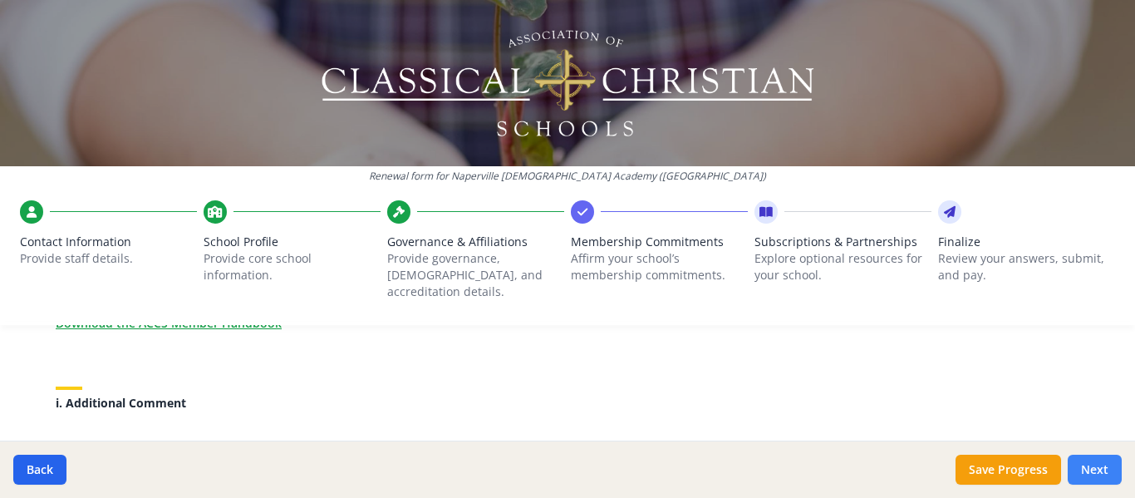
scroll to position [1847, 0]
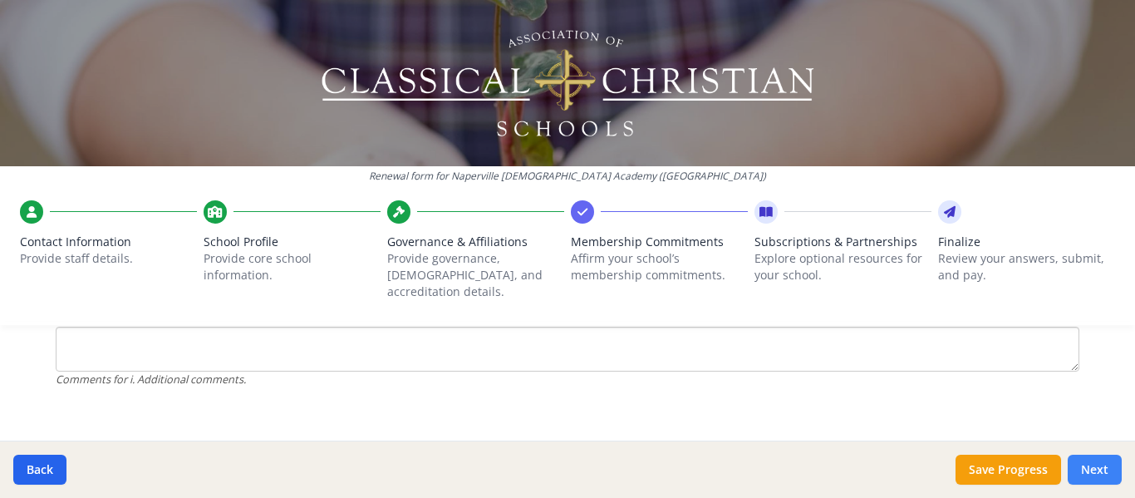
click at [1099, 470] on button "Next" at bounding box center [1095, 470] width 54 height 30
click at [1089, 465] on button "Next" at bounding box center [1095, 470] width 54 height 30
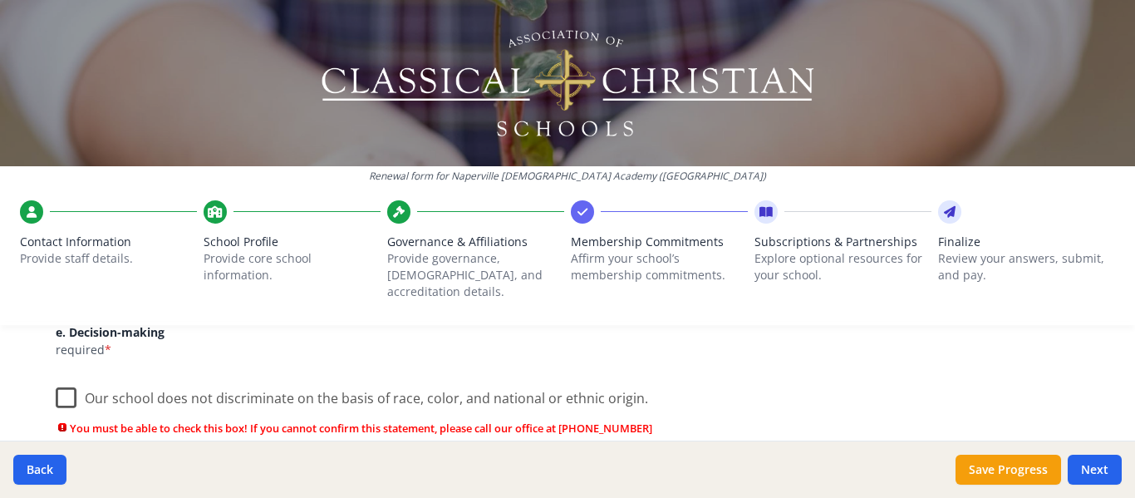
scroll to position [1099, 0]
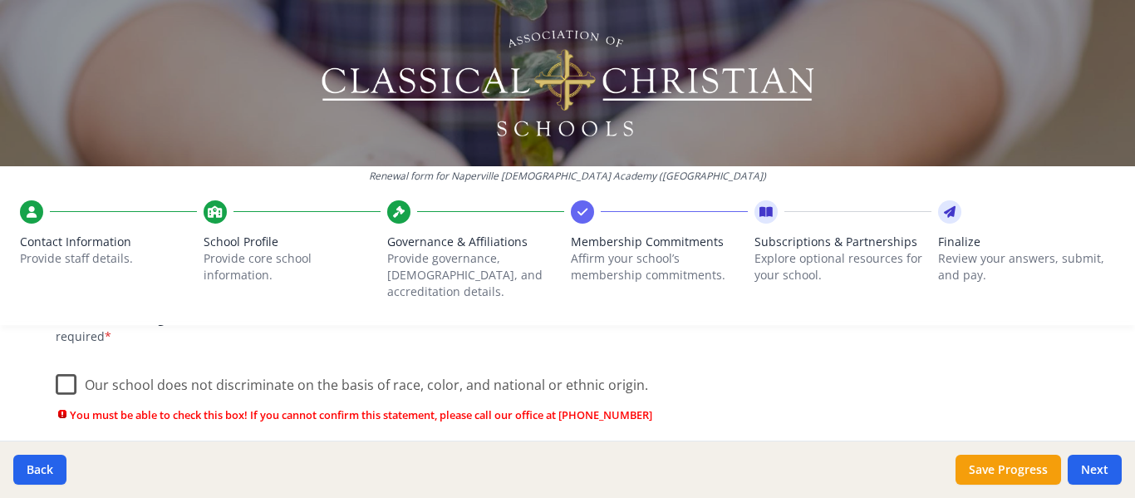
click at [65, 369] on label "Our school does not discriminate on the basis of race, color, and national or e…" at bounding box center [352, 381] width 593 height 36
click at [0, 0] on input "Our school does not discriminate on the basis of race, color, and national or e…" at bounding box center [0, 0] width 0 height 0
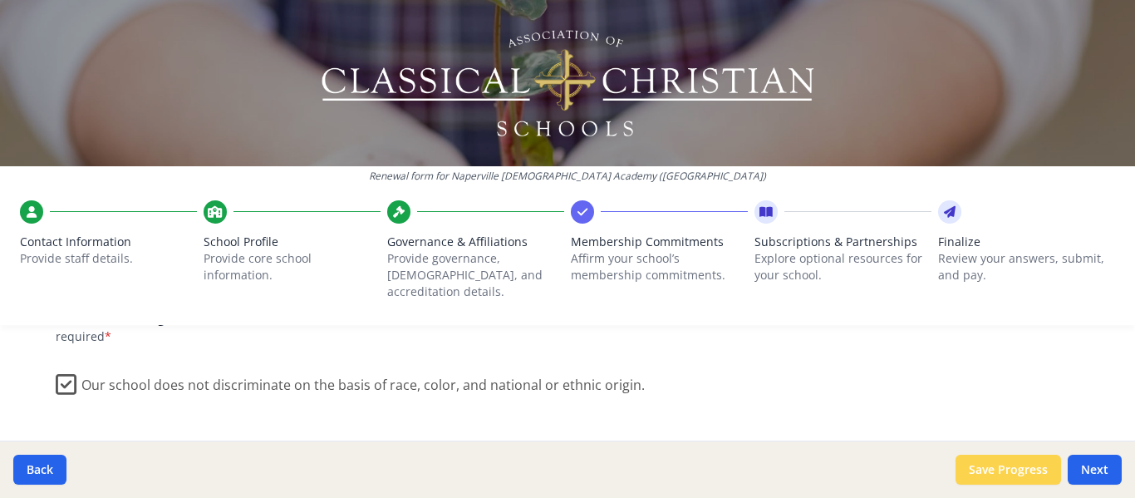
click at [1011, 465] on button "Save Progress" at bounding box center [1009, 470] width 106 height 30
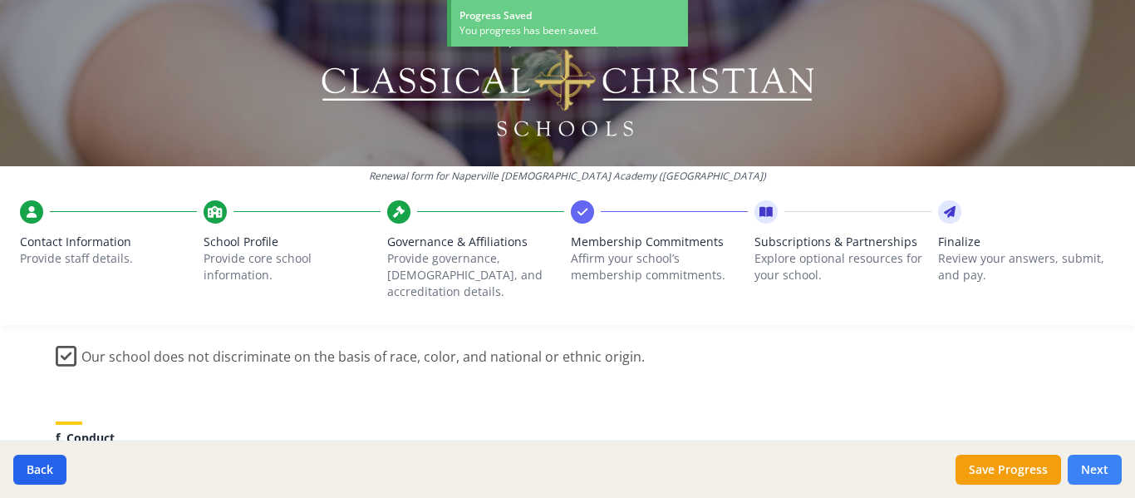
click at [1105, 465] on button "Next" at bounding box center [1095, 470] width 54 height 30
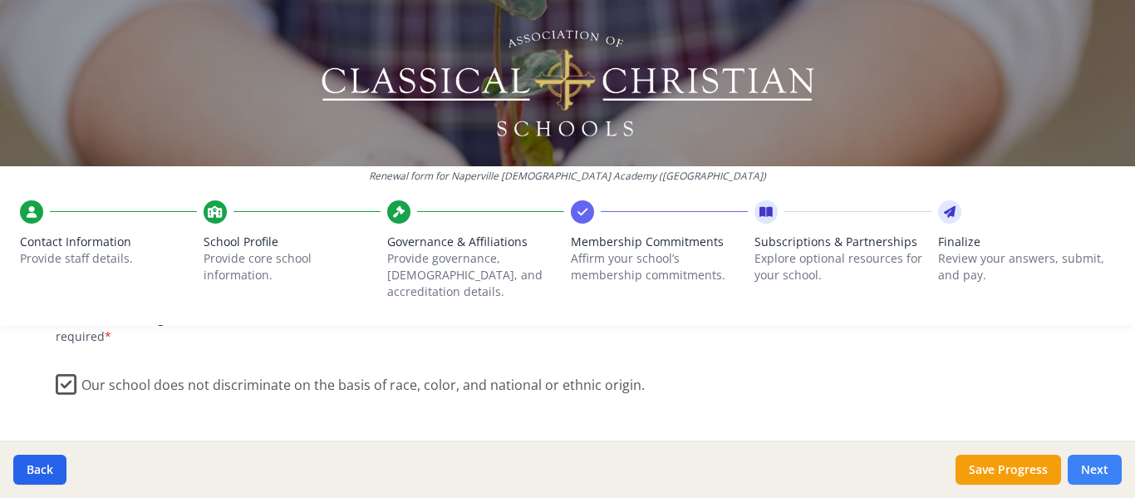
click at [1105, 465] on button "Next" at bounding box center [1095, 470] width 54 height 30
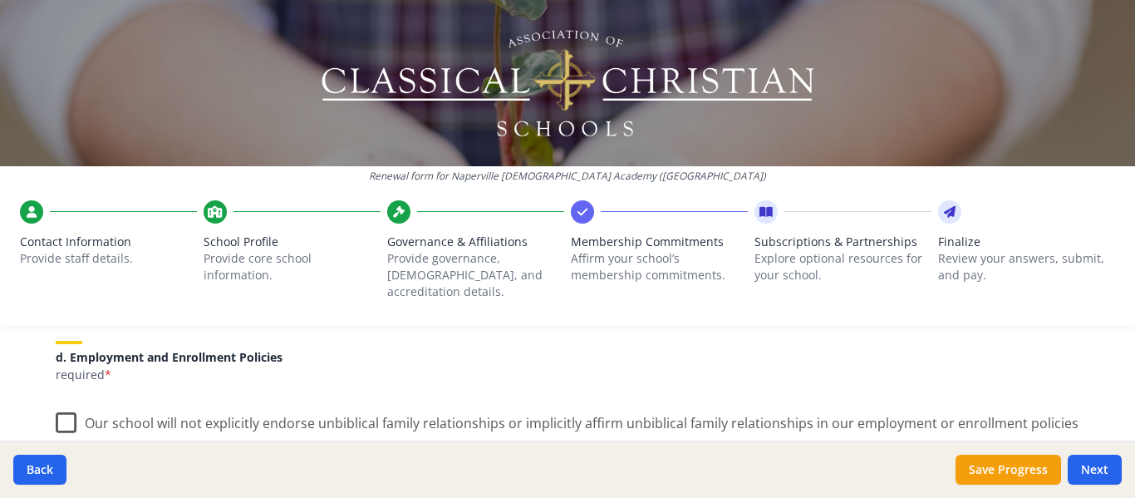
scroll to position [849, 0]
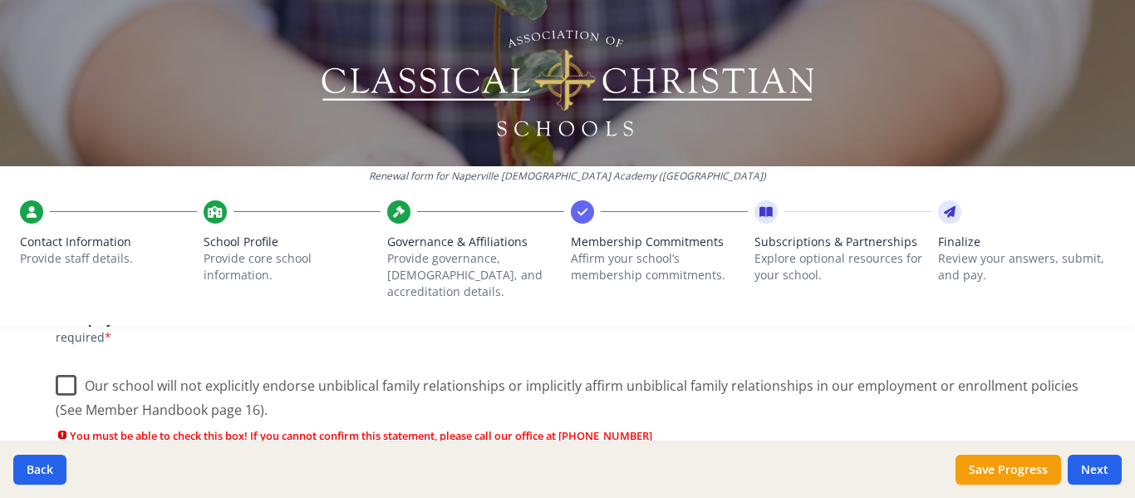
click at [57, 366] on label "Our school will not explicitly endorse unbiblical family relationships or impli…" at bounding box center [568, 392] width 1024 height 56
click at [0, 0] on input "Our school will not explicitly endorse unbiblical family relationships or impli…" at bounding box center [0, 0] width 0 height 0
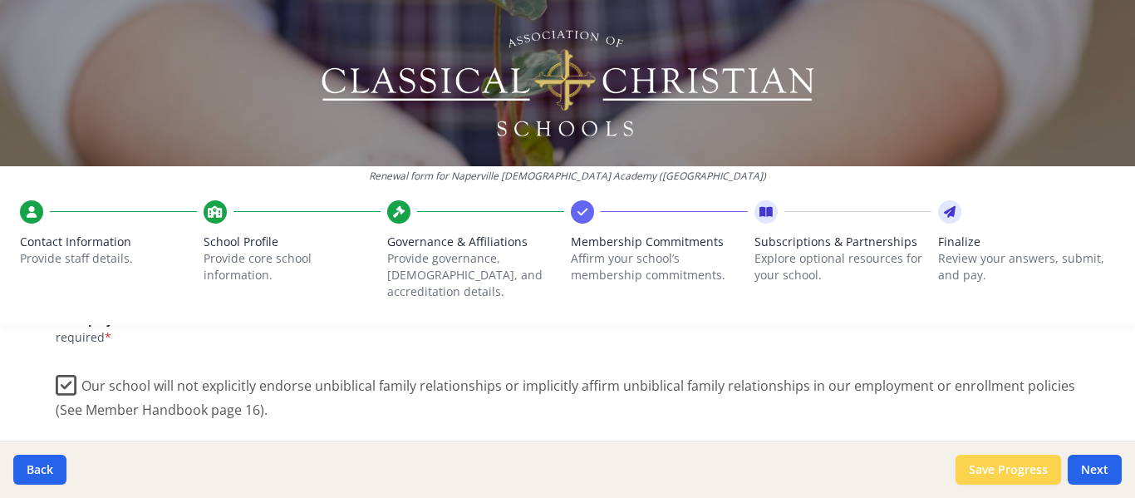
click at [1030, 477] on button "Save Progress" at bounding box center [1009, 470] width 106 height 30
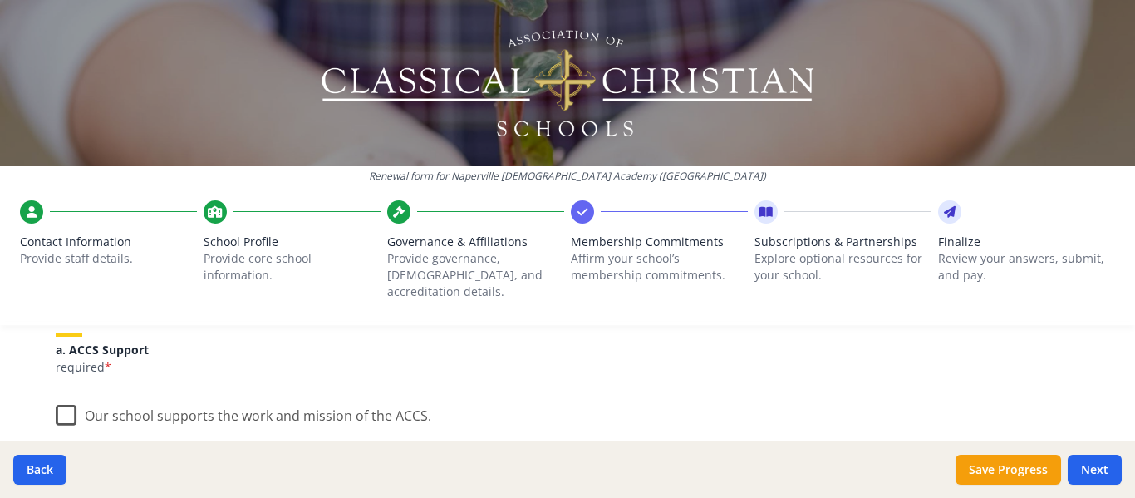
scroll to position [249, 0]
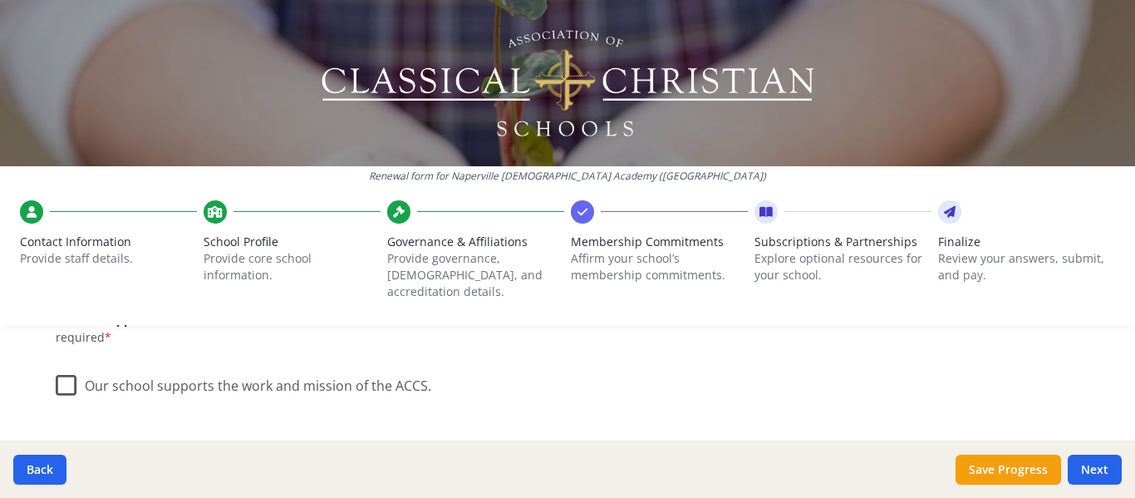
click at [63, 371] on label "Our school supports the work and mission of the ACCS." at bounding box center [244, 382] width 376 height 36
click at [0, 0] on input "Our school supports the work and mission of the ACCS." at bounding box center [0, 0] width 0 height 0
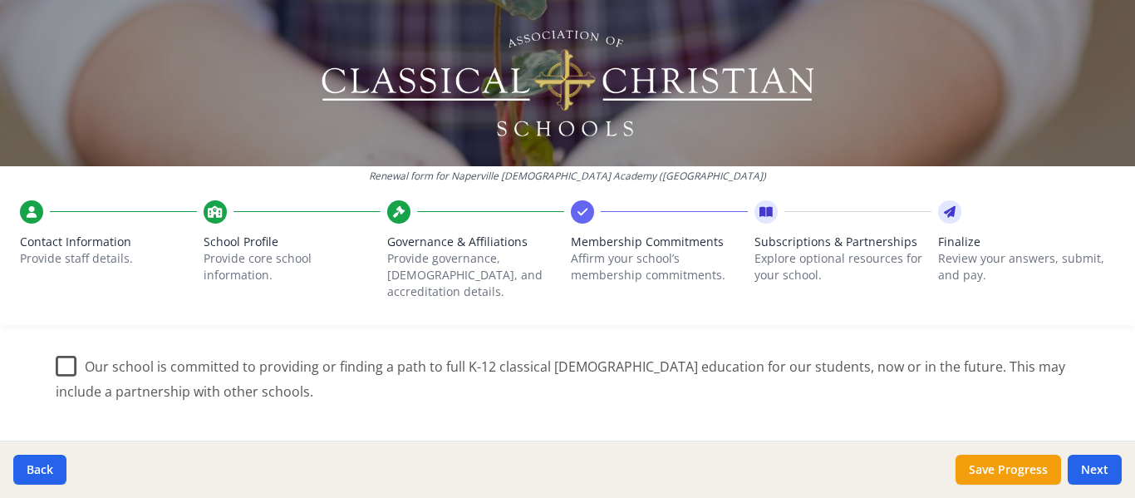
click at [58, 345] on label "Our school is committed to providing or finding a path to full K-12 classical […" at bounding box center [568, 373] width 1024 height 56
click at [0, 0] on input "Our school is committed to providing or finding a path to full K-12 classical […" at bounding box center [0, 0] width 0 height 0
click at [1023, 474] on button "Save Progress" at bounding box center [1009, 470] width 106 height 30
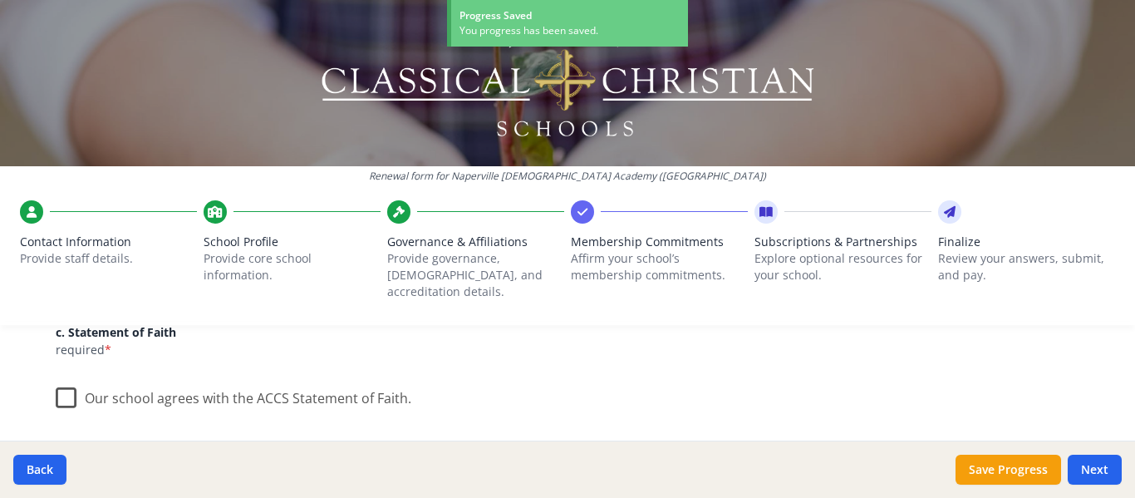
scroll to position [582, 0]
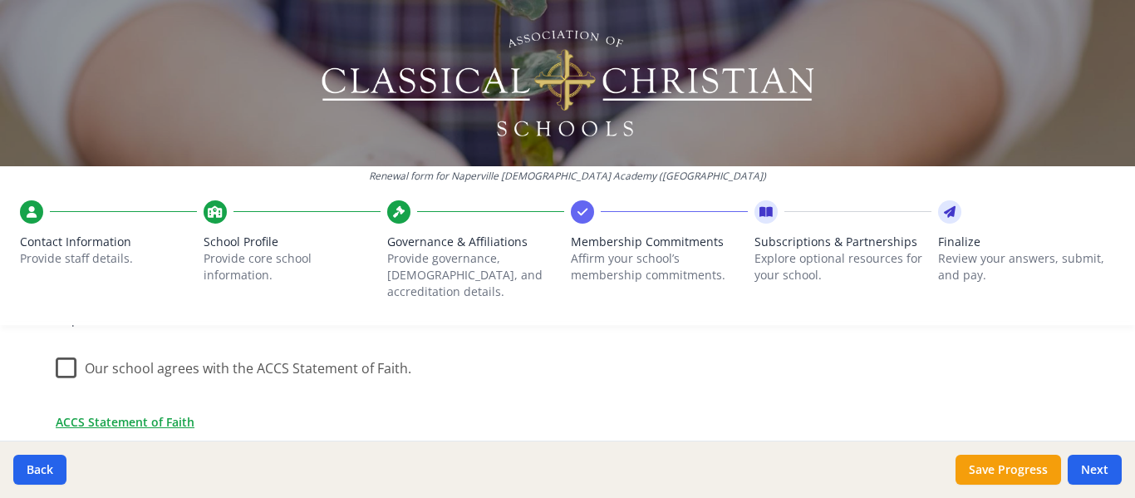
click at [65, 351] on label "Our school agrees with the ACCS Statement of Faith." at bounding box center [234, 365] width 356 height 36
click at [0, 0] on input "Our school agrees with the ACCS Statement of Faith." at bounding box center [0, 0] width 0 height 0
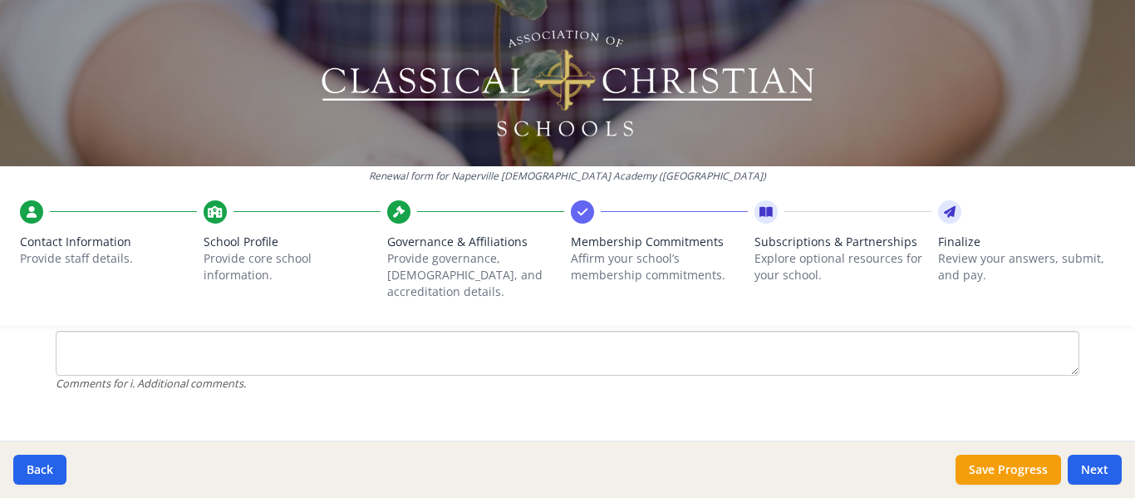
scroll to position [1705, 0]
click at [1015, 472] on button "Save Progress" at bounding box center [1009, 470] width 106 height 30
click at [1099, 463] on button "Next" at bounding box center [1095, 470] width 54 height 30
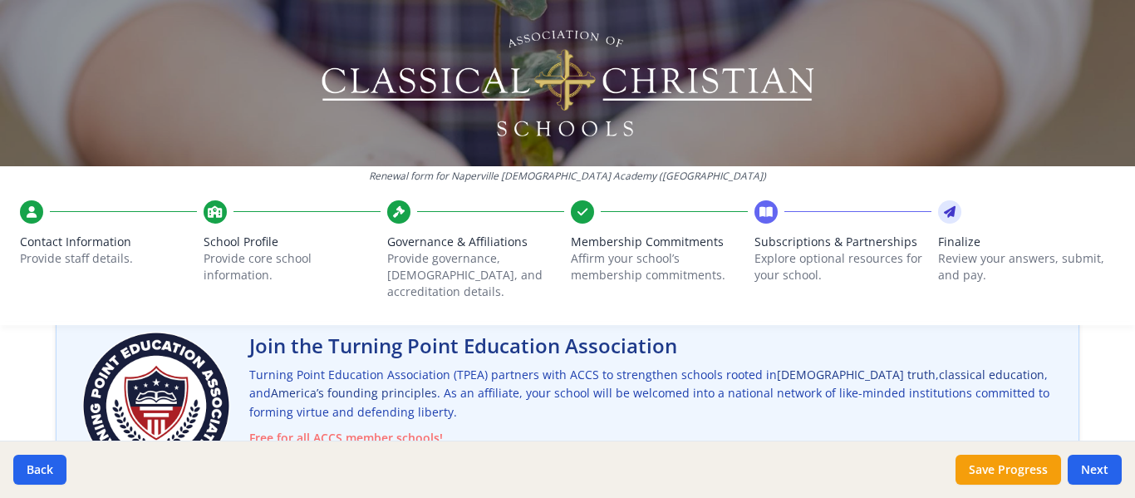
scroll to position [166, 0]
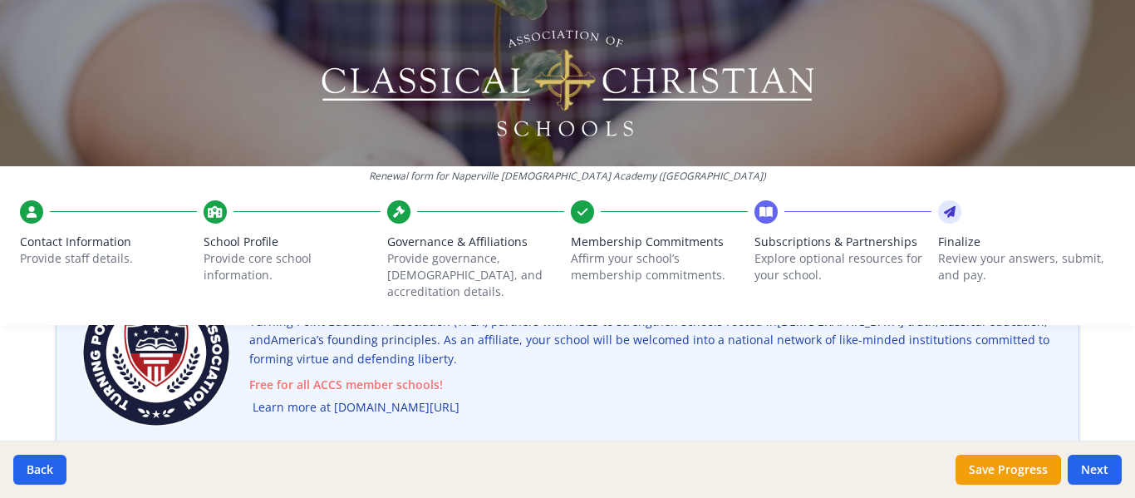
click at [335, 398] on link "Learn more at [DOMAIN_NAME][URL]" at bounding box center [356, 407] width 207 height 19
